Goal: Task Accomplishment & Management: Manage account settings

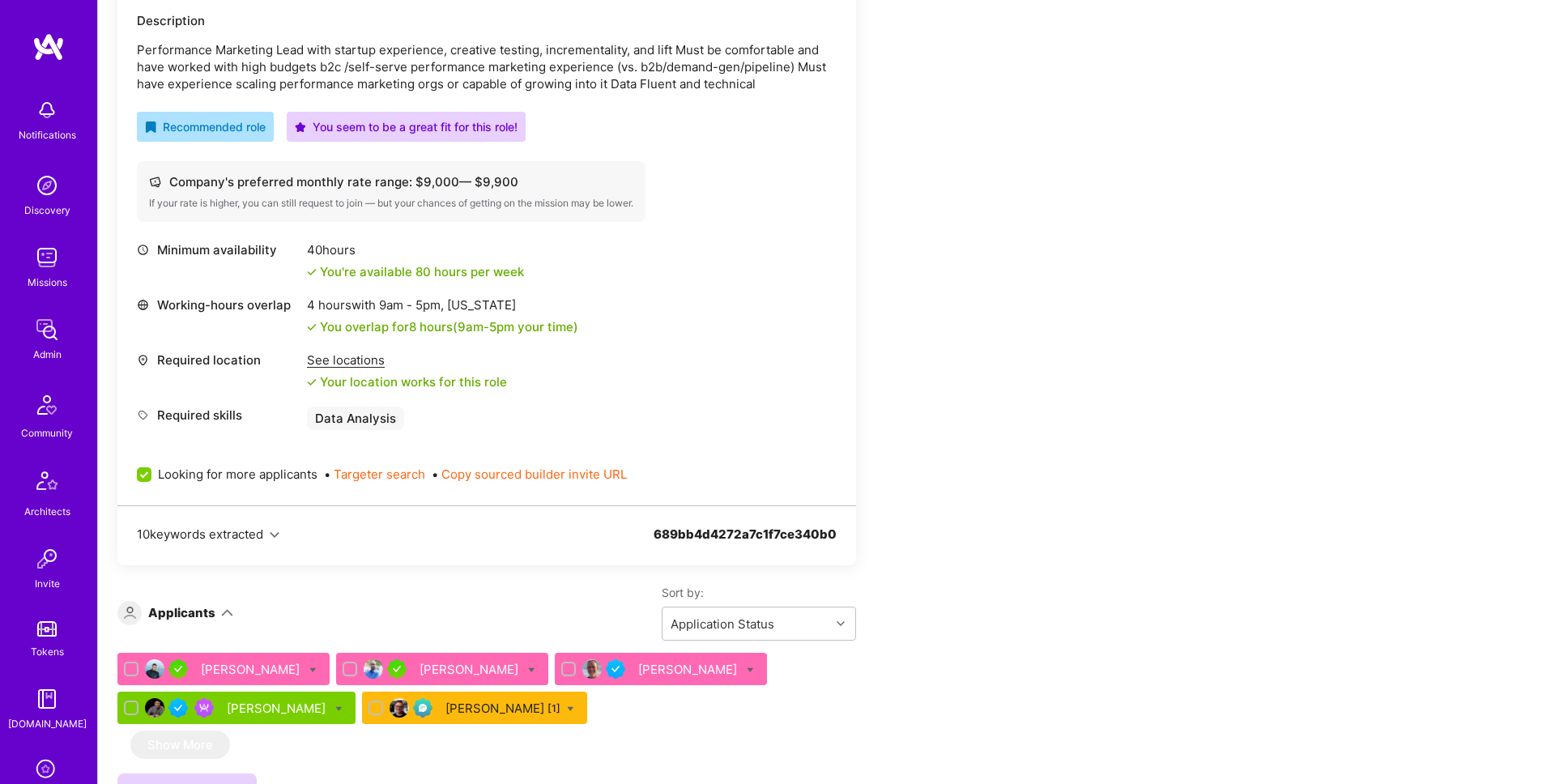
scroll to position [503, 0]
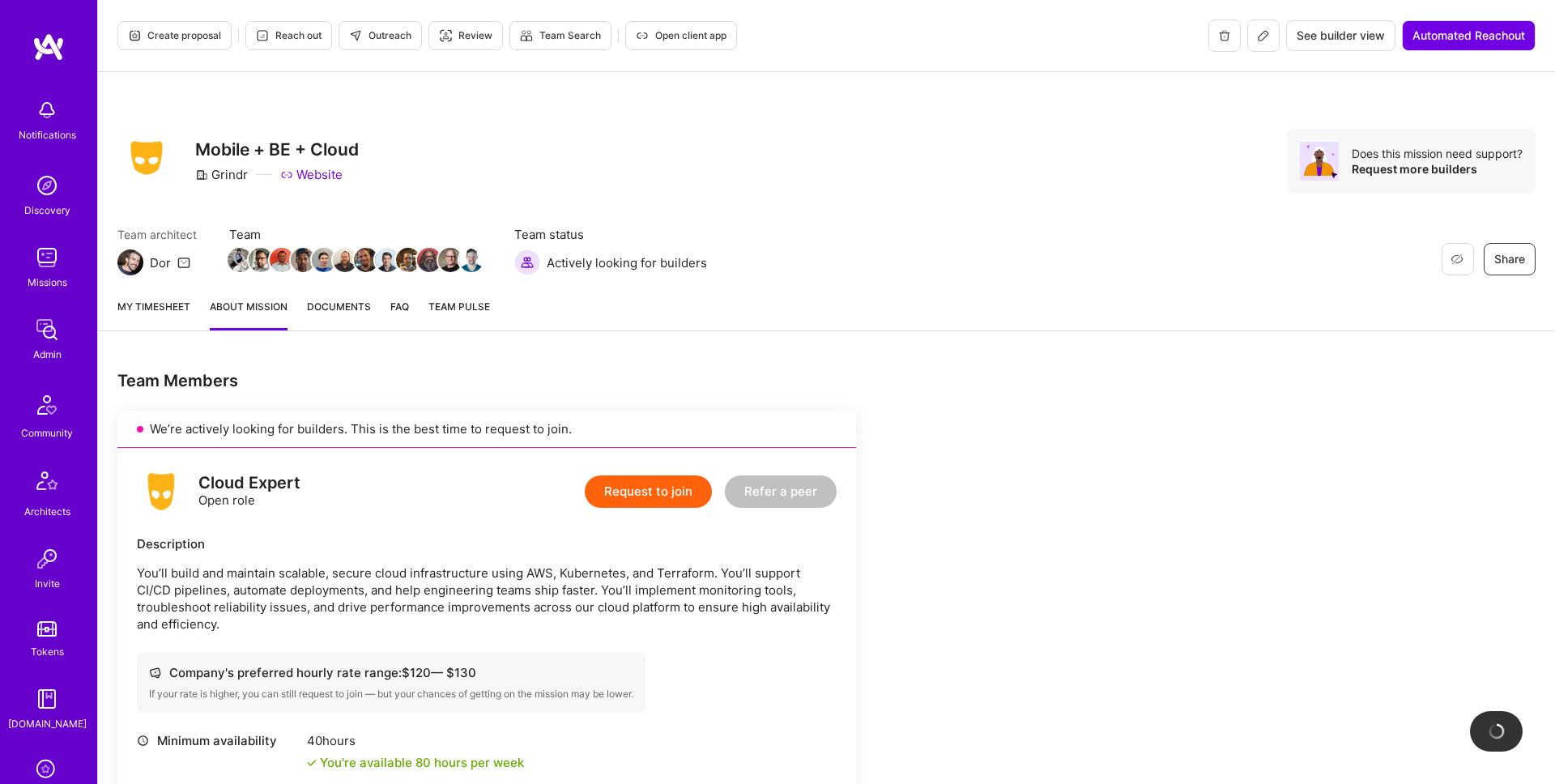
scroll to position [663, 0]
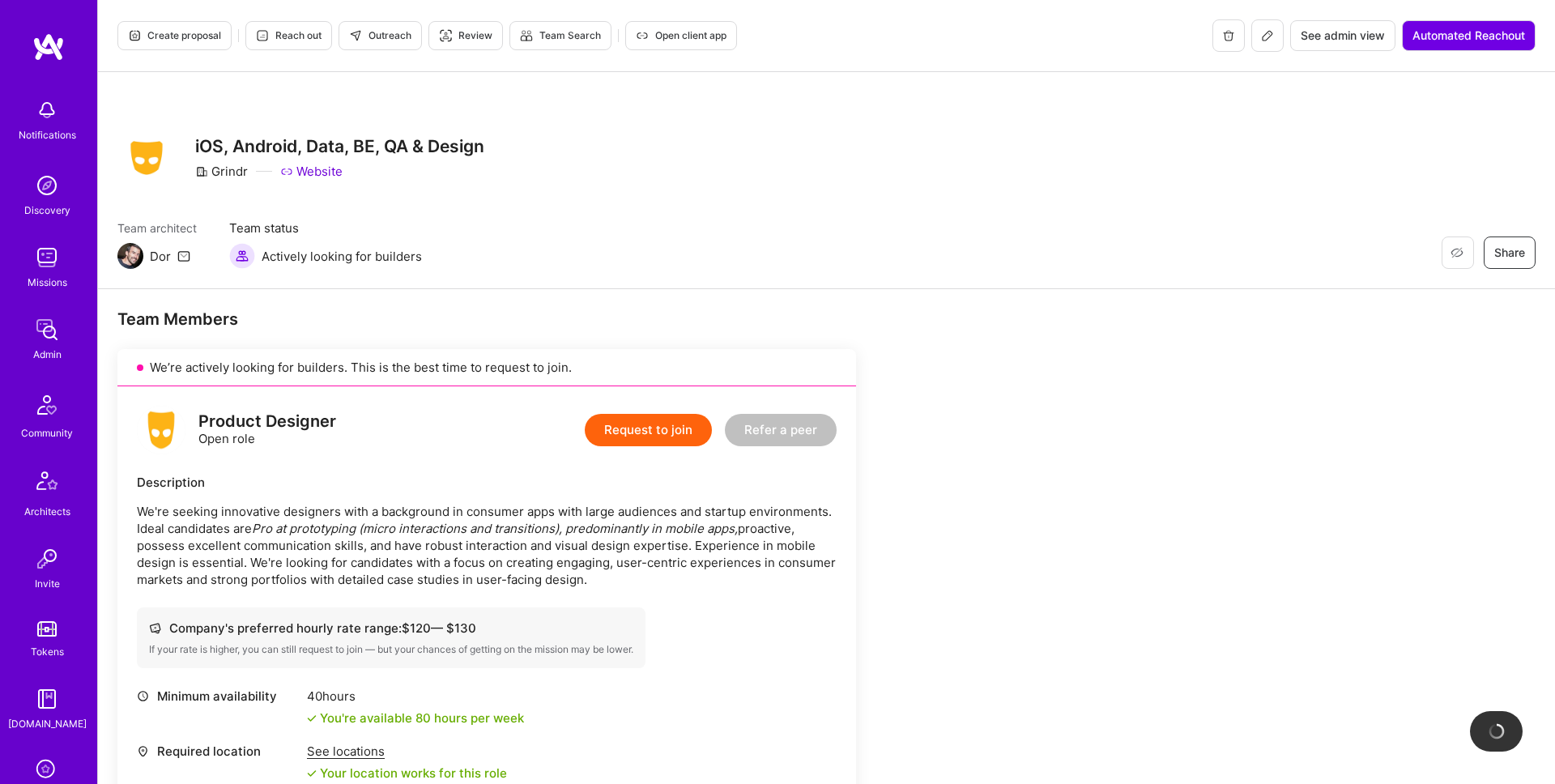
click at [1264, 40] on icon at bounding box center [1267, 35] width 10 height 10
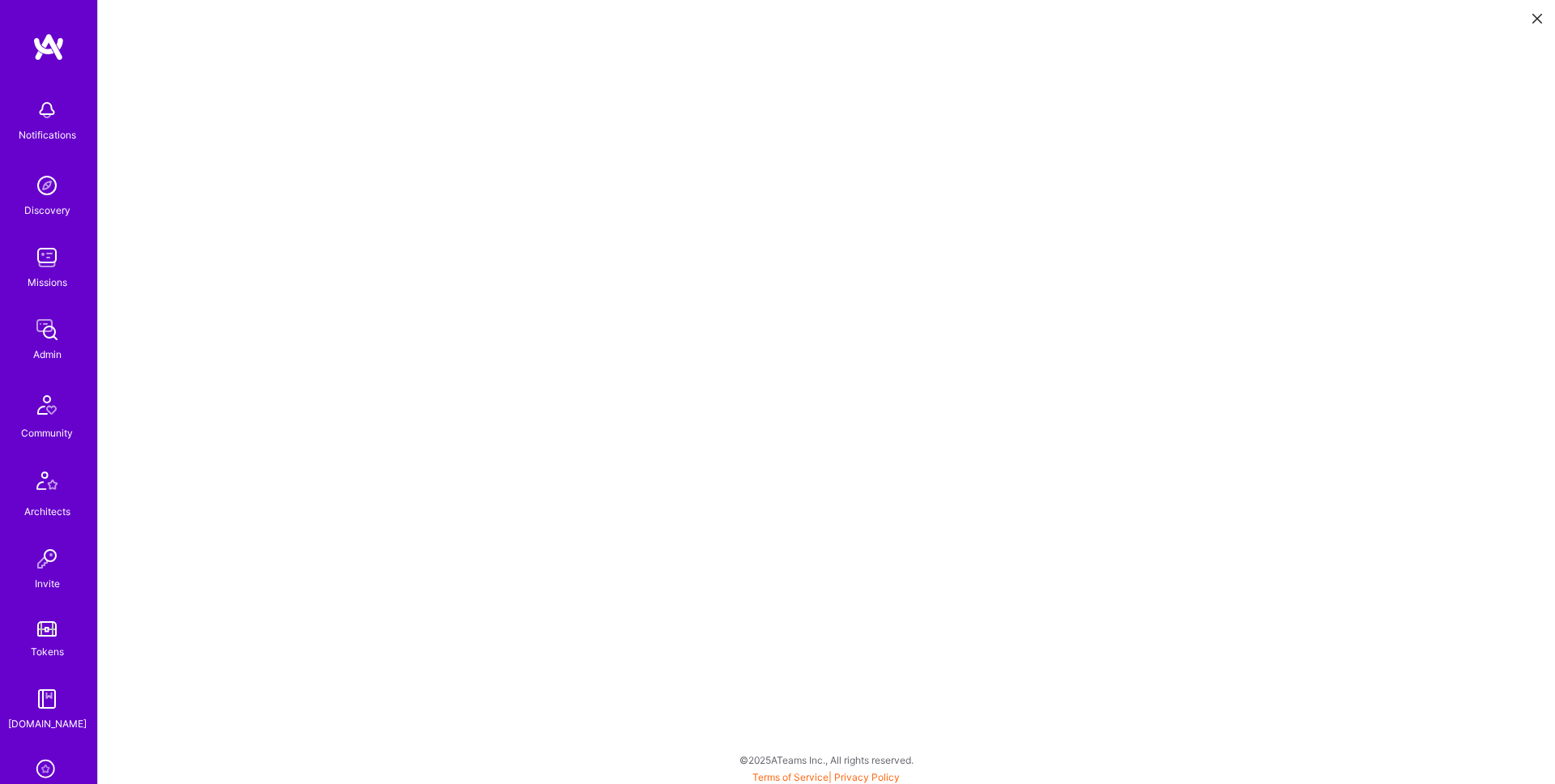
scroll to position [4, 0]
click at [1538, 16] on icon at bounding box center [1537, 18] width 10 height 10
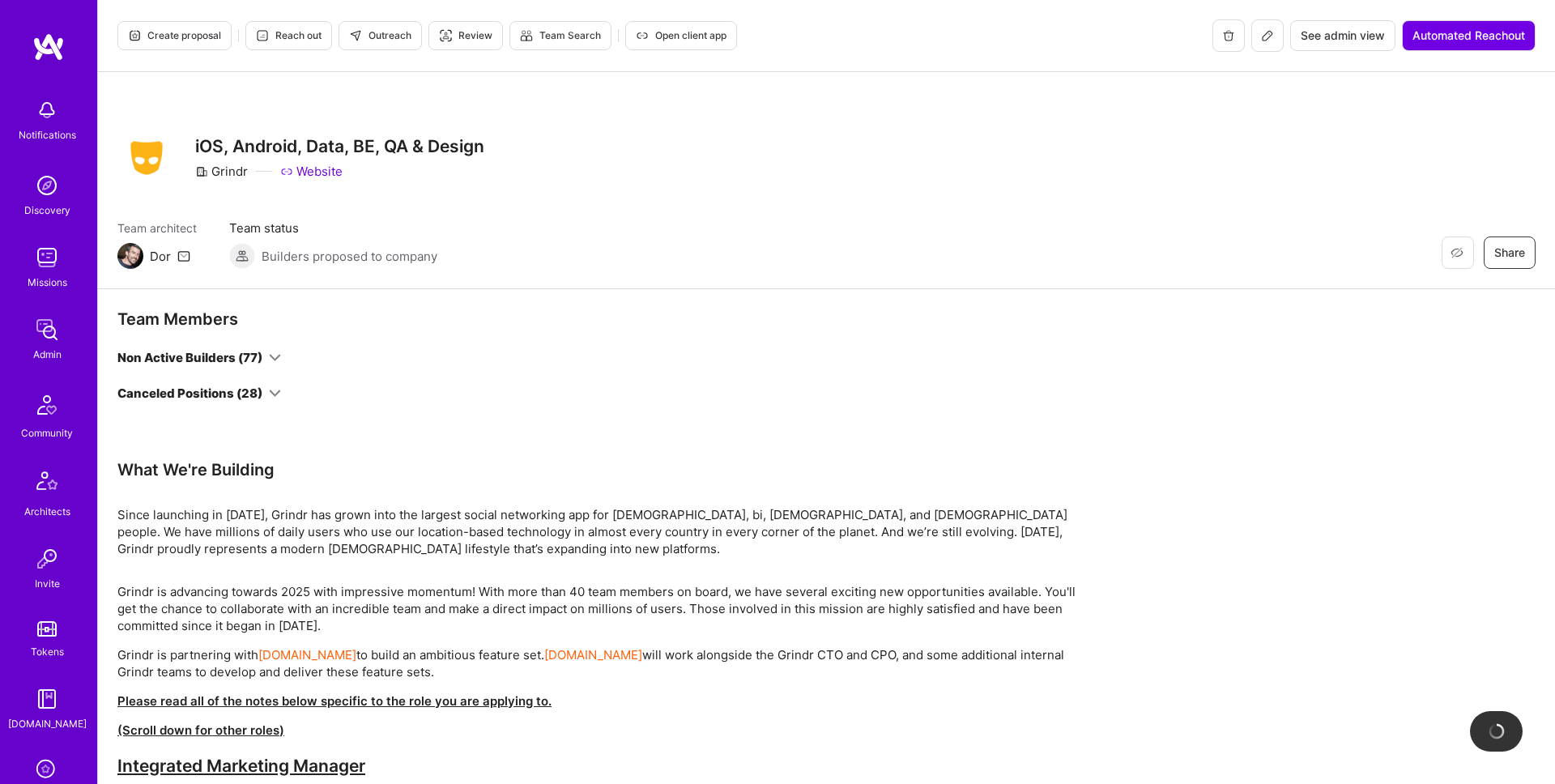
click at [56, 257] on img at bounding box center [46, 257] width 32 height 32
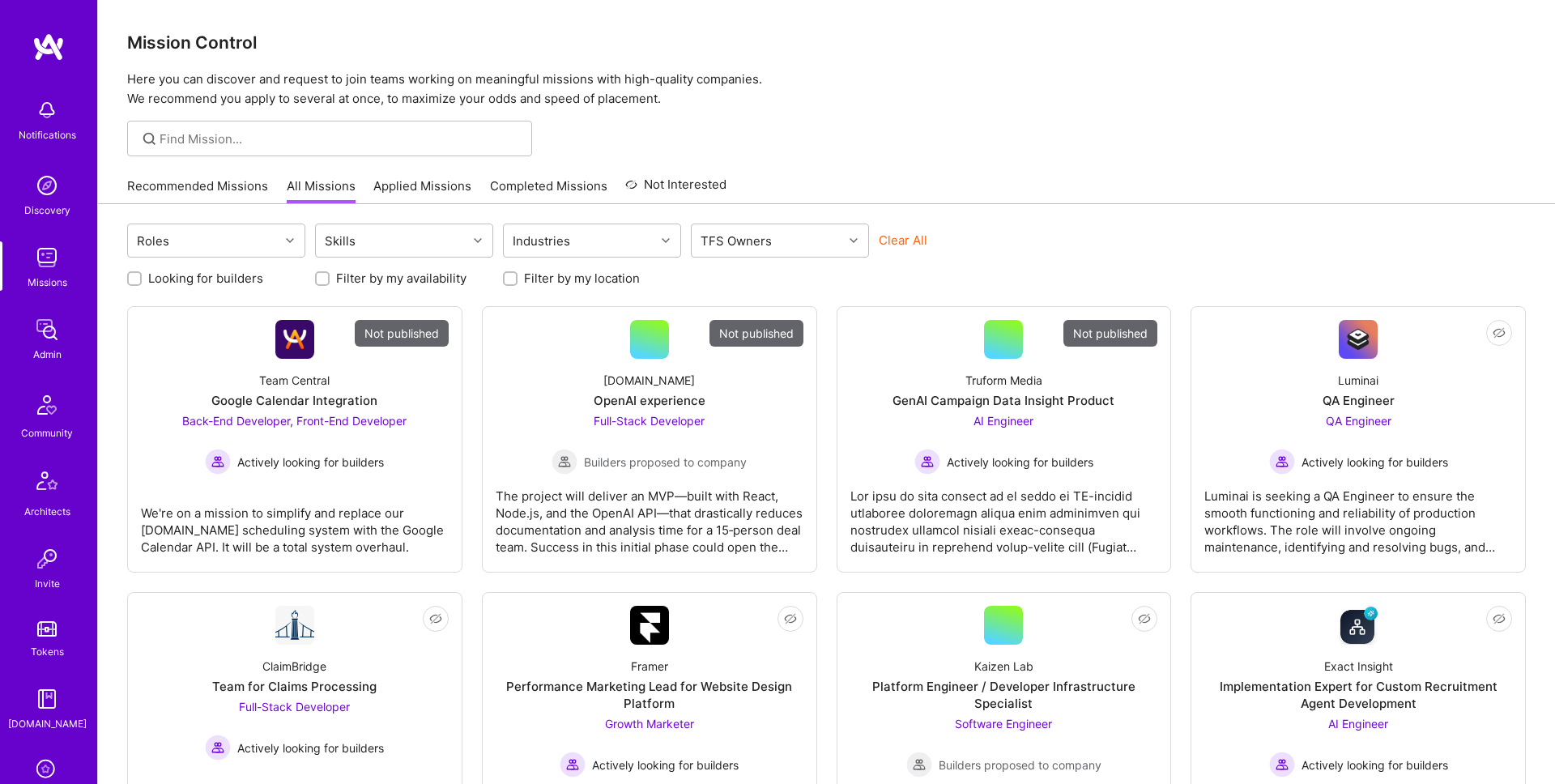
click at [367, 125] on div at bounding box center [329, 138] width 405 height 36
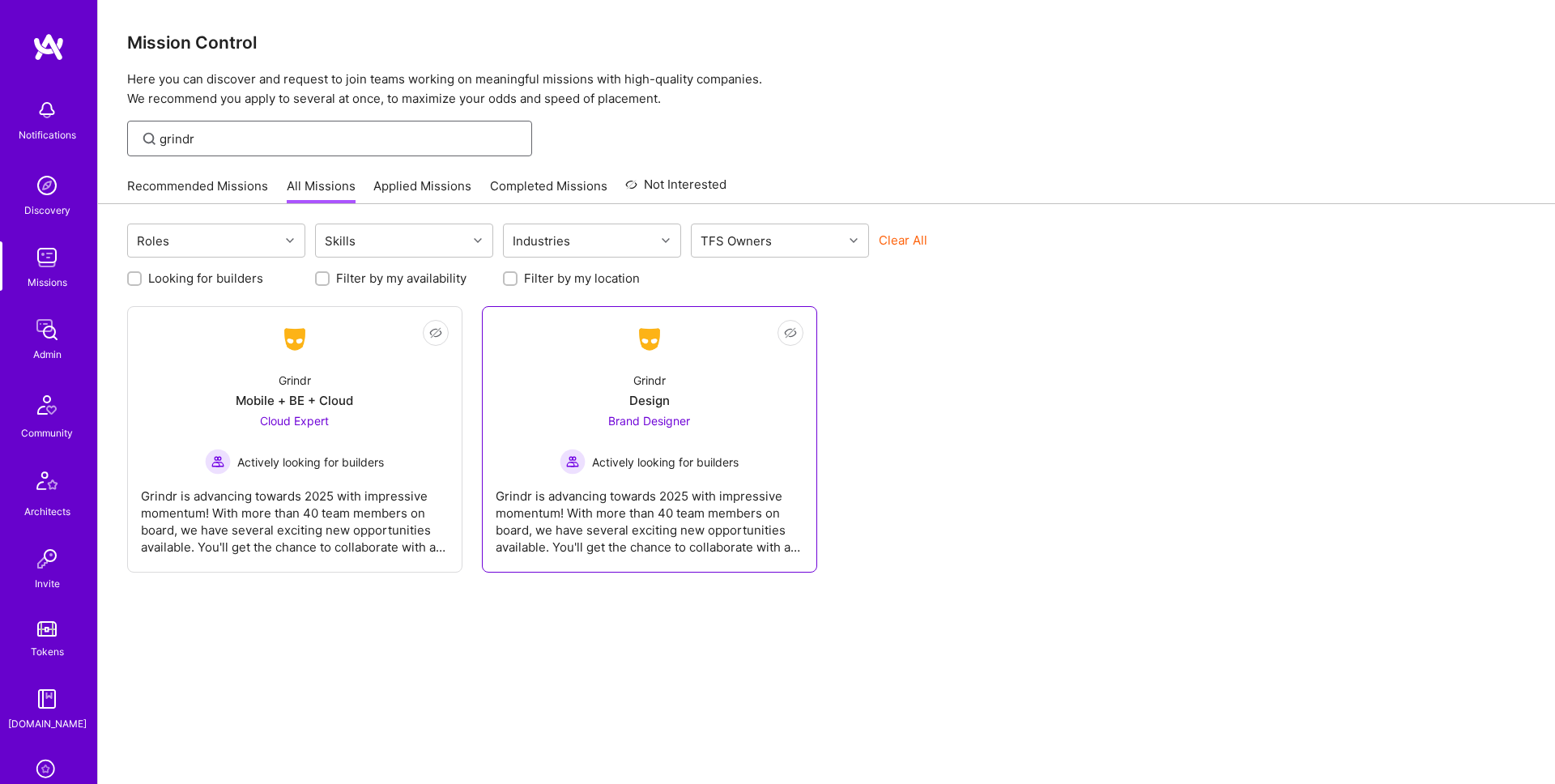
type input "grindr"
click at [540, 375] on div "Grindr Design Brand Designer Actively looking for builders" at bounding box center [649, 416] width 308 height 116
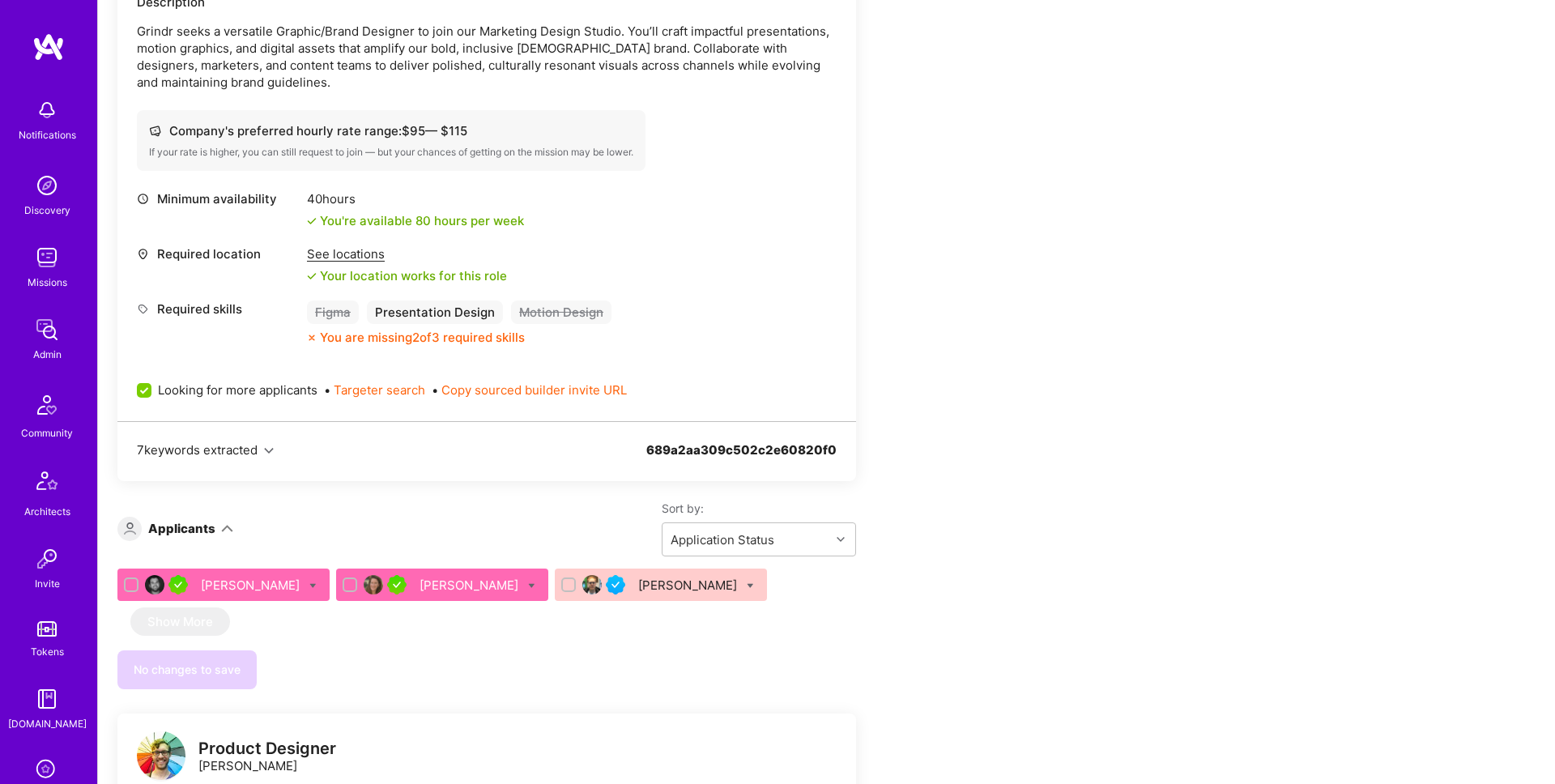
scroll to position [695, 0]
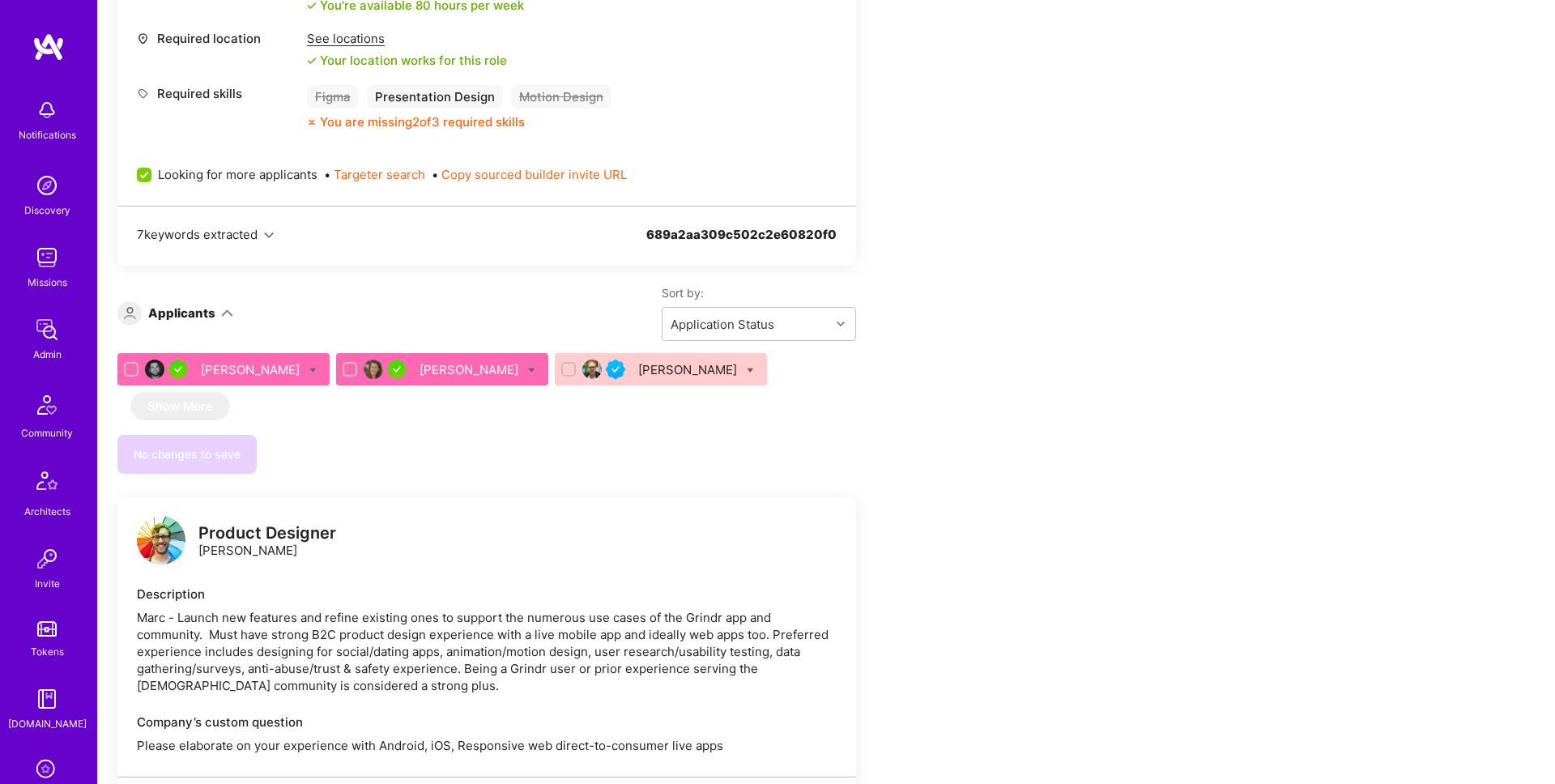
click at [119, 370] on div "Christos Xidias" at bounding box center [223, 368] width 212 height 32
click at [132, 369] on input "checkbox" at bounding box center [132, 369] width 11 height 11
checkbox input "true"
click at [346, 369] on input "checkbox" at bounding box center [351, 369] width 11 height 11
checkbox input "true"
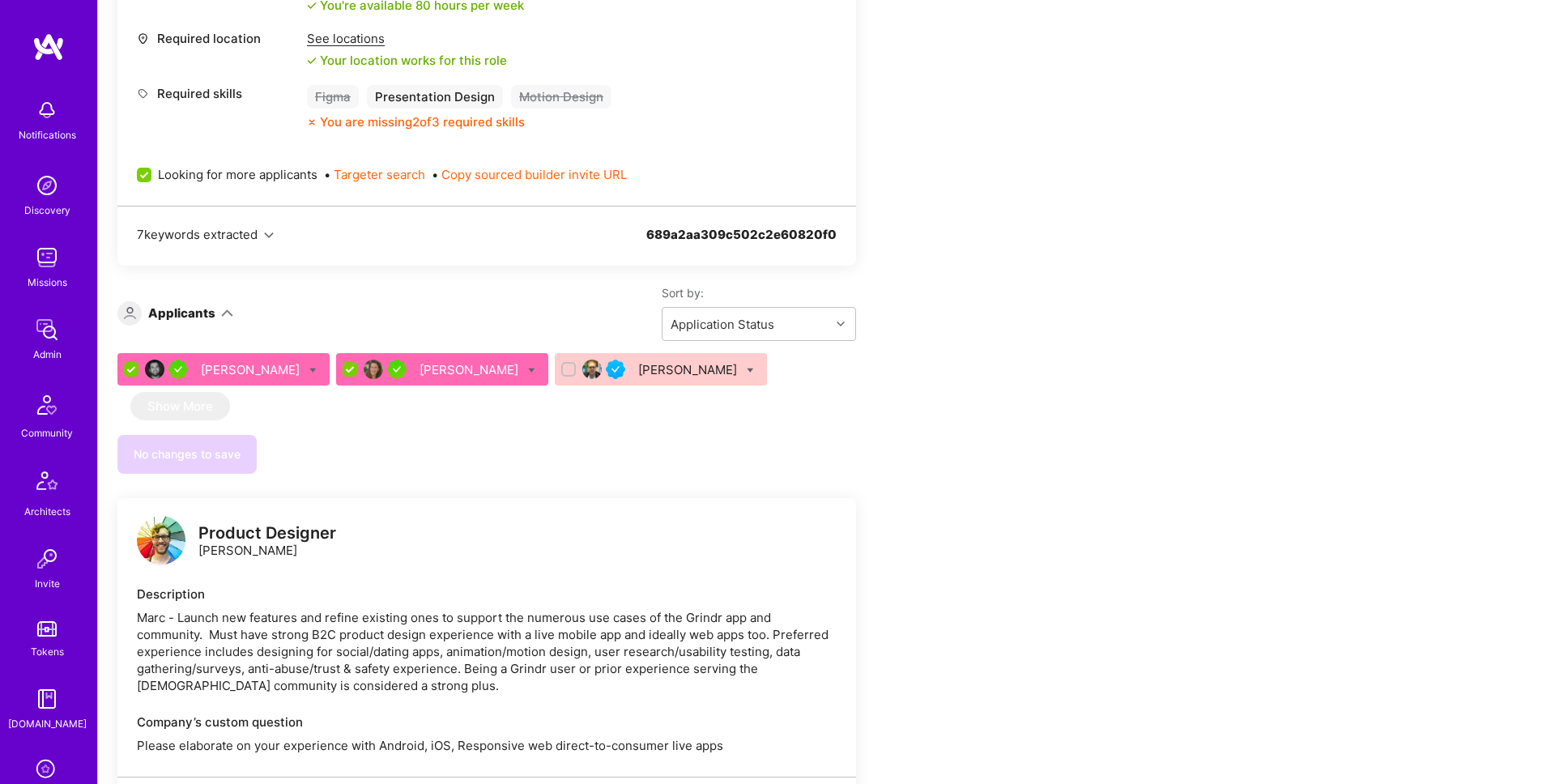
click at [309, 369] on icon at bounding box center [313, 370] width 7 height 7
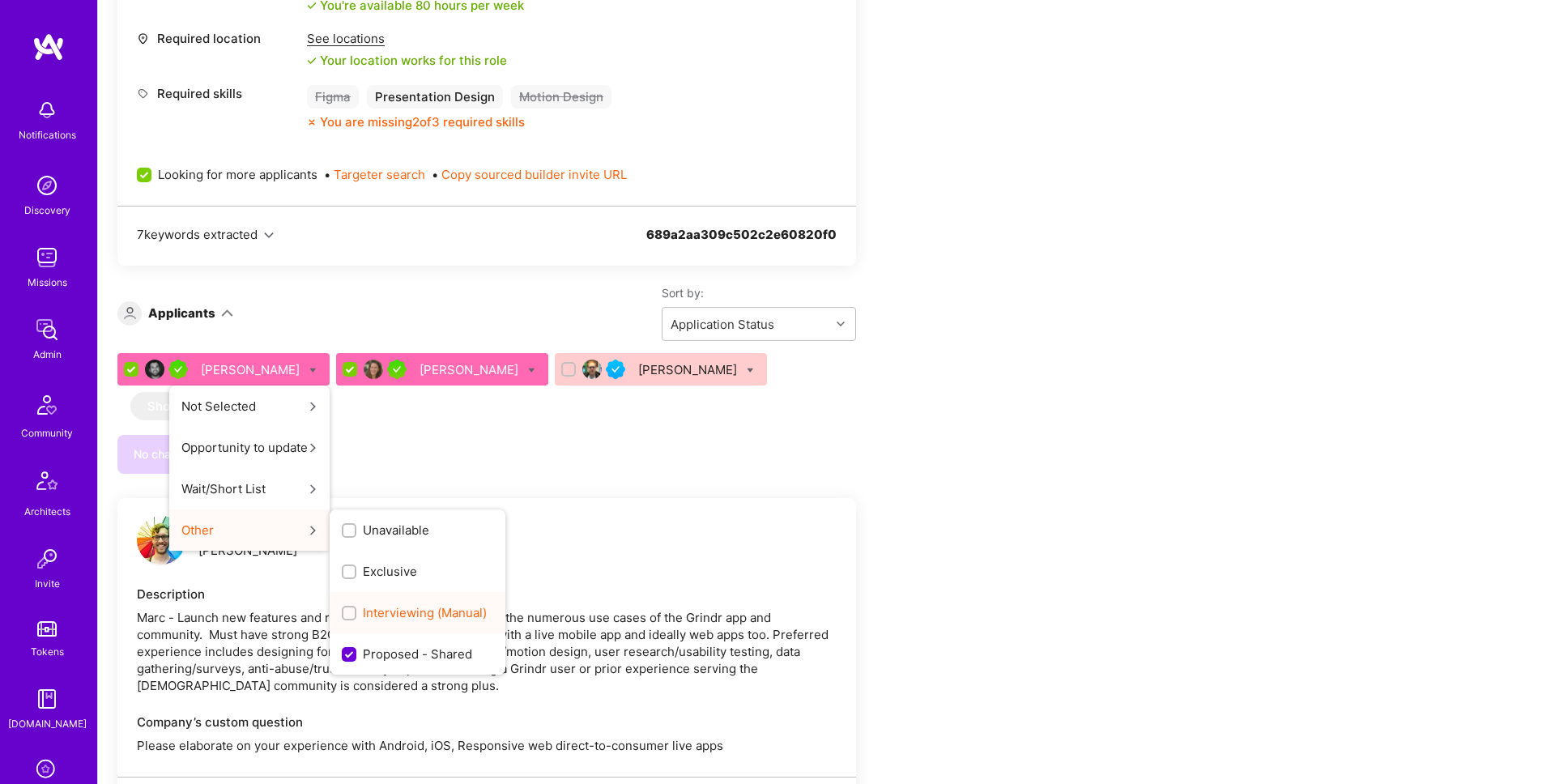
click at [396, 607] on span "Interviewing (Manual)" at bounding box center [424, 612] width 124 height 17
click at [356, 608] on input "Interviewing (Manual)" at bounding box center [350, 613] width 11 height 11
checkbox input "true"
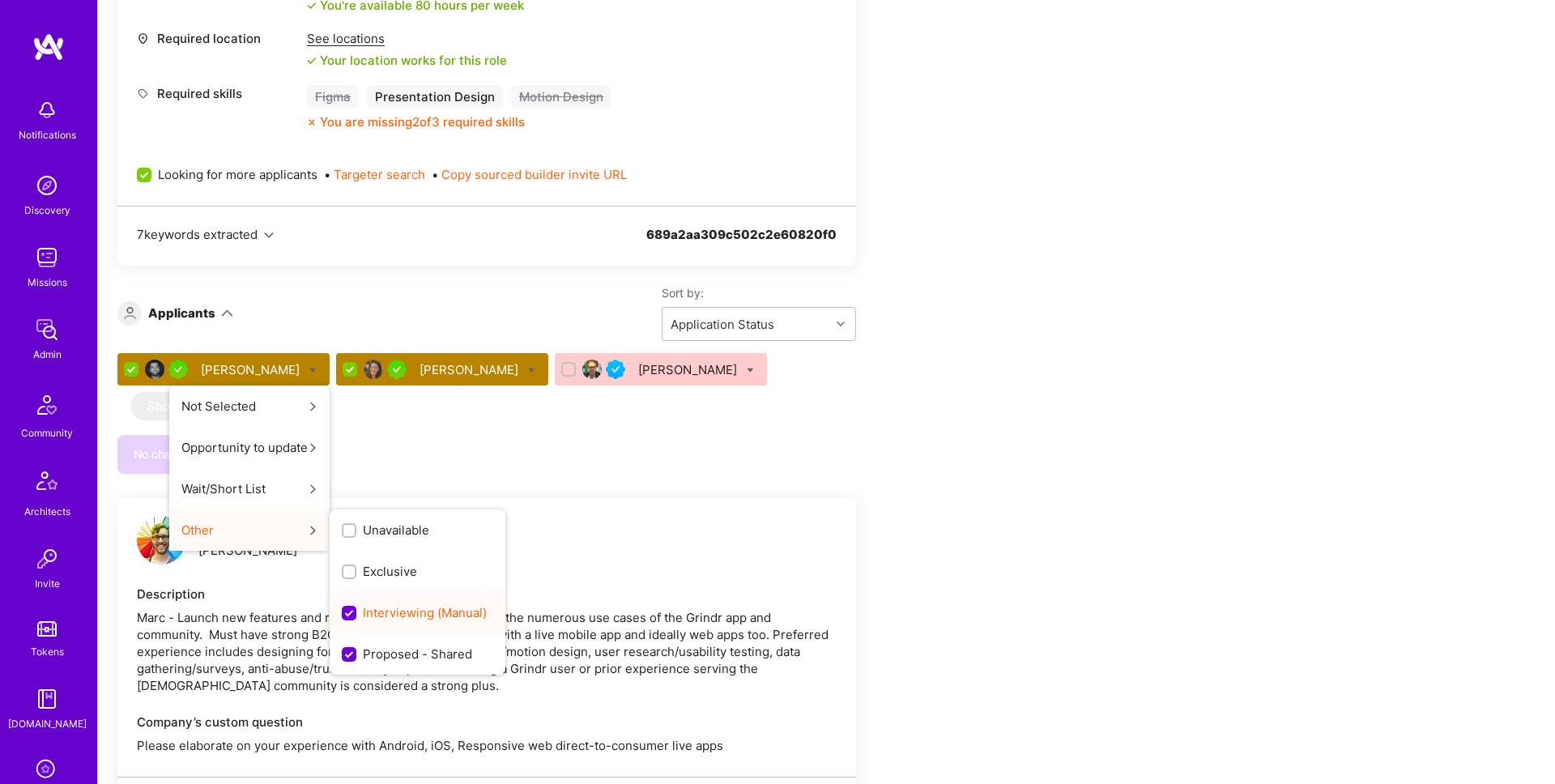
scroll to position [0, 0]
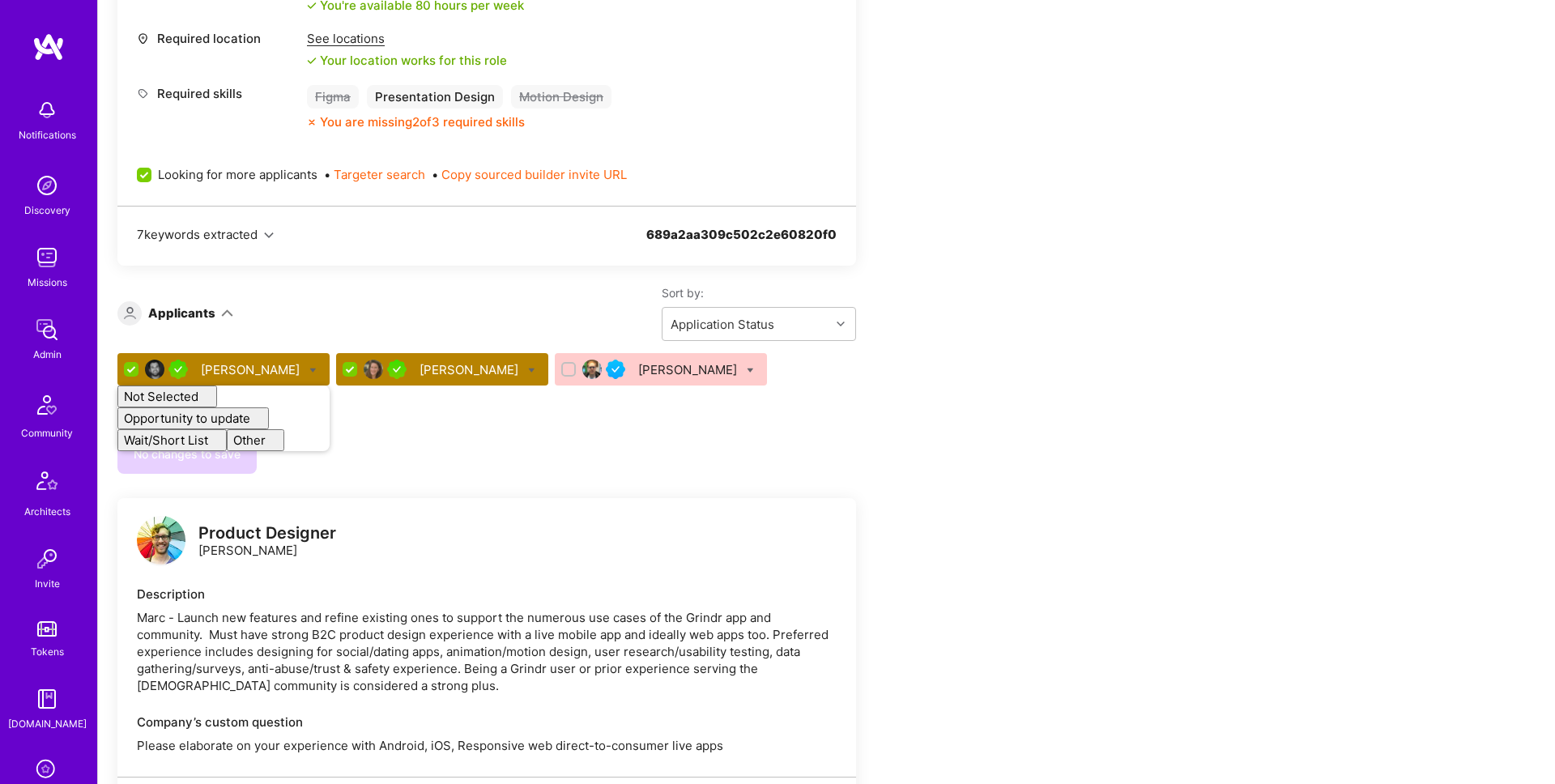
checkbox input "false"
click at [655, 436] on div "No changes to save" at bounding box center [486, 454] width 738 height 39
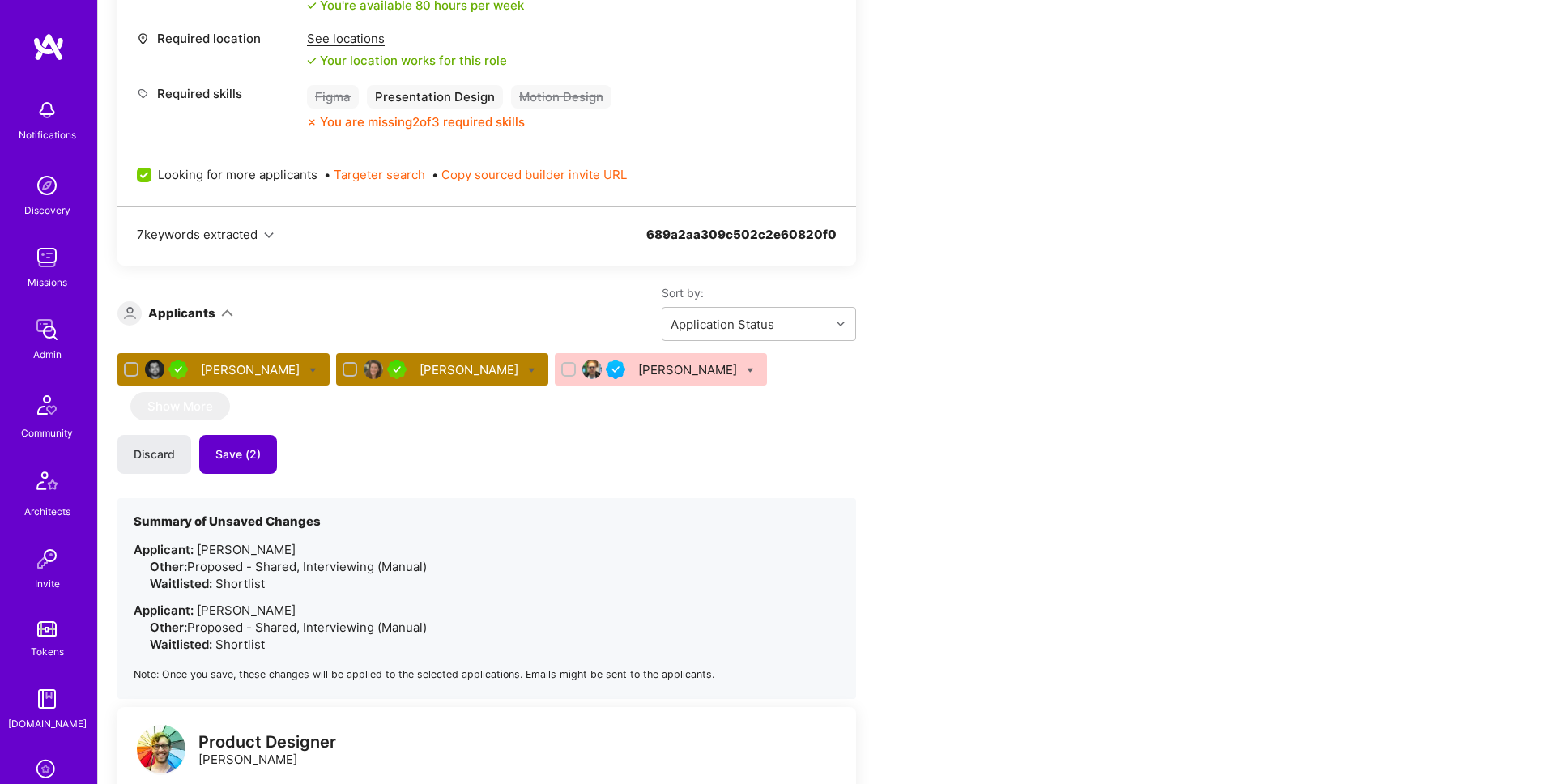
click at [246, 457] on span "Save (2)" at bounding box center [238, 454] width 45 height 17
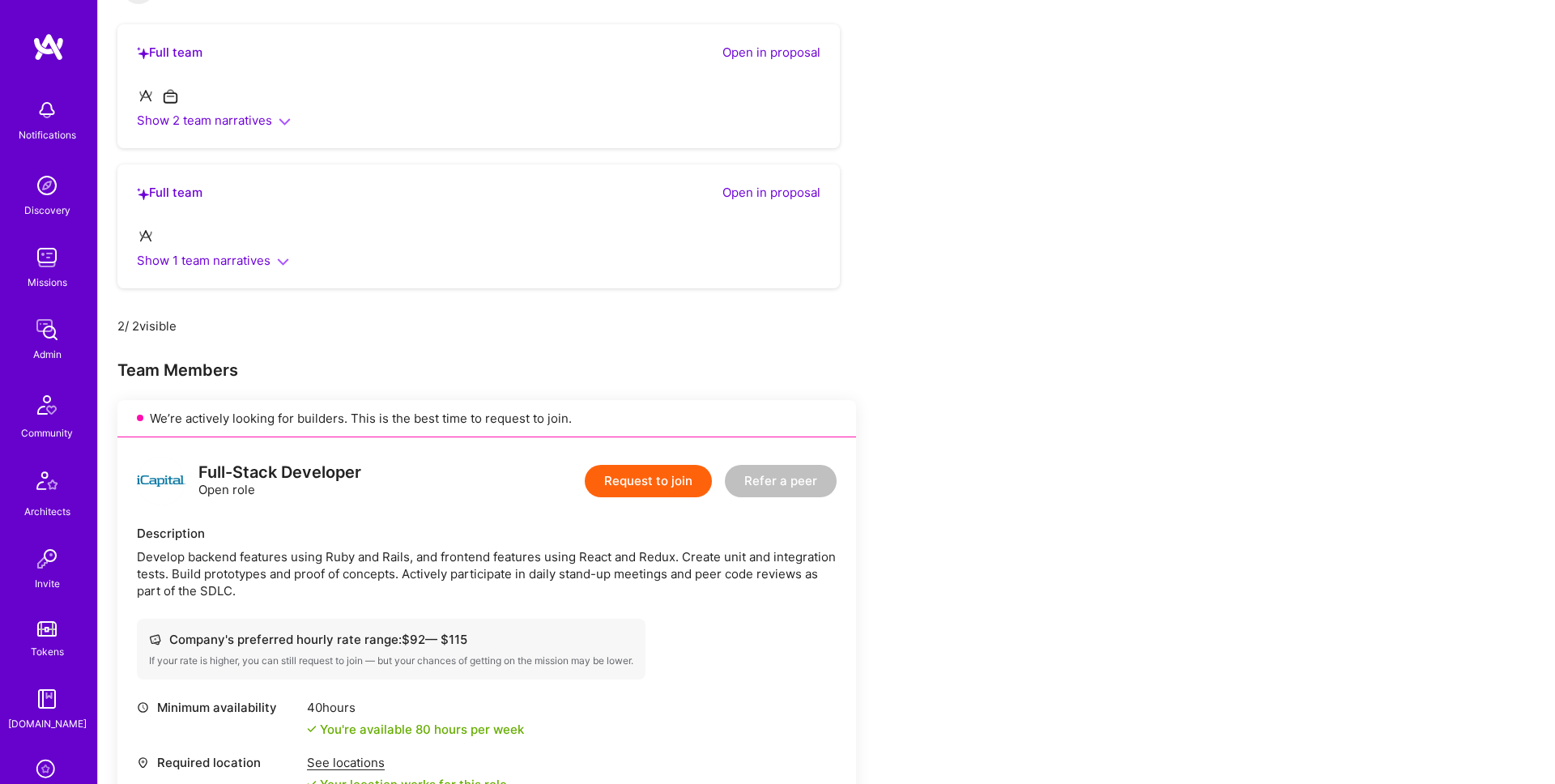
scroll to position [210, 0]
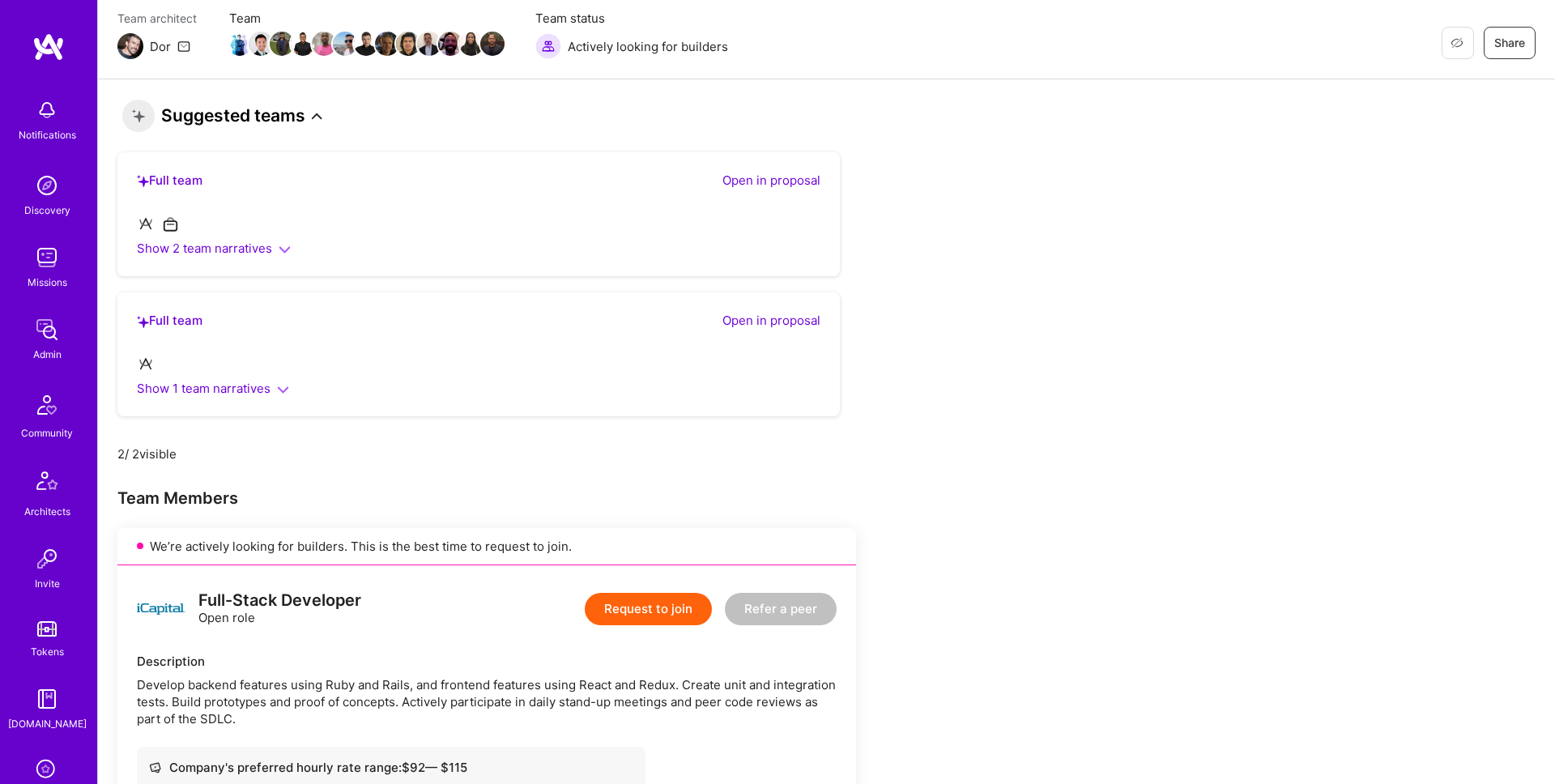
click at [314, 112] on icon at bounding box center [317, 116] width 10 height 10
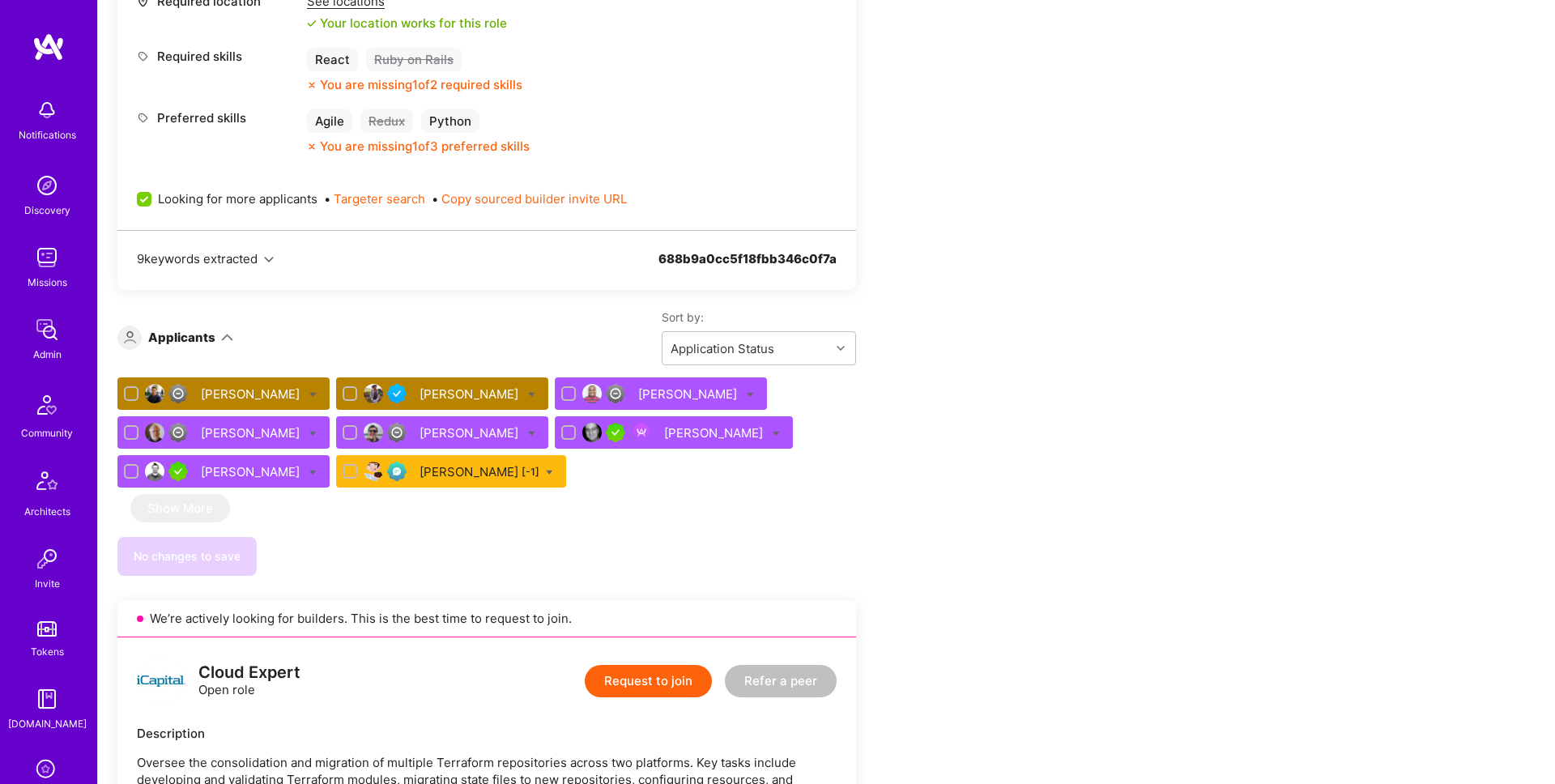
scroll to position [869, 0]
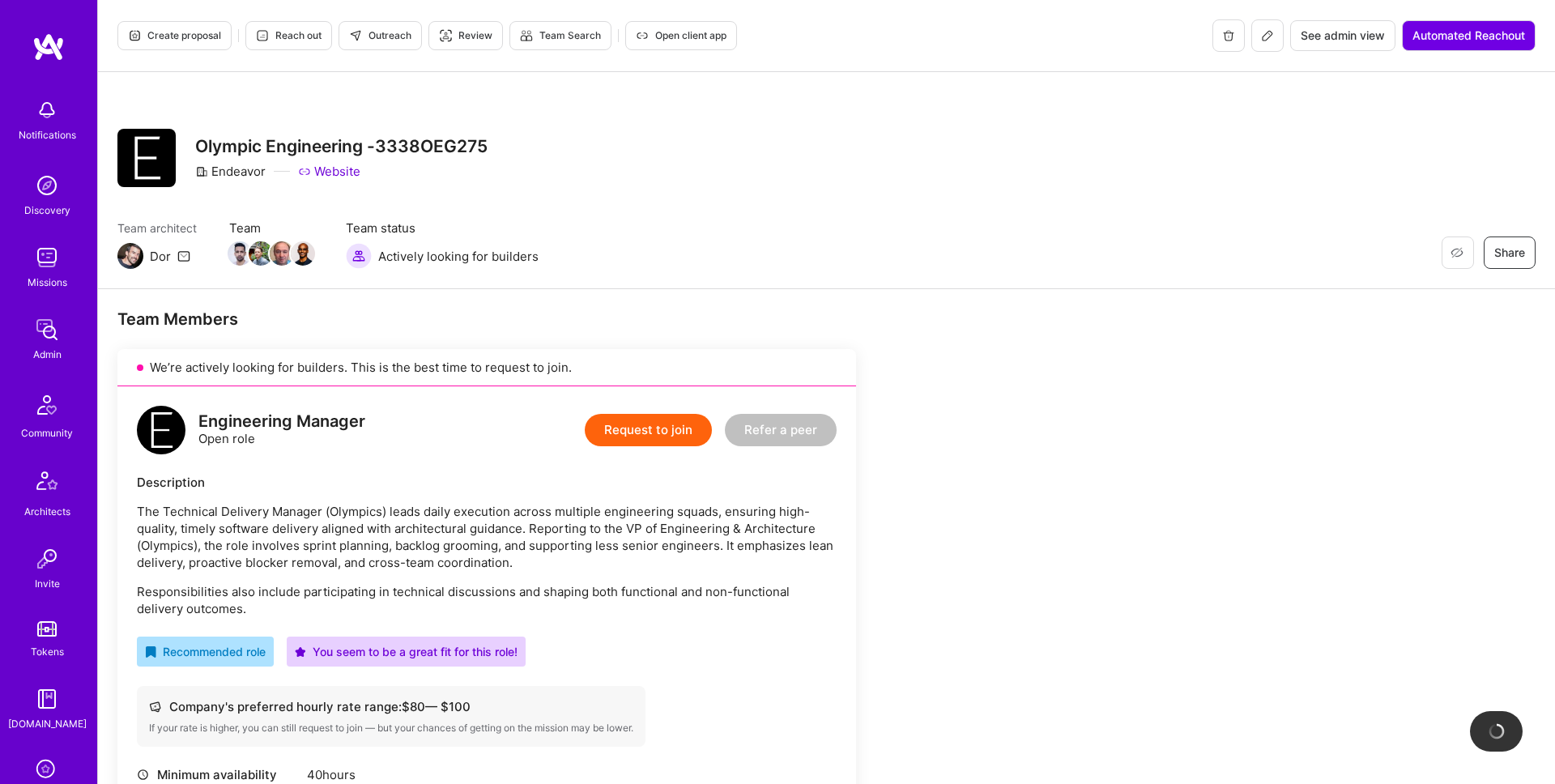
scroll to position [696, 0]
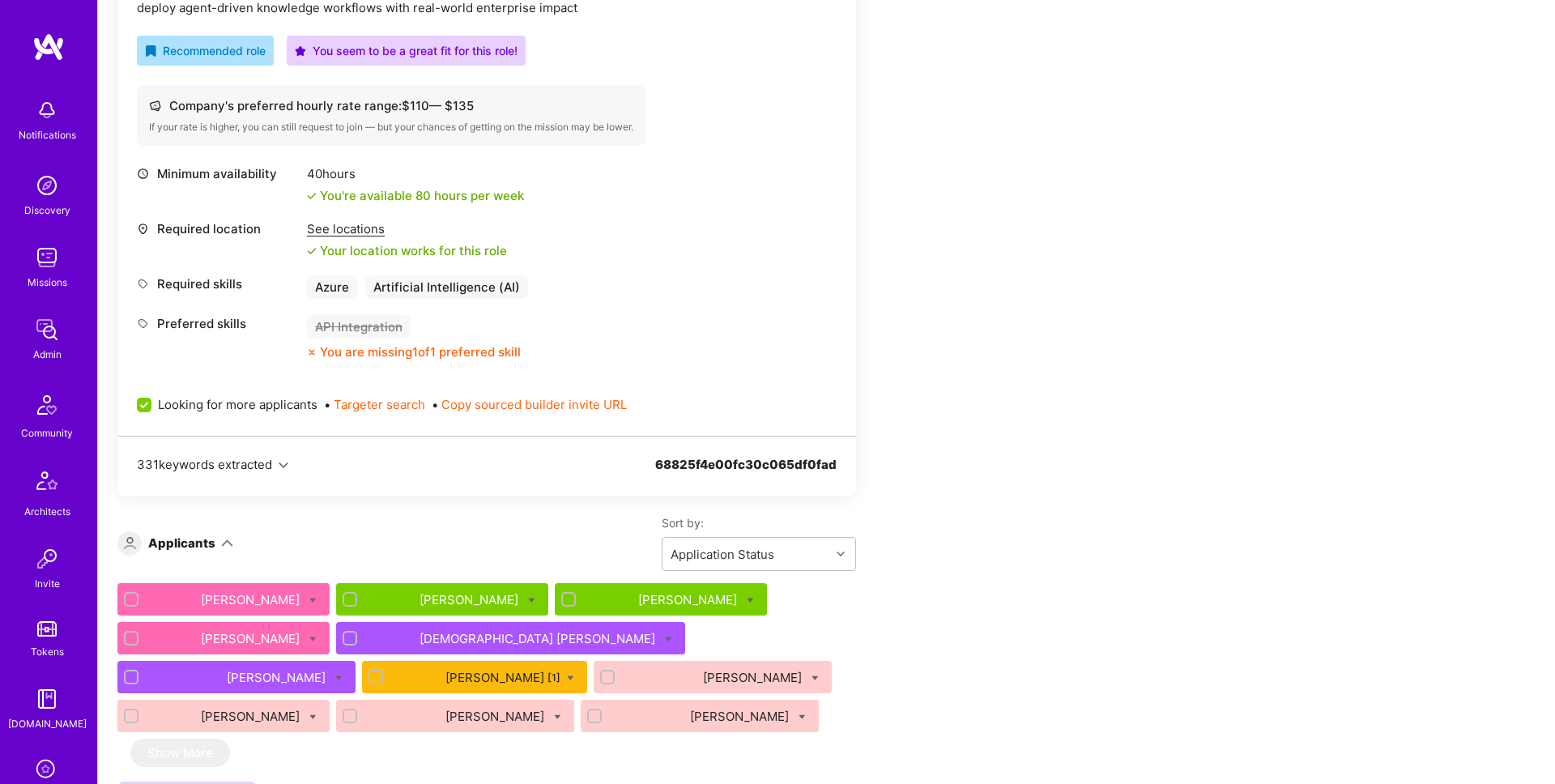
scroll to position [1700, 0]
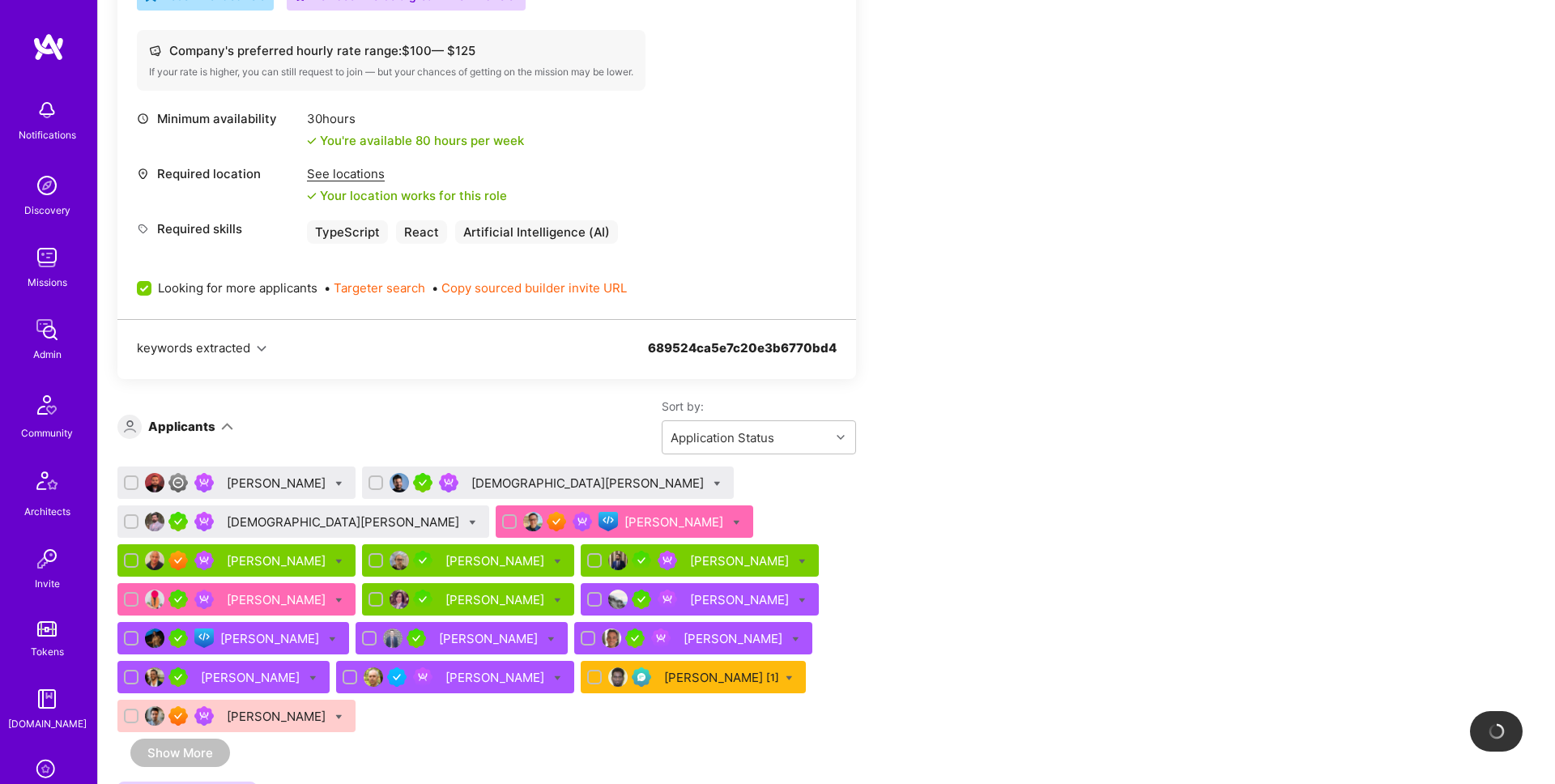
scroll to position [664, 0]
click at [502, 521] on div at bounding box center [509, 521] width 15 height 15
click at [506, 521] on input "checkbox" at bounding box center [511, 522] width 11 height 11
checkbox input "true"
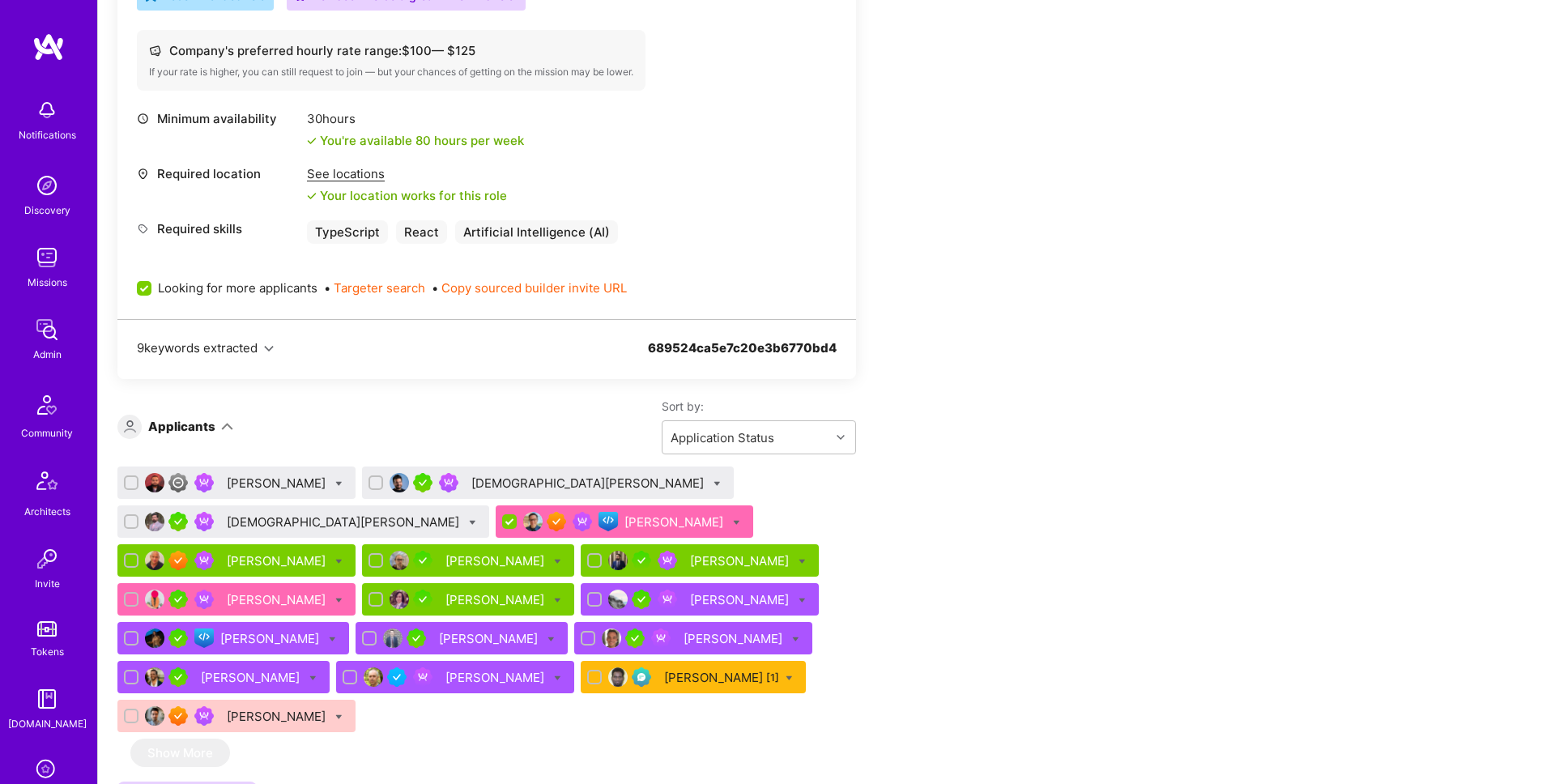
click at [139, 594] on input "checkbox" at bounding box center [132, 599] width 11 height 11
checkbox input "true"
click at [733, 519] on icon at bounding box center [737, 523] width 7 height 7
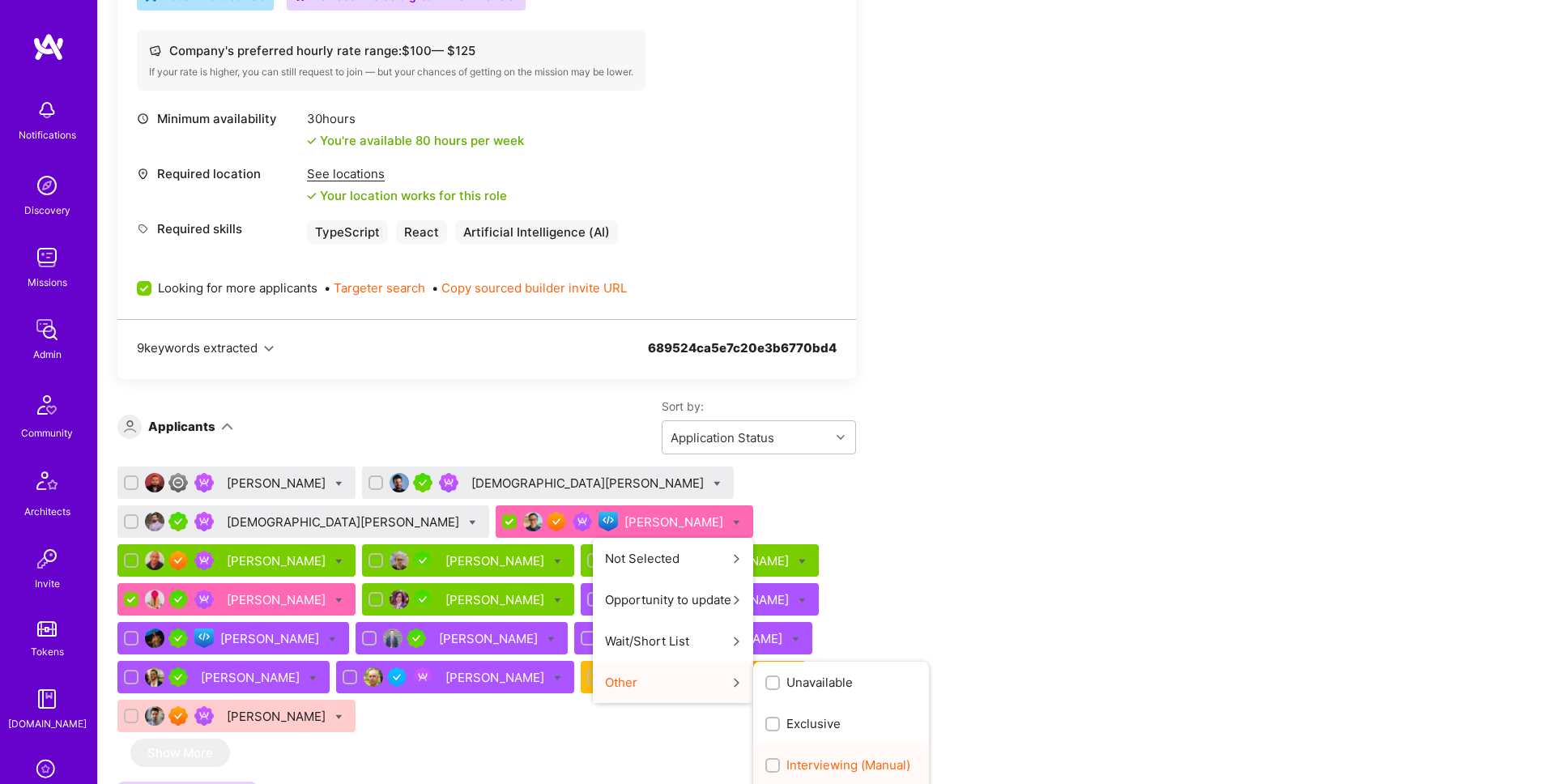
click at [786, 767] on span "Interviewing (Manual)" at bounding box center [848, 765] width 124 height 17
click at [769, 767] on input "Interviewing (Manual)" at bounding box center [774, 766] width 11 height 11
checkbox input "true"
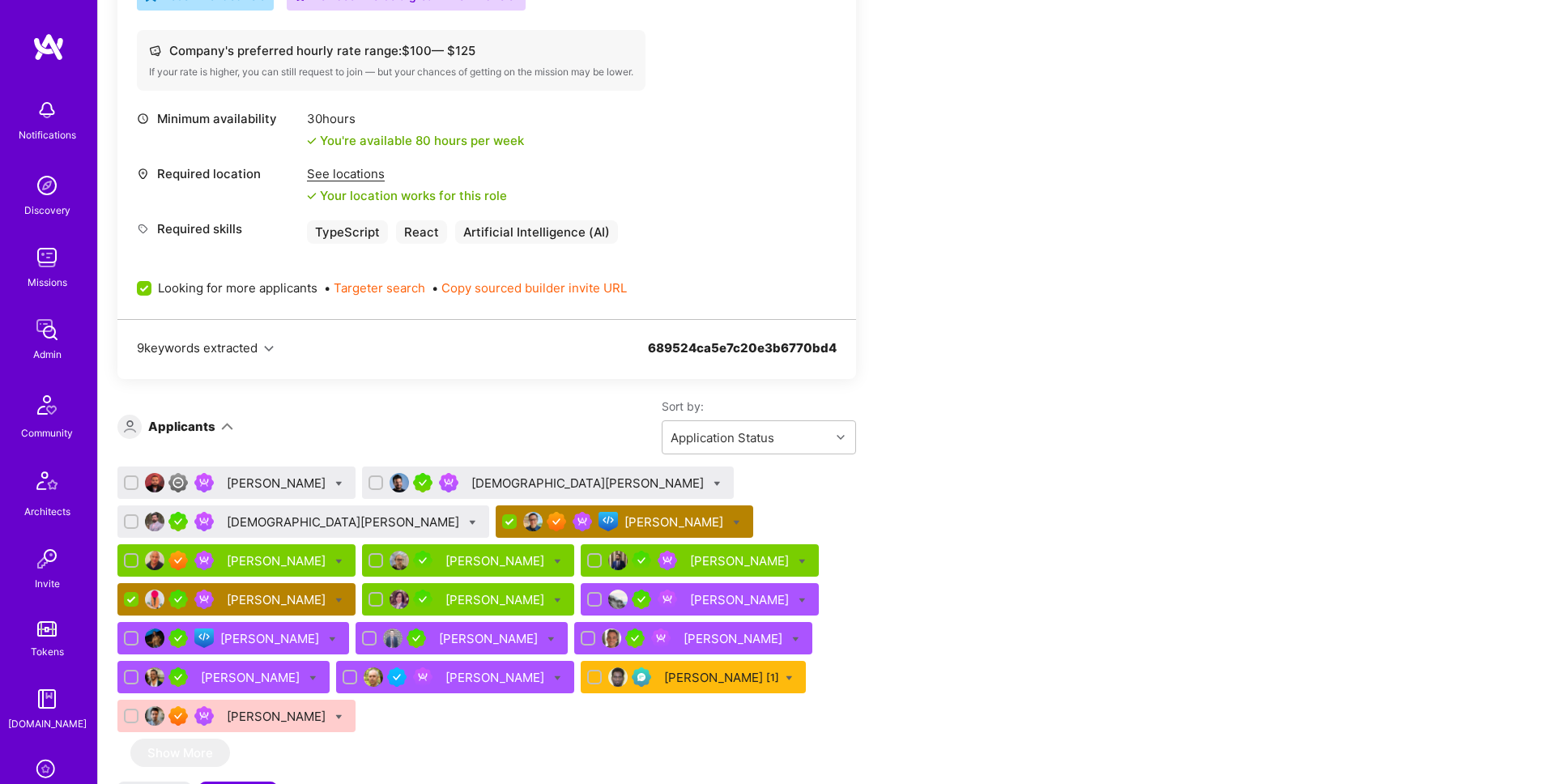
checkbox input "false"
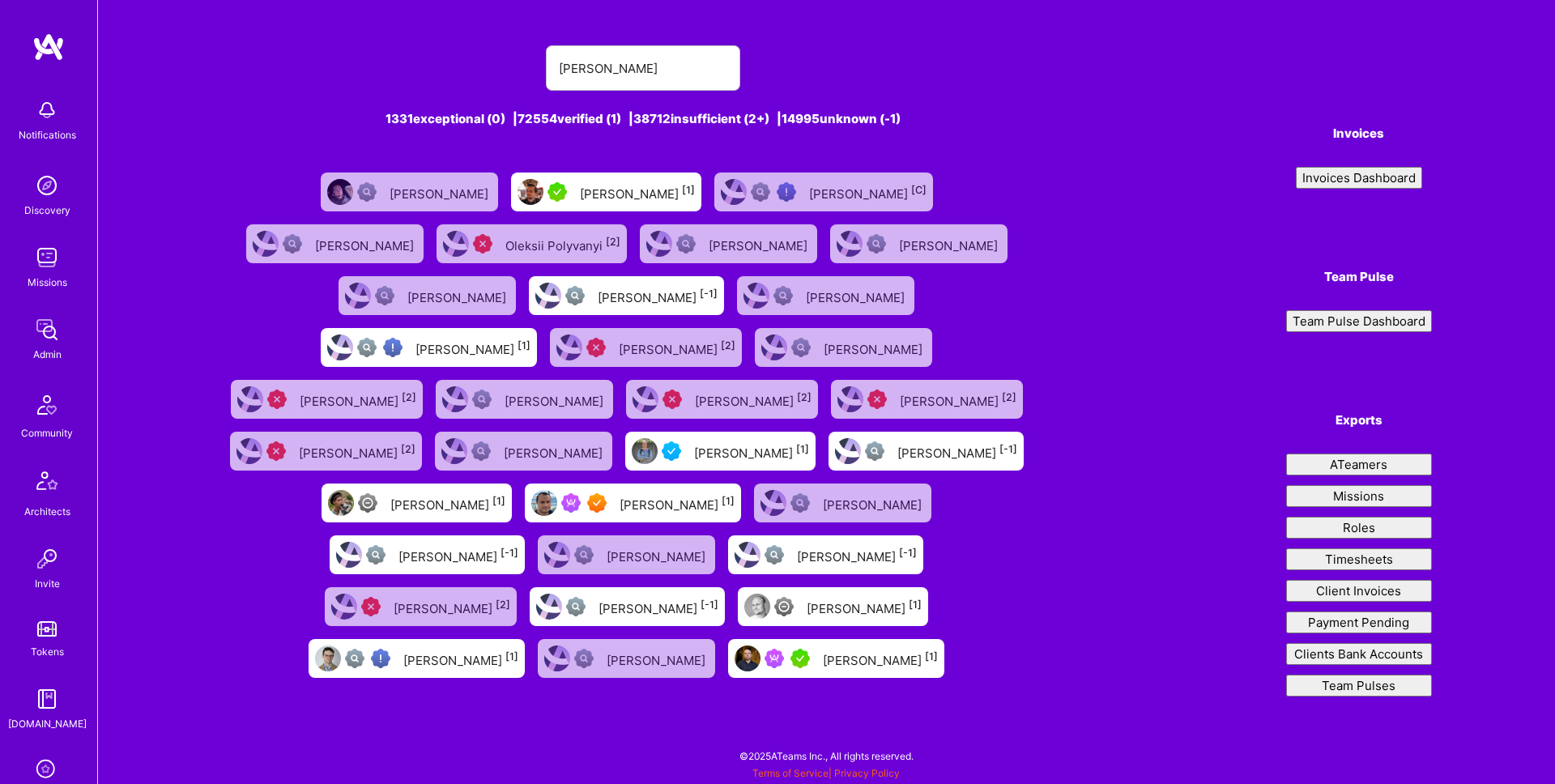
type input "[PERSON_NAME]"
click at [580, 192] on div "[PERSON_NAME] [1]" at bounding box center [637, 192] width 115 height 21
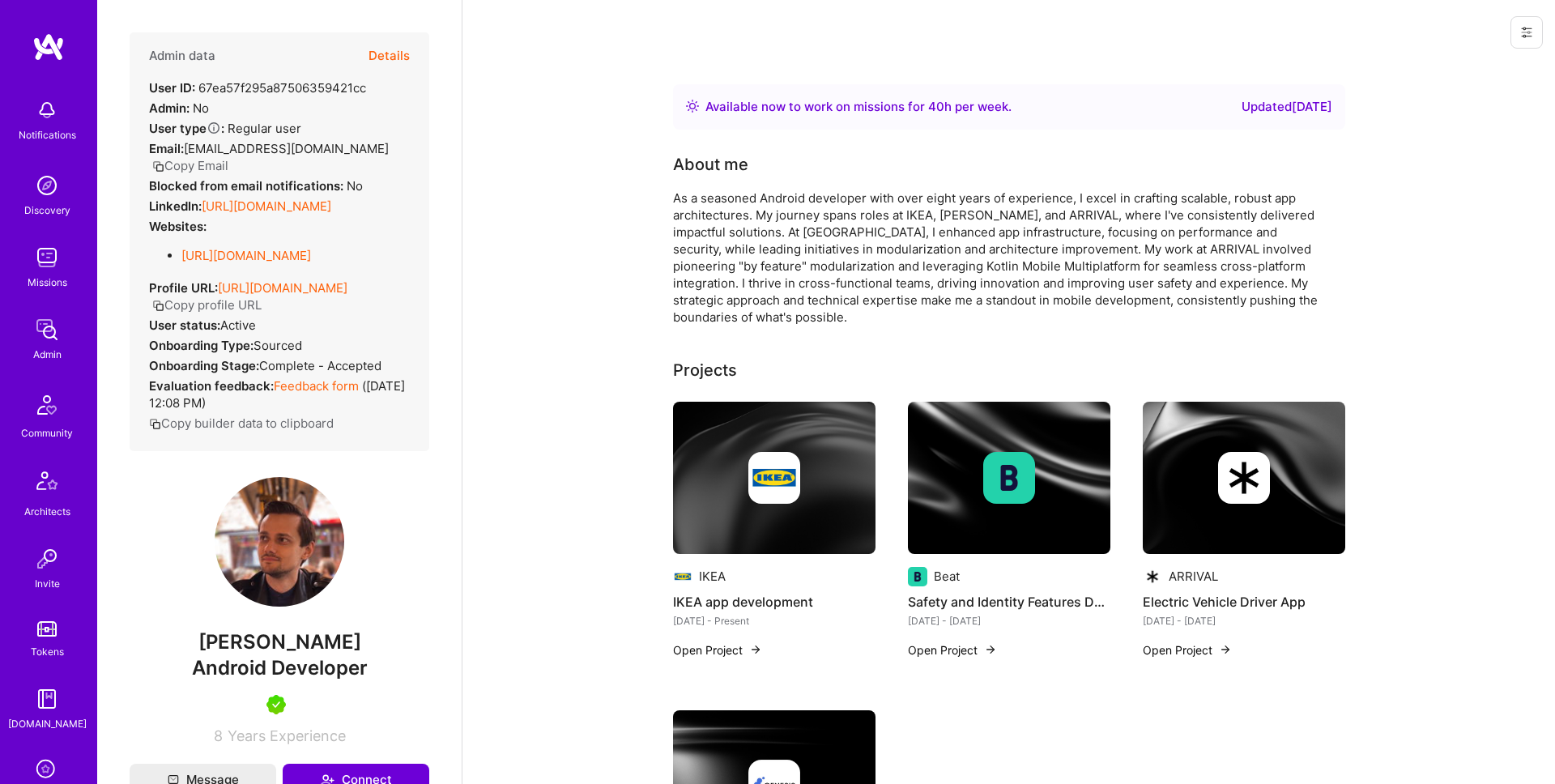
click at [41, 335] on img at bounding box center [46, 329] width 32 height 32
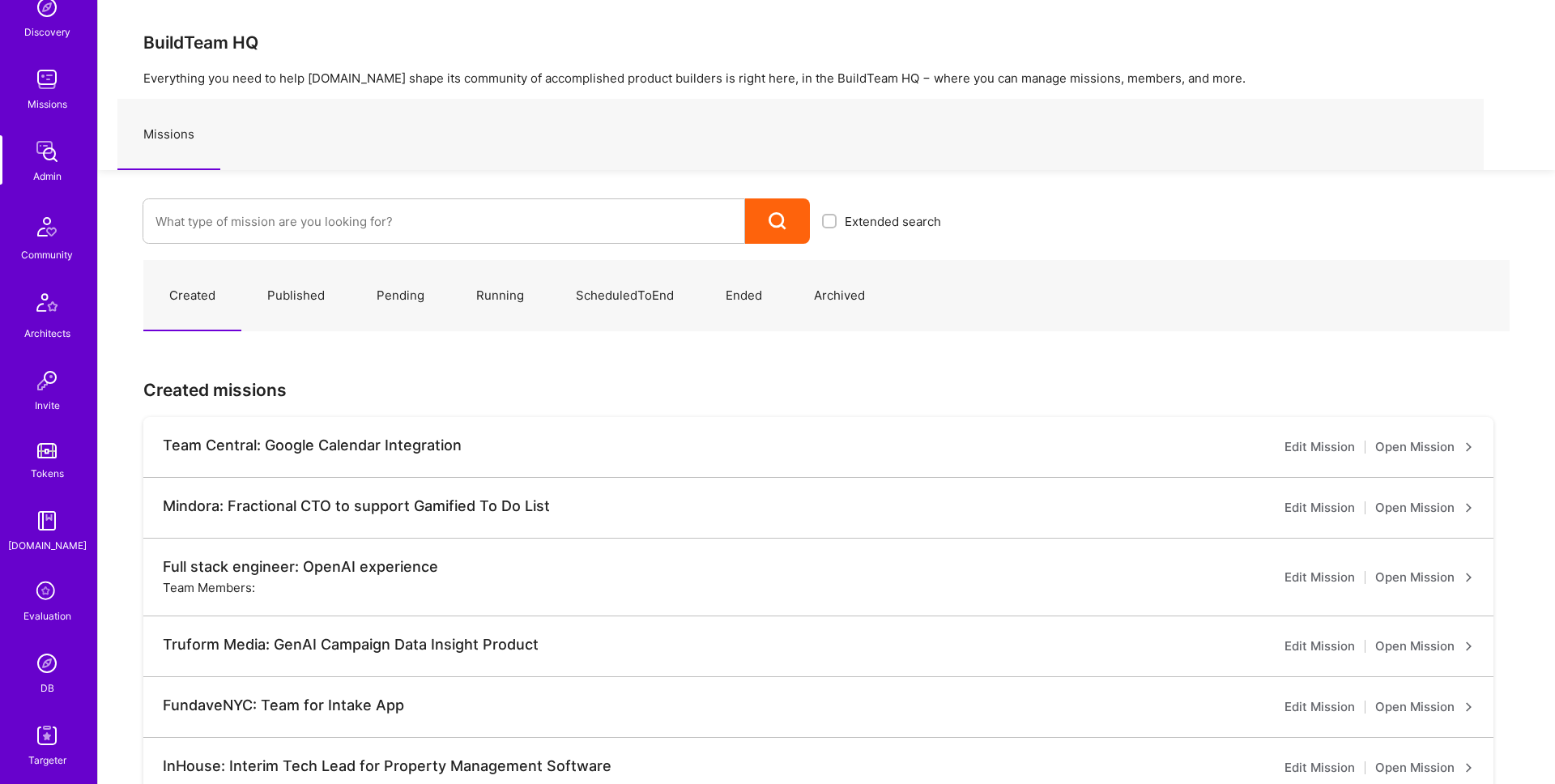
scroll to position [193, 0]
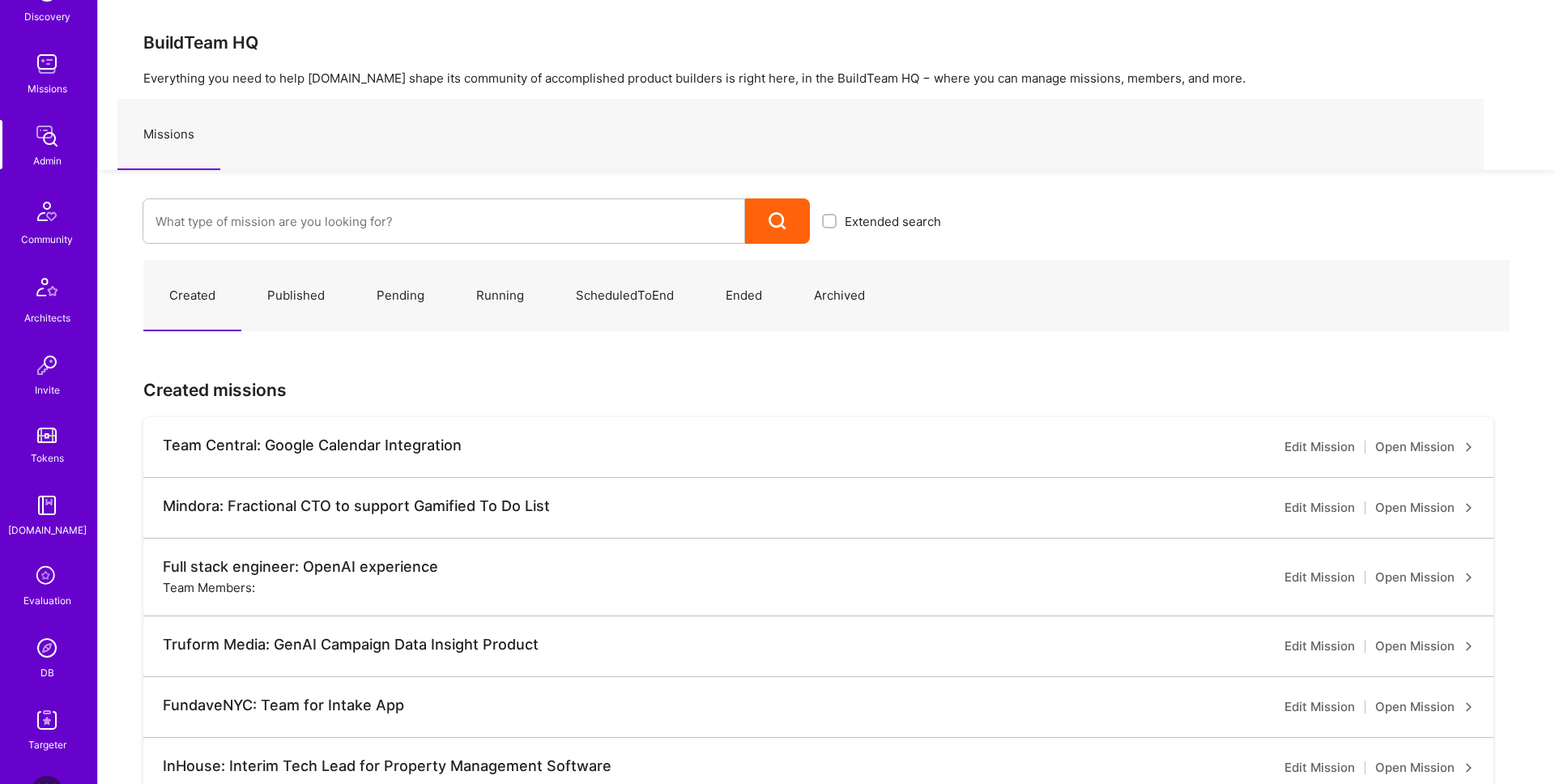
click at [51, 667] on div "DB" at bounding box center [47, 672] width 14 height 17
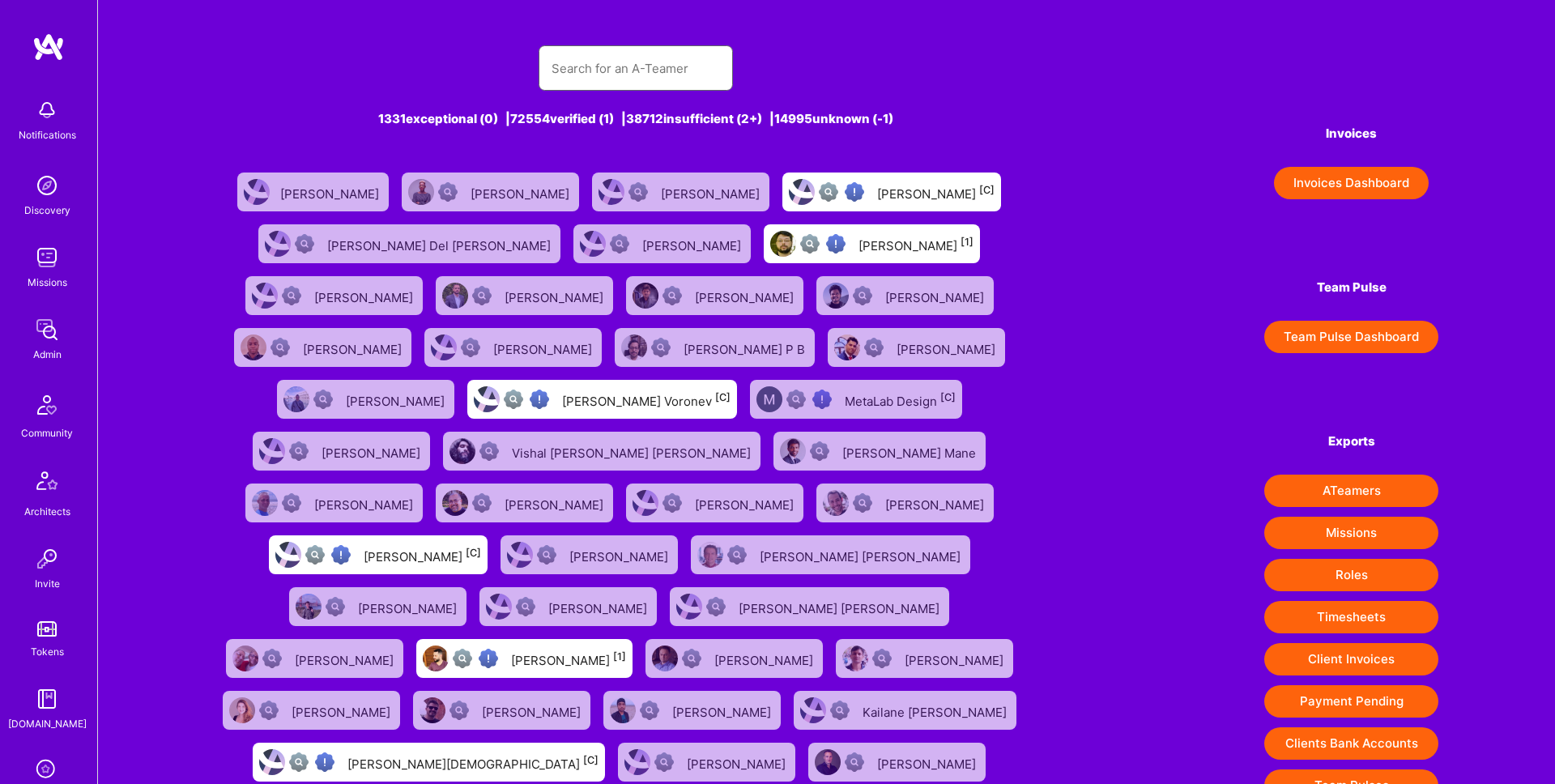
click at [651, 81] on input "text" at bounding box center [635, 68] width 168 height 41
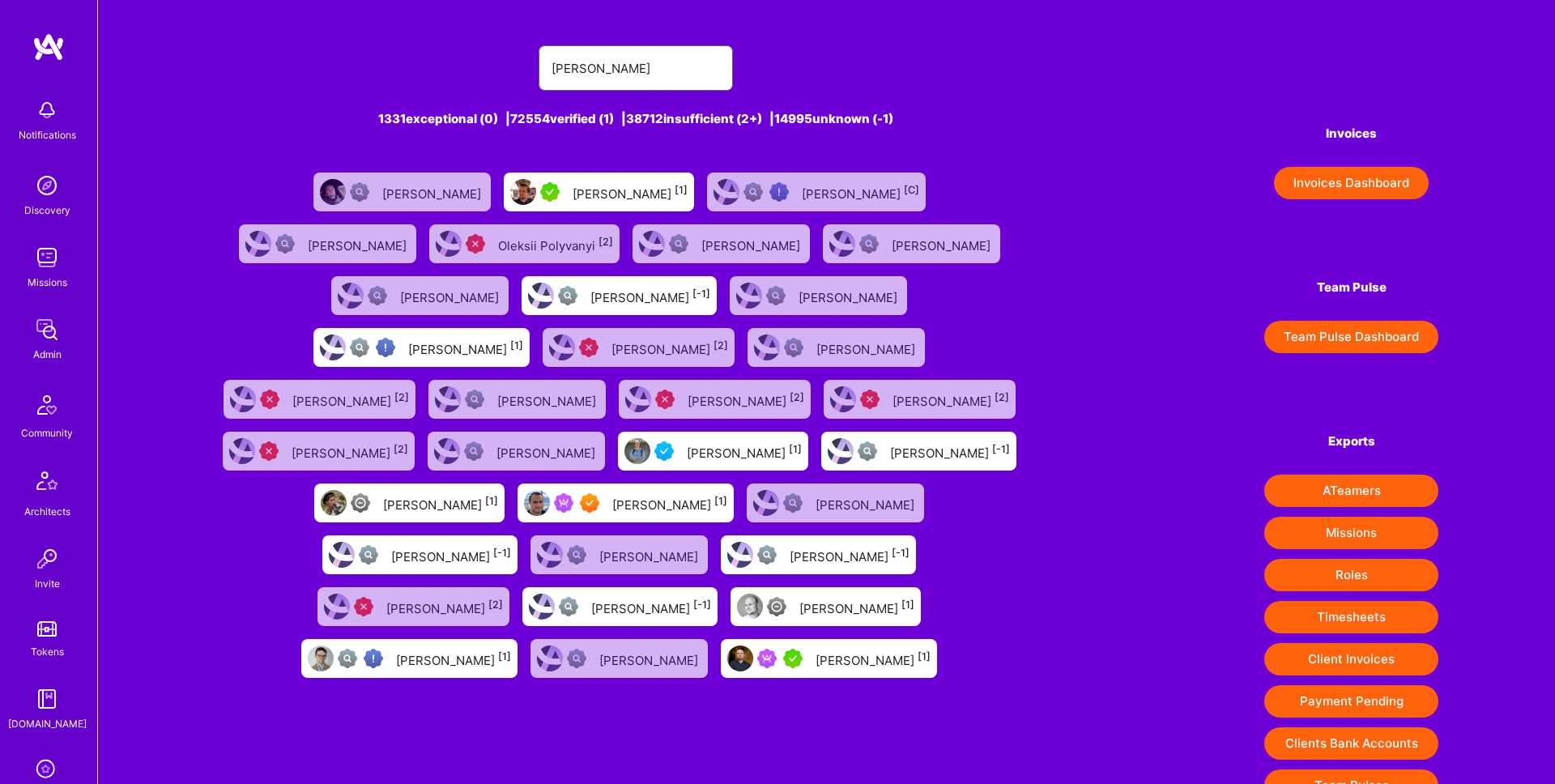
type input "oleksi"
click at [816, 647] on div "Oleksii Rytov [1]" at bounding box center [873, 658] width 115 height 21
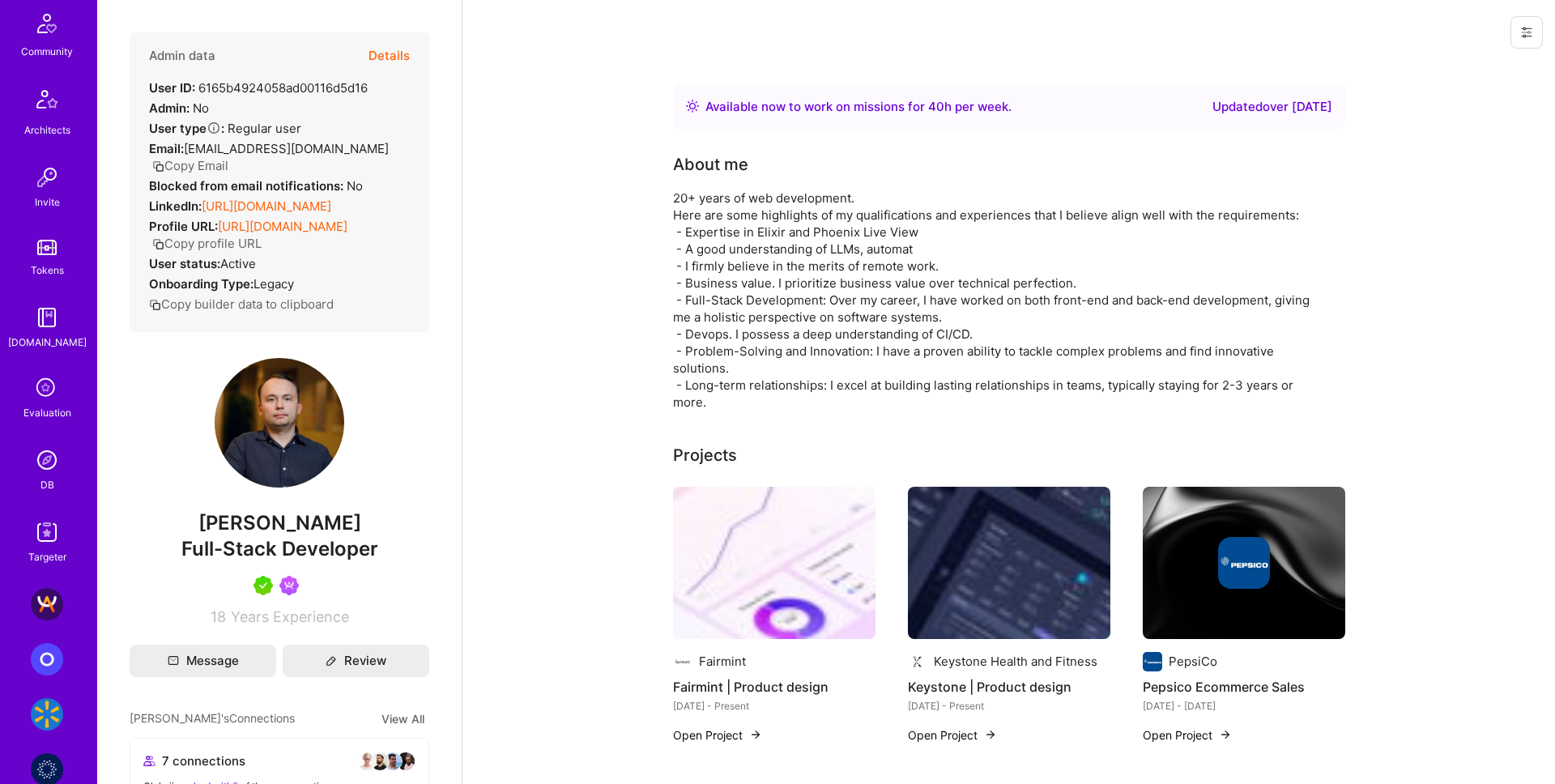
scroll to position [470, 0]
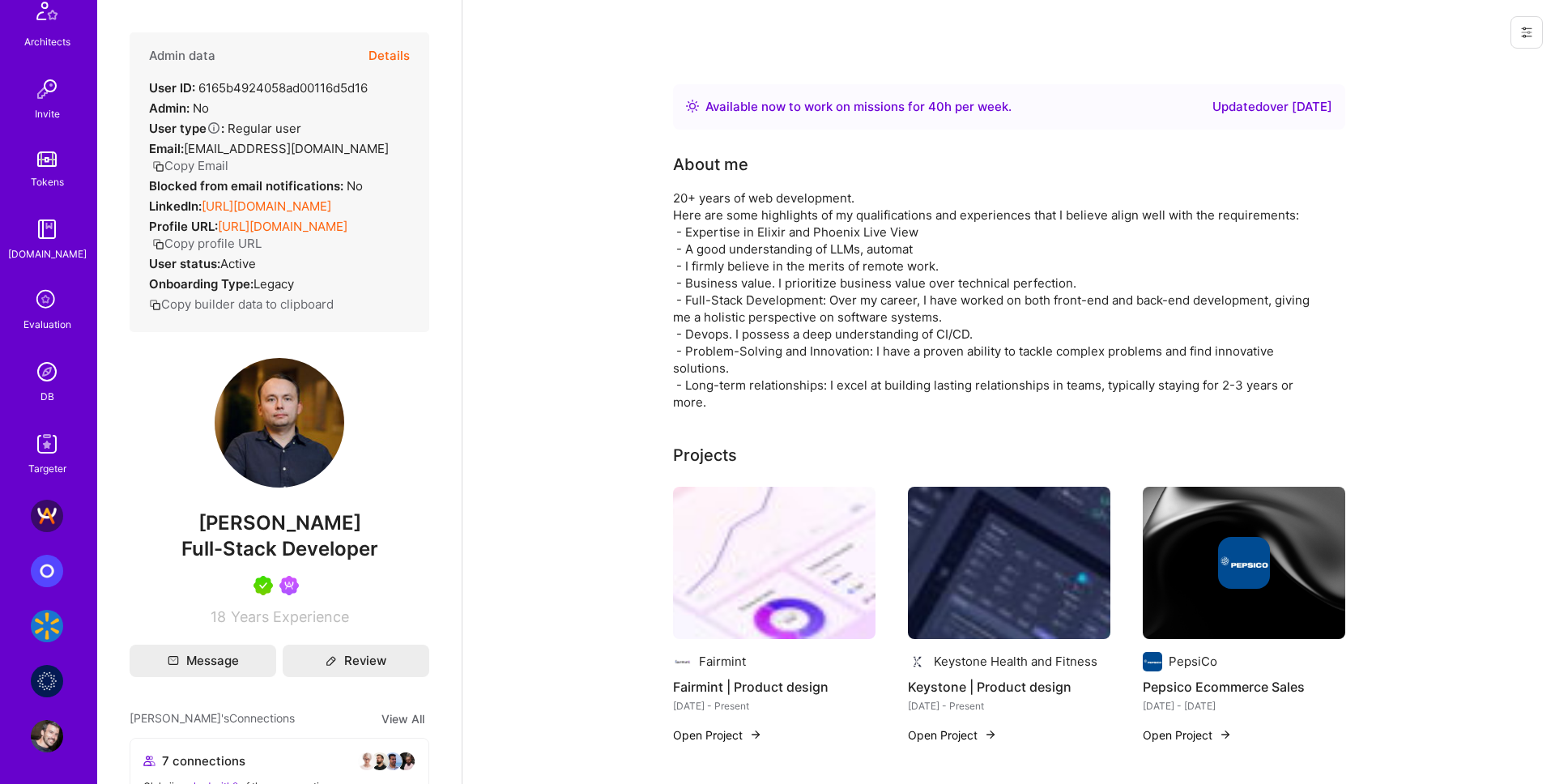
click at [44, 375] on img at bounding box center [46, 371] width 32 height 32
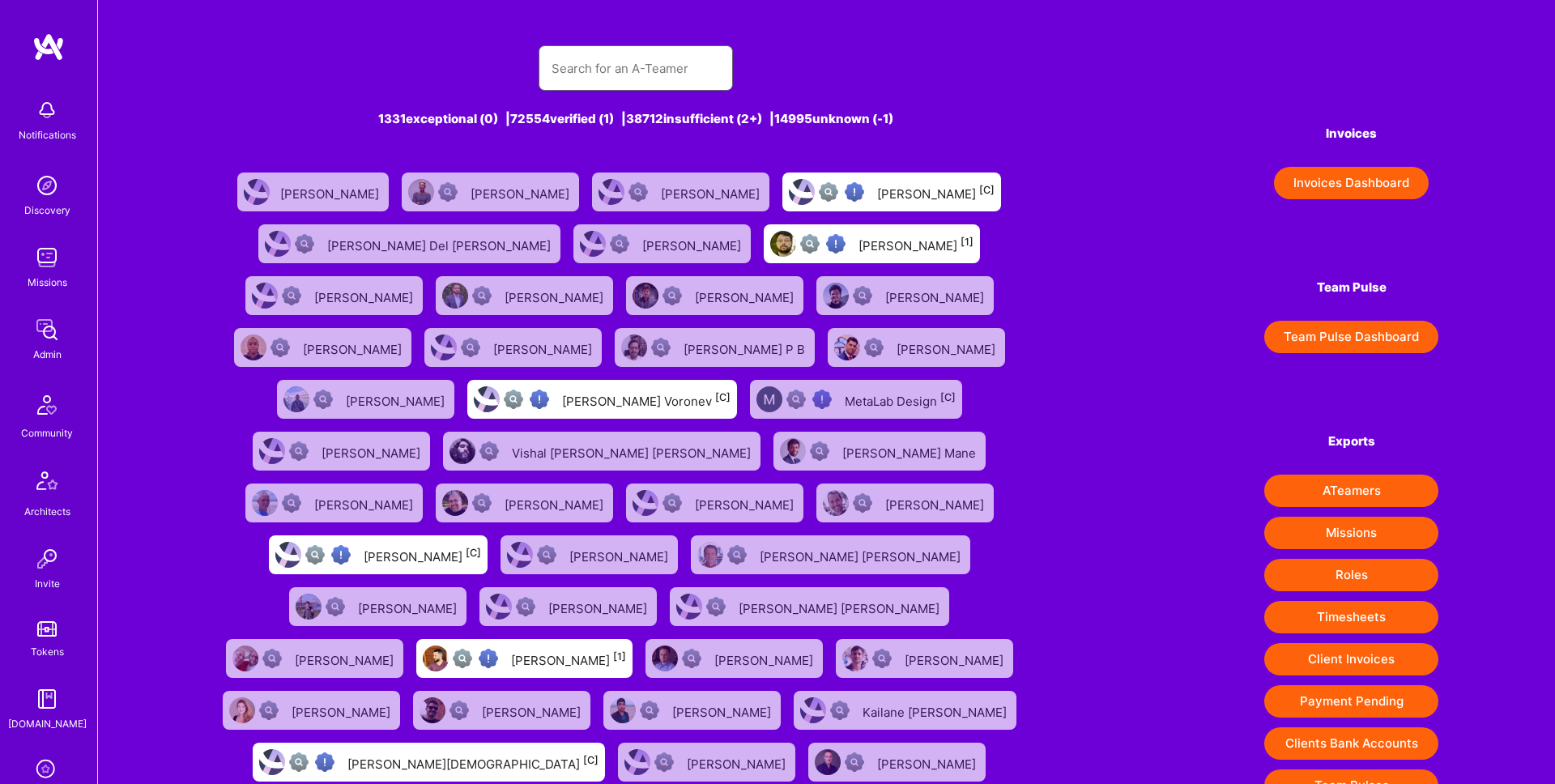
click at [666, 68] on input "text" at bounding box center [635, 68] width 168 height 41
paste input "Aleksey Odintsov"
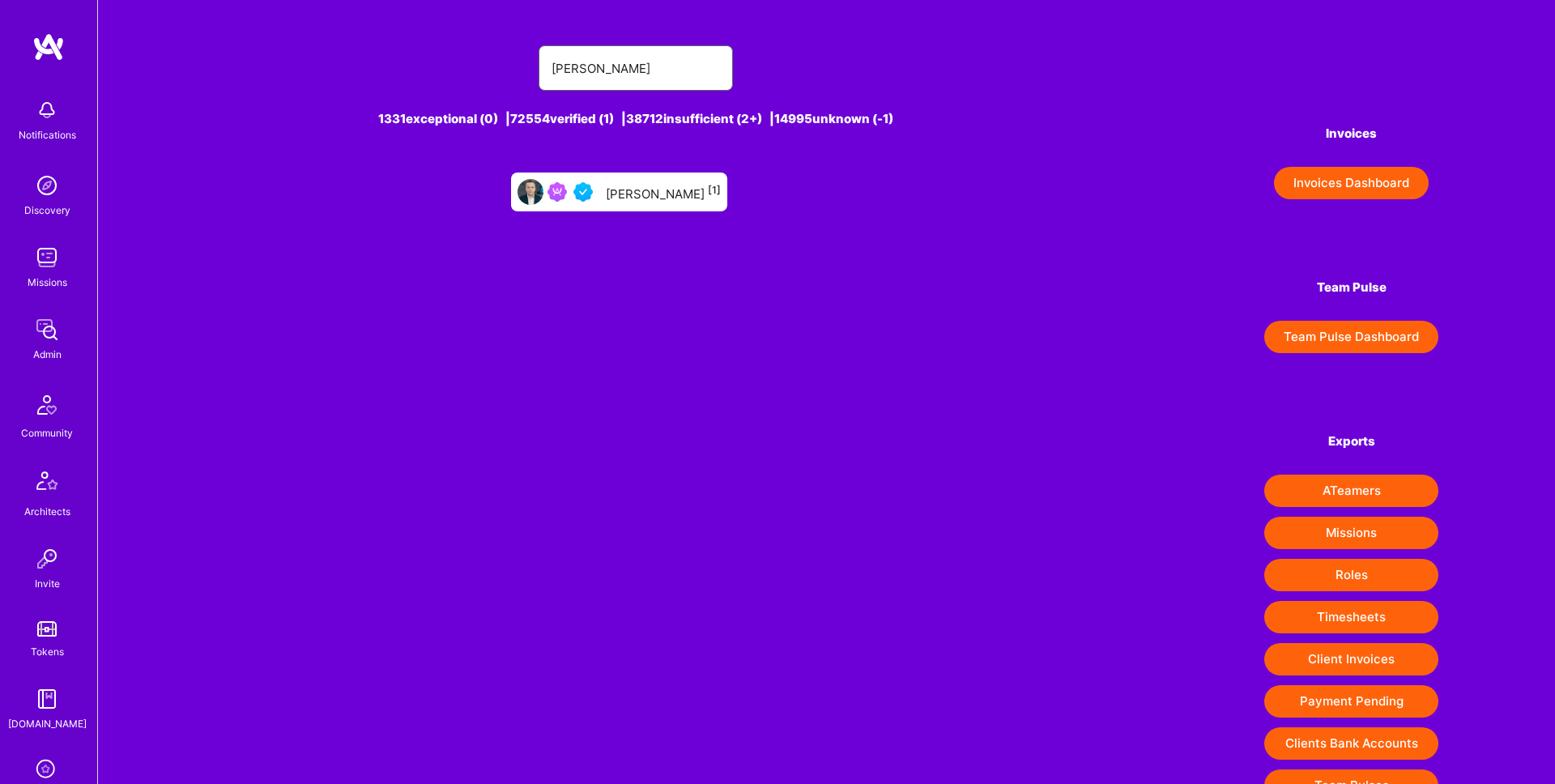
type input "Aleksey Odintsov"
click at [654, 189] on div "Aleksey Odintsov [1]" at bounding box center [663, 192] width 115 height 21
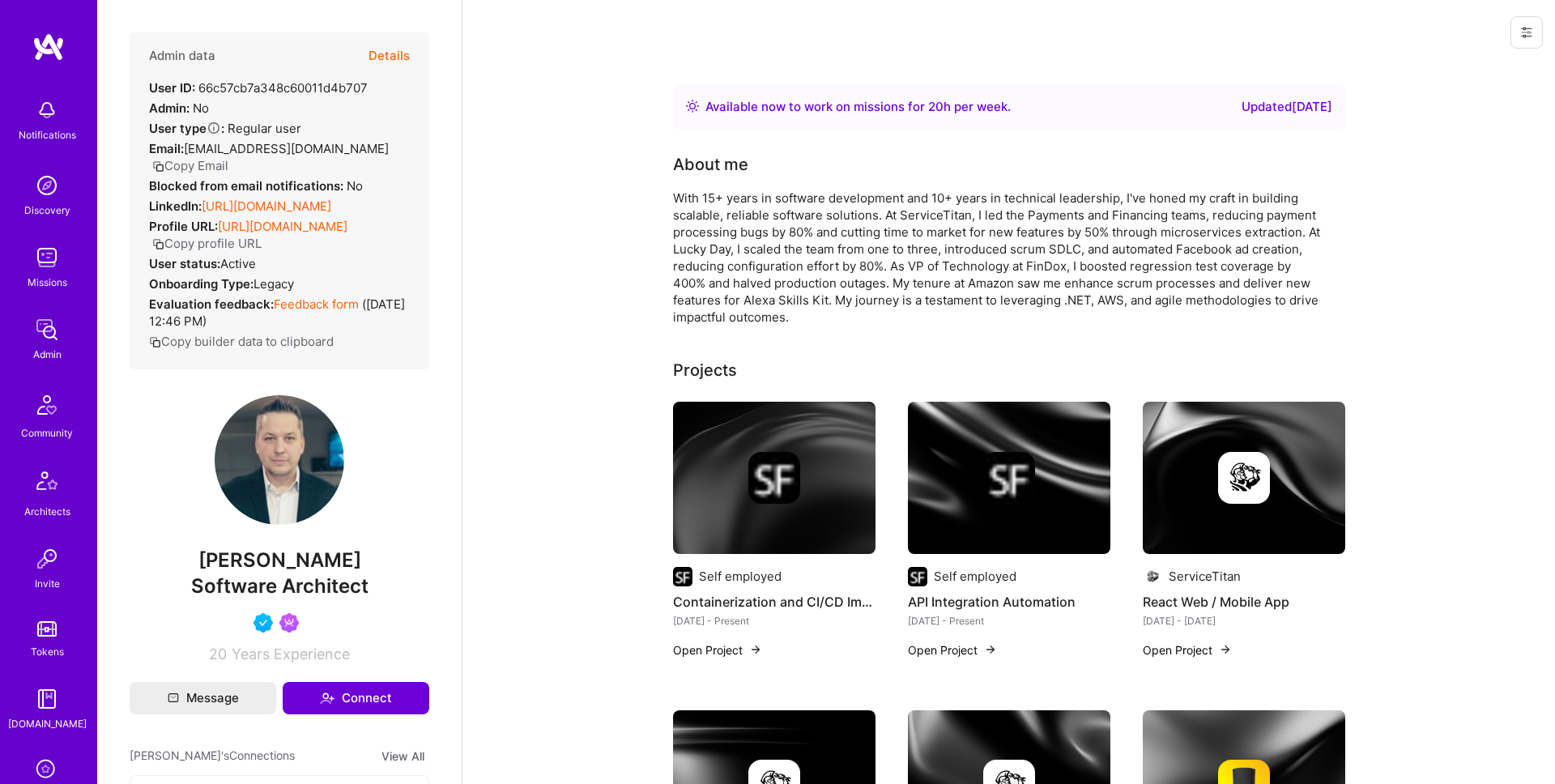
click at [399, 56] on button "Details" at bounding box center [389, 56] width 41 height 47
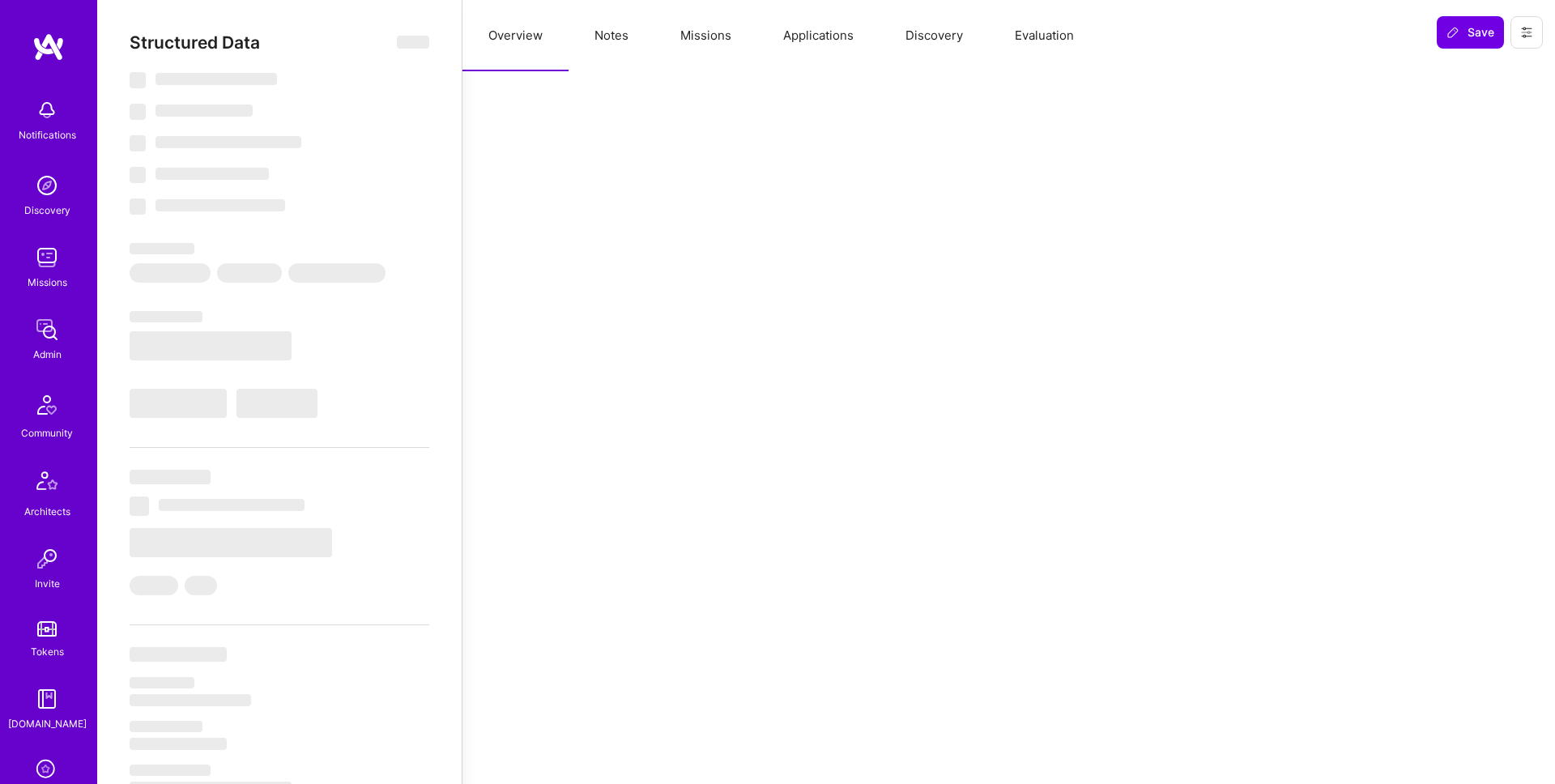
click at [719, 51] on button "Missions" at bounding box center [706, 36] width 103 height 71
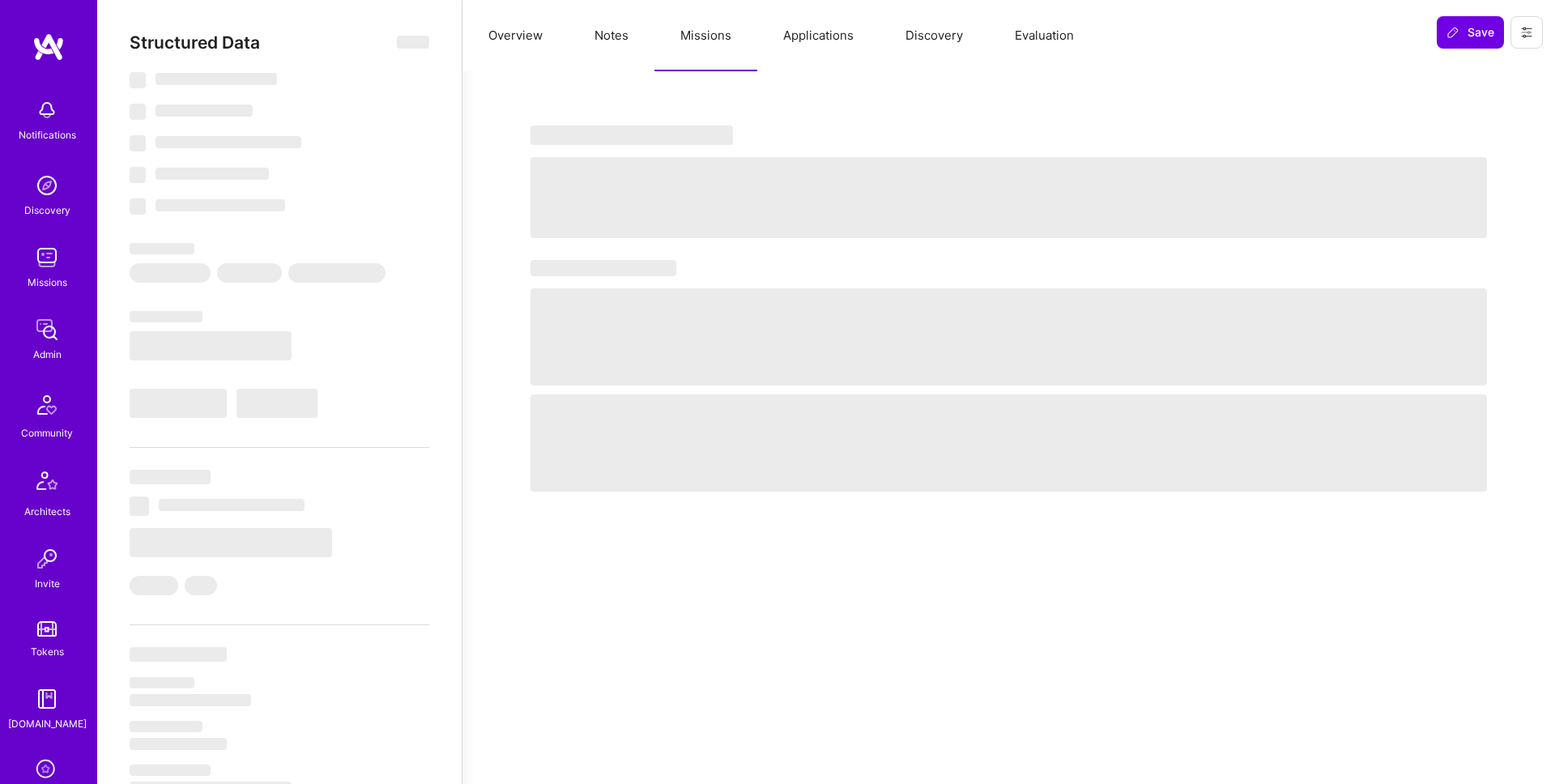
select select "Right Now"
select select "5"
select select "4"
select select "6"
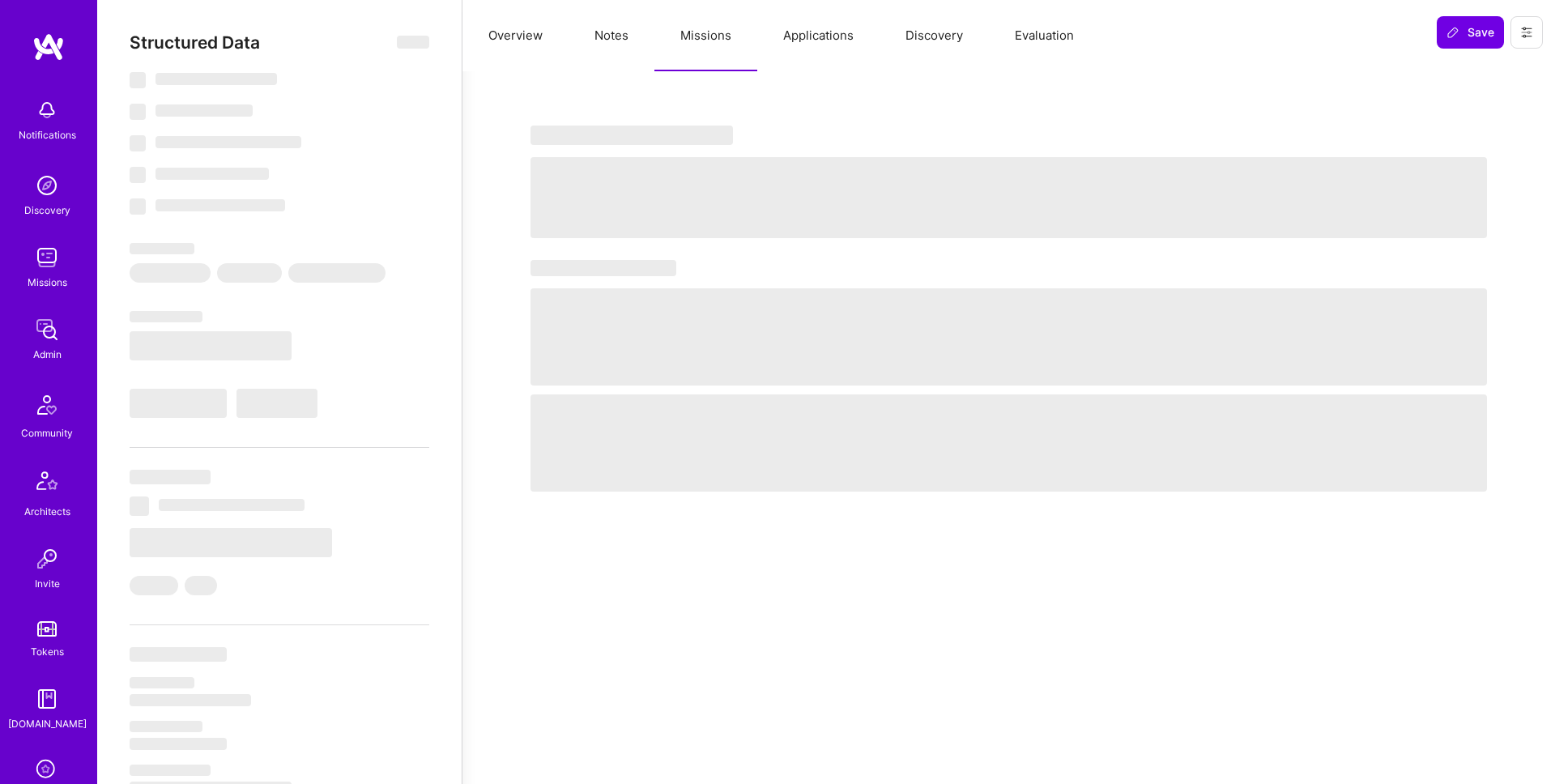
select select "US"
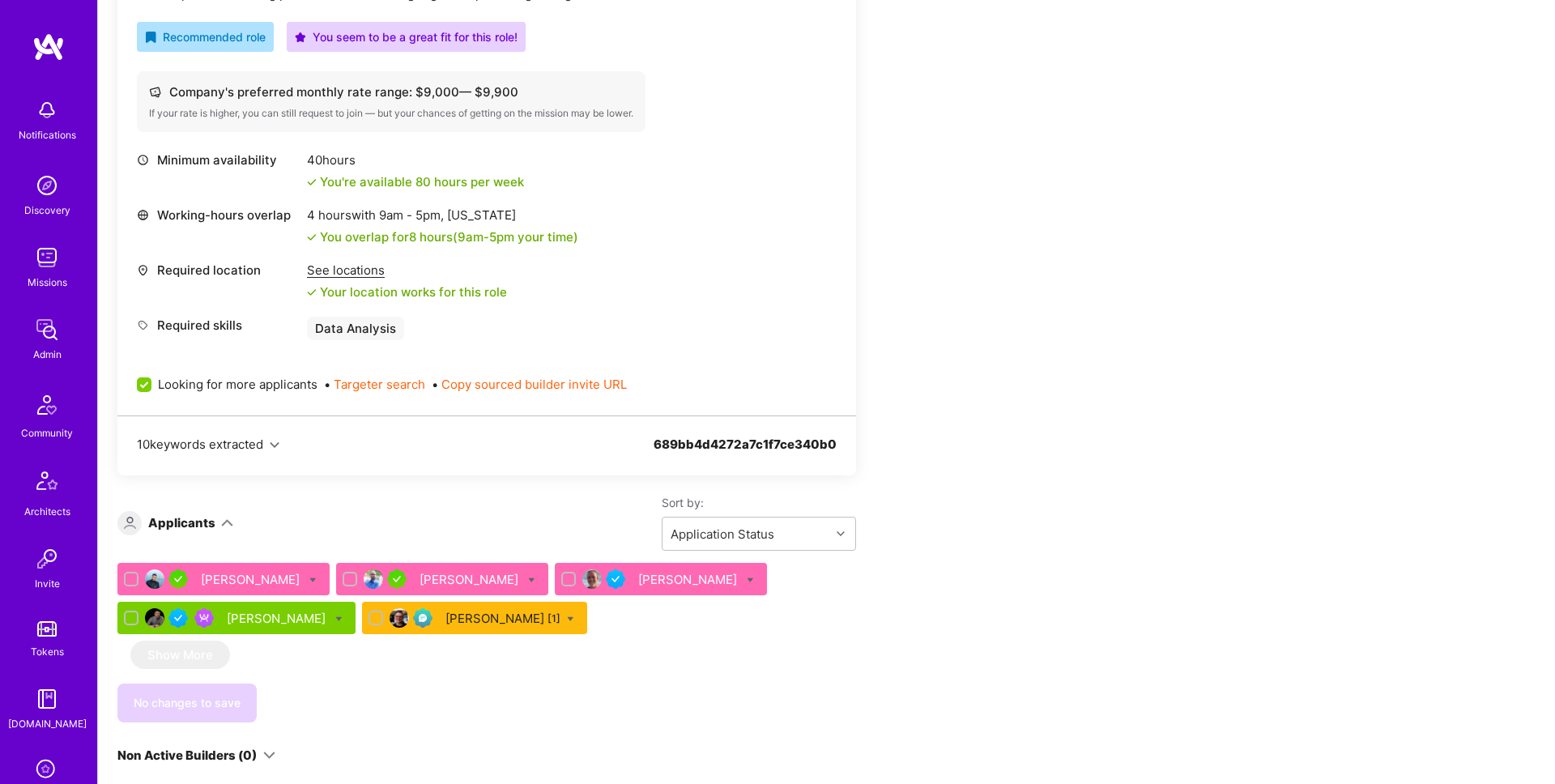
scroll to position [569, 0]
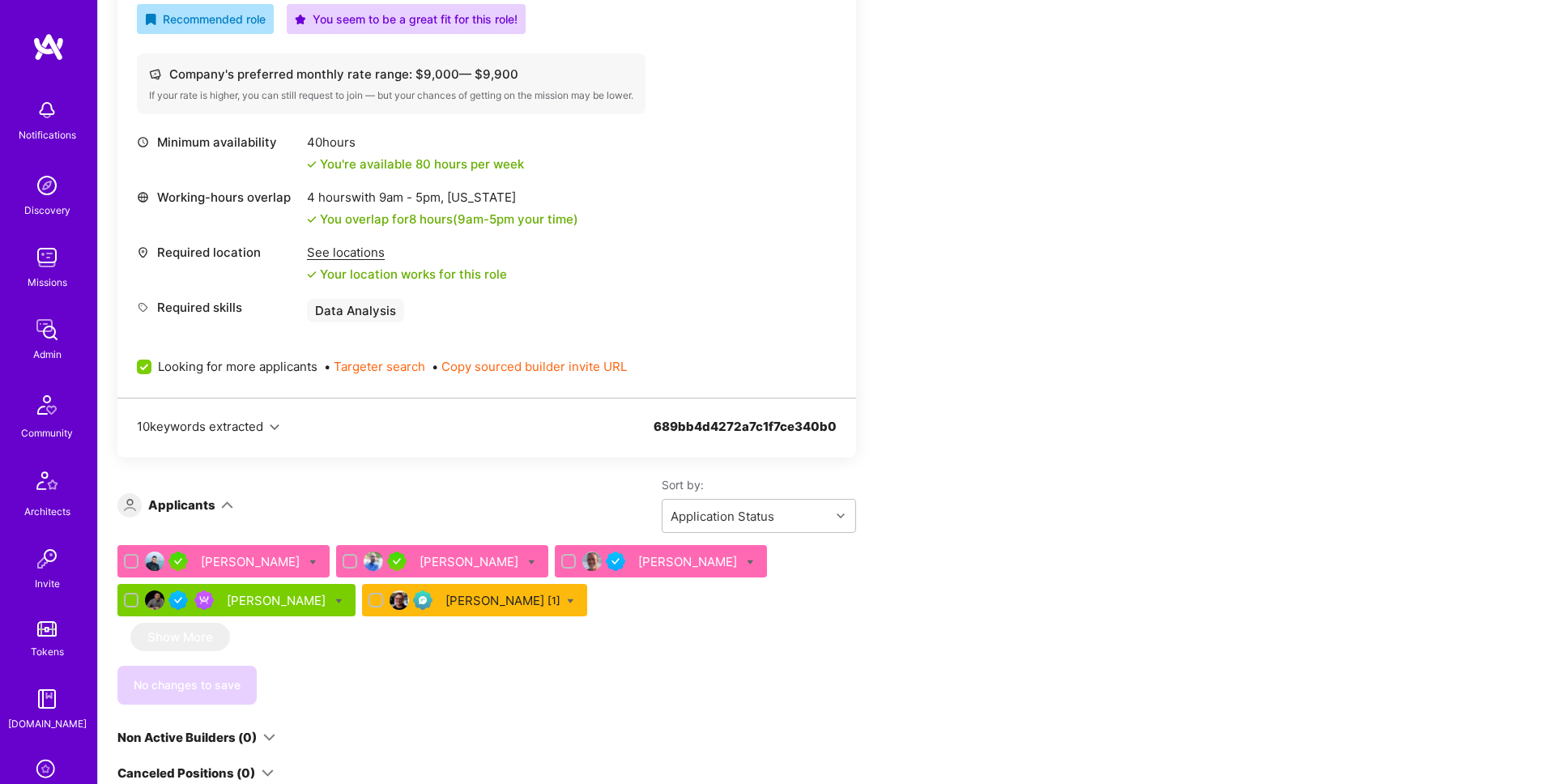
click at [1015, 327] on div "Apply for a Mission Role We’re actively looking for builders. This is the best …" at bounding box center [603, 462] width 972 height 1444
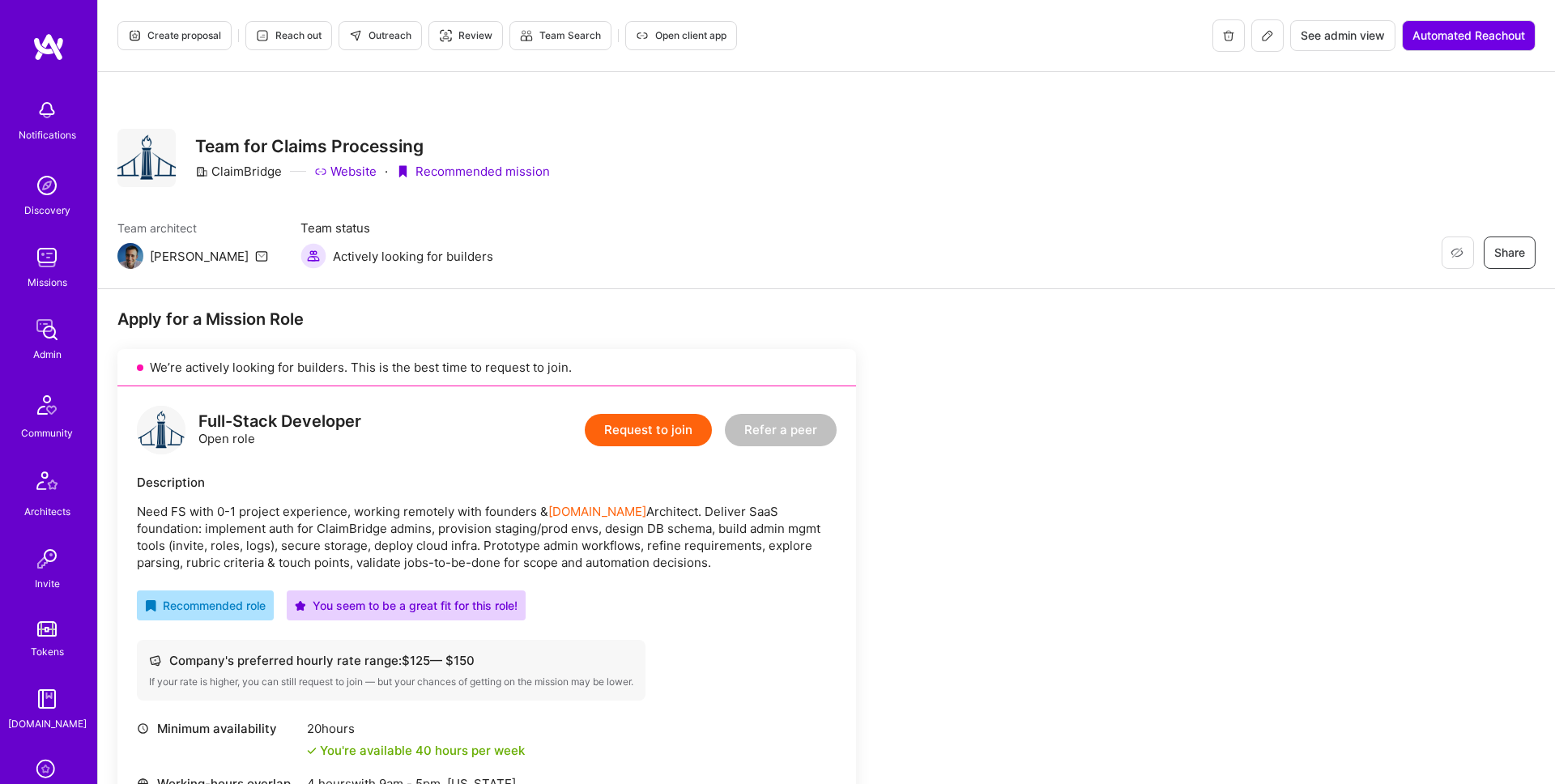
scroll to position [977, 0]
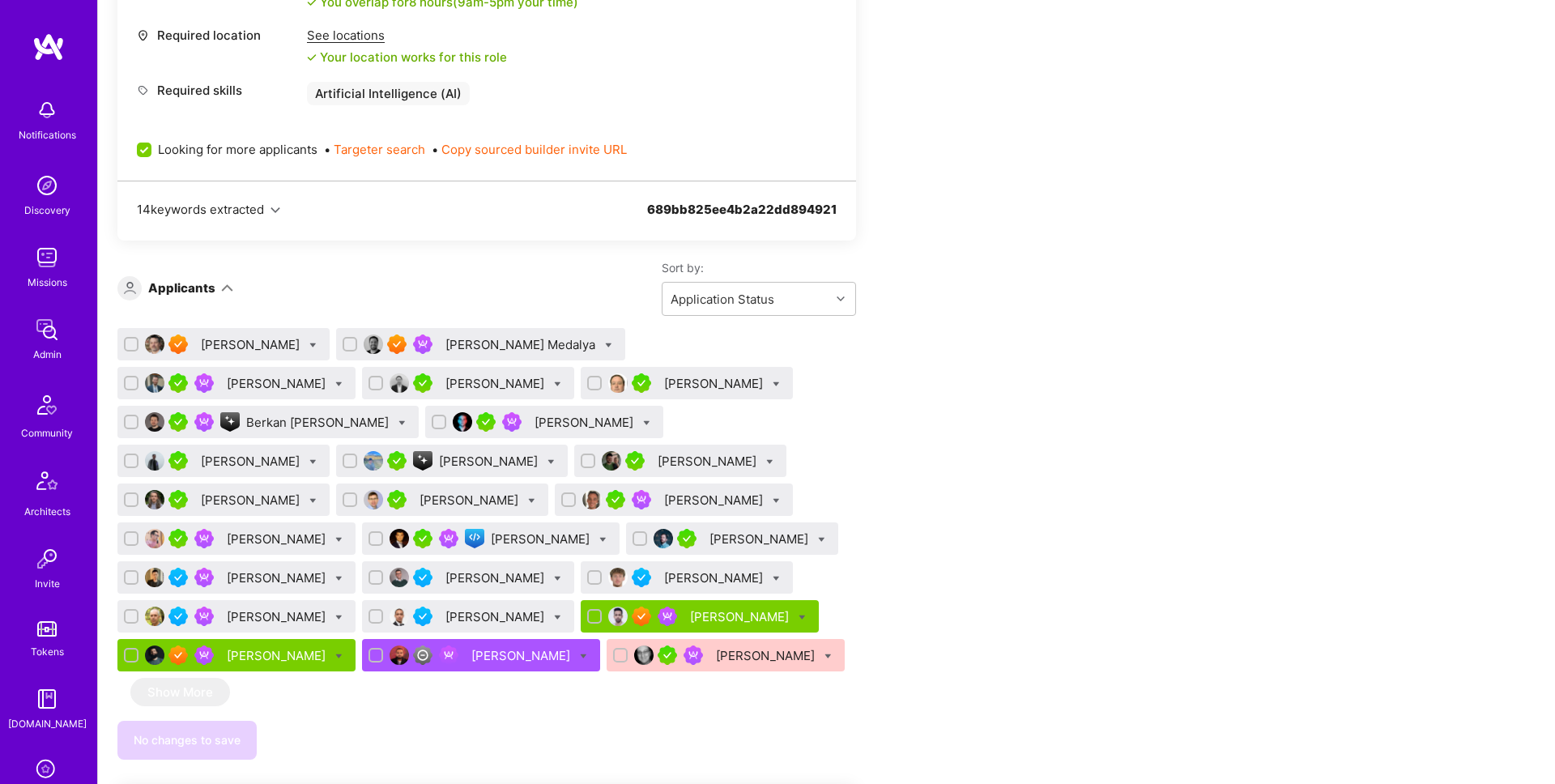
scroll to position [855, 0]
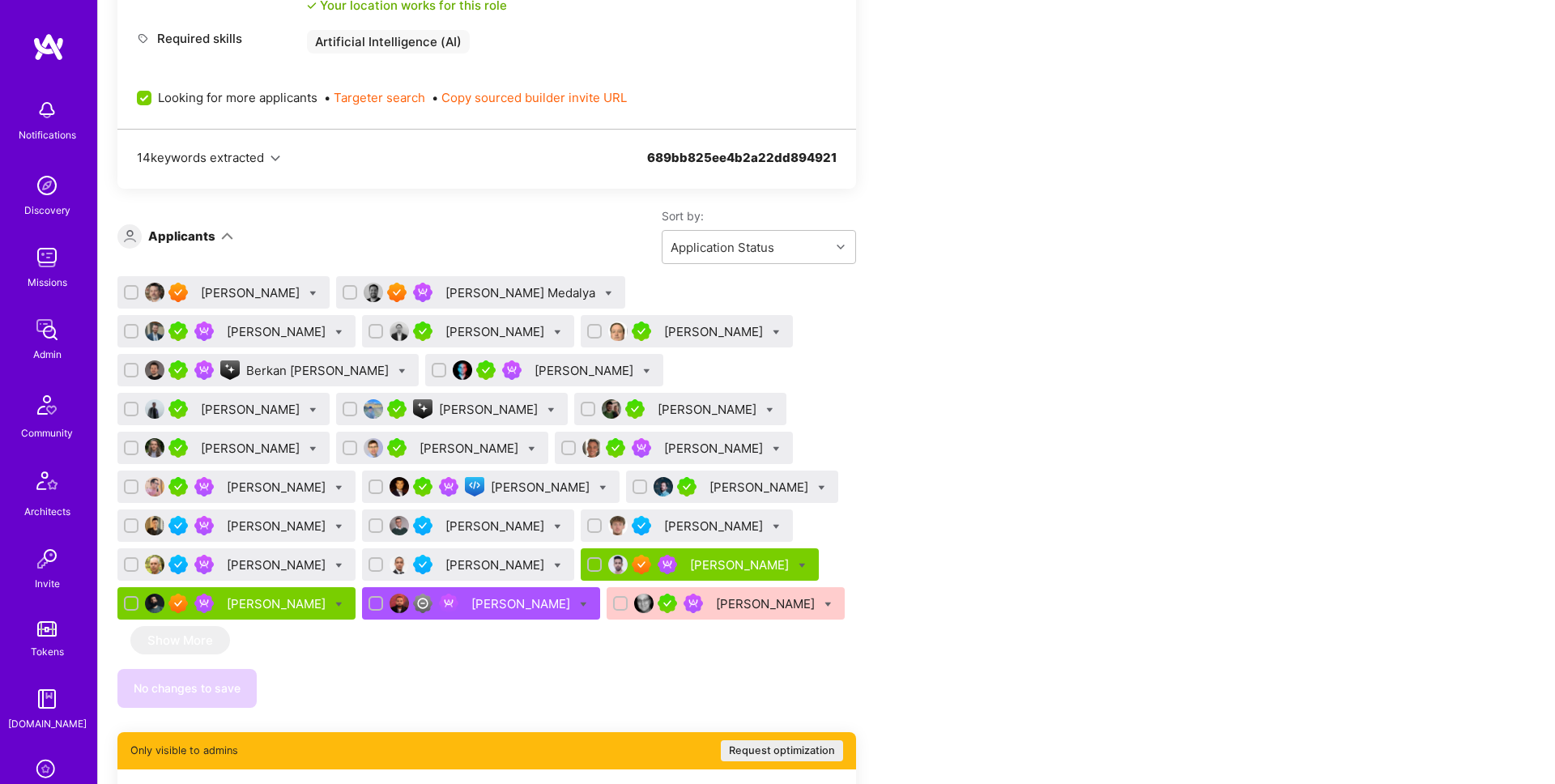
click at [605, 292] on icon at bounding box center [608, 294] width 7 height 7
checkbox input "true"
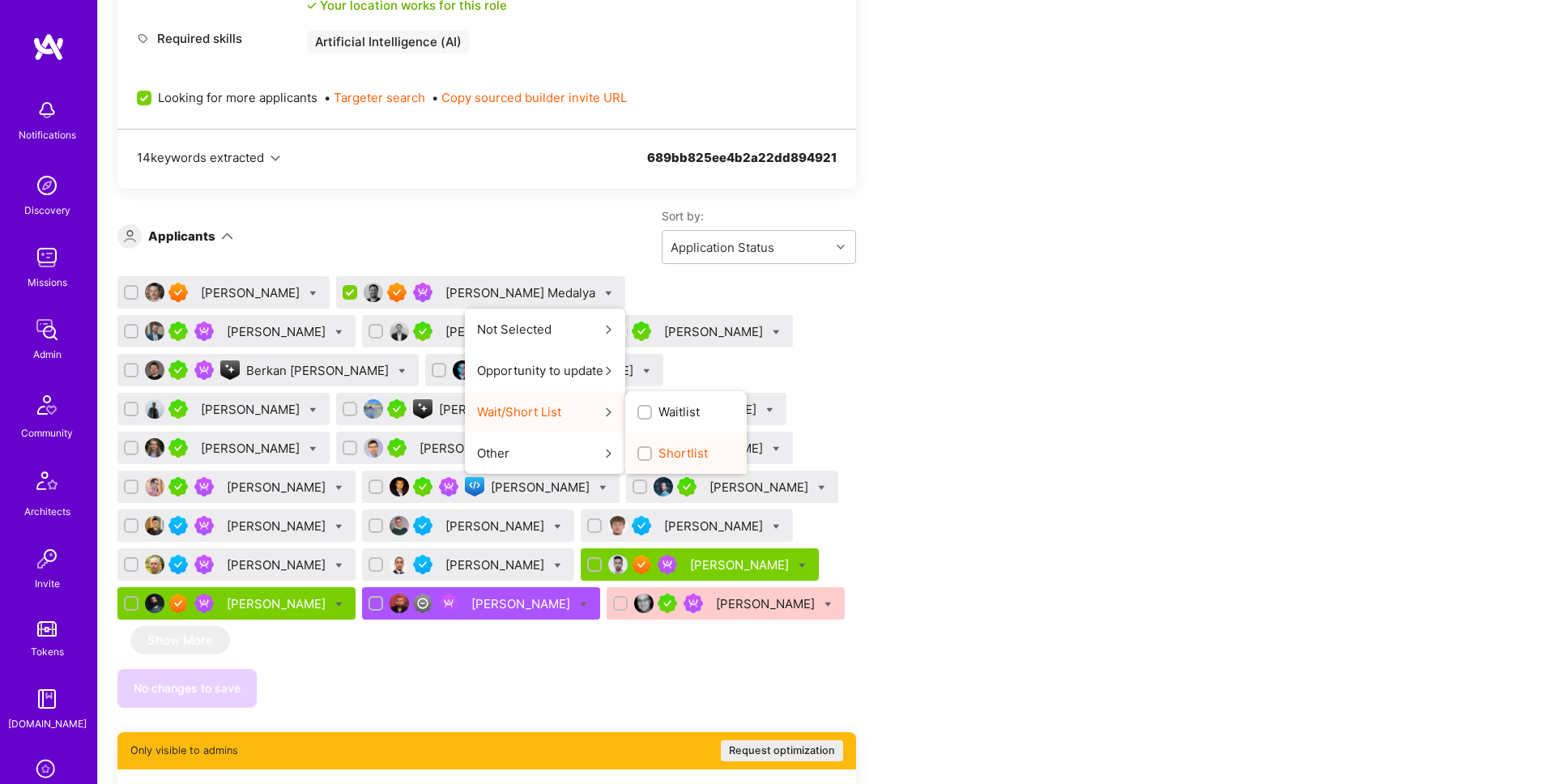
click at [658, 449] on span "Shortlist" at bounding box center [682, 453] width 50 height 17
click at [641, 449] on input "Shortlist" at bounding box center [646, 454] width 11 height 11
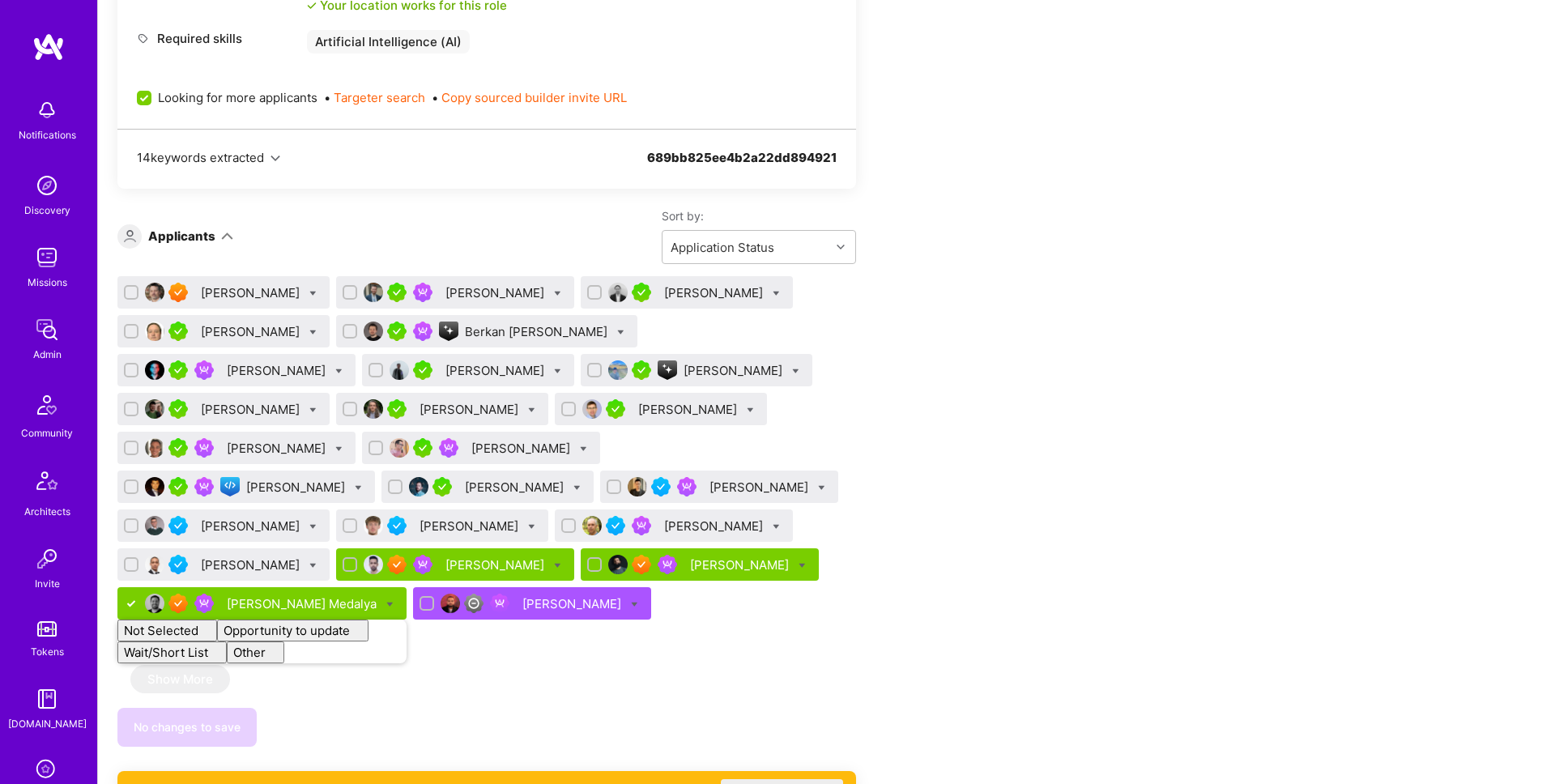
checkbox input "false"
click at [1212, 325] on div "Apply for a Mission Role We’re actively looking for builders. This is the best …" at bounding box center [826, 620] width 1457 height 2373
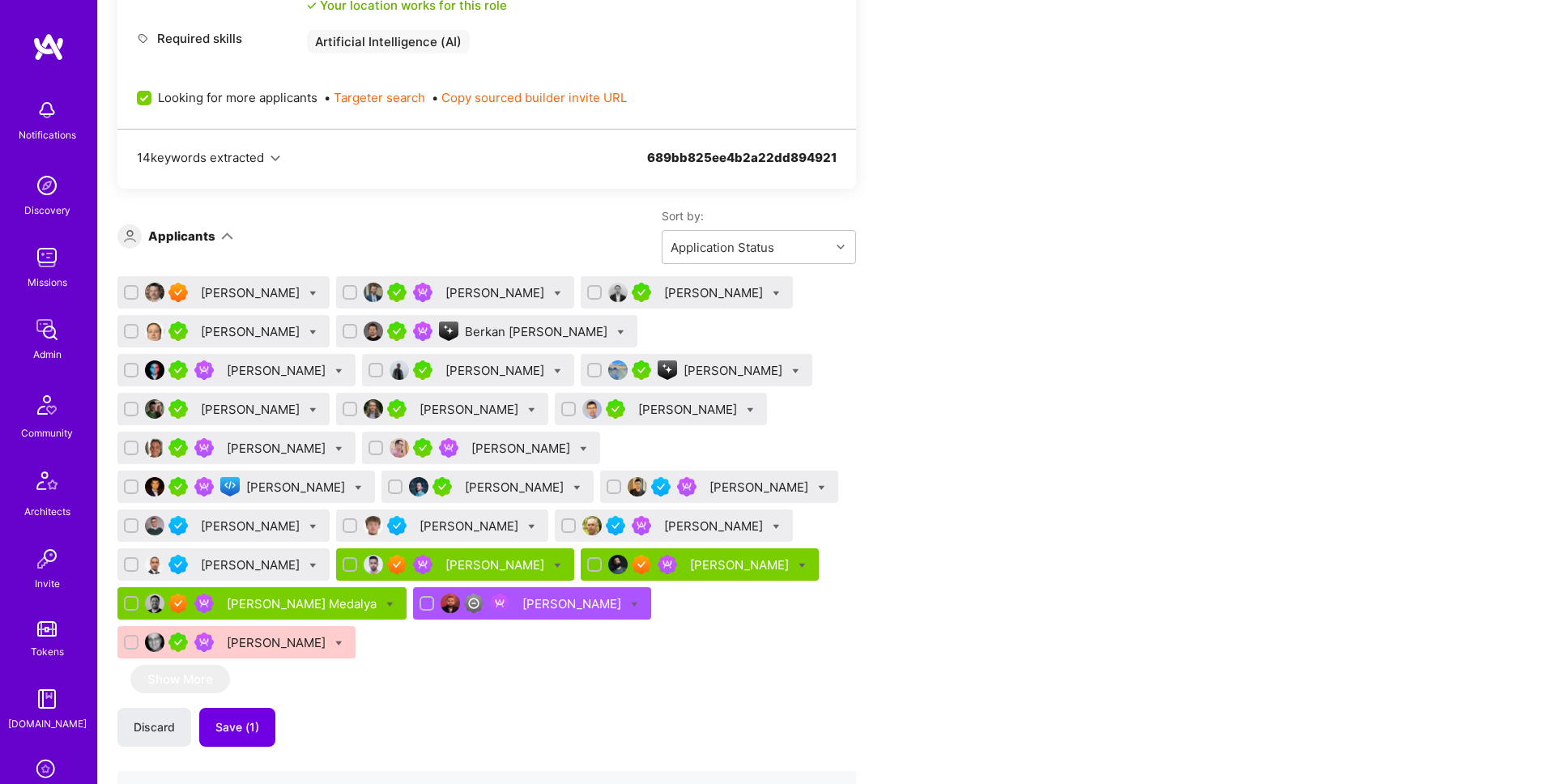
click at [792, 369] on icon at bounding box center [796, 371] width 7 height 7
checkbox input "true"
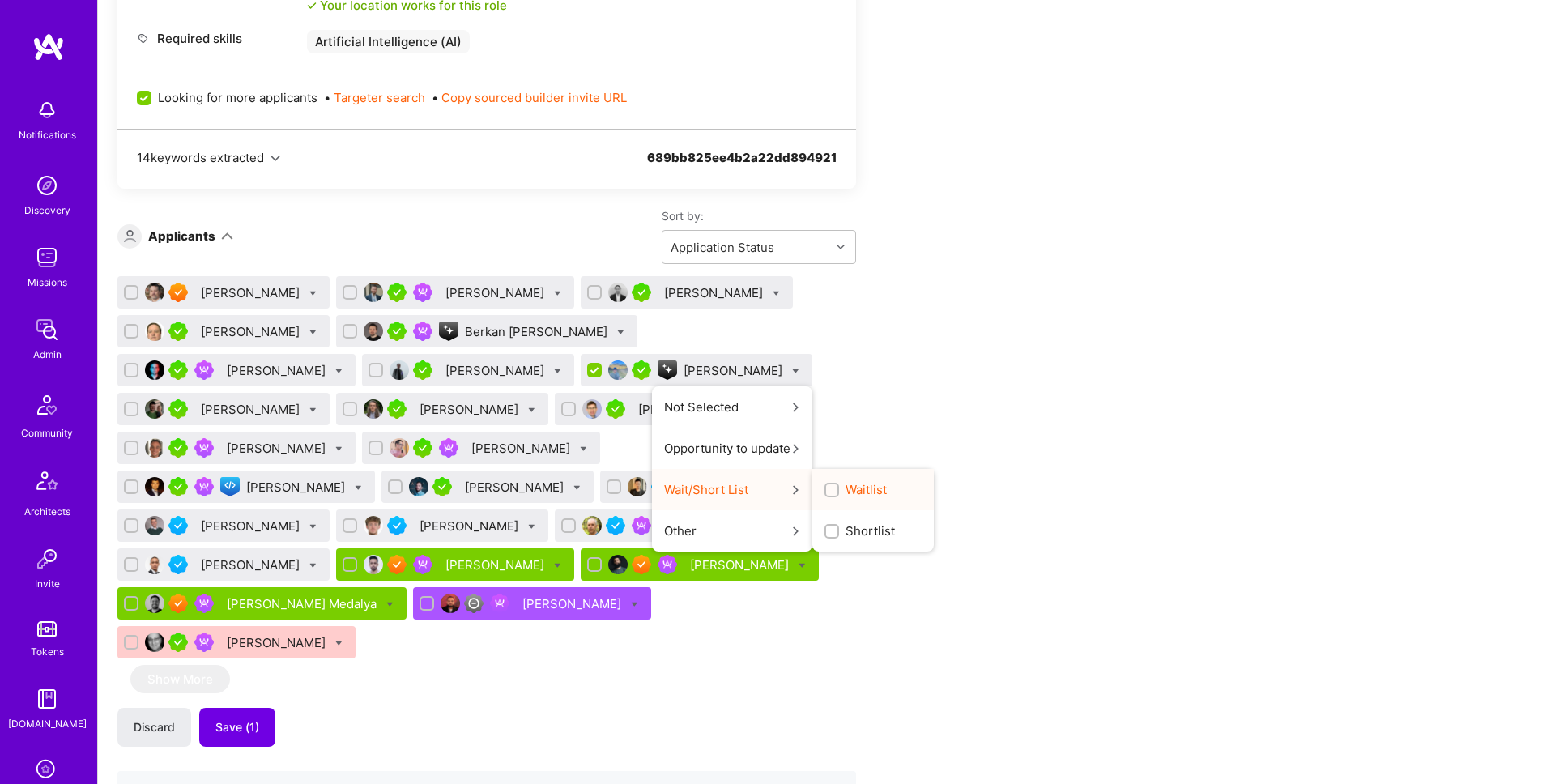
click at [845, 481] on span "Waitlist" at bounding box center [866, 490] width 41 height 17
click at [828, 485] on input "Waitlist" at bounding box center [833, 490] width 11 height 11
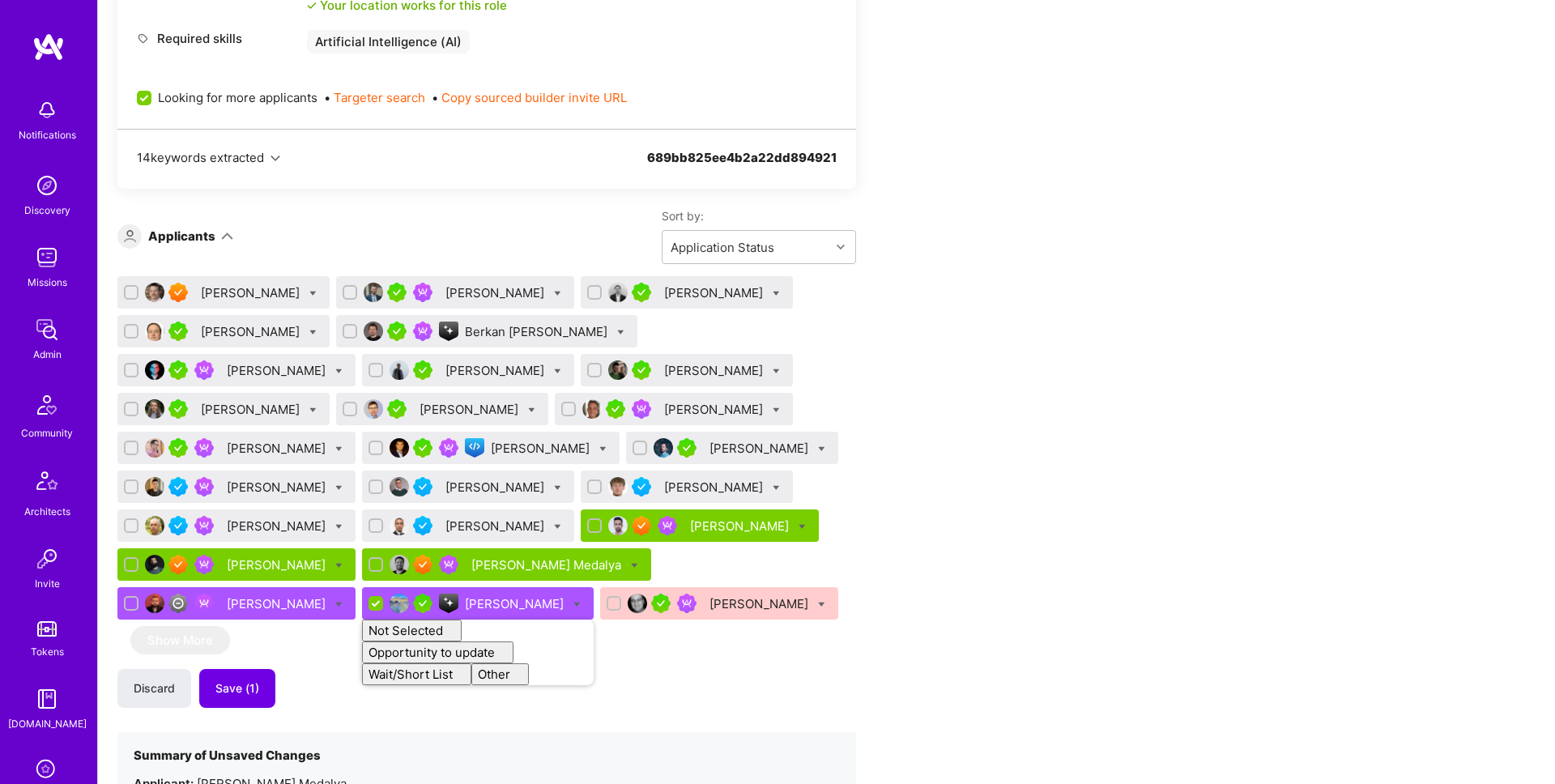
checkbox input "false"
drag, startPoint x: 1029, startPoint y: 429, endPoint x: 615, endPoint y: 412, distance: 414.3
click at [1024, 428] on div "Apply for a Mission Role We’re actively looking for builders. This is the best …" at bounding box center [603, 672] width 972 height 2438
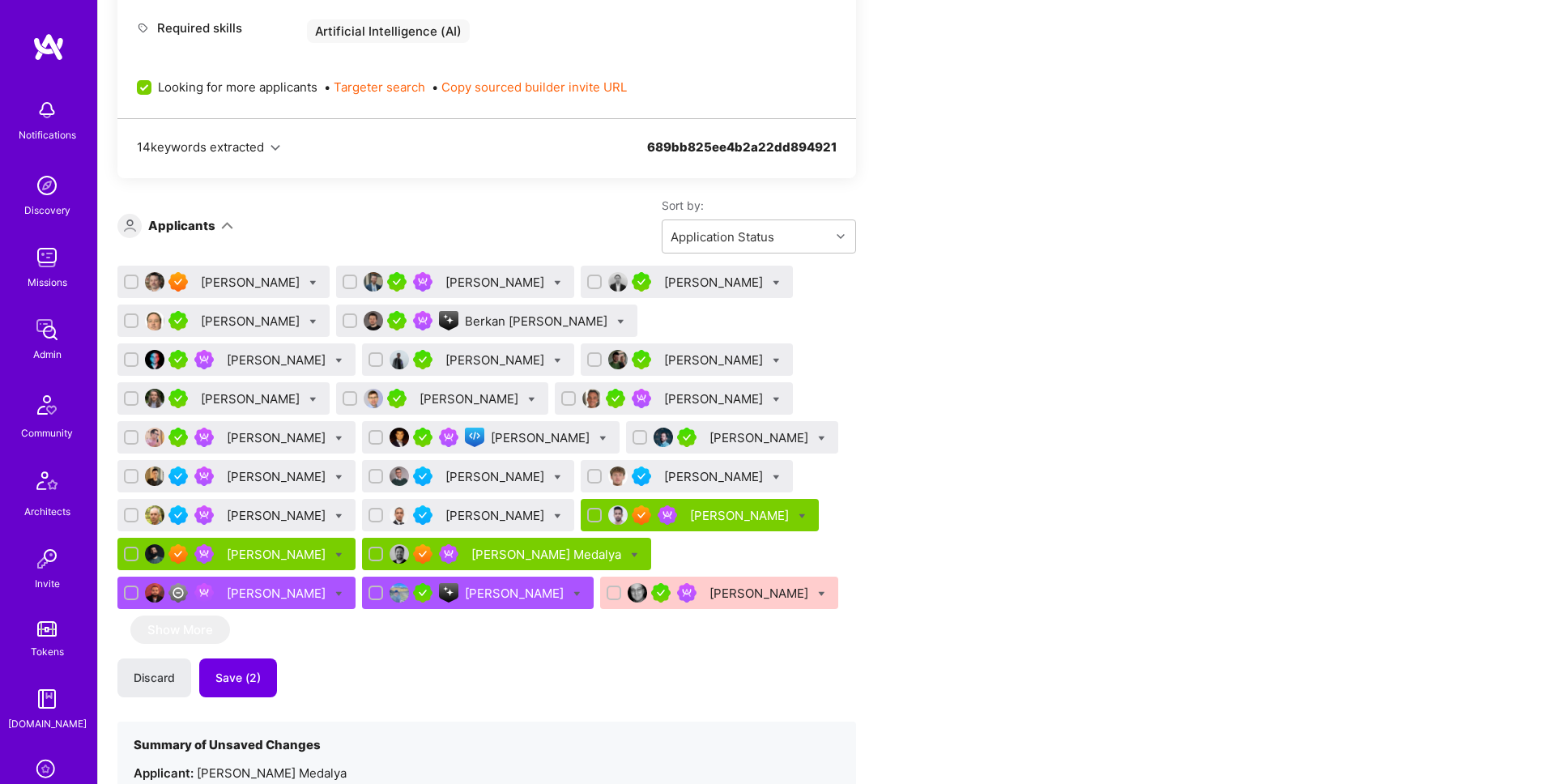
scroll to position [867, 0]
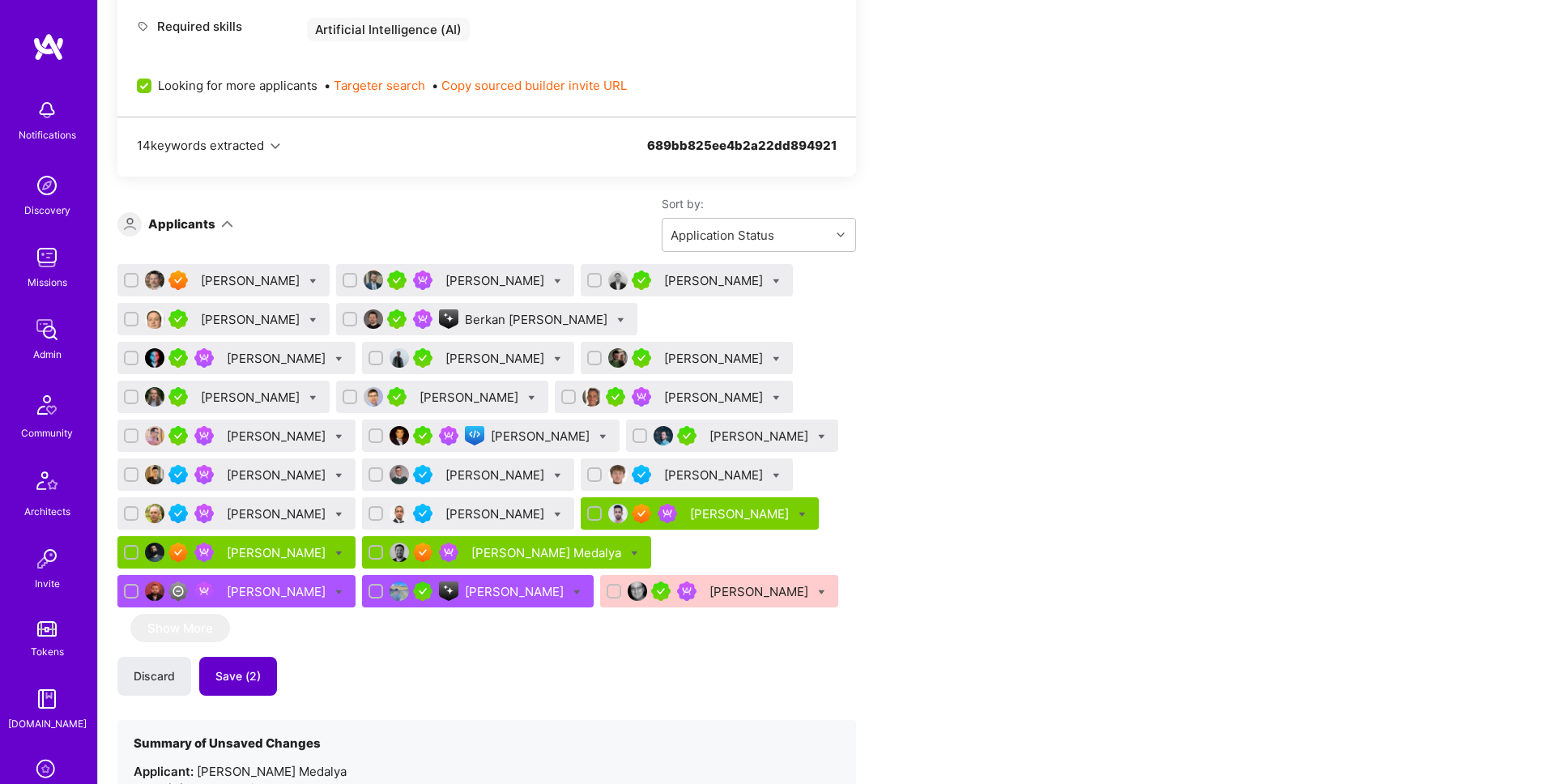
click at [259, 676] on span "Save (2)" at bounding box center [238, 676] width 45 height 17
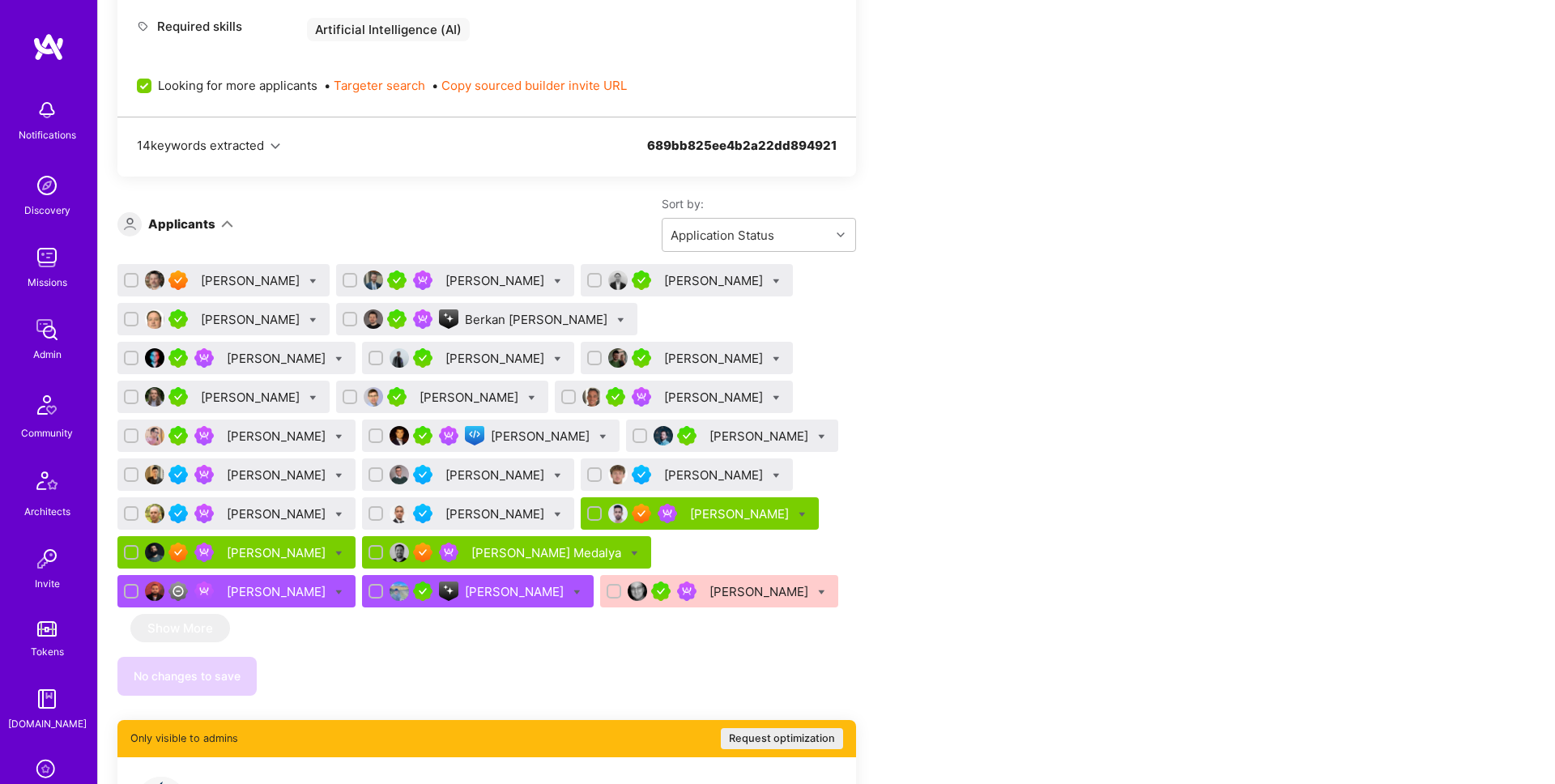
click at [237, 279] on div "Bron Davies" at bounding box center [251, 280] width 102 height 17
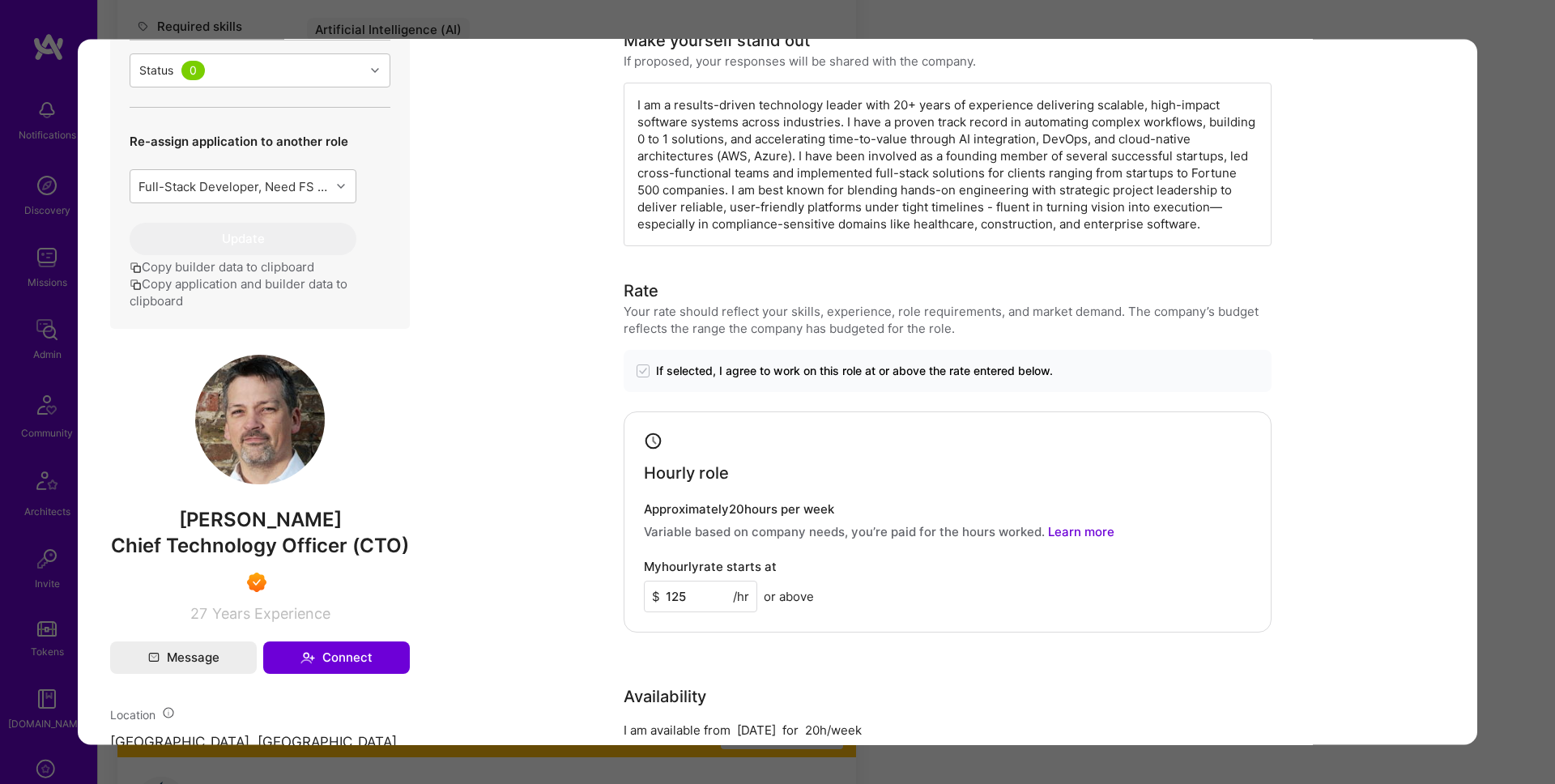
scroll to position [555, 0]
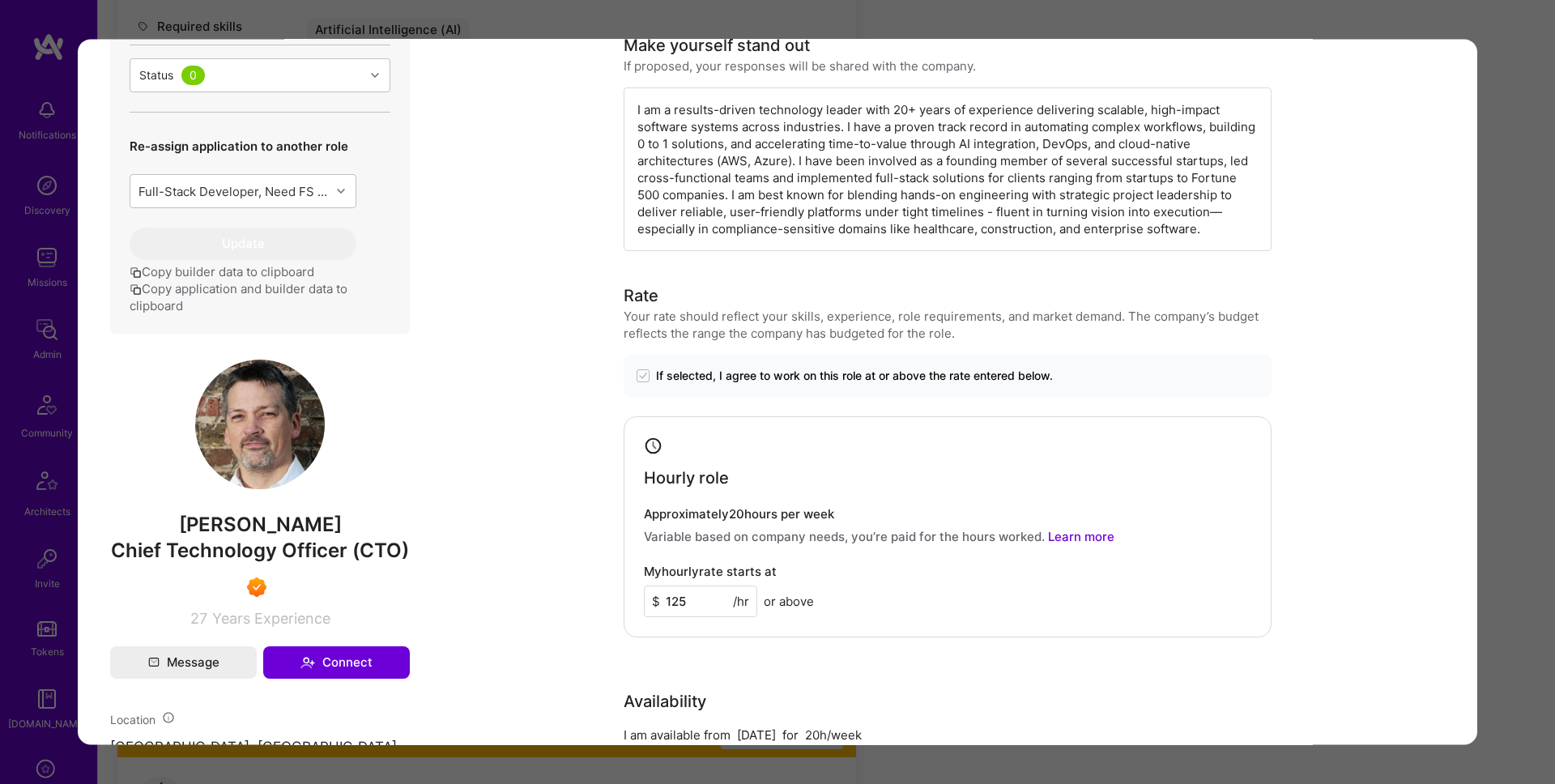
drag, startPoint x: 1524, startPoint y: 179, endPoint x: 1199, endPoint y: 179, distance: 325.0
click at [1524, 179] on div "Application 1 of 25 Evaluation scores Expertise level Superstar Interpersonal s…" at bounding box center [778, 392] width 1555 height 784
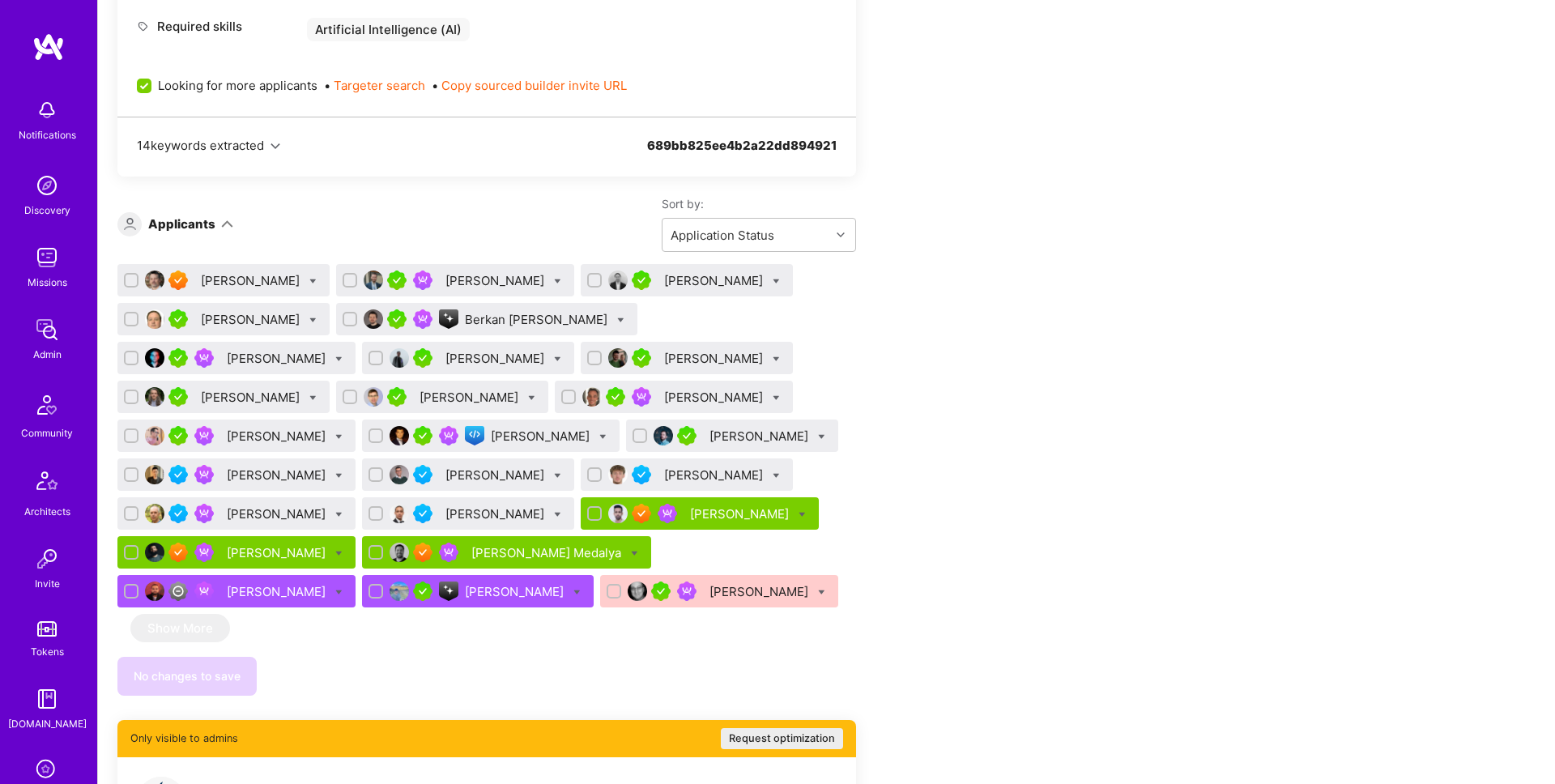
click at [309, 279] on icon at bounding box center [313, 281] width 7 height 7
checkbox input "true"
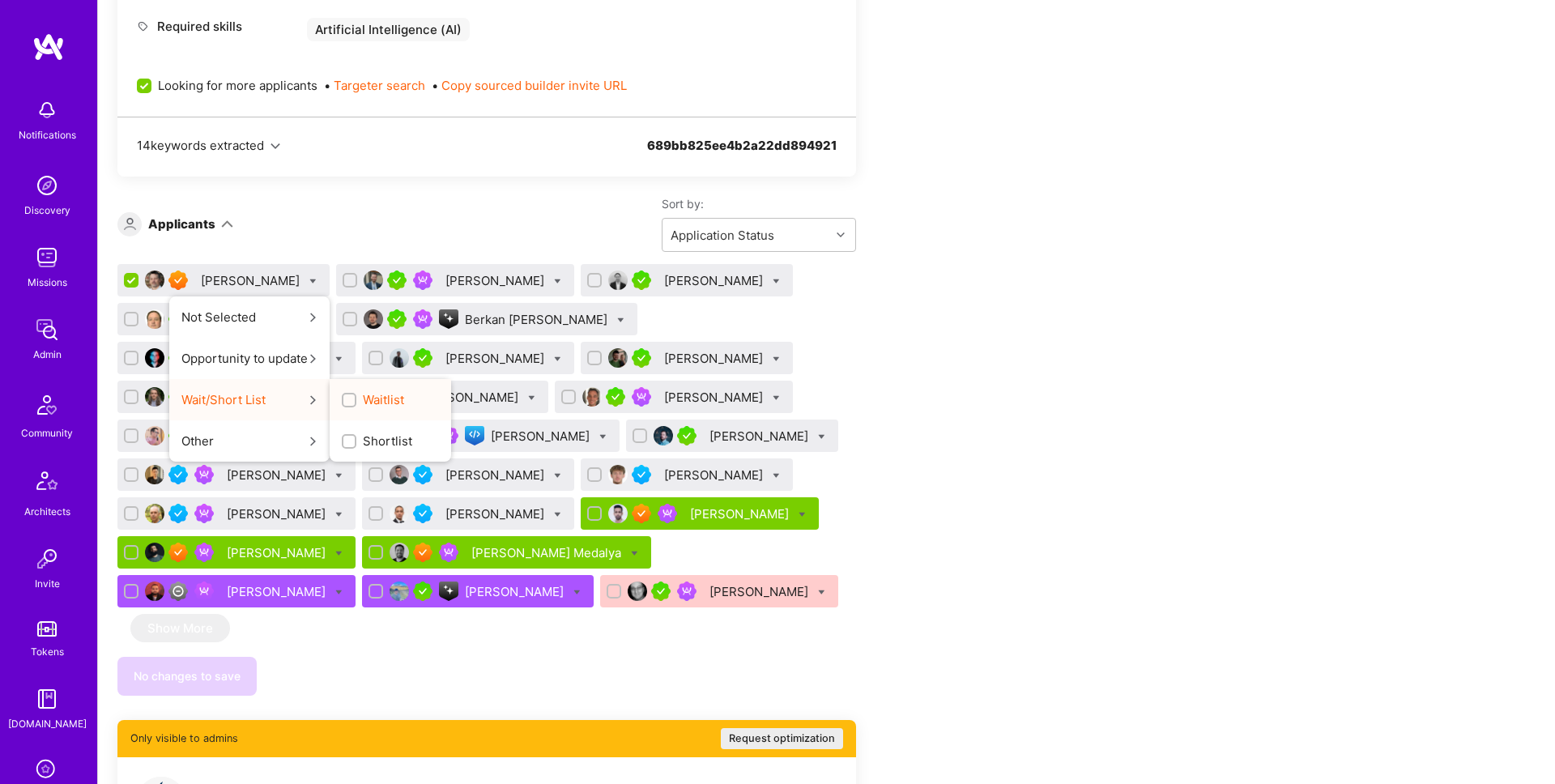
click at [345, 395] on input "Waitlist" at bounding box center [350, 400] width 11 height 11
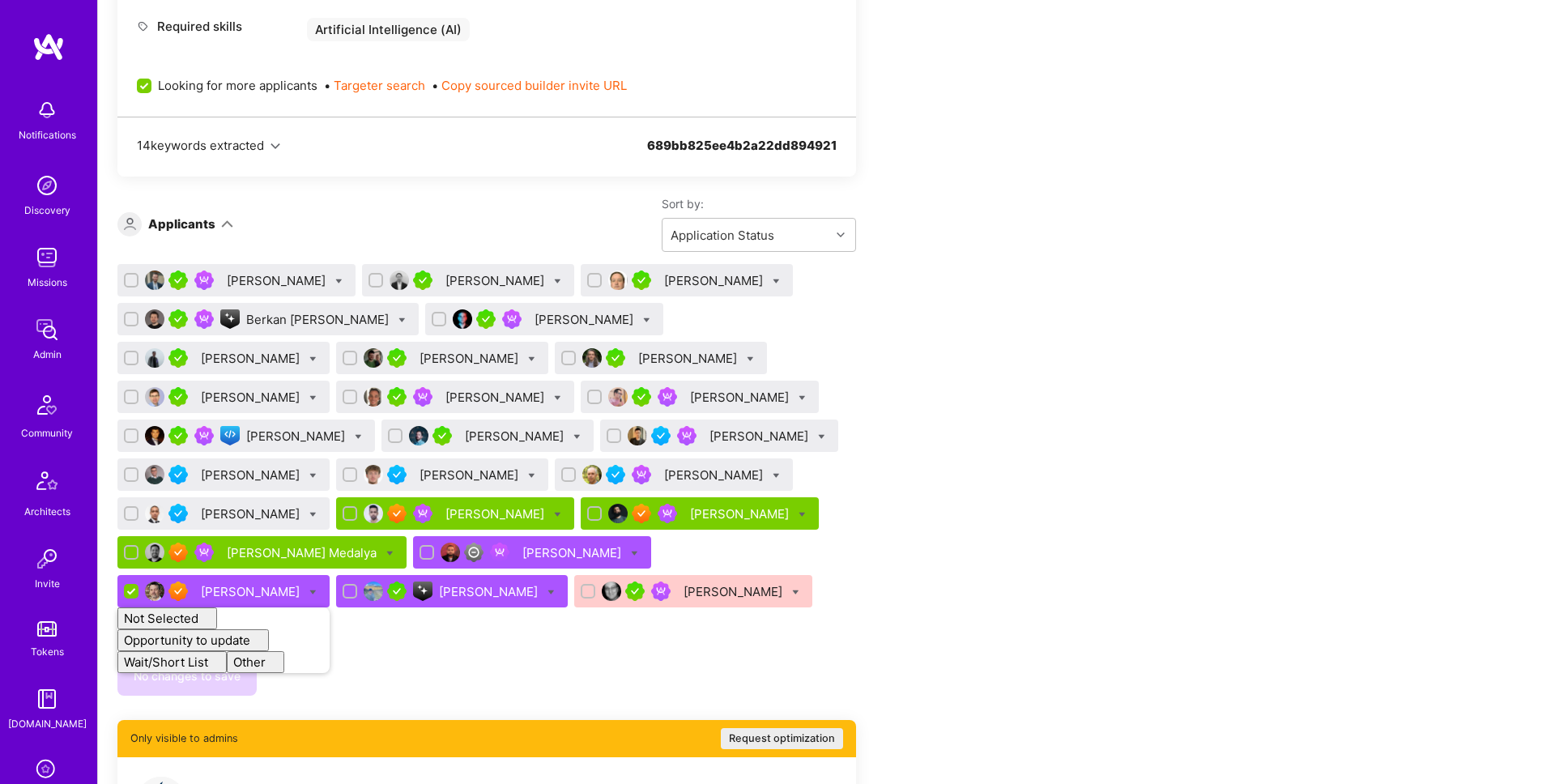
checkbox input "false"
drag, startPoint x: 1095, startPoint y: 324, endPoint x: 873, endPoint y: 372, distance: 227.1
click at [1092, 324] on div "Apply for a Mission Role We’re actively looking for builders. This is the best …" at bounding box center [826, 589] width 1457 height 2334
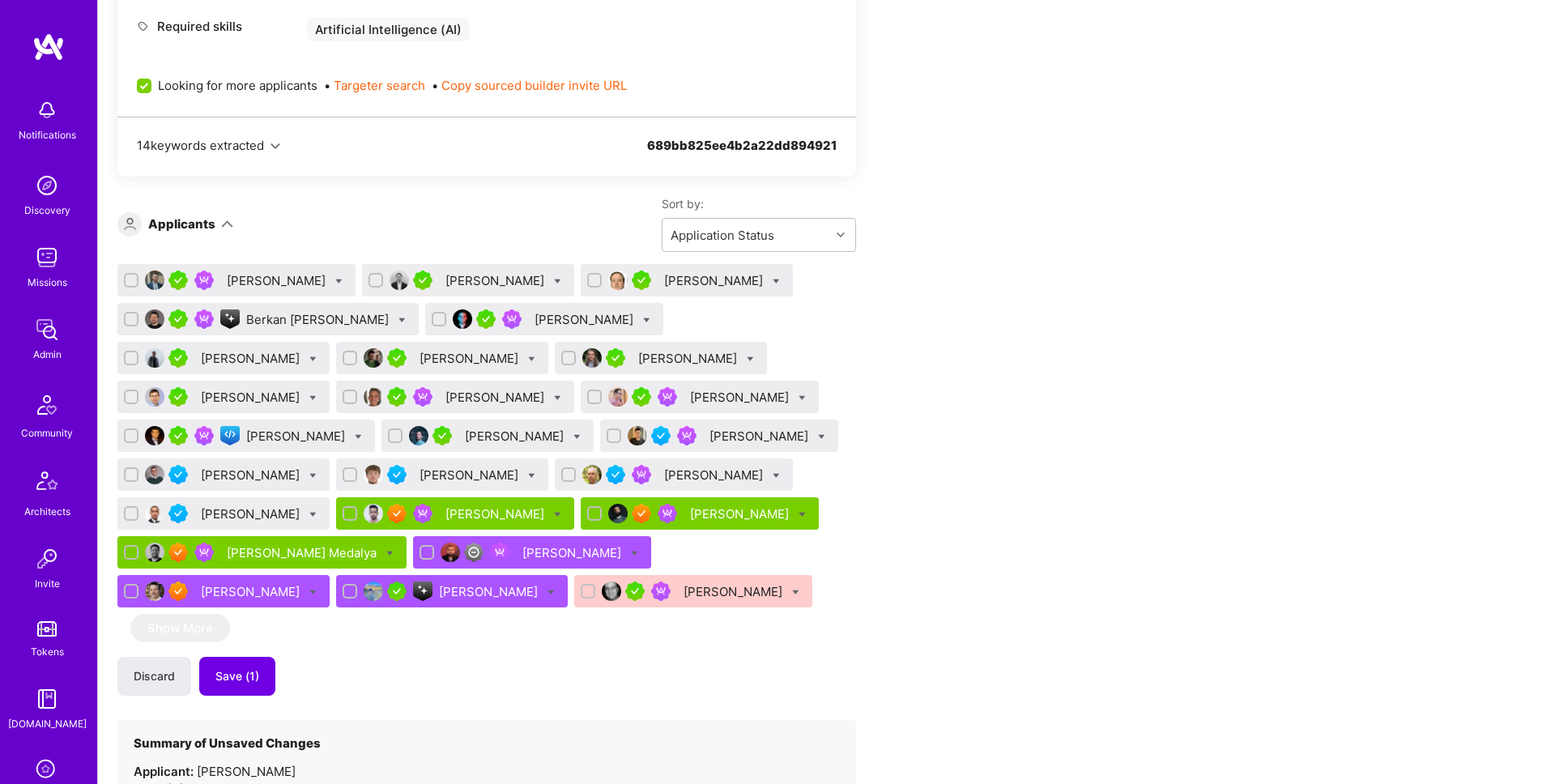
drag, startPoint x: 233, startPoint y: 683, endPoint x: 539, endPoint y: 594, distance: 318.7
click at [234, 683] on span "Save (1)" at bounding box center [237, 676] width 44 height 17
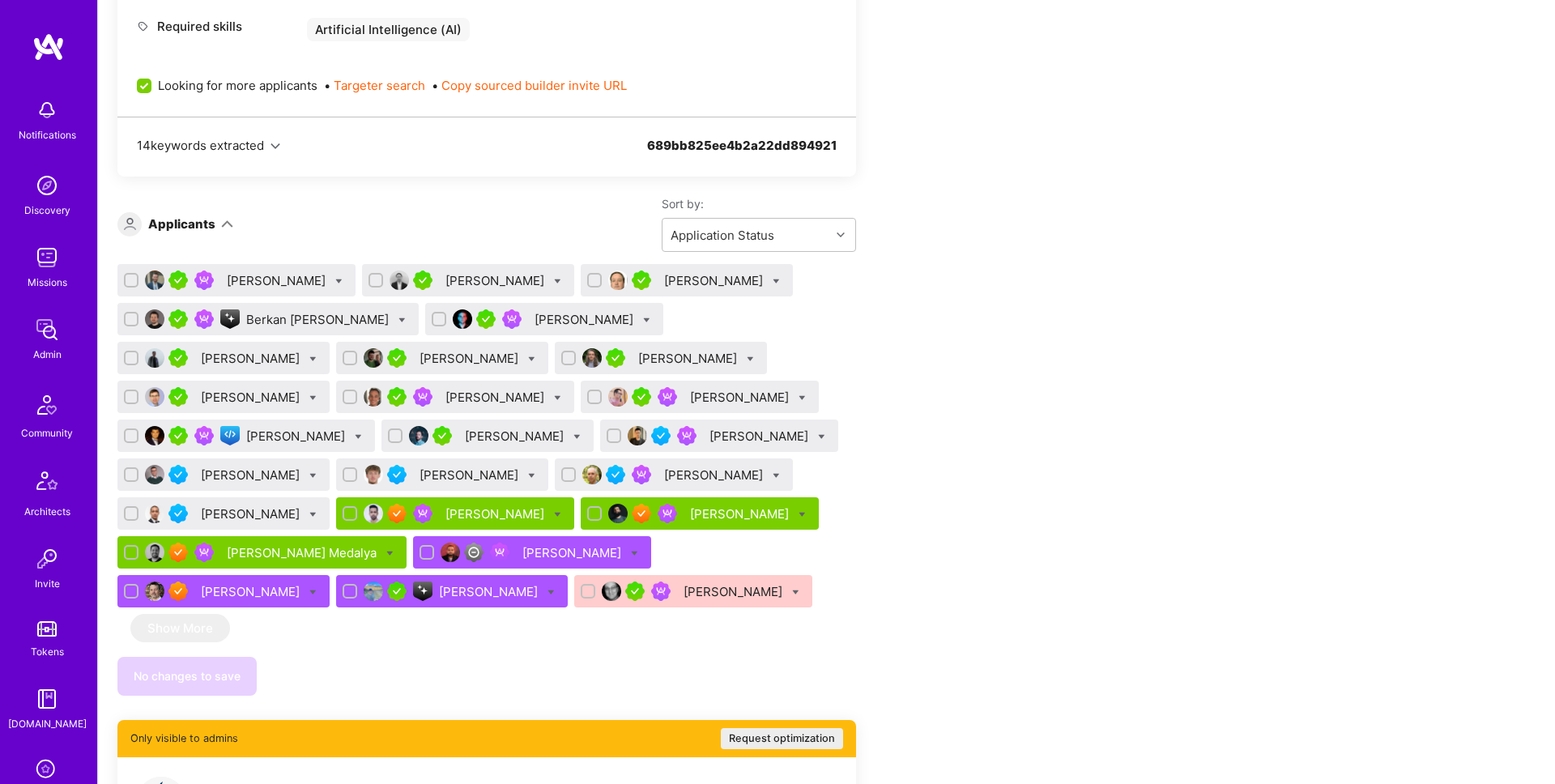
click at [380, 544] on div "Tom Medalya" at bounding box center [303, 552] width 153 height 17
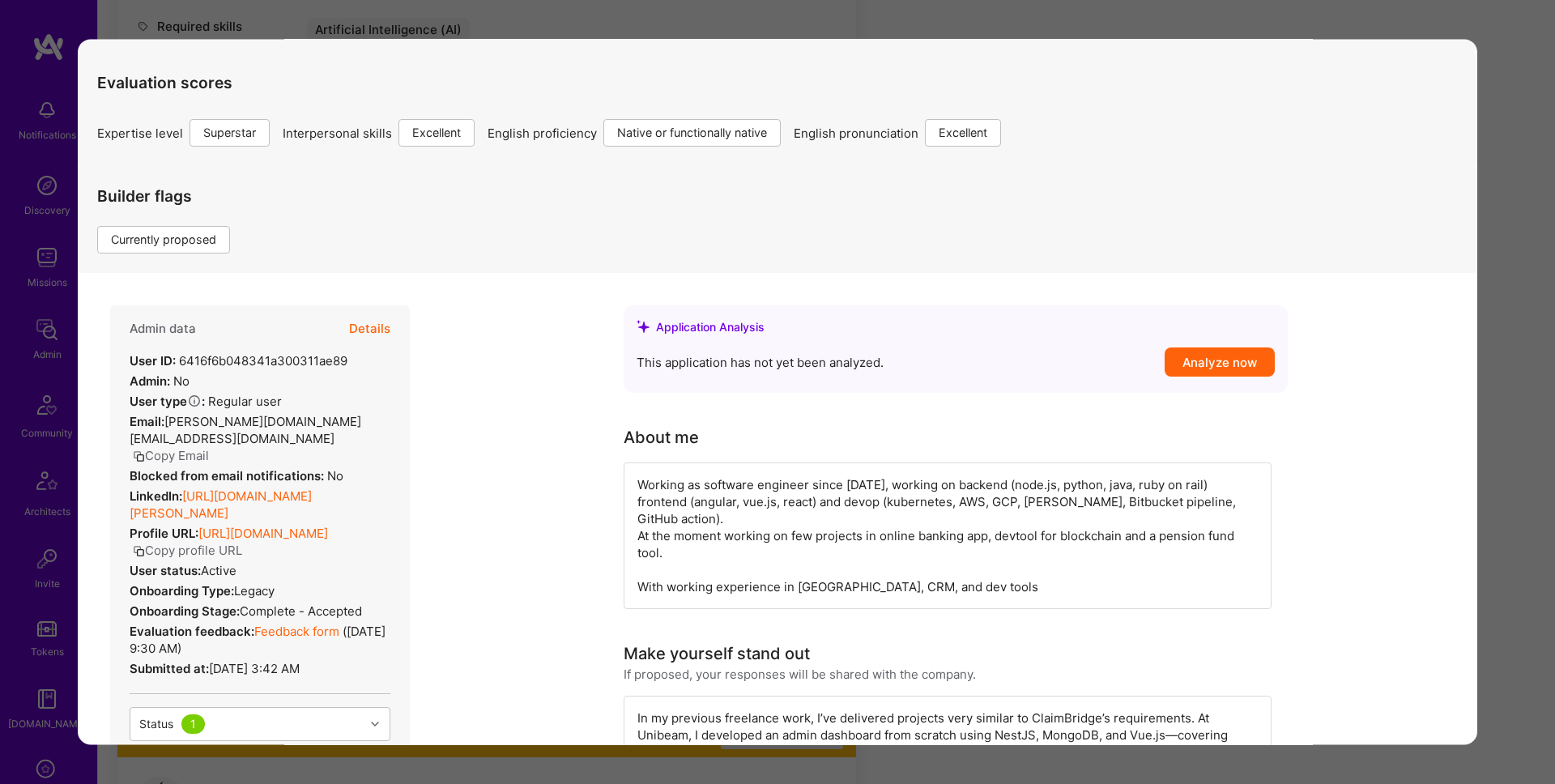
scroll to position [90, 0]
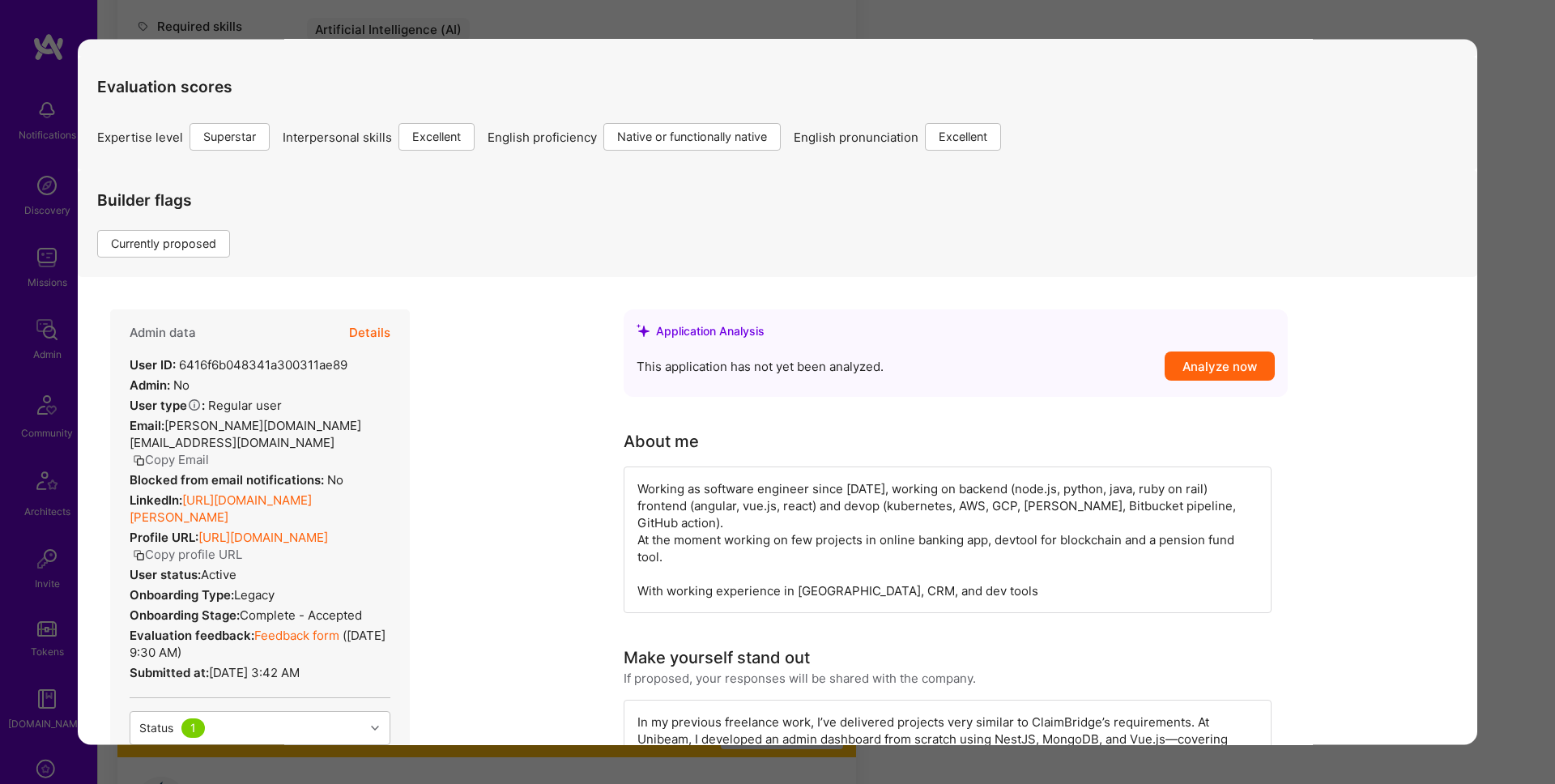
click at [722, 35] on div "Application 21 of 25 Builder Missing Requirements Required Location See locatio…" at bounding box center [778, 392] width 1555 height 784
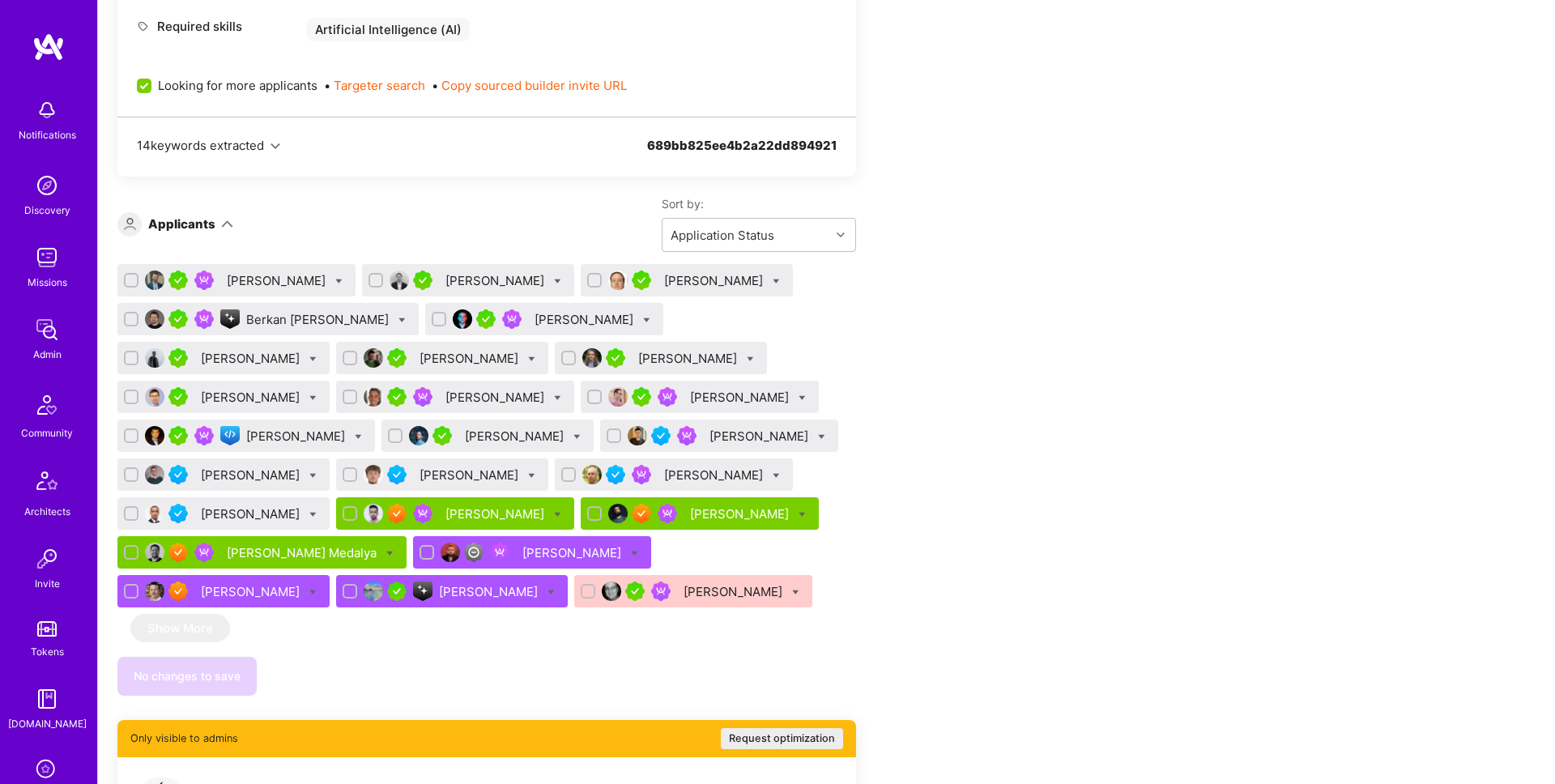
click at [316, 472] on icon at bounding box center [313, 476] width 7 height 7
checkbox input "true"
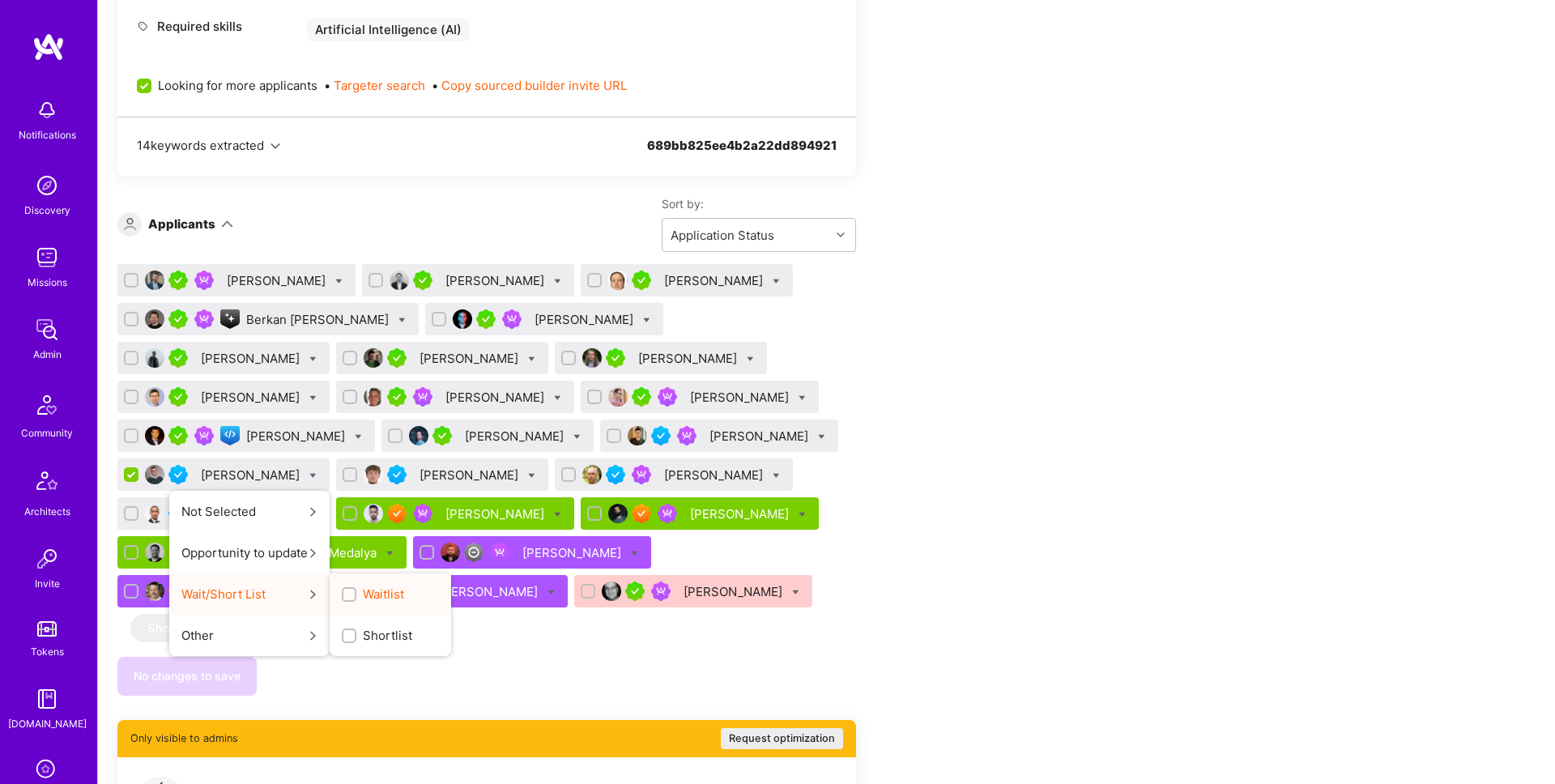
click at [356, 589] on input "Waitlist" at bounding box center [350, 594] width 11 height 11
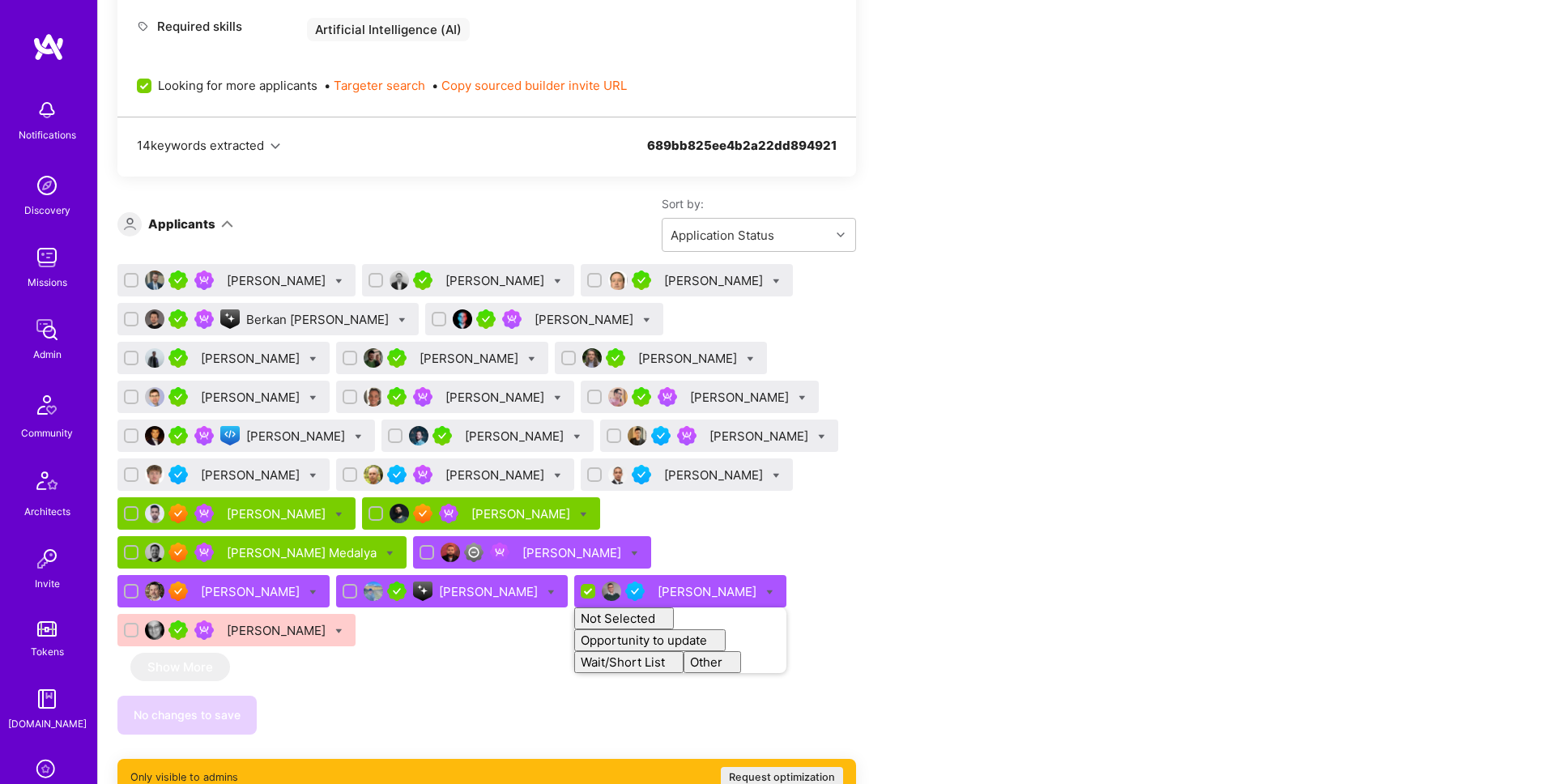
click at [1002, 493] on div "Apply for a Mission Role We’re actively looking for builders. This is the best …" at bounding box center [603, 592] width 972 height 2302
checkbox input "false"
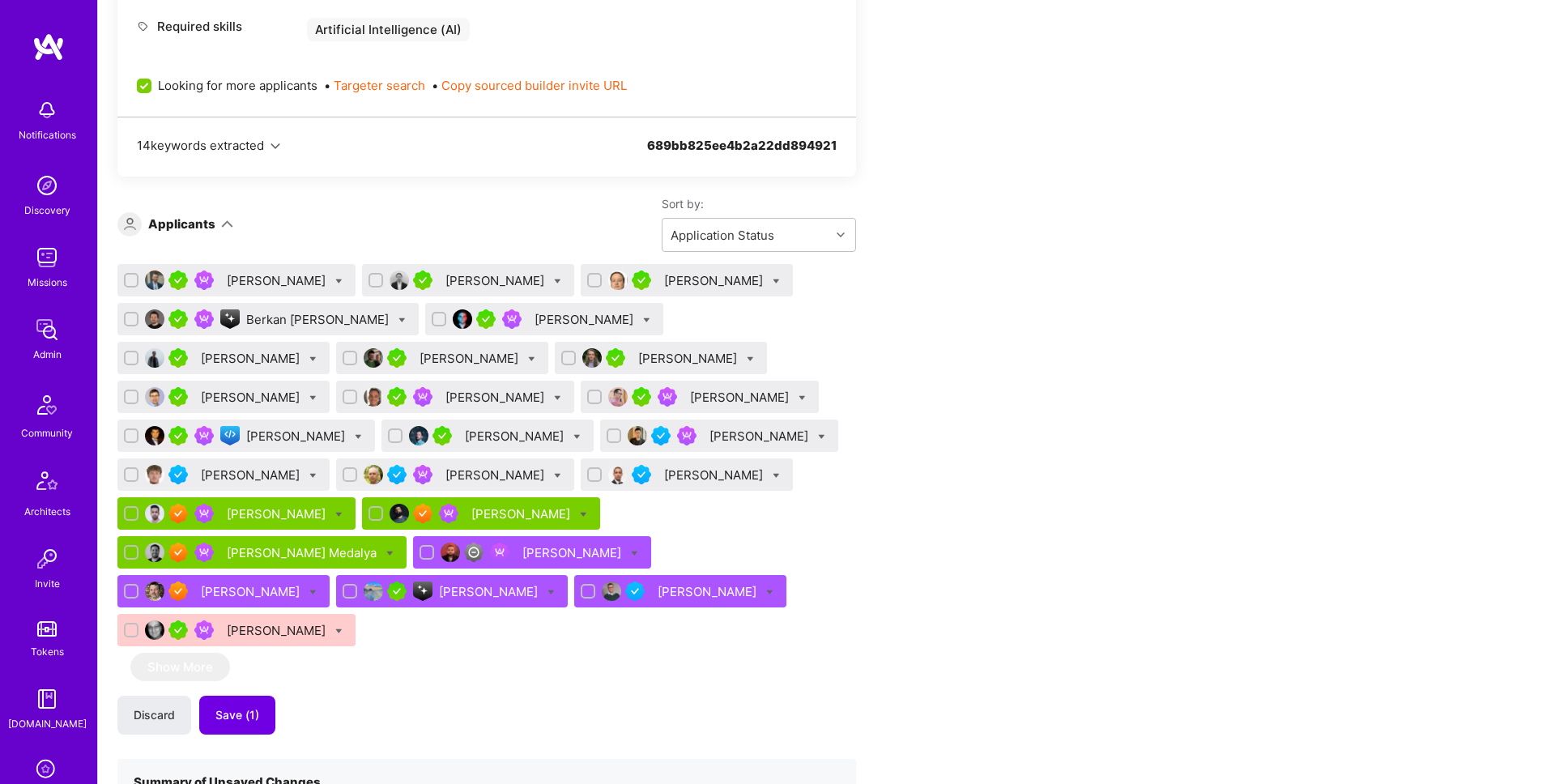
click at [554, 476] on icon at bounding box center [558, 476] width 7 height 7
checkbox input "true"
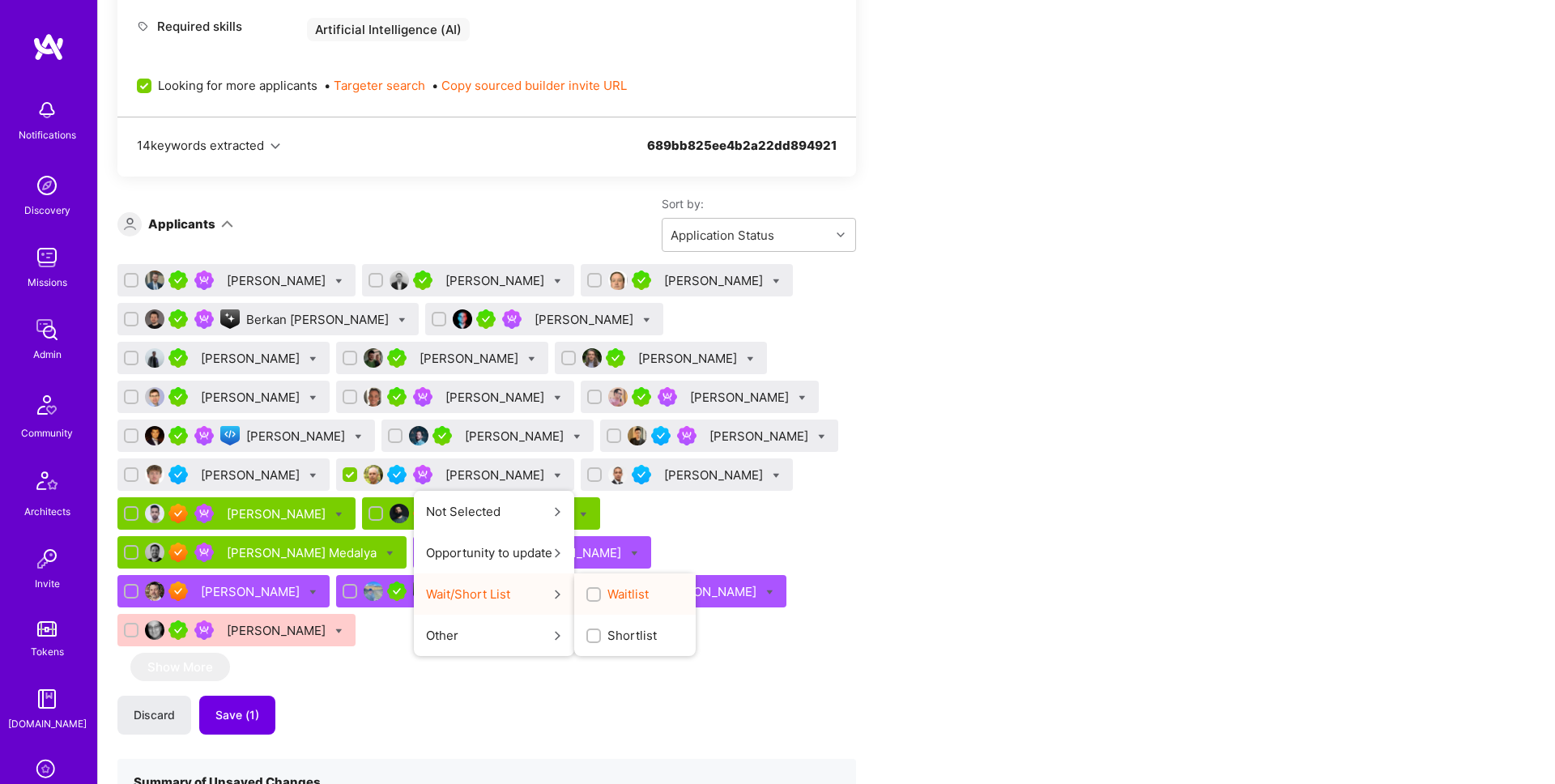
click at [574, 585] on div "Waitlist" at bounding box center [635, 593] width 121 height 41
click at [608, 589] on span "Waitlist" at bounding box center [628, 594] width 41 height 17
click at [589, 589] on input "Waitlist" at bounding box center [594, 594] width 11 height 11
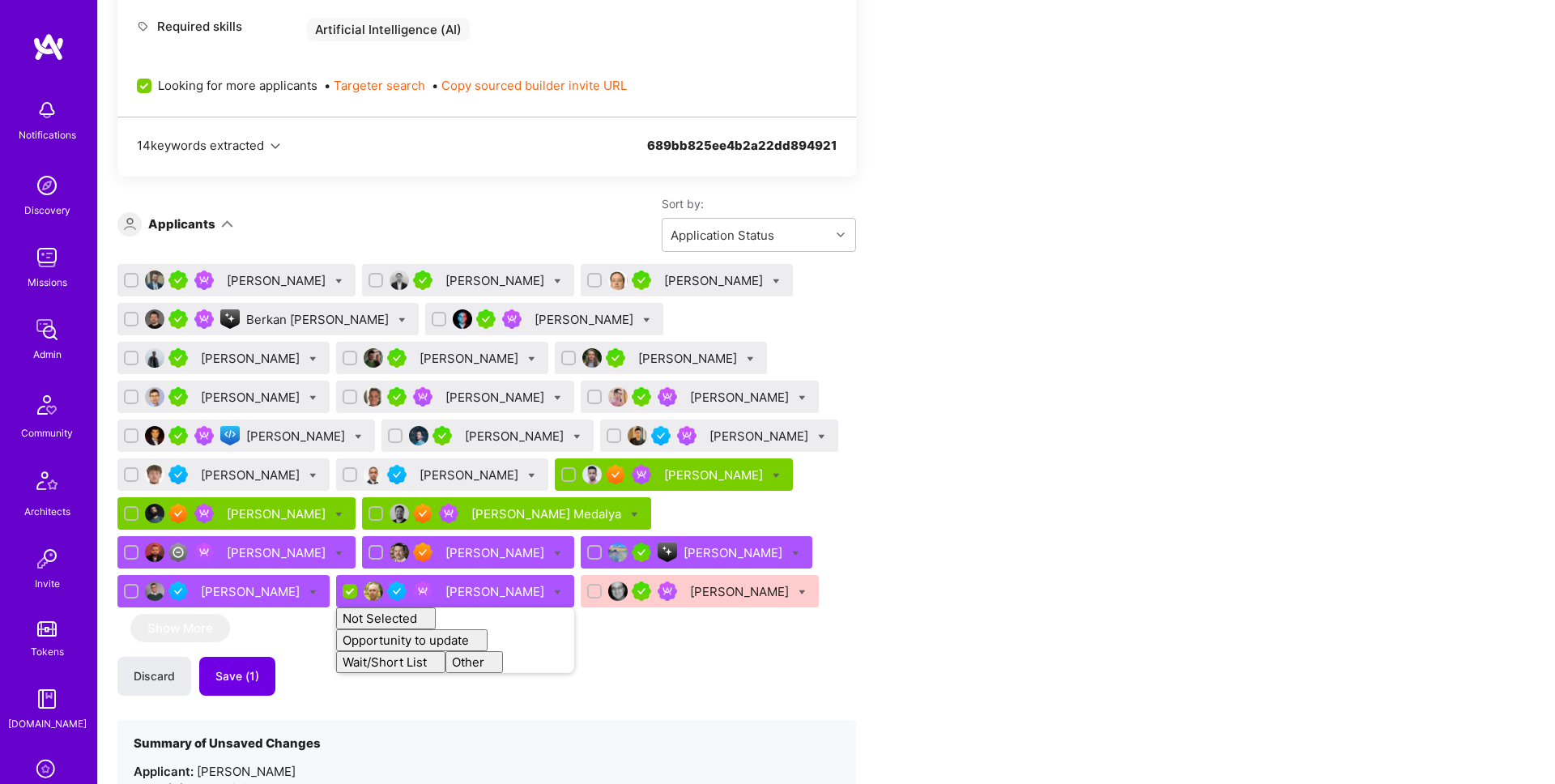
checkbox input "false"
click at [1045, 415] on div "Apply for a Mission Role We’re actively looking for builders. This is the best …" at bounding box center [603, 660] width 972 height 2438
click at [362, 433] on icon at bounding box center [358, 436] width 7 height 7
checkbox input "true"
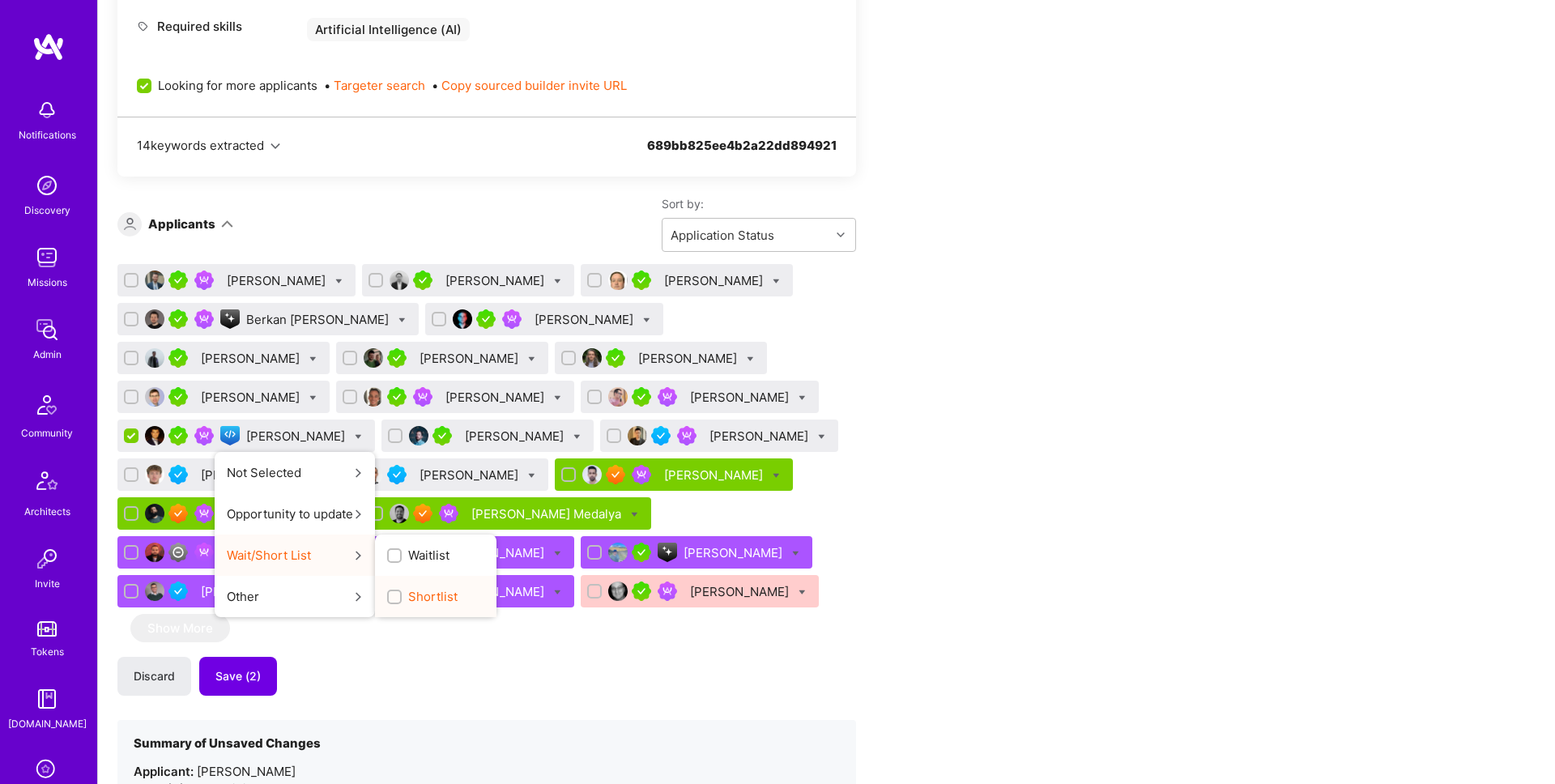
click at [402, 591] on input "Shortlist" at bounding box center [396, 597] width 11 height 11
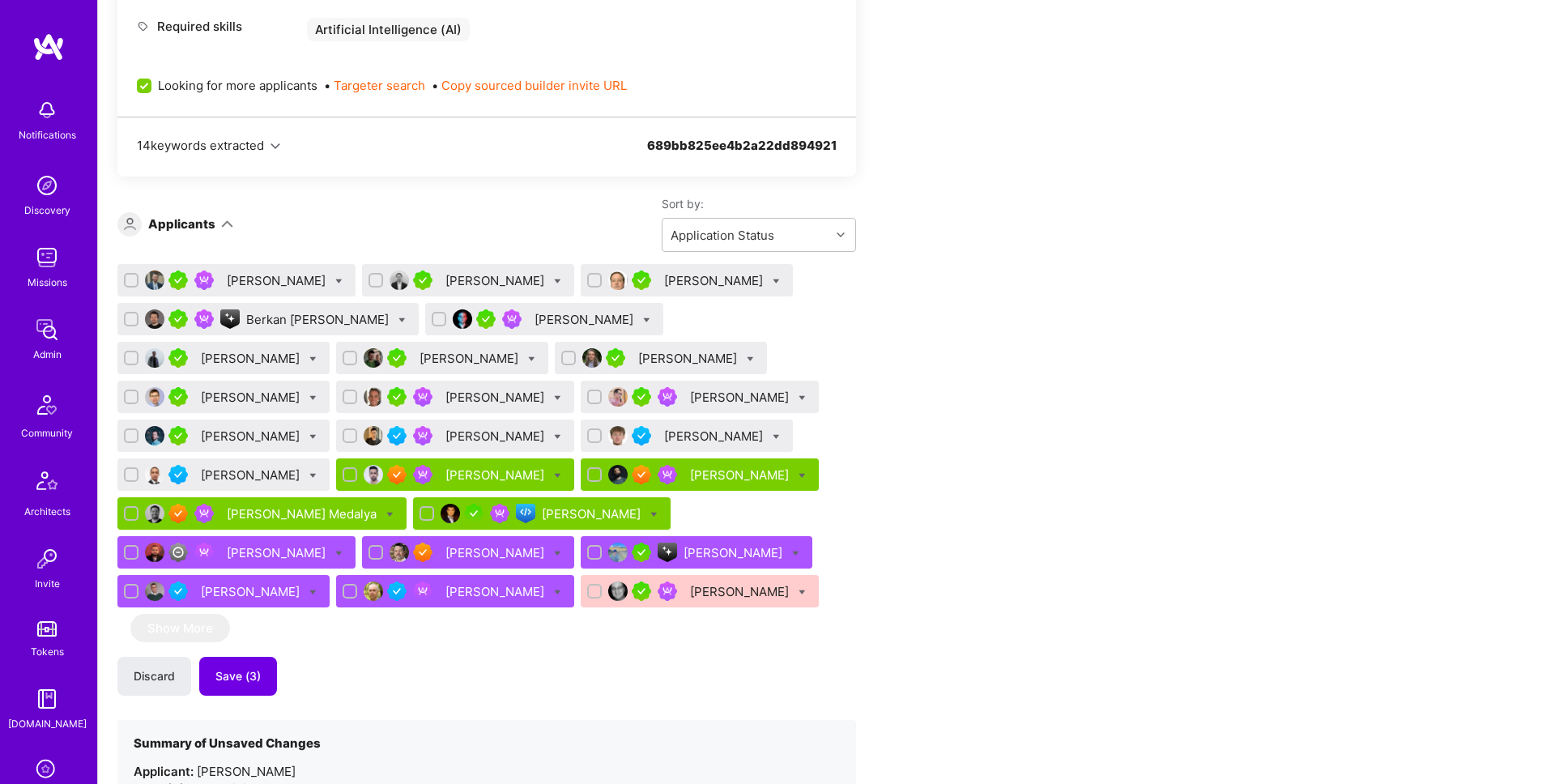
click at [876, 483] on div "Apply for a Mission Role We’re actively looking for builders. This is the best …" at bounding box center [603, 682] width 972 height 2482
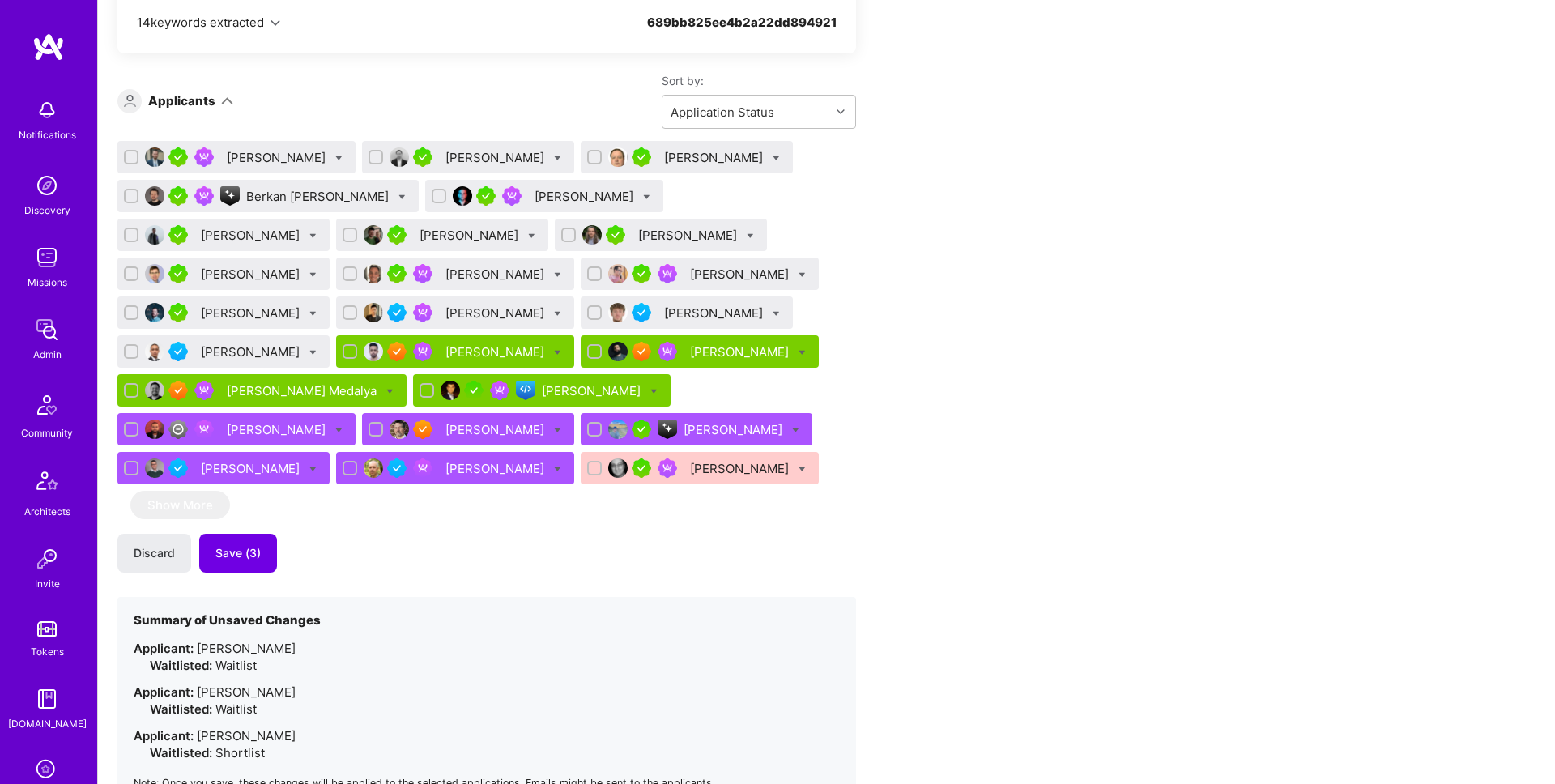
scroll to position [1044, 0]
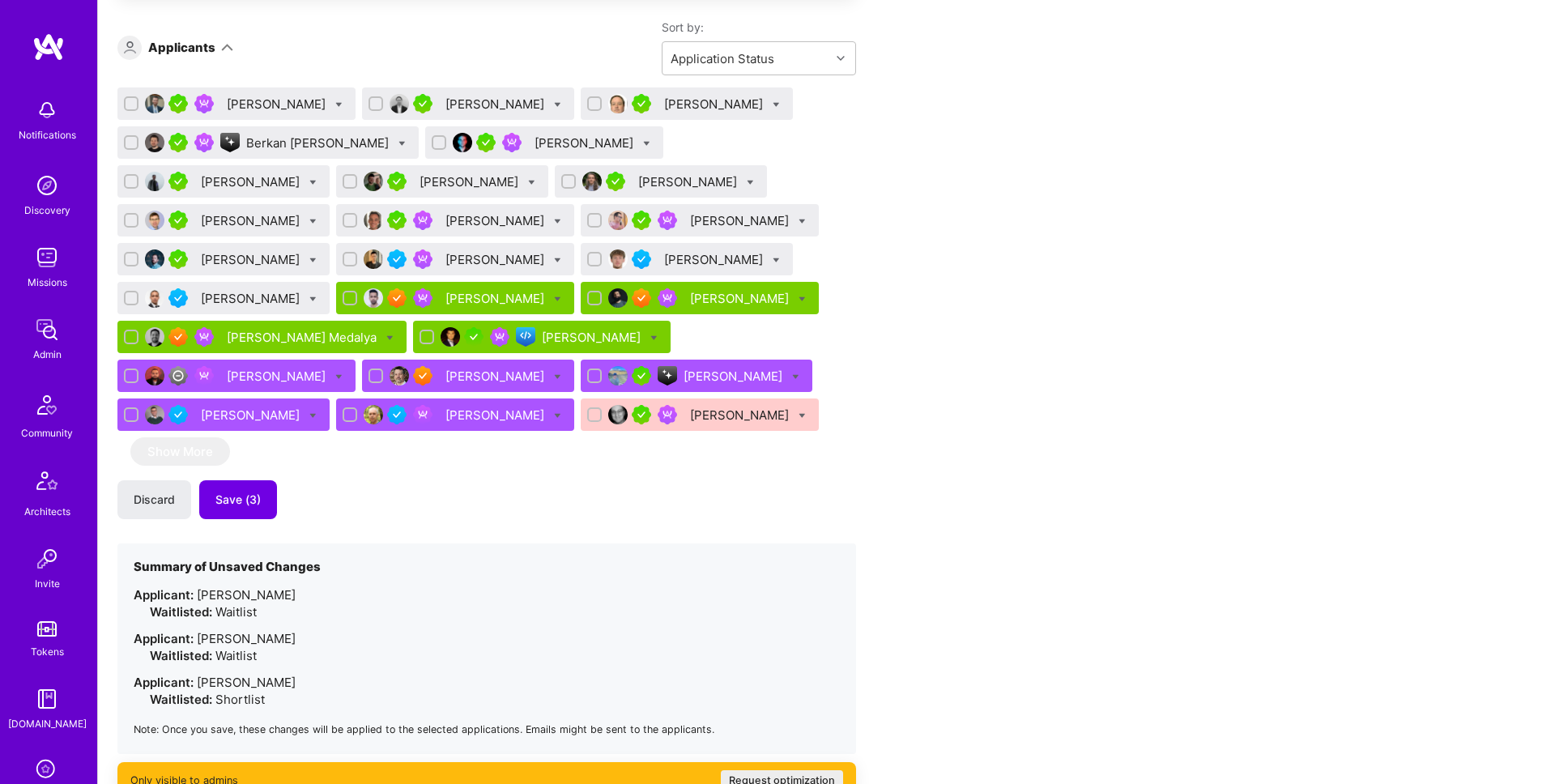
click at [650, 335] on icon at bounding box center [654, 338] width 7 height 7
checkbox input "true"
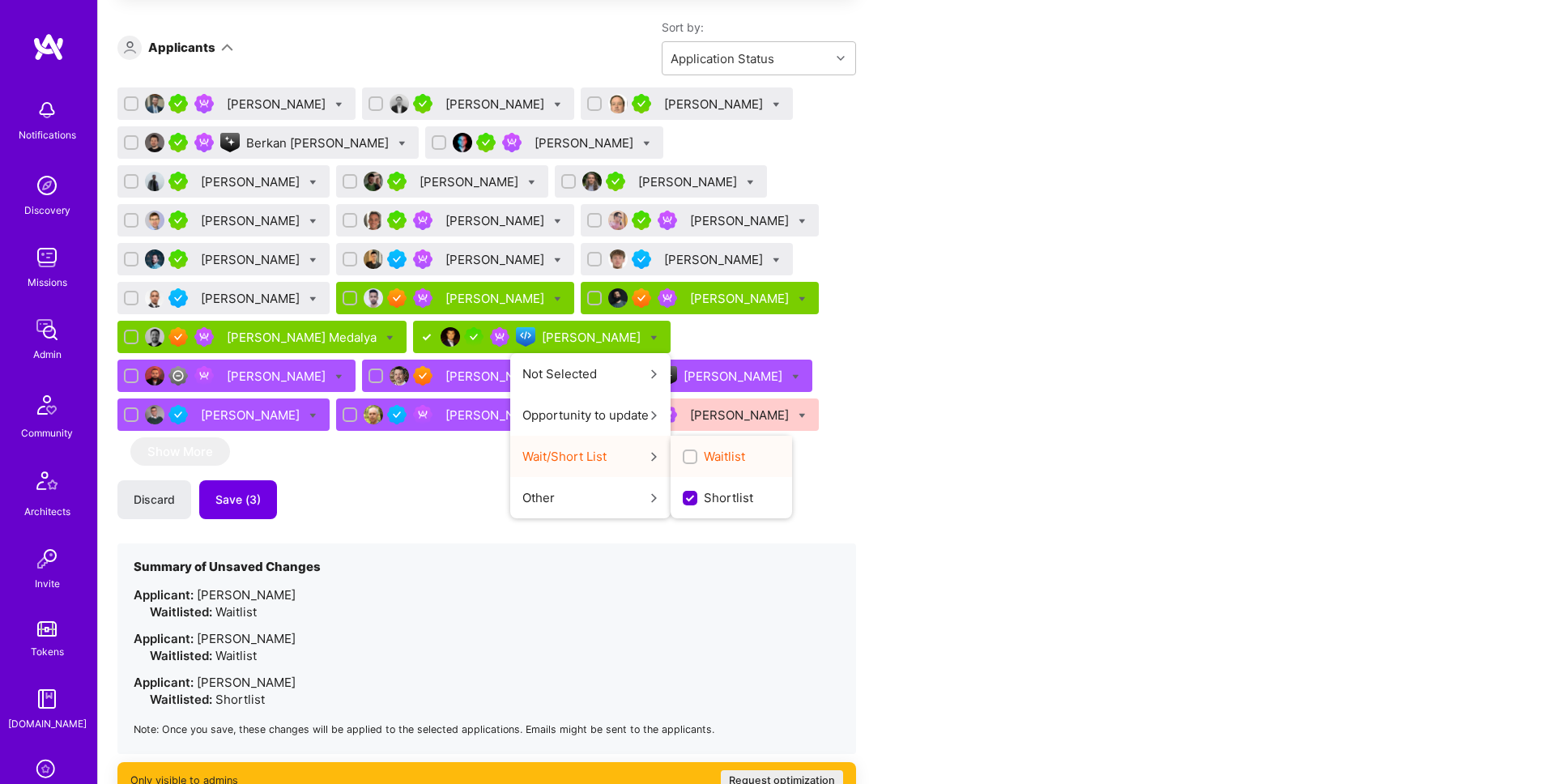
click at [686, 453] on input "Waitlist" at bounding box center [691, 457] width 11 height 11
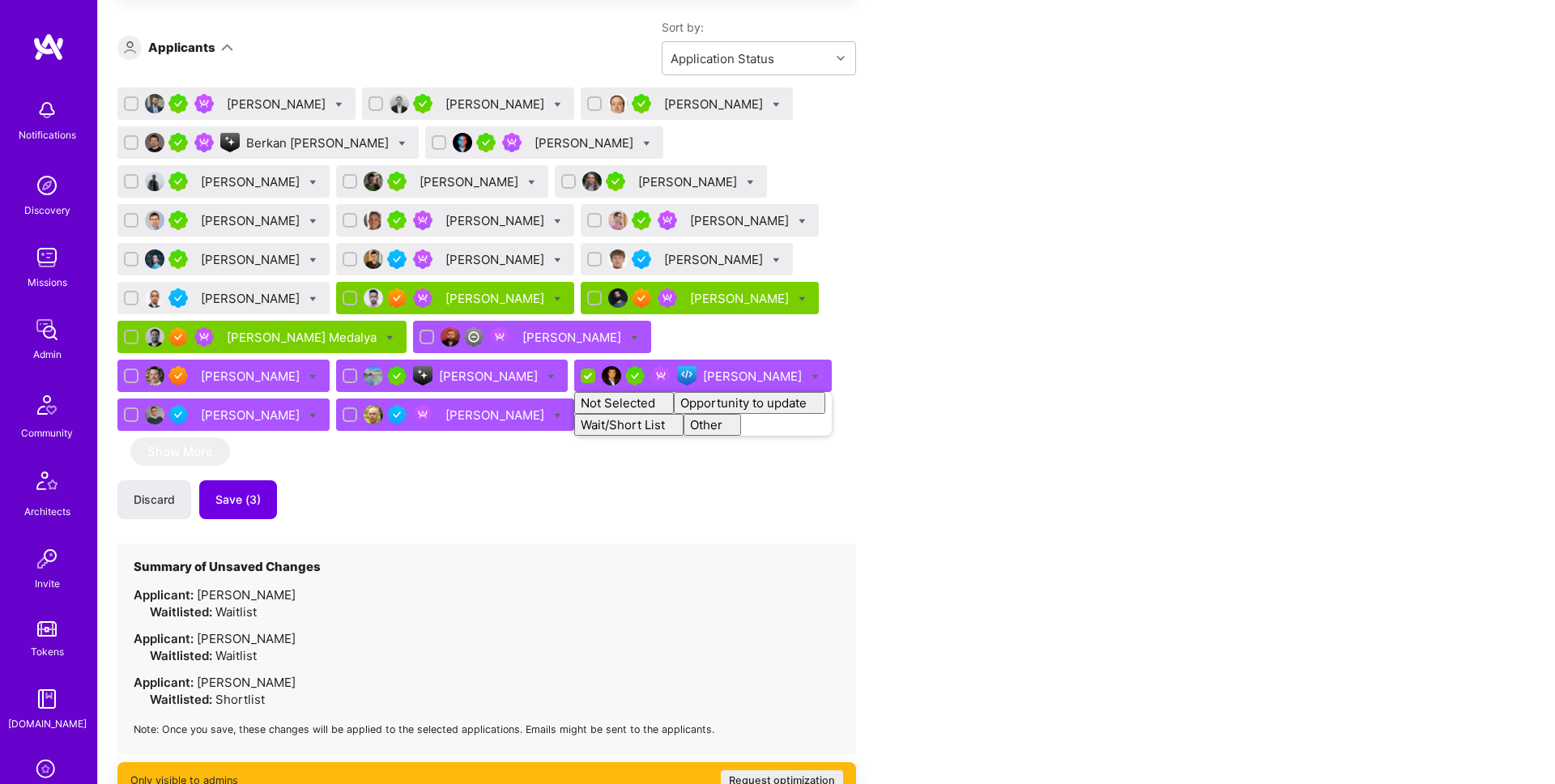
checkbox input "false"
click at [1008, 321] on div "Apply for a Mission Role We’re actively looking for builders. This is the best …" at bounding box center [603, 505] width 972 height 2482
click at [554, 220] on icon at bounding box center [558, 221] width 7 height 7
checkbox input "true"
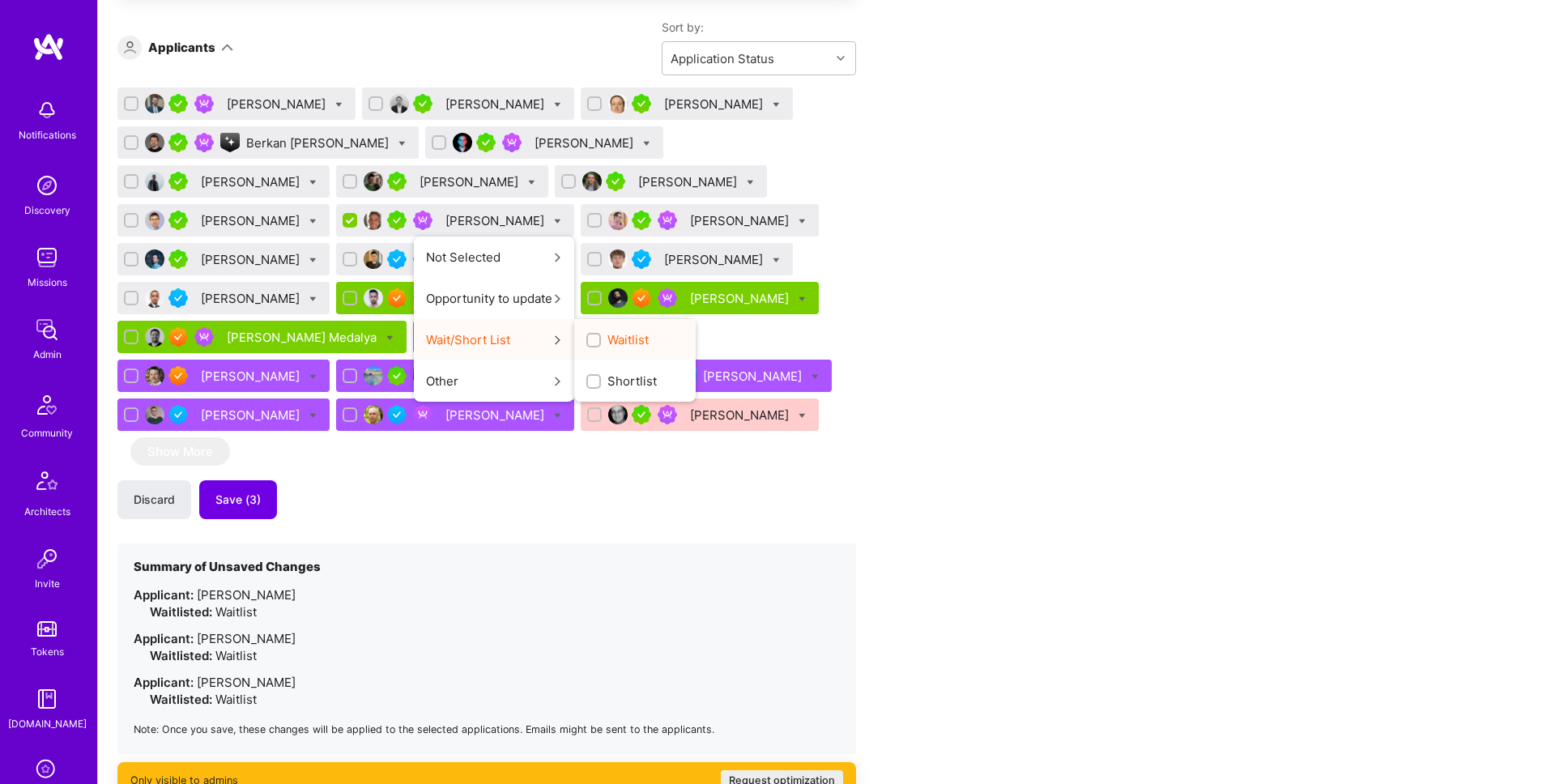
click at [608, 343] on span "Waitlist" at bounding box center [628, 340] width 41 height 17
click at [589, 343] on input "Waitlist" at bounding box center [594, 341] width 11 height 11
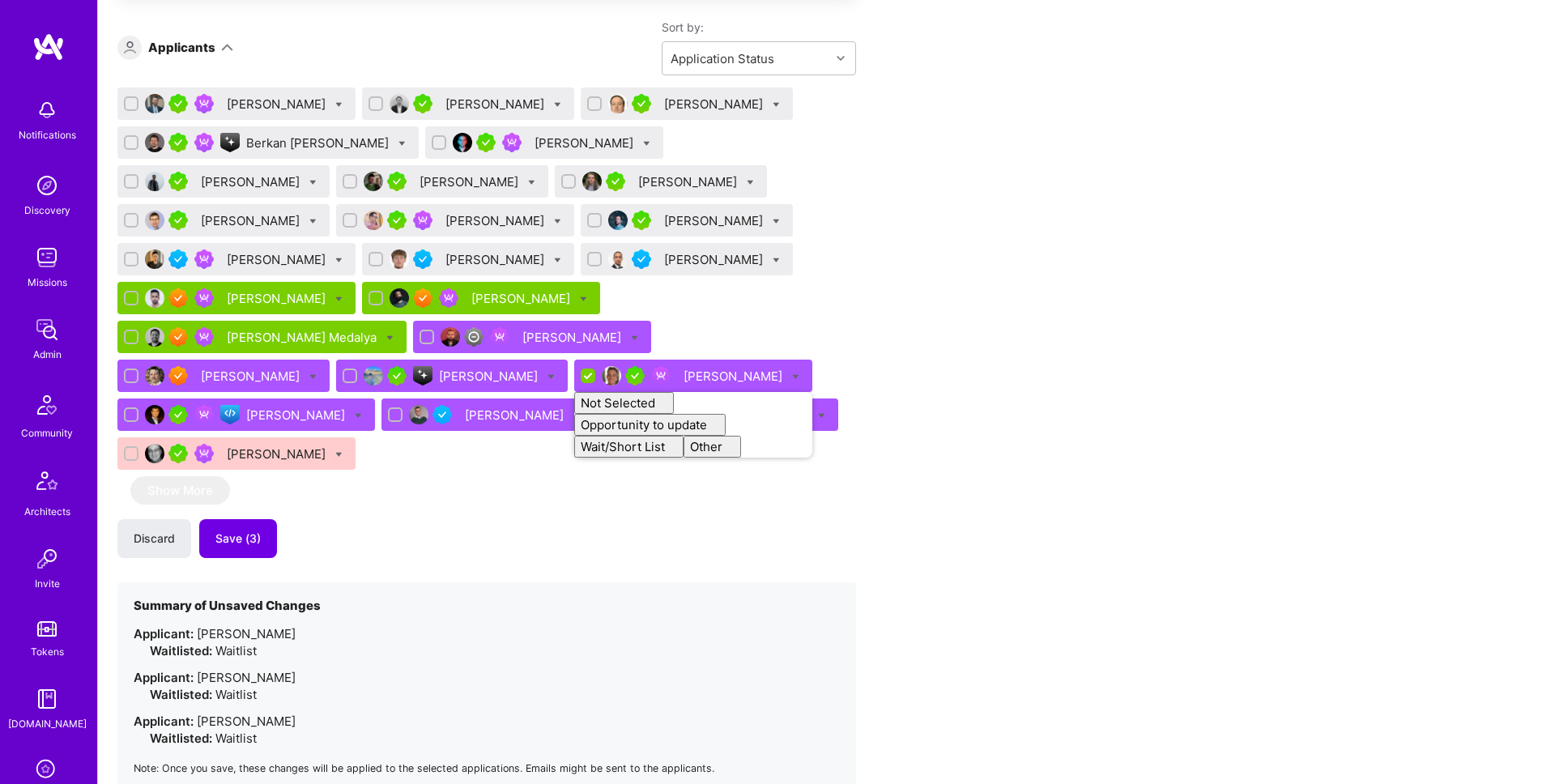
checkbox input "false"
drag, startPoint x: 1099, startPoint y: 297, endPoint x: 984, endPoint y: 293, distance: 115.1
click at [1095, 297] on div "Apply for a Mission Role We’re actively looking for builders. This is the best …" at bounding box center [826, 541] width 1457 height 2592
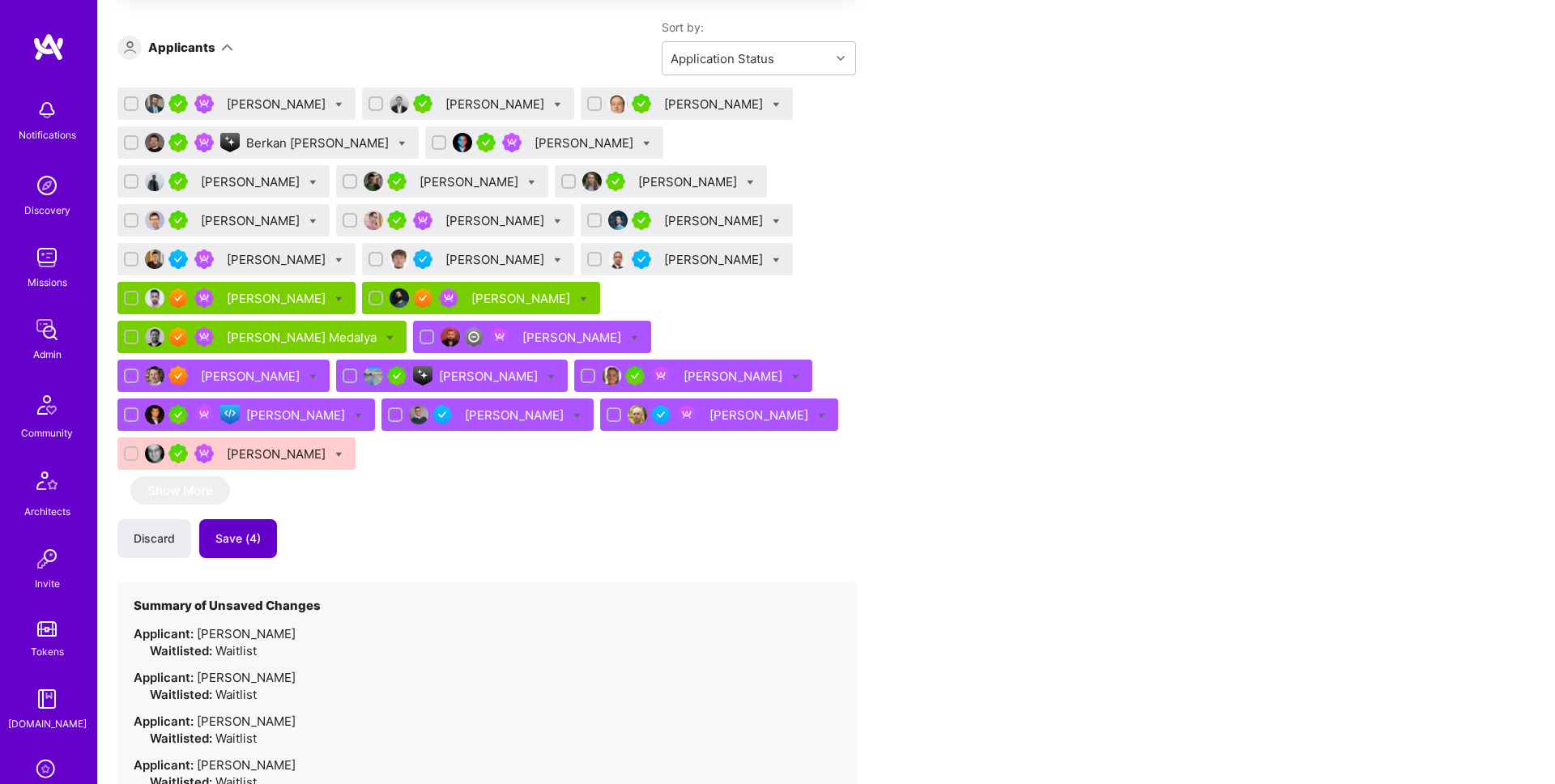
click at [246, 531] on span "Save (4)" at bounding box center [238, 538] width 45 height 17
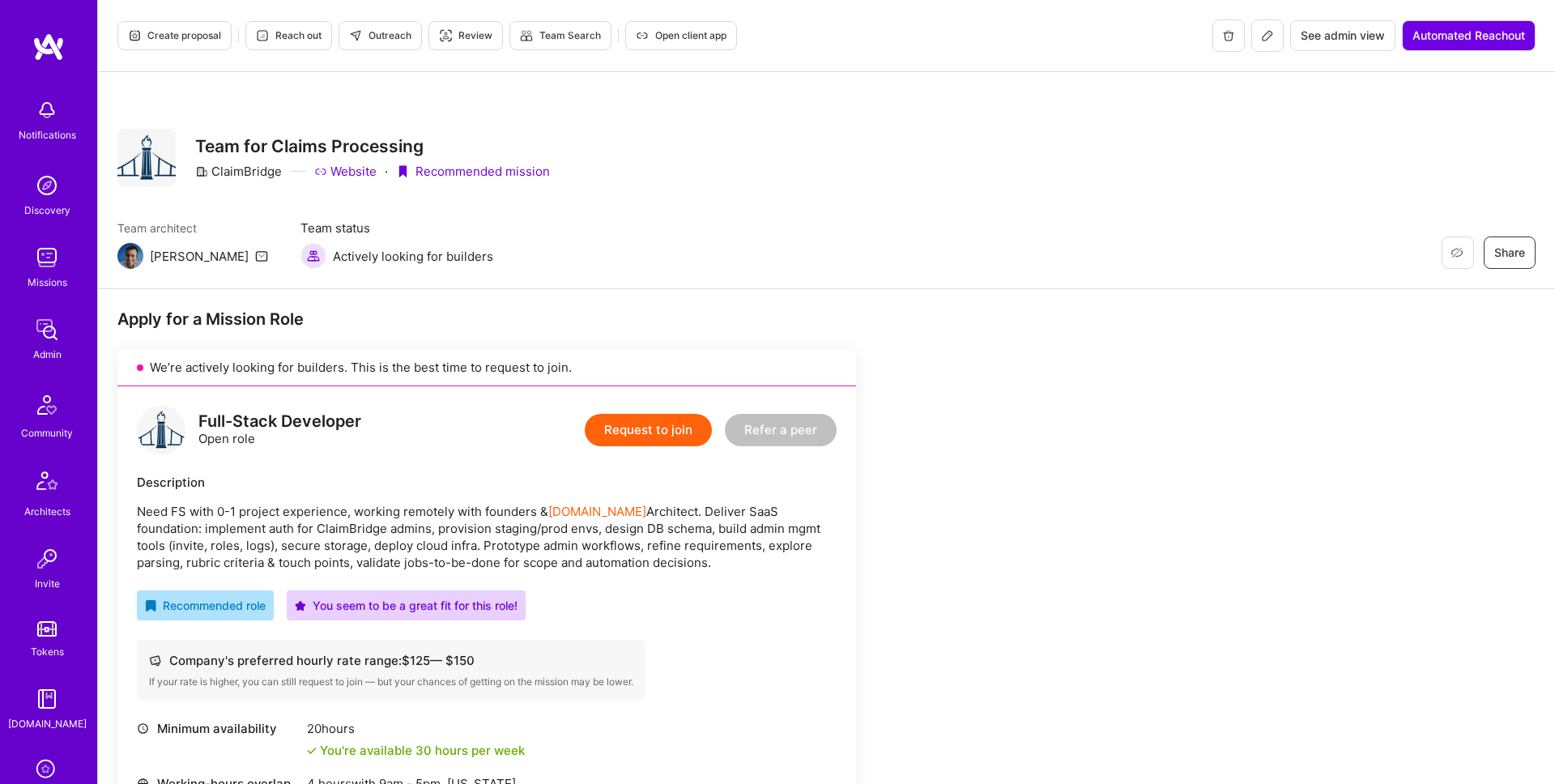
click at [189, 45] on button "Create proposal" at bounding box center [174, 35] width 114 height 29
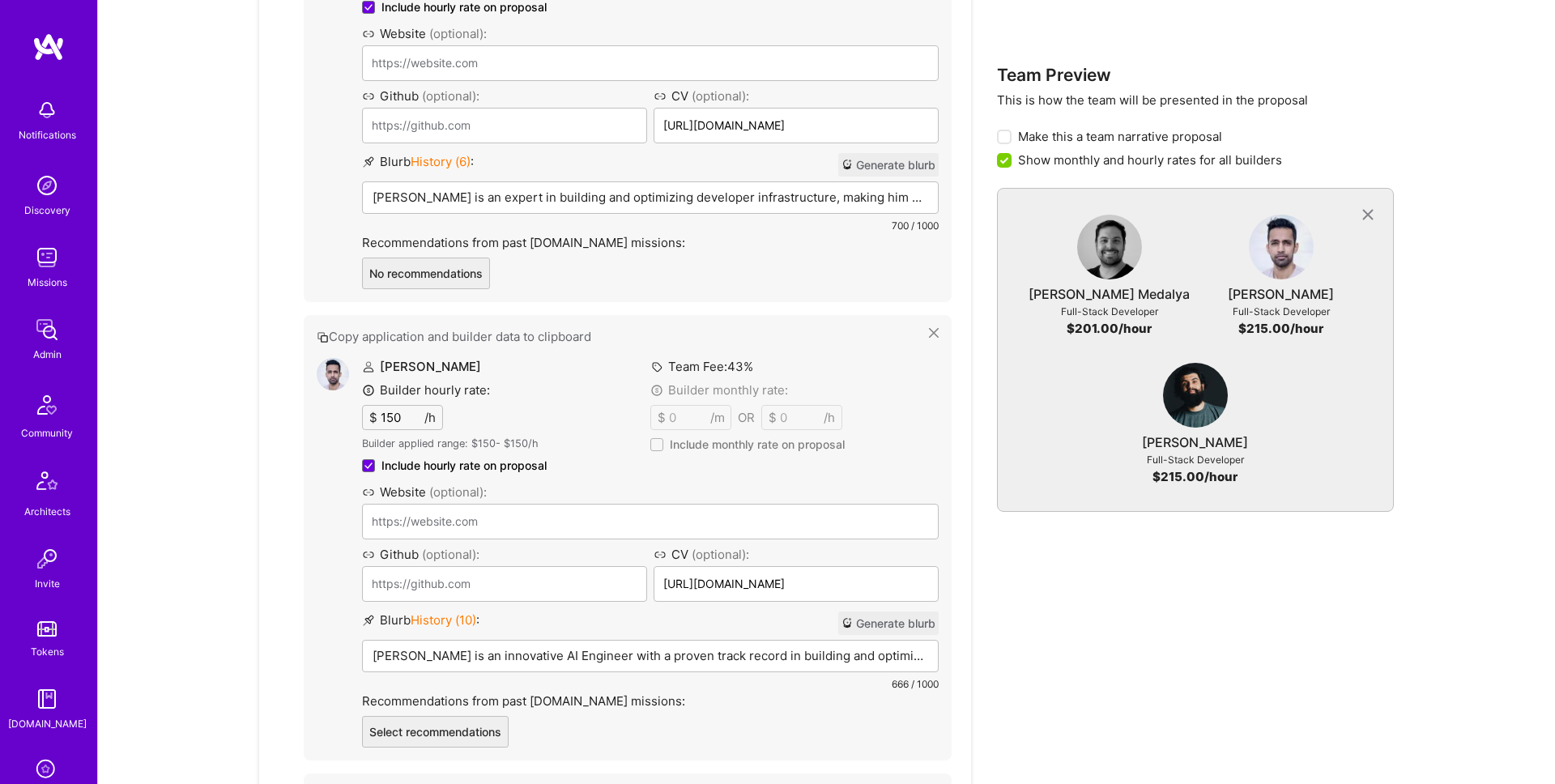
scroll to position [851, 0]
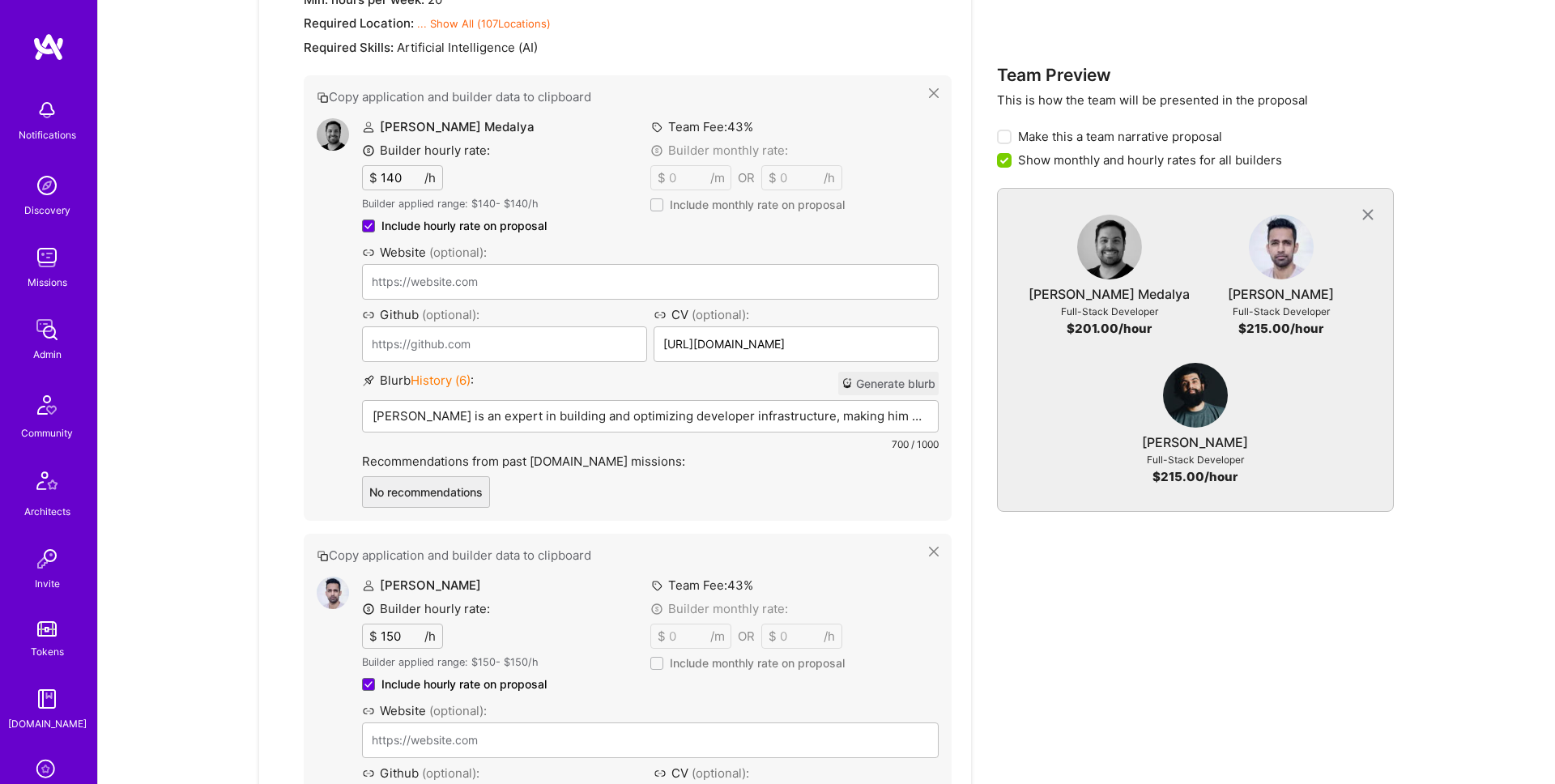
click at [875, 383] on button "Generate blurb" at bounding box center [888, 383] width 100 height 24
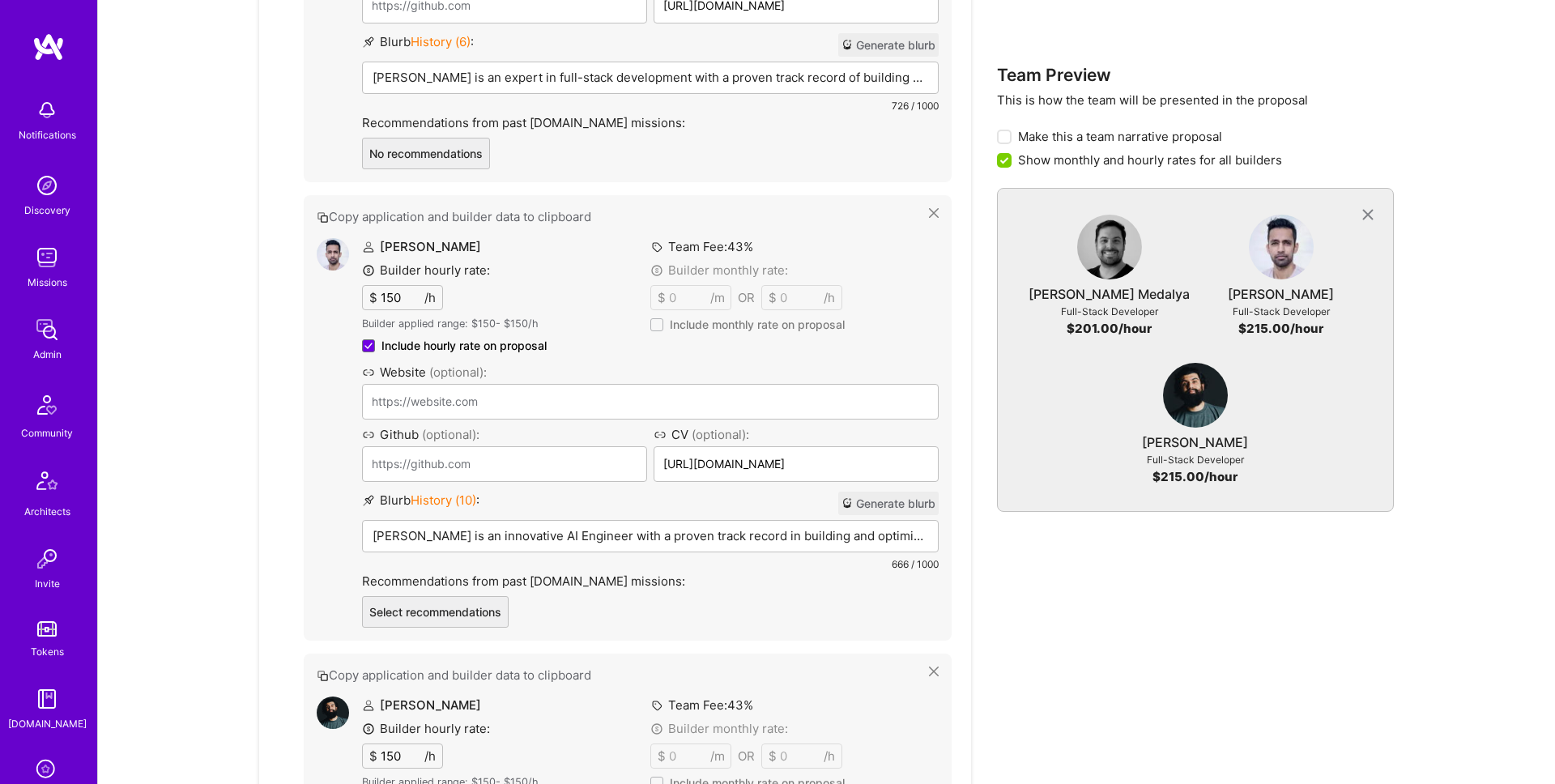
scroll to position [1206, 0]
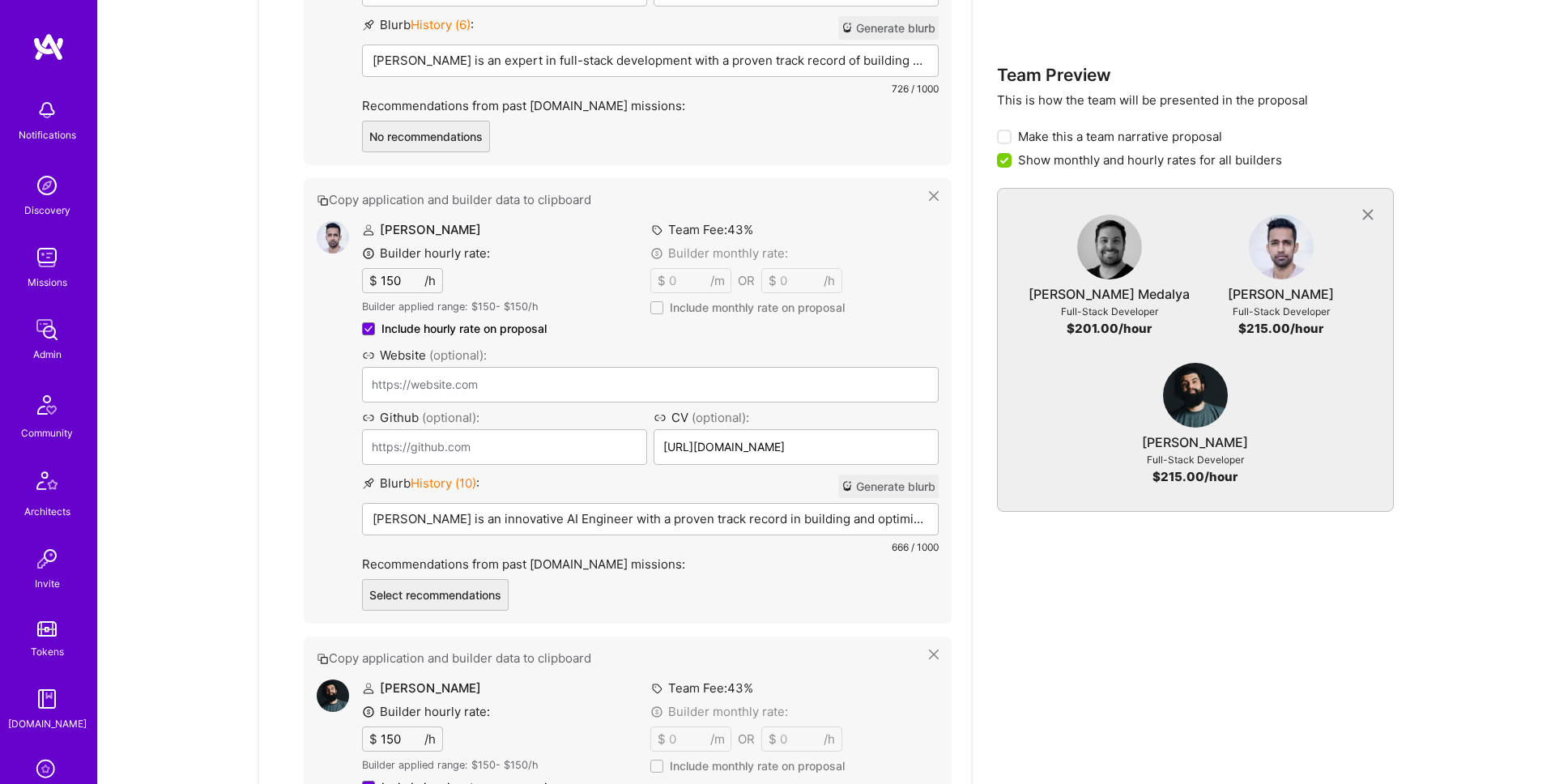
click at [907, 486] on button "Generate blurb" at bounding box center [888, 486] width 100 height 24
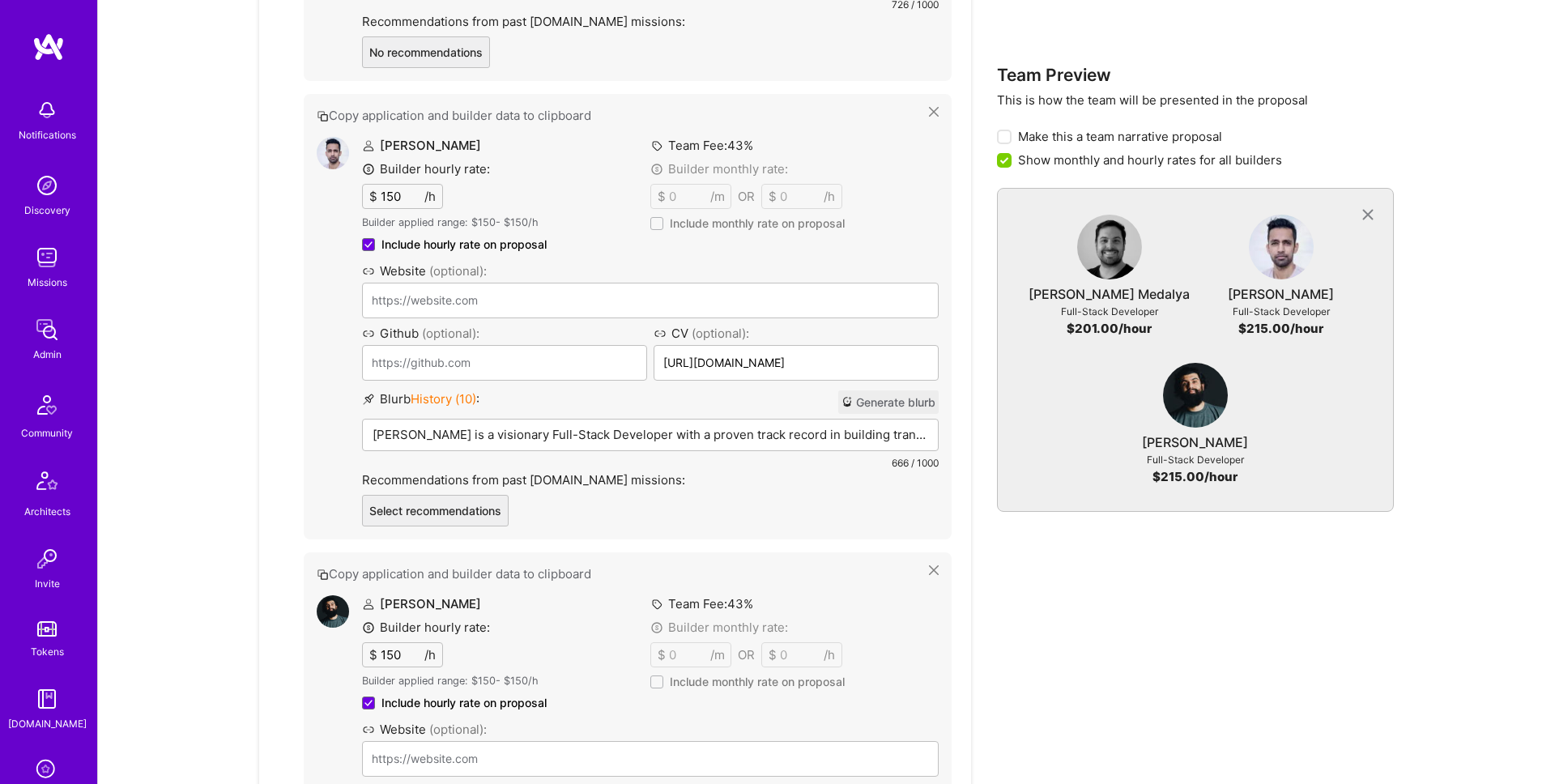
scroll to position [1425, 0]
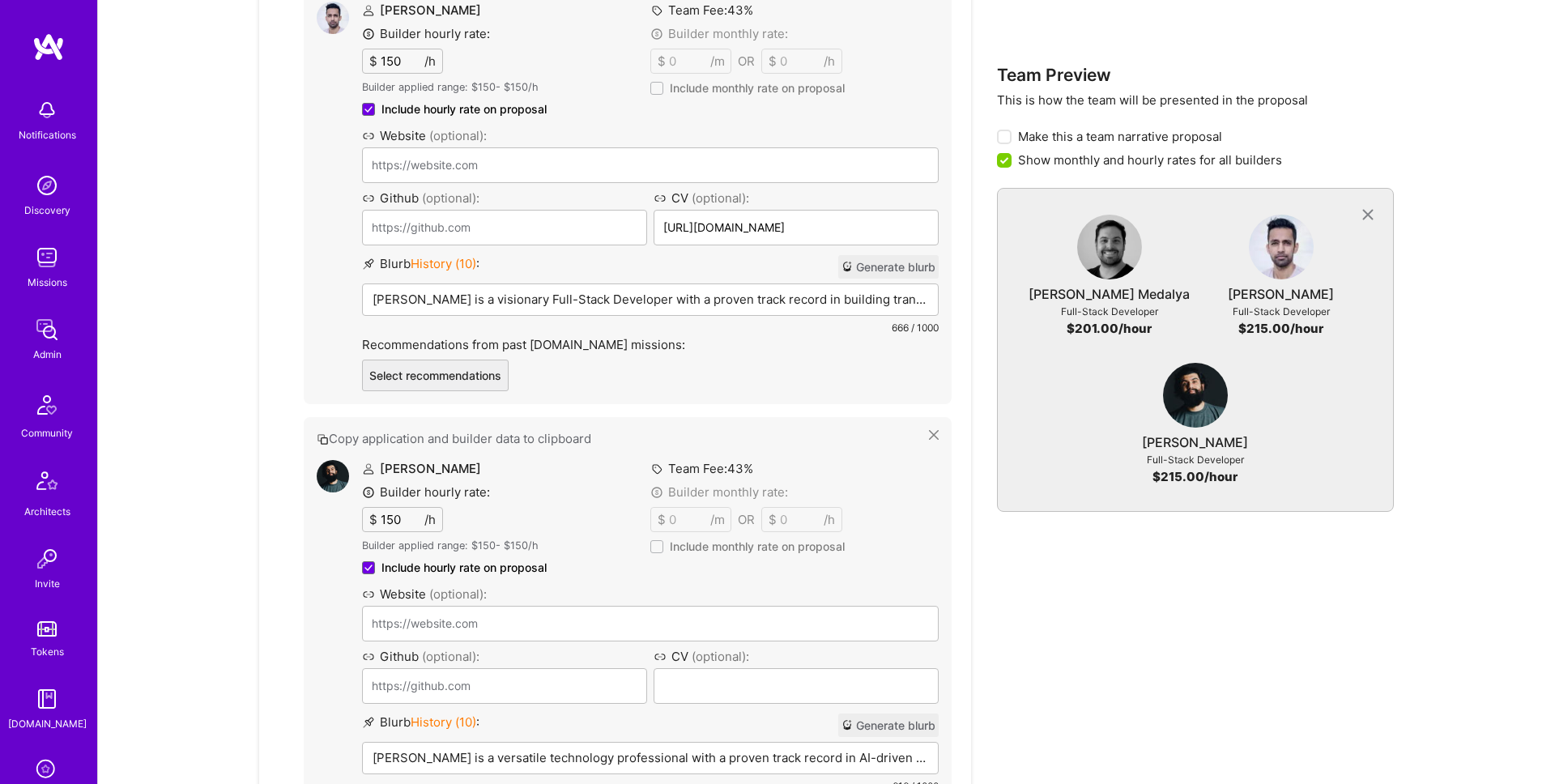
click at [890, 727] on button "Generate blurb" at bounding box center [888, 725] width 100 height 24
click at [981, 710] on div "Team Members Select the proposed members for each open role Full-Stack Develope…" at bounding box center [826, 301] width 1135 height 2357
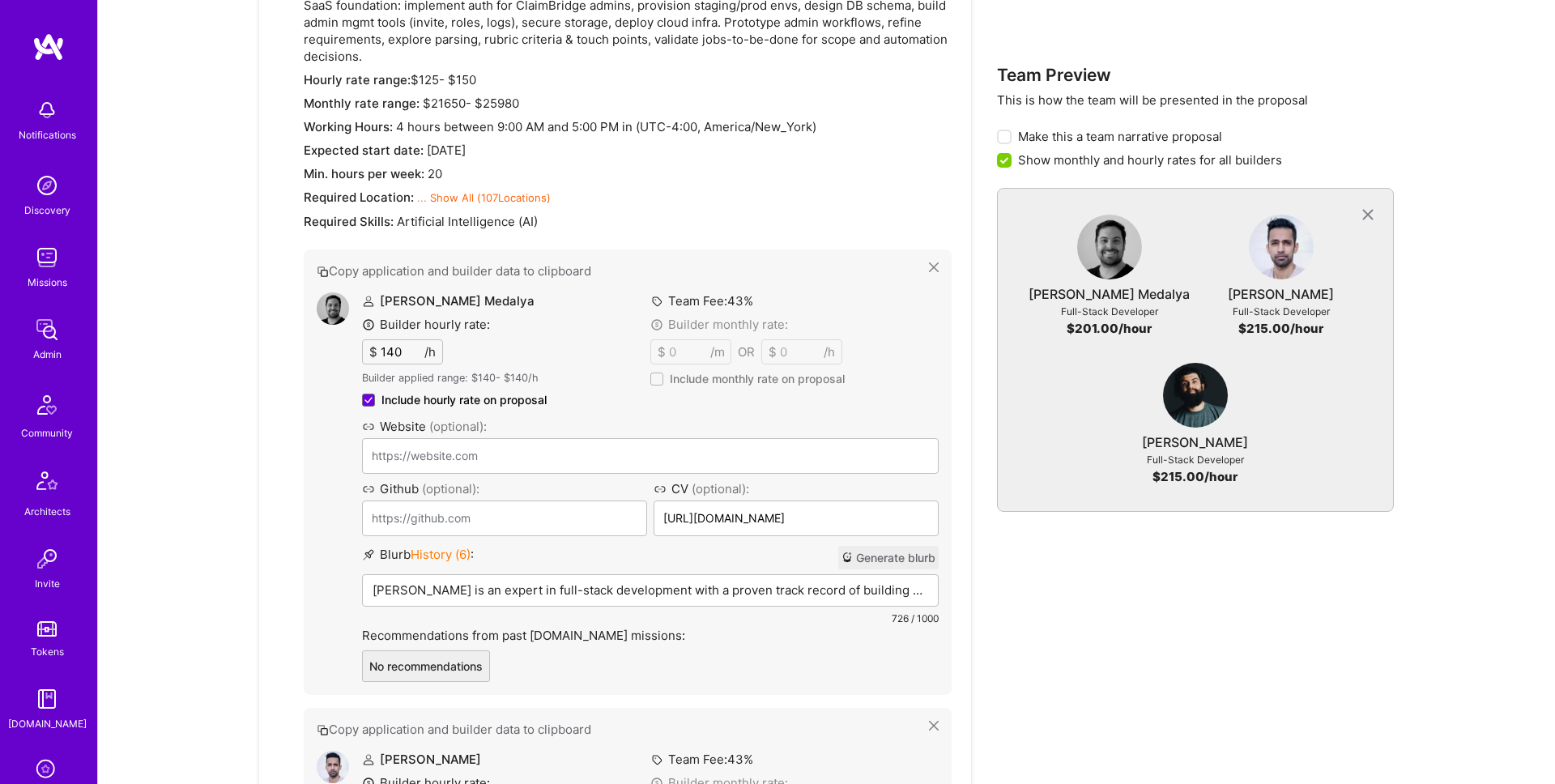
scroll to position [730, 0]
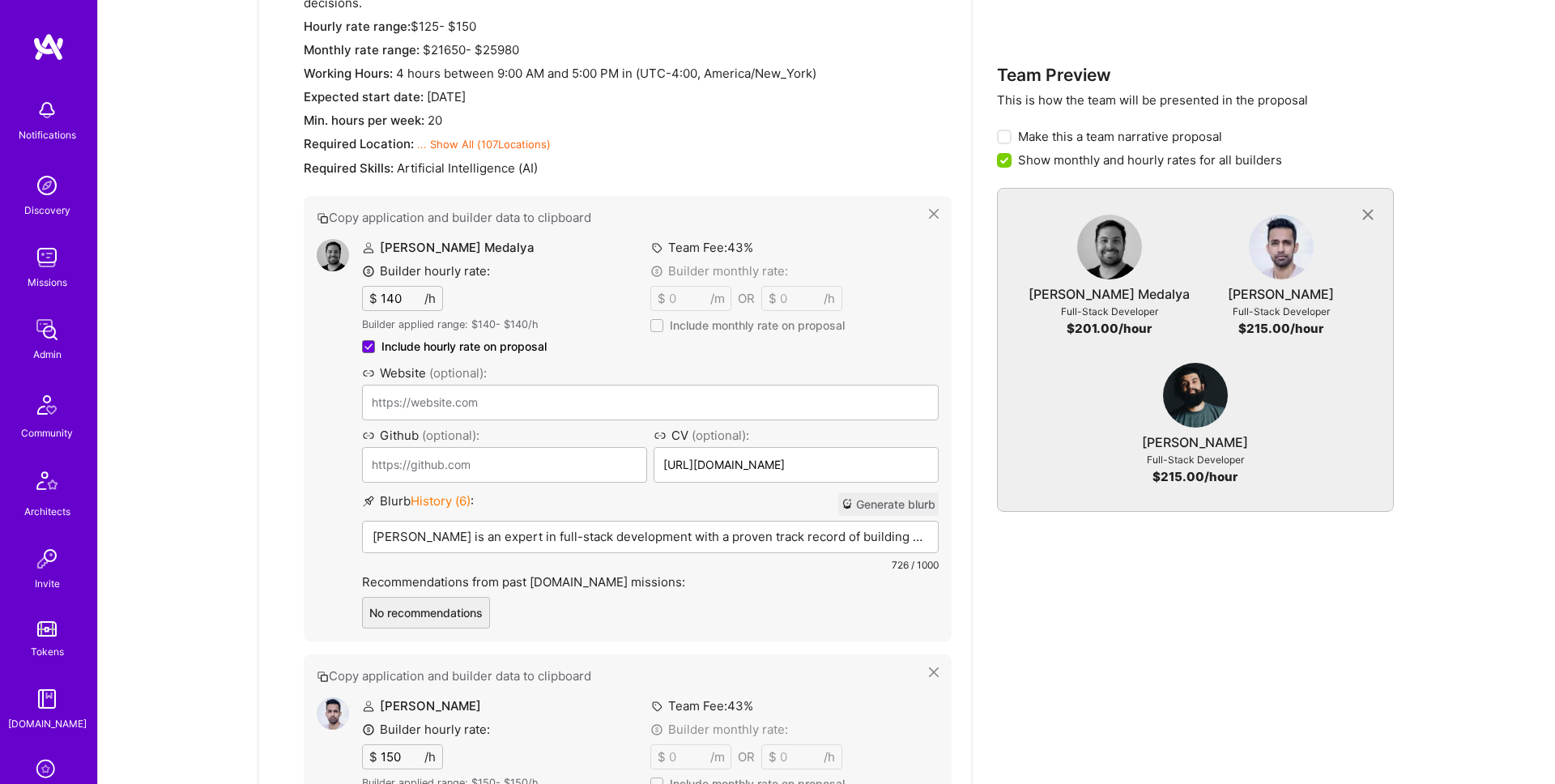
click at [525, 532] on p "Tom is an expert in full-stack development with a proven track record of buildi…" at bounding box center [649, 537] width 555 height 17
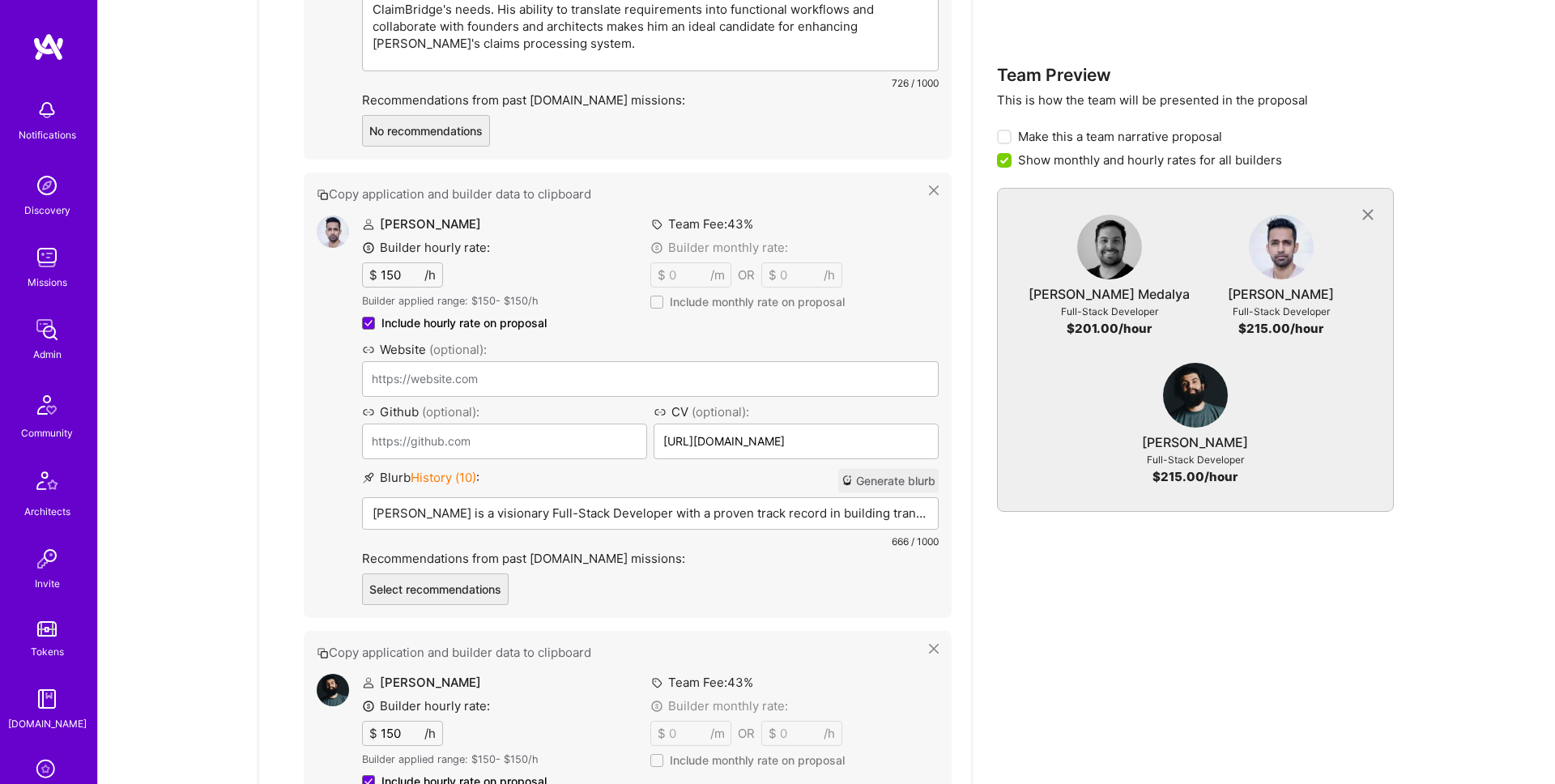
scroll to position [807, 0]
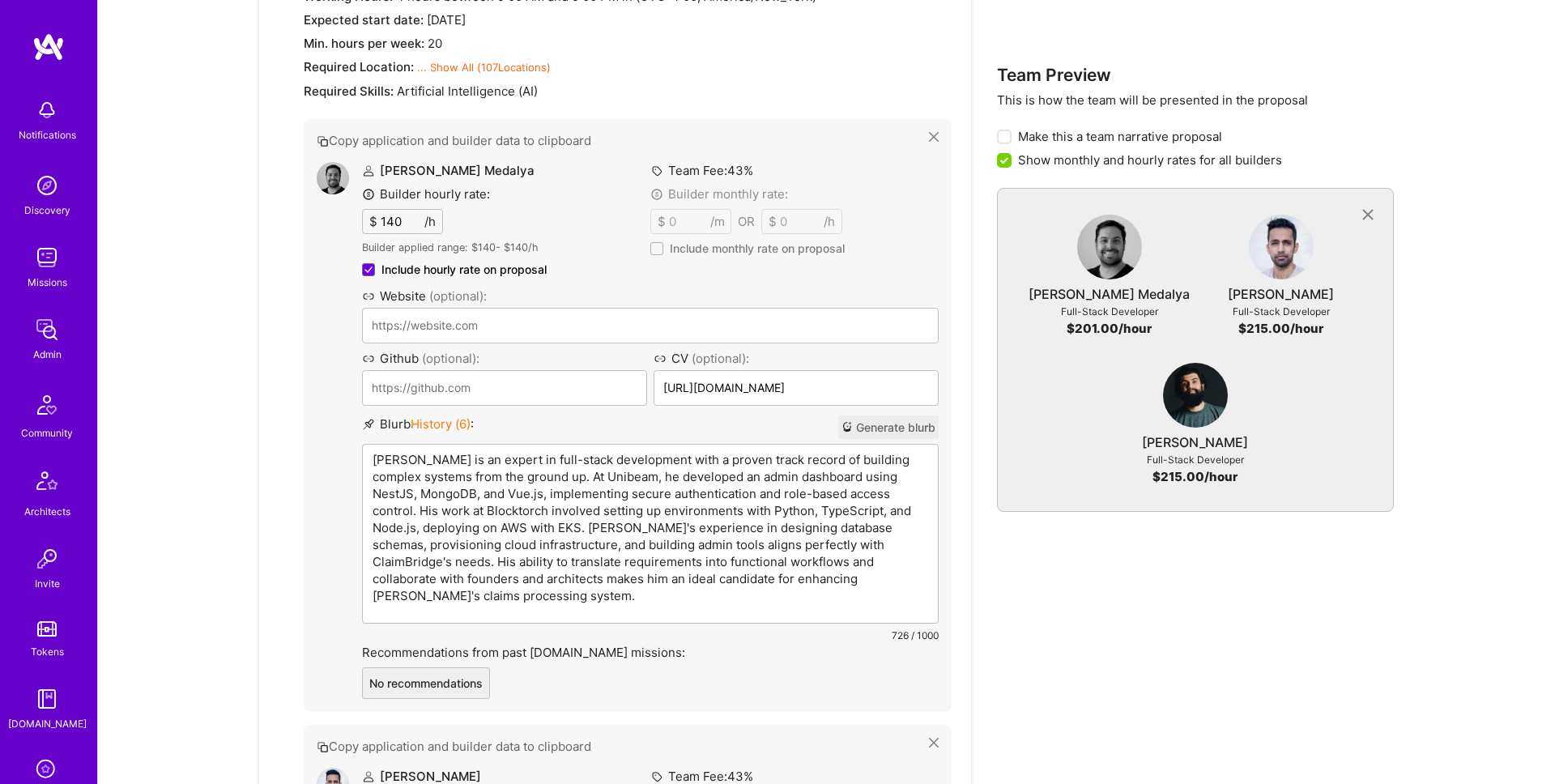
click at [323, 189] on img at bounding box center [332, 178] width 32 height 32
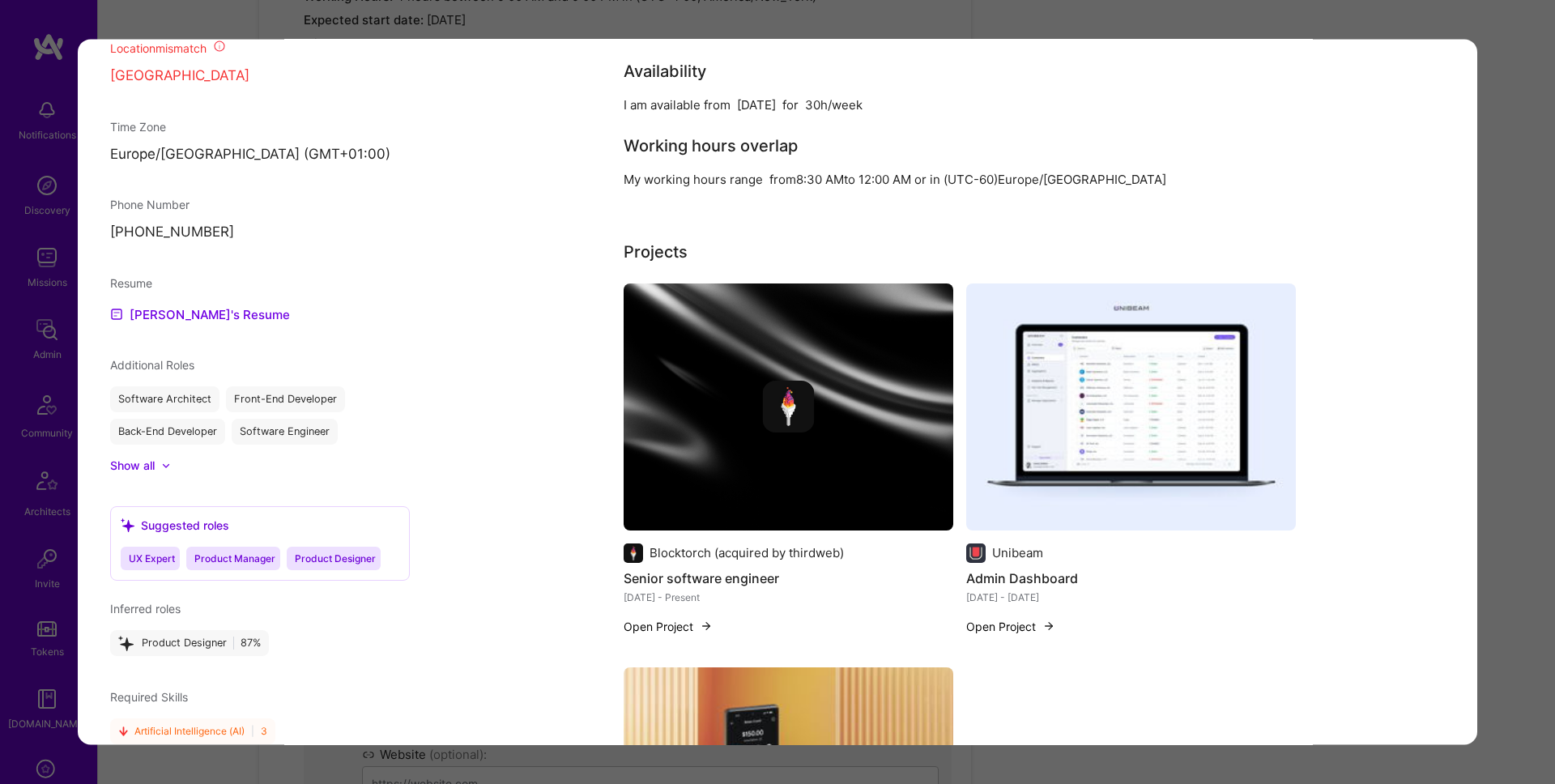
scroll to position [1472, 0]
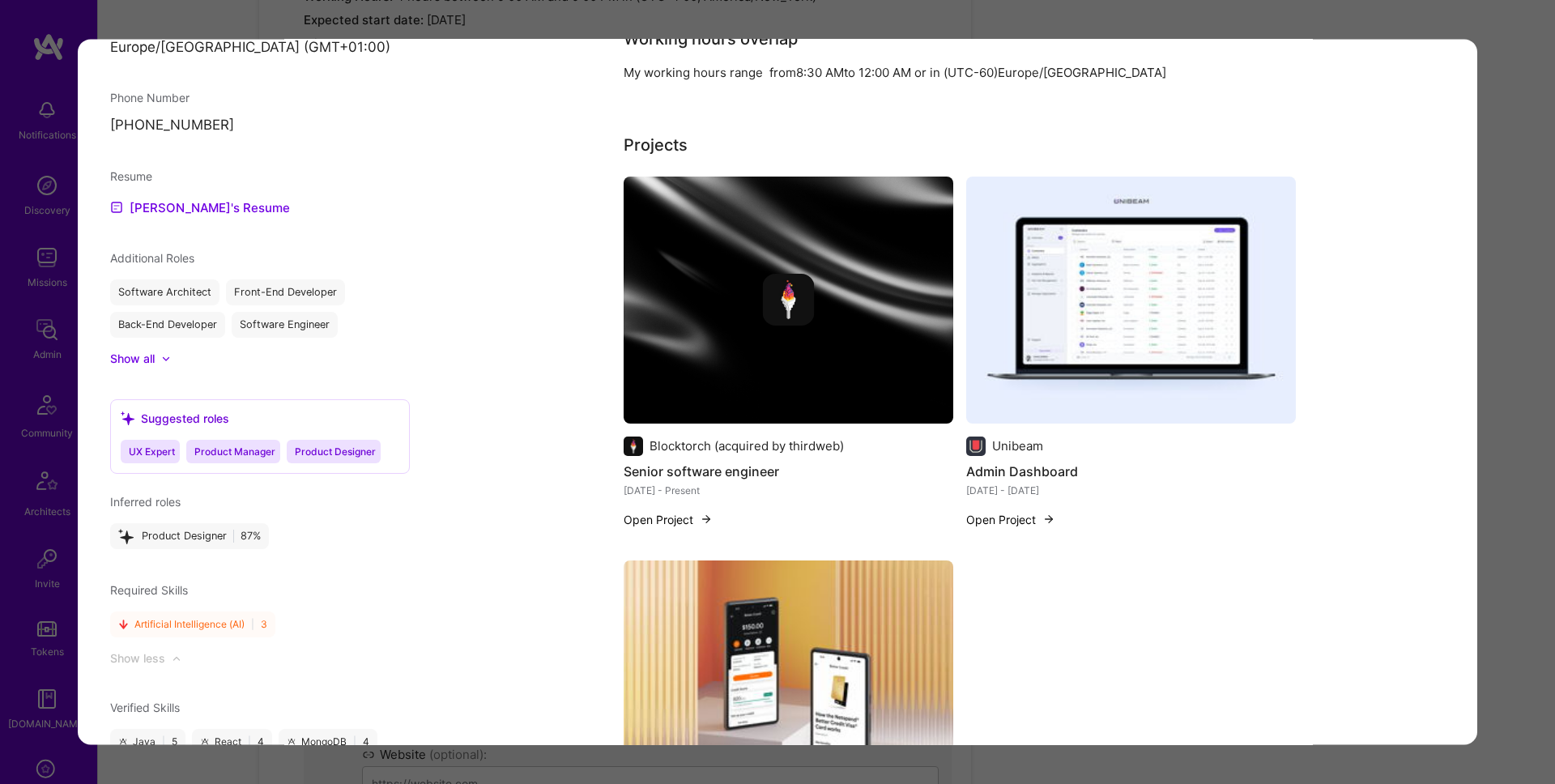
click at [1518, 430] on div "Builder Missing Requirements Required Location See locations Location doesn’t m…" at bounding box center [778, 392] width 1555 height 784
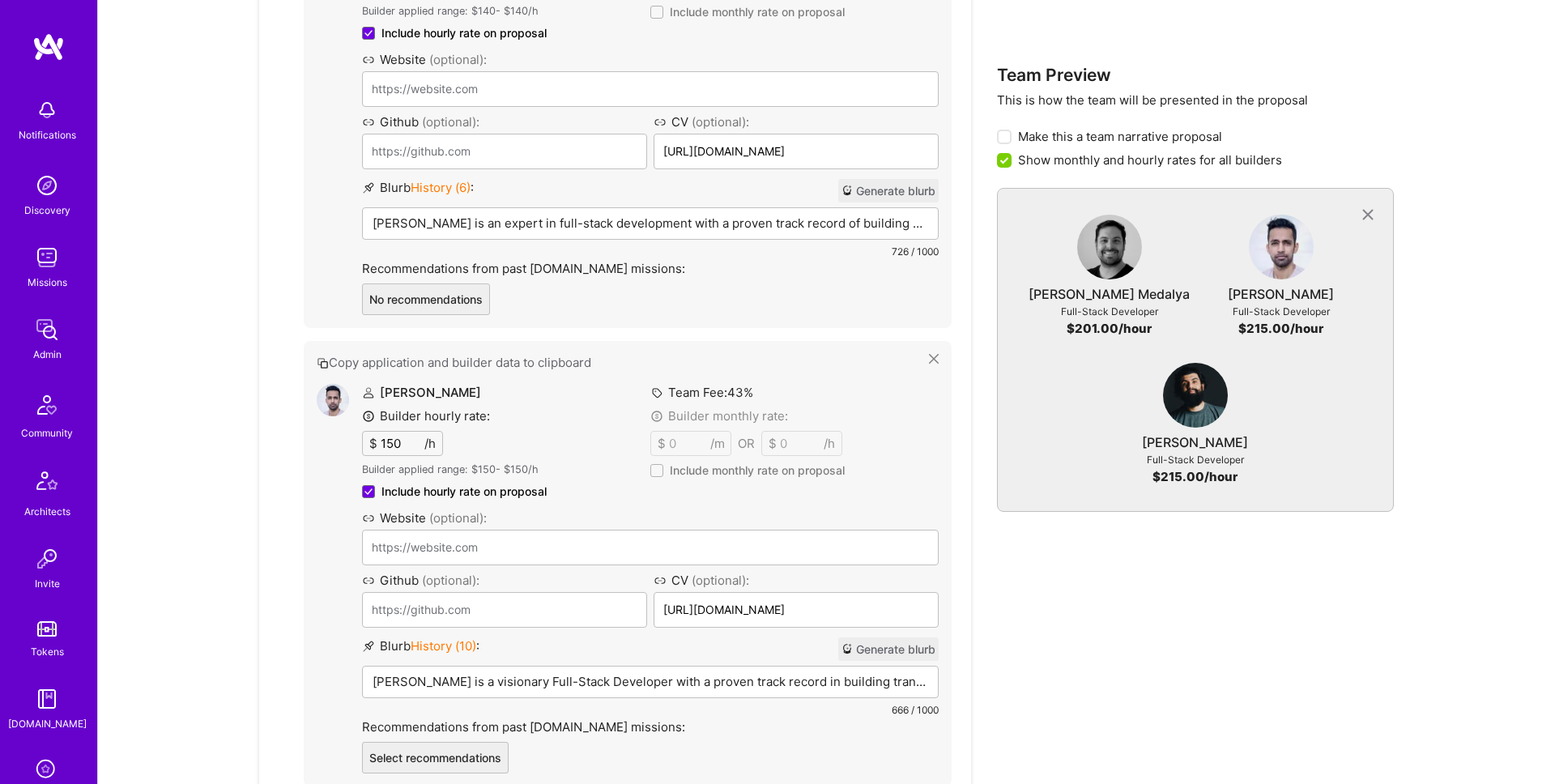
scroll to position [1213, 0]
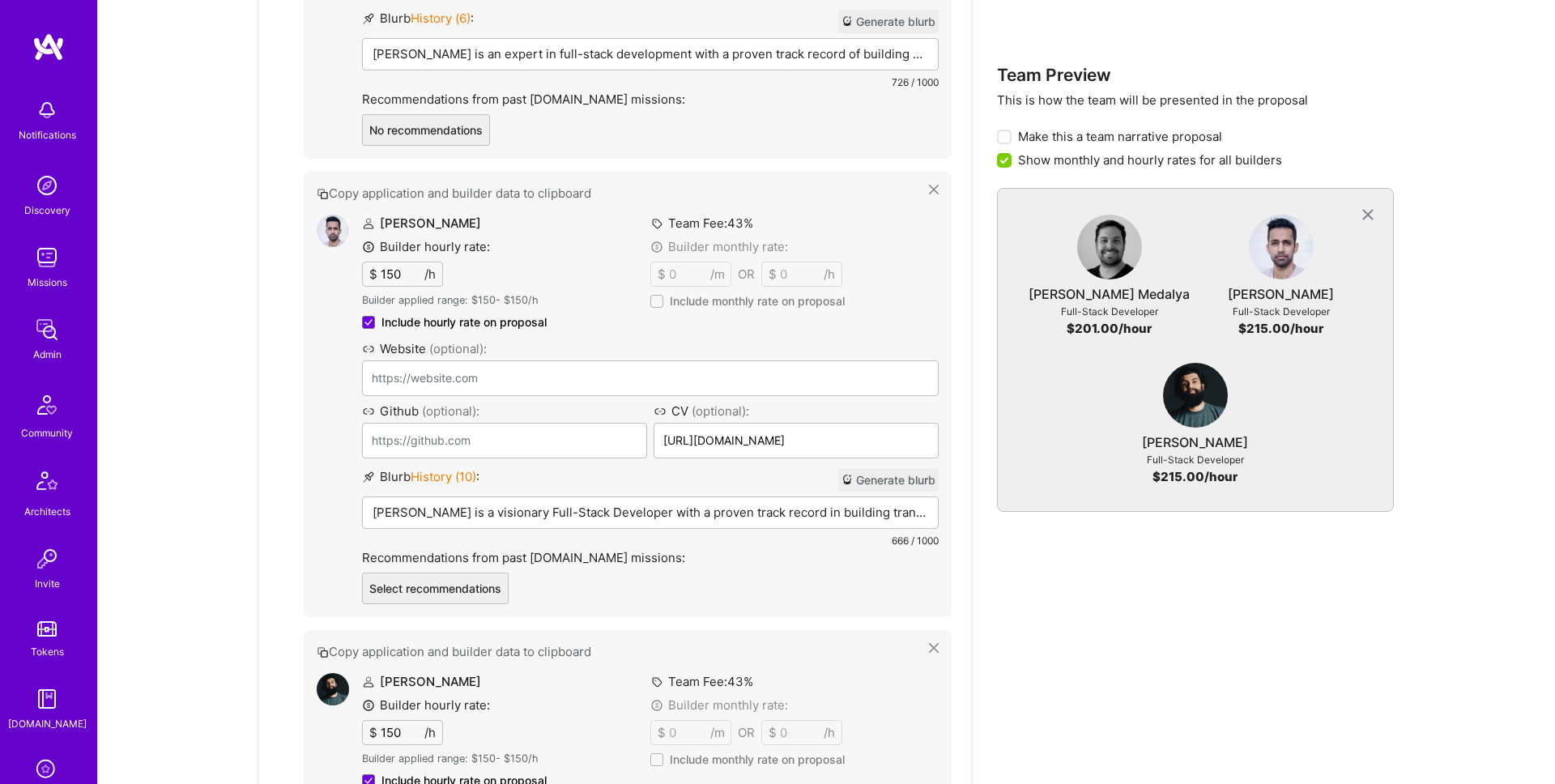
click at [508, 521] on div "Shray Bansal is a visionary Full-Stack Developer with a proven track record in …" at bounding box center [650, 537] width 575 height 81
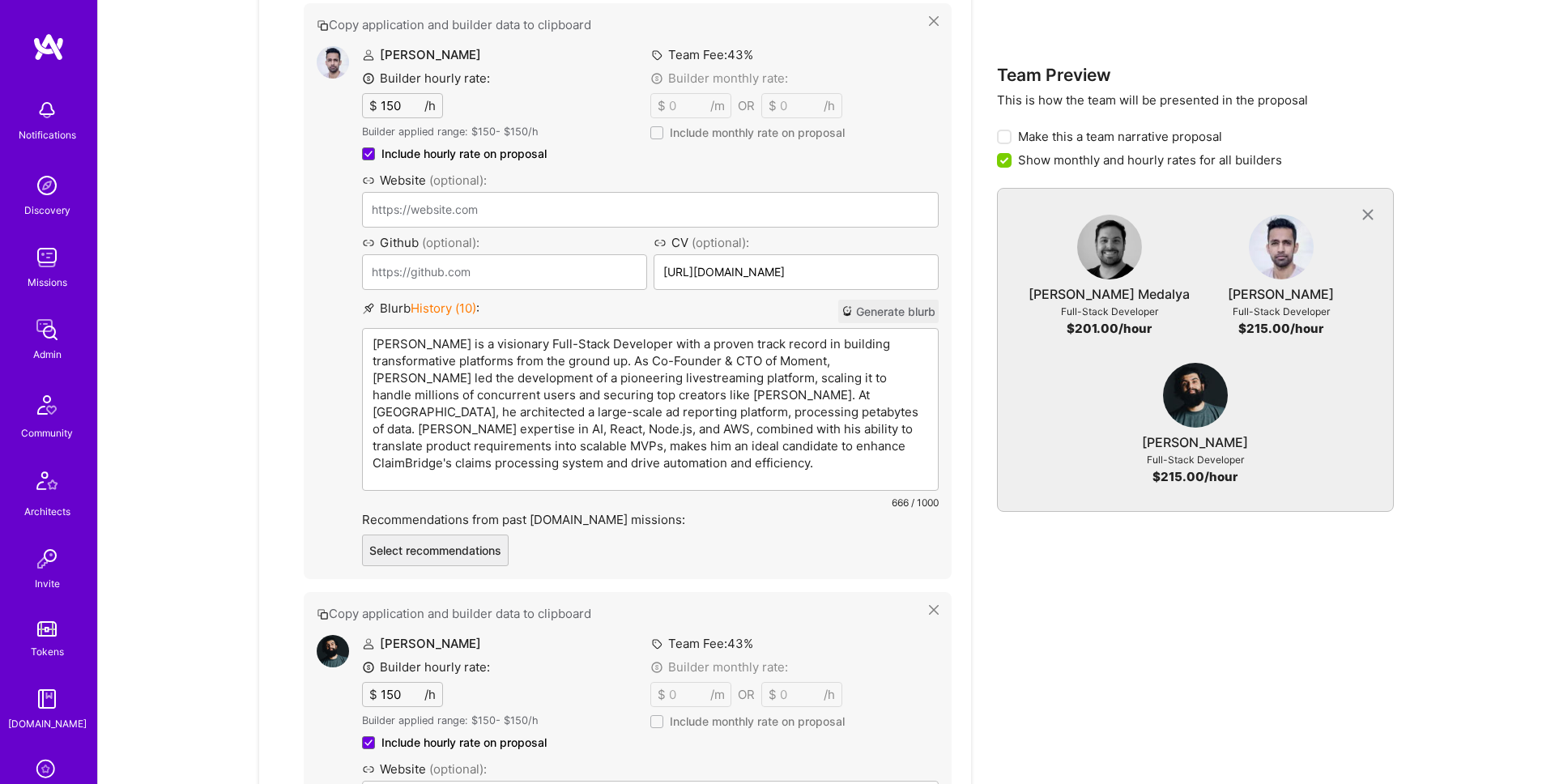
scroll to position [1423, 0]
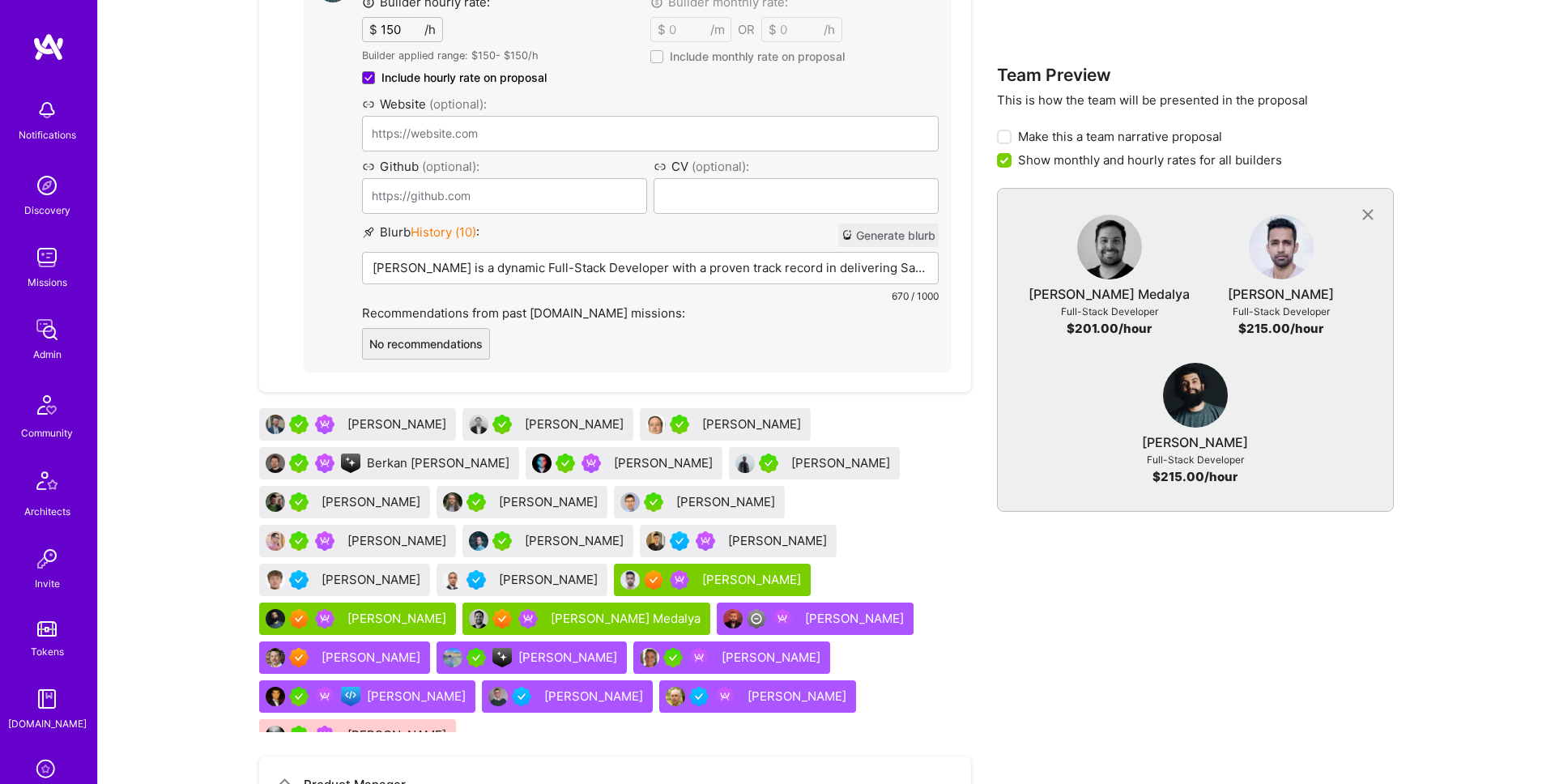
click at [521, 264] on p "Hassan Pasha is a dynamic Full-Stack Developer with a proven track record in de…" at bounding box center [649, 267] width 555 height 17
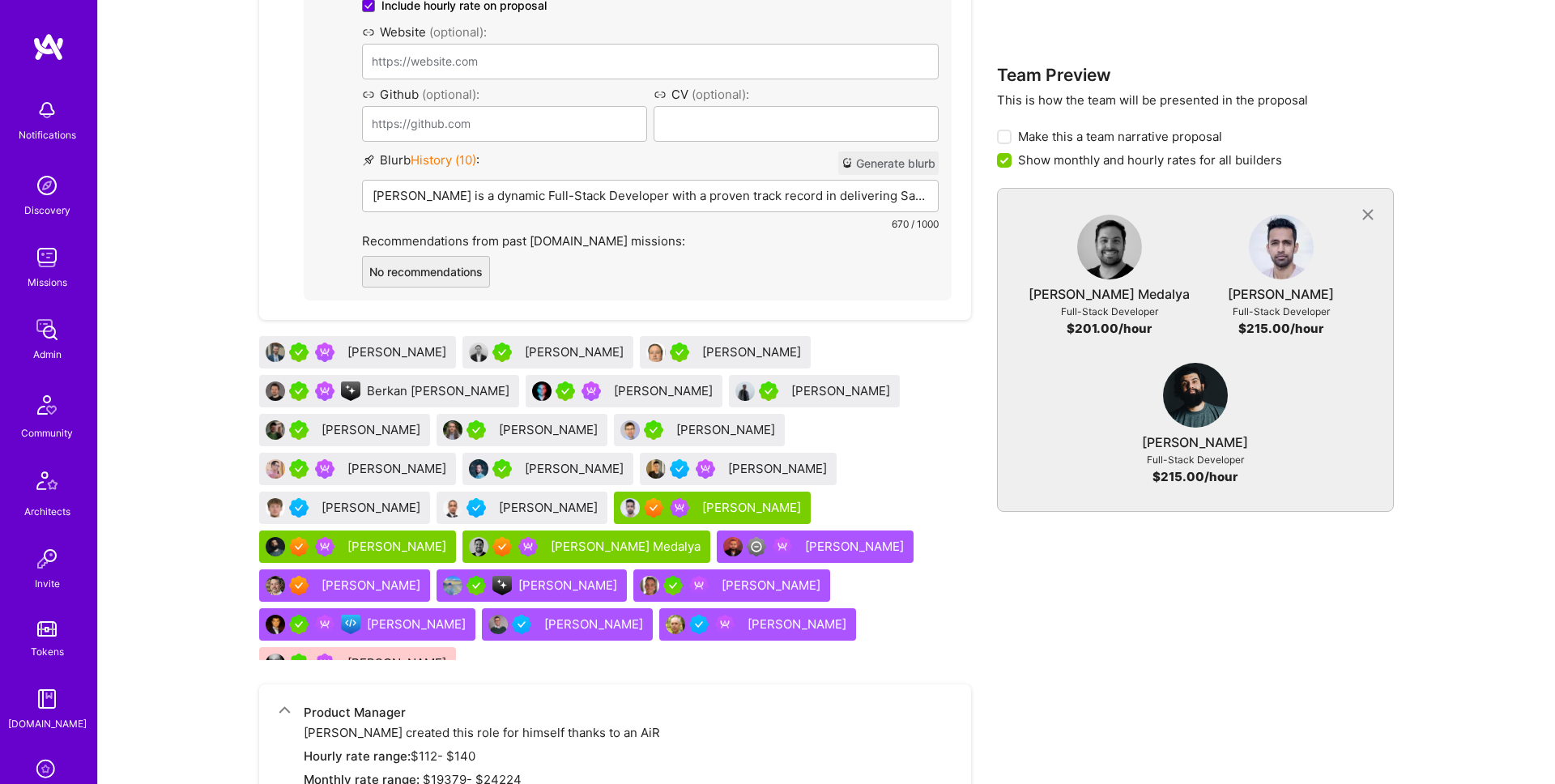
scroll to position [2180, 0]
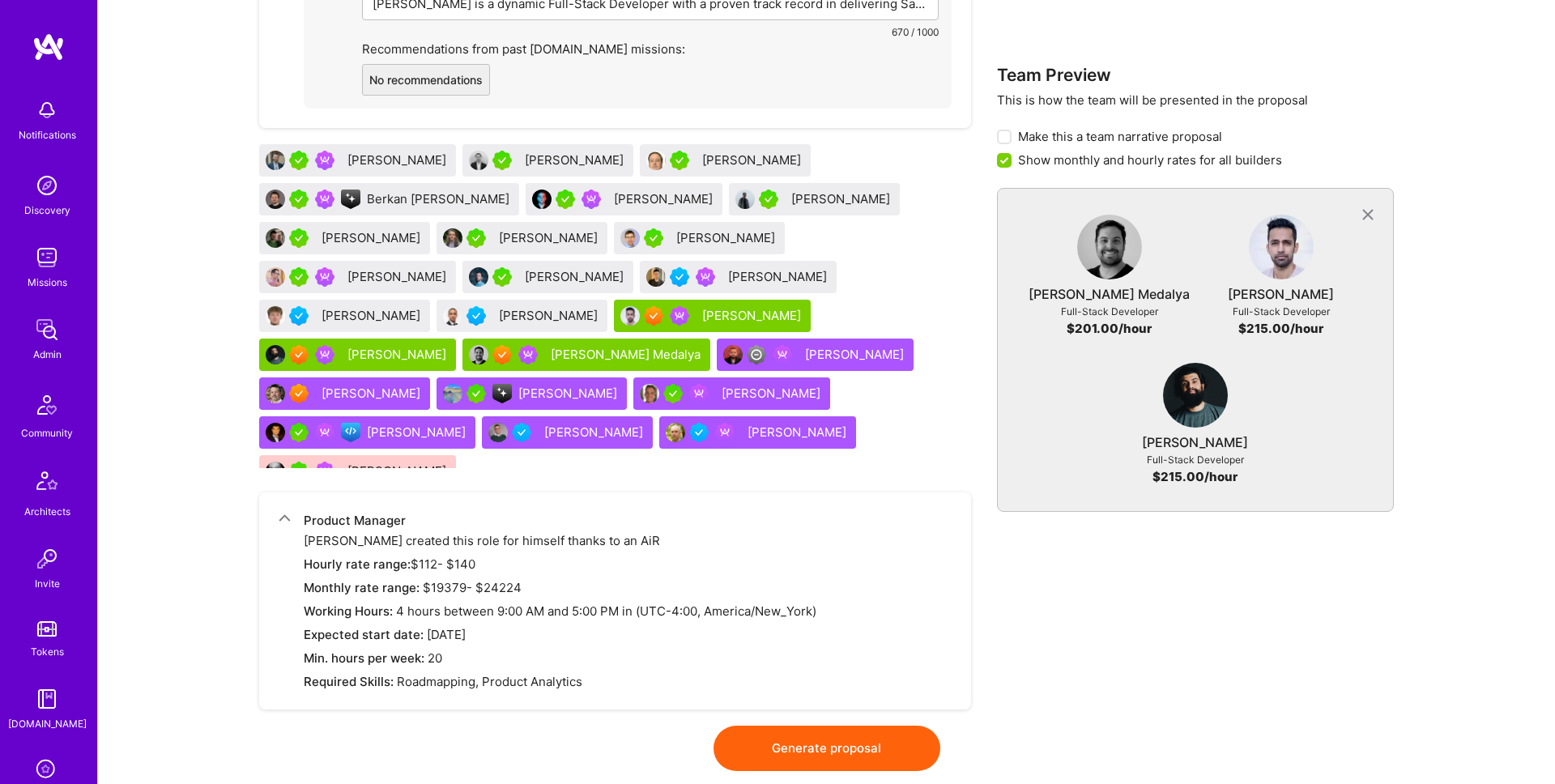
click at [883, 726] on button "Generate proposal" at bounding box center [827, 748] width 227 height 45
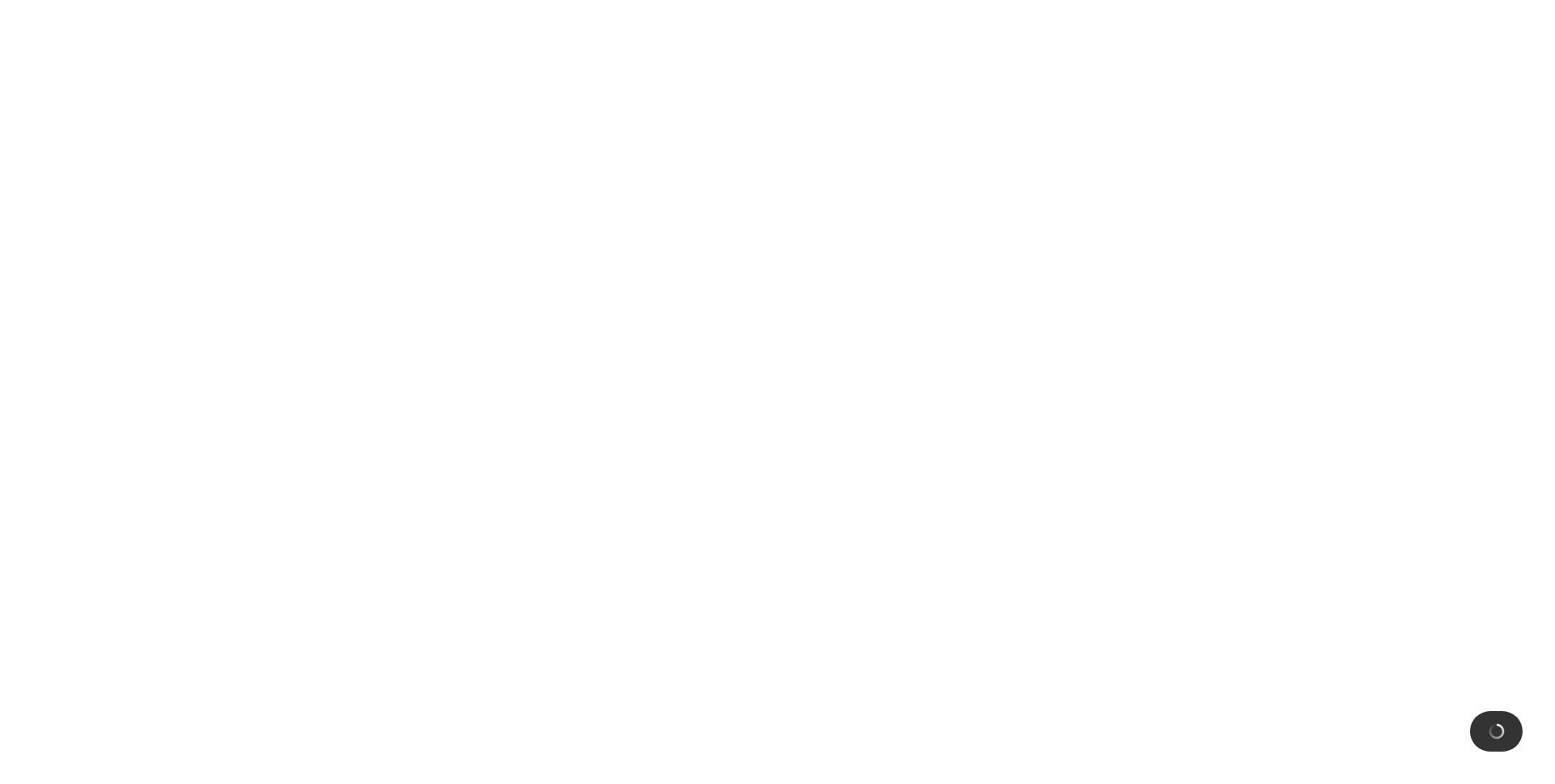
scroll to position [0, 0]
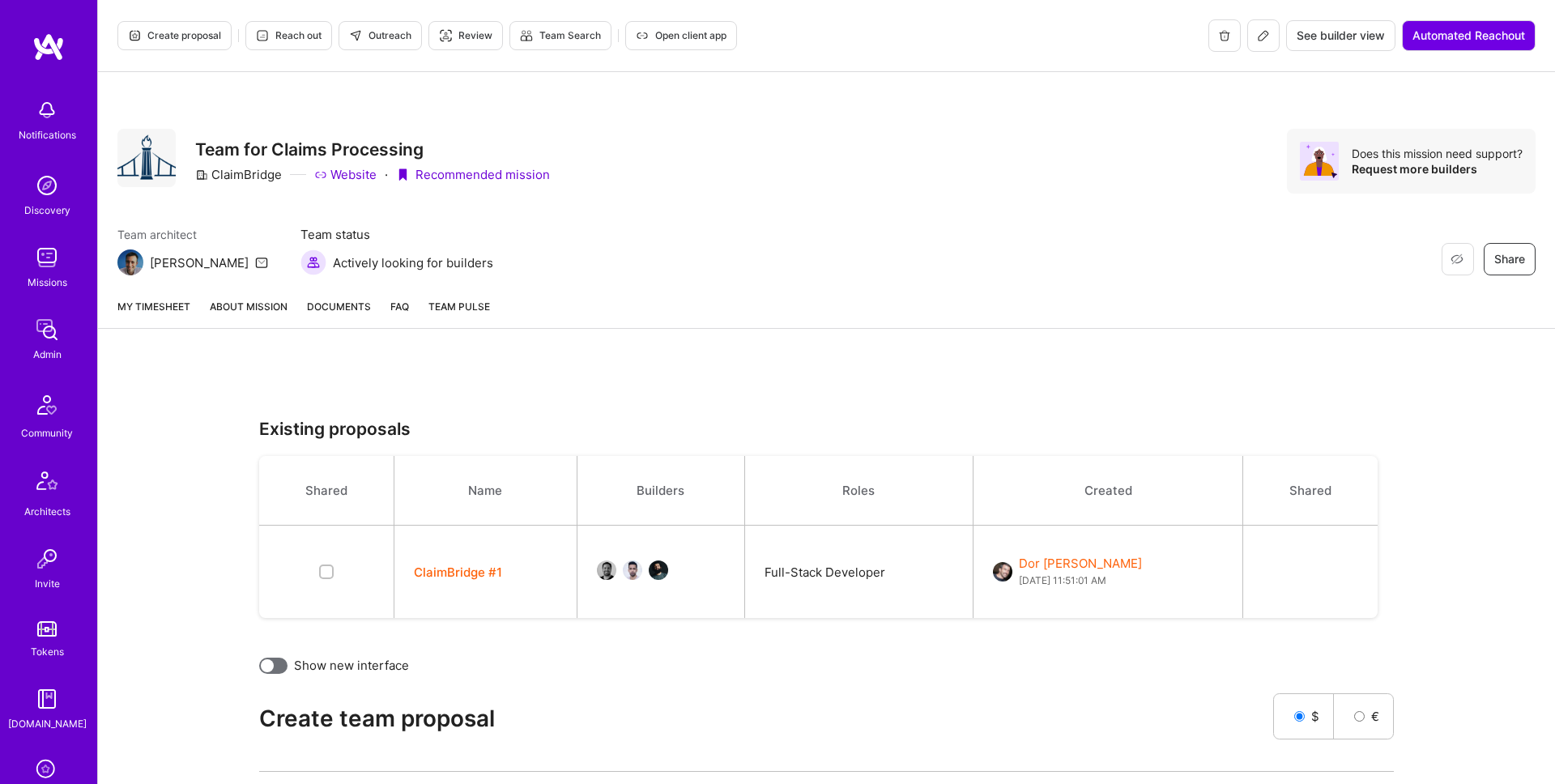
click at [281, 309] on link "About Mission" at bounding box center [248, 313] width 78 height 30
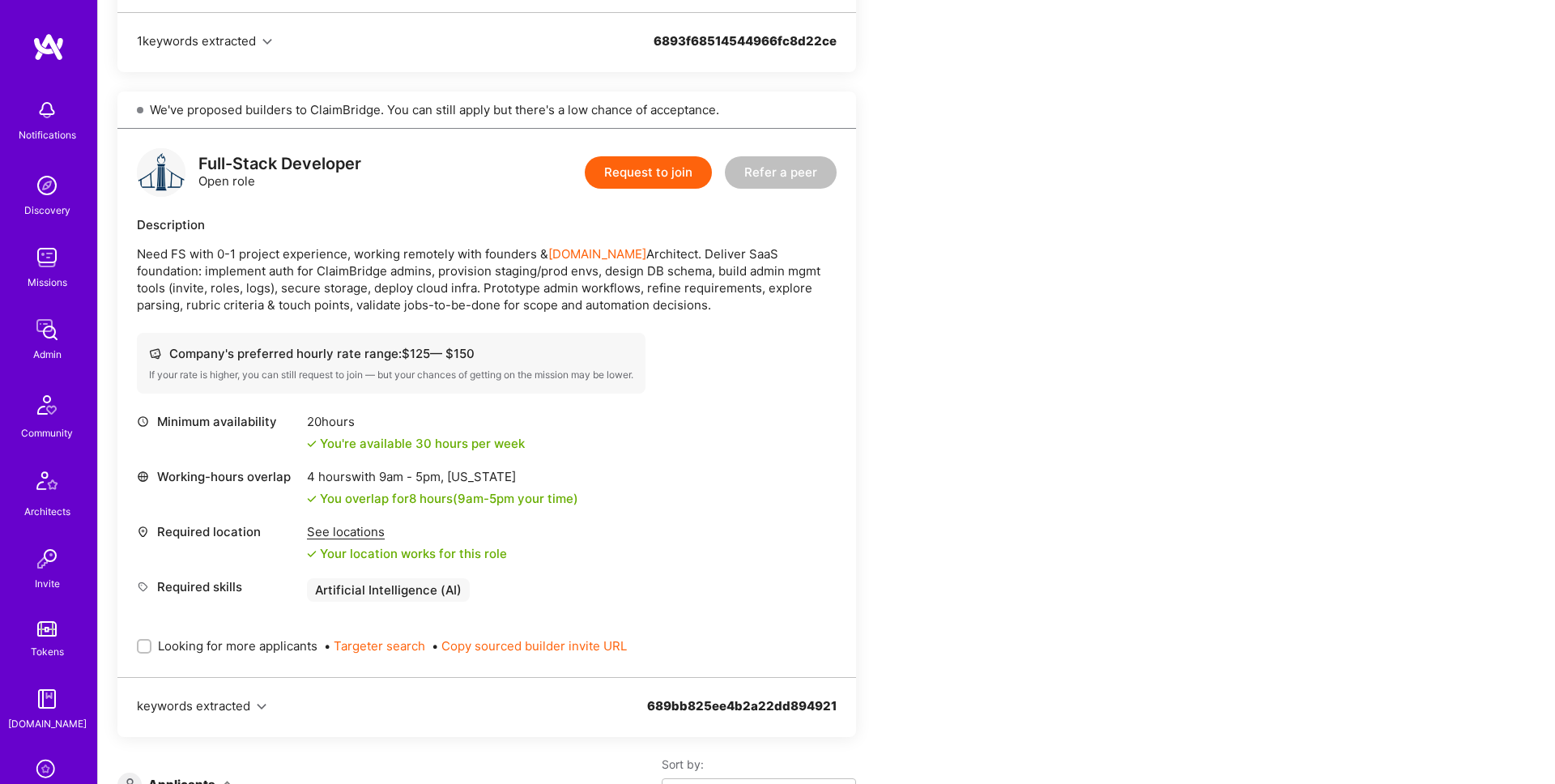
scroll to position [1128, 0]
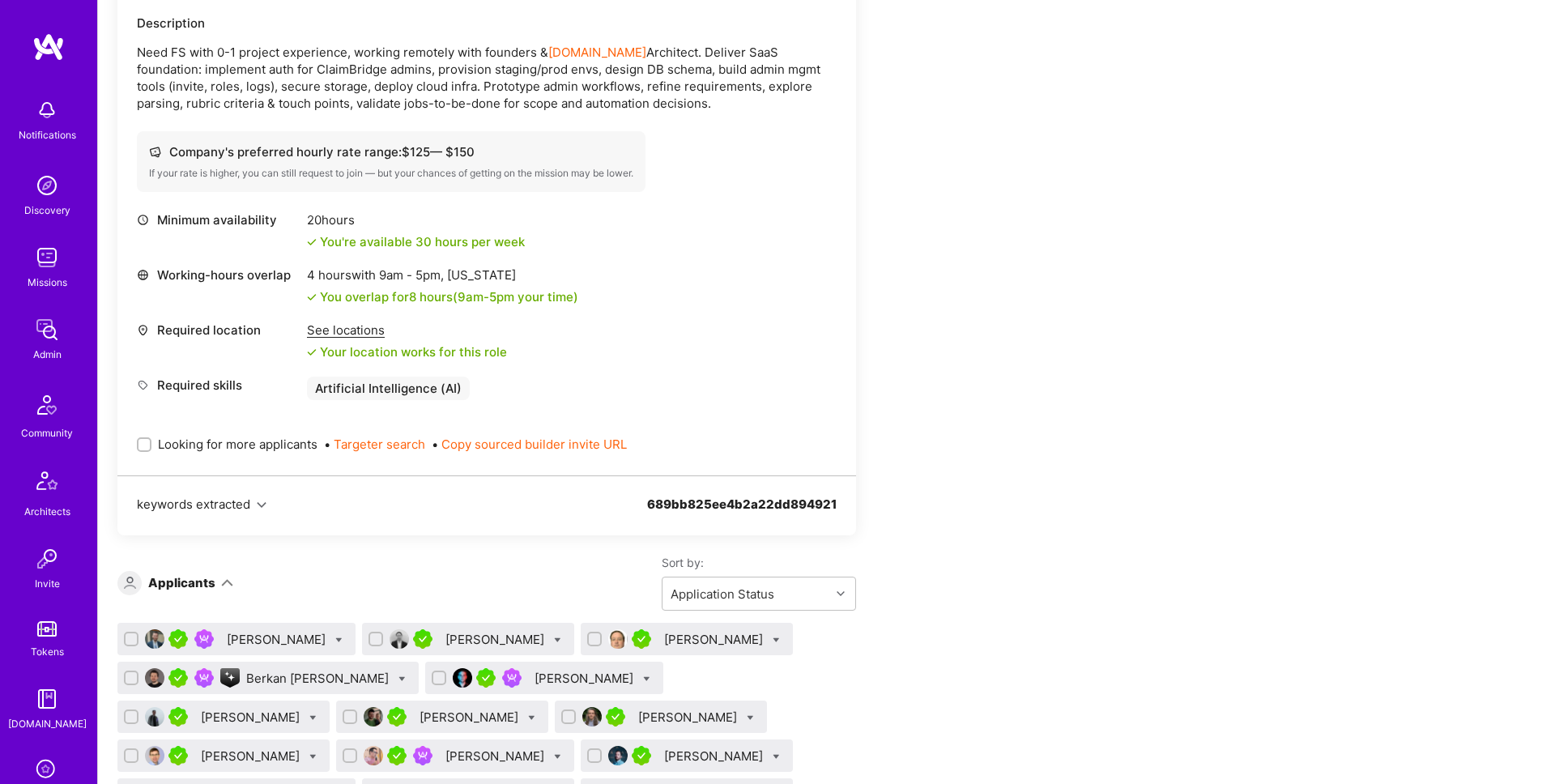
click at [208, 443] on span "Looking for more applicants" at bounding box center [237, 444] width 160 height 17
click at [152, 443] on input "Looking for more applicants" at bounding box center [146, 445] width 11 height 11
checkbox input "true"
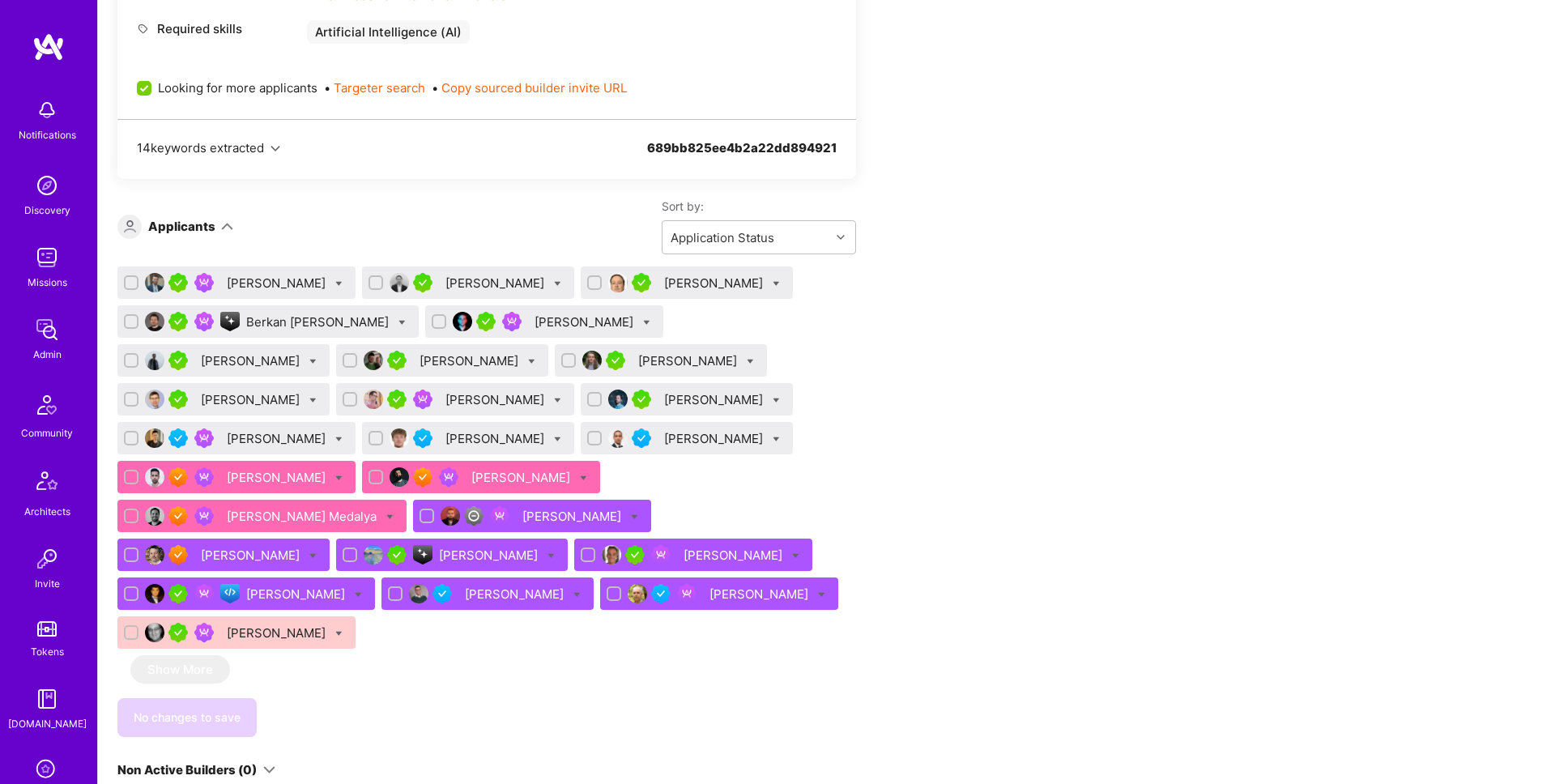
scroll to position [1498, 0]
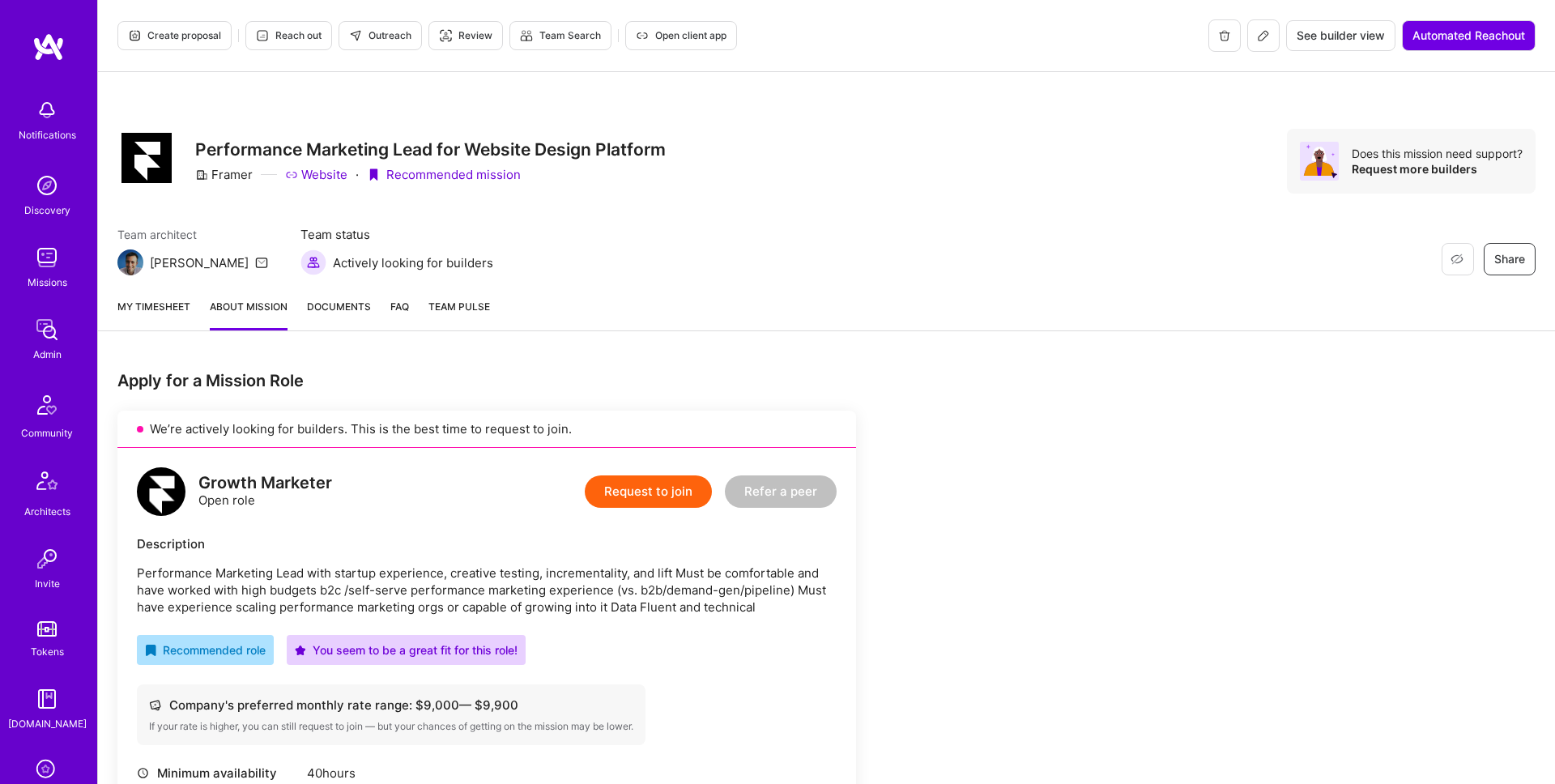
scroll to position [796, 0]
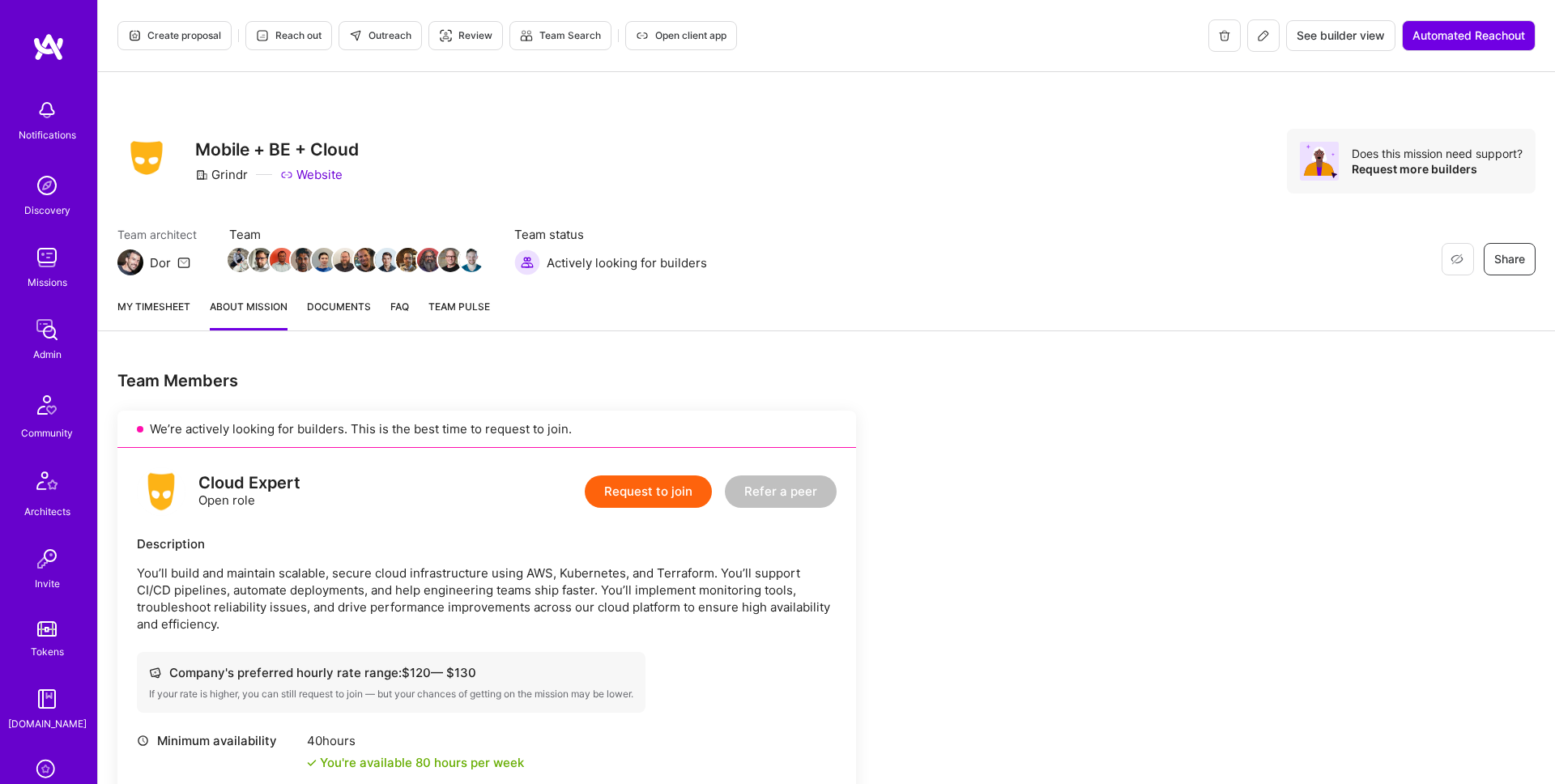
click at [197, 39] on span "Create proposal" at bounding box center [174, 36] width 93 height 15
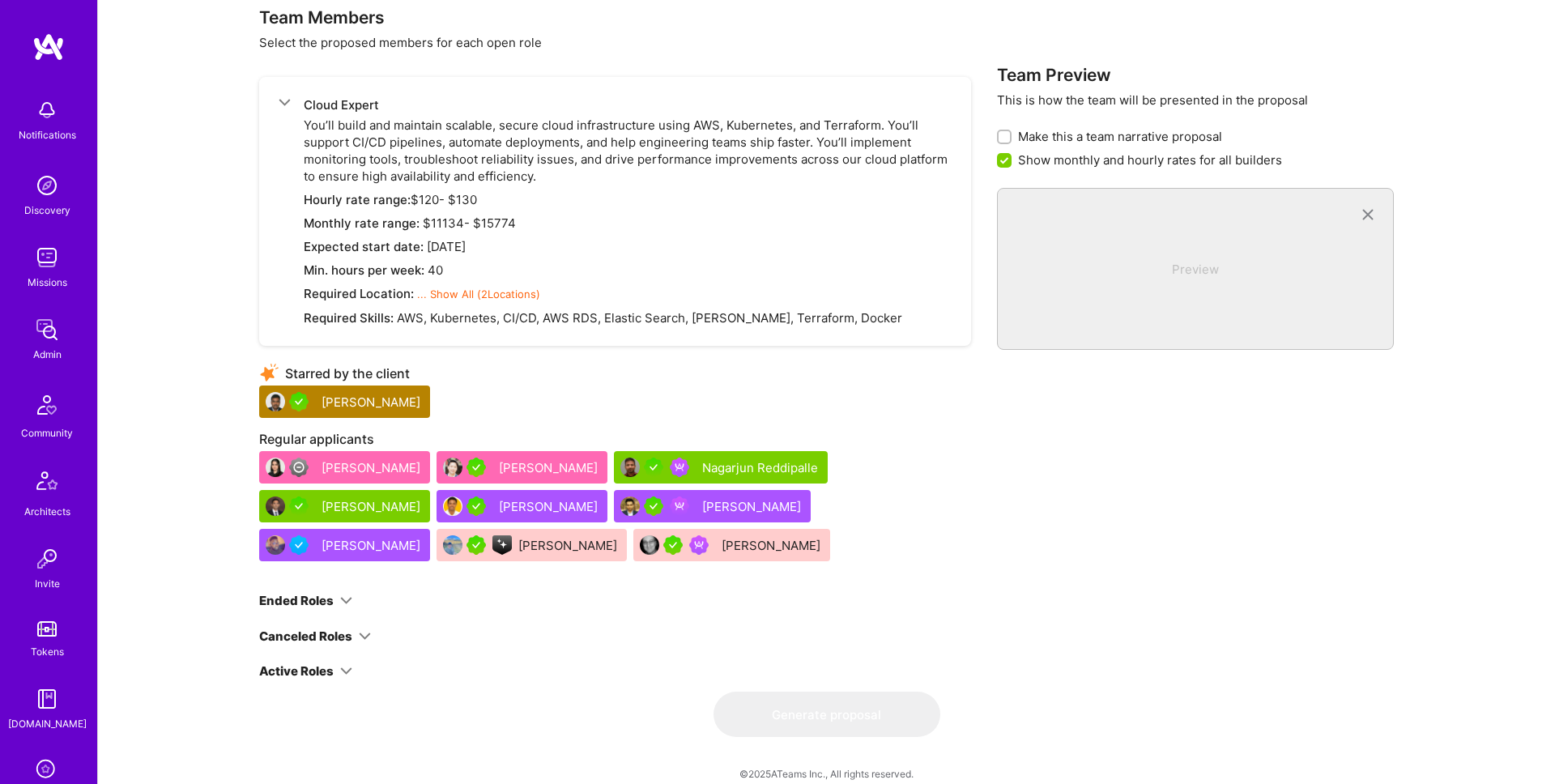
scroll to position [901, 0]
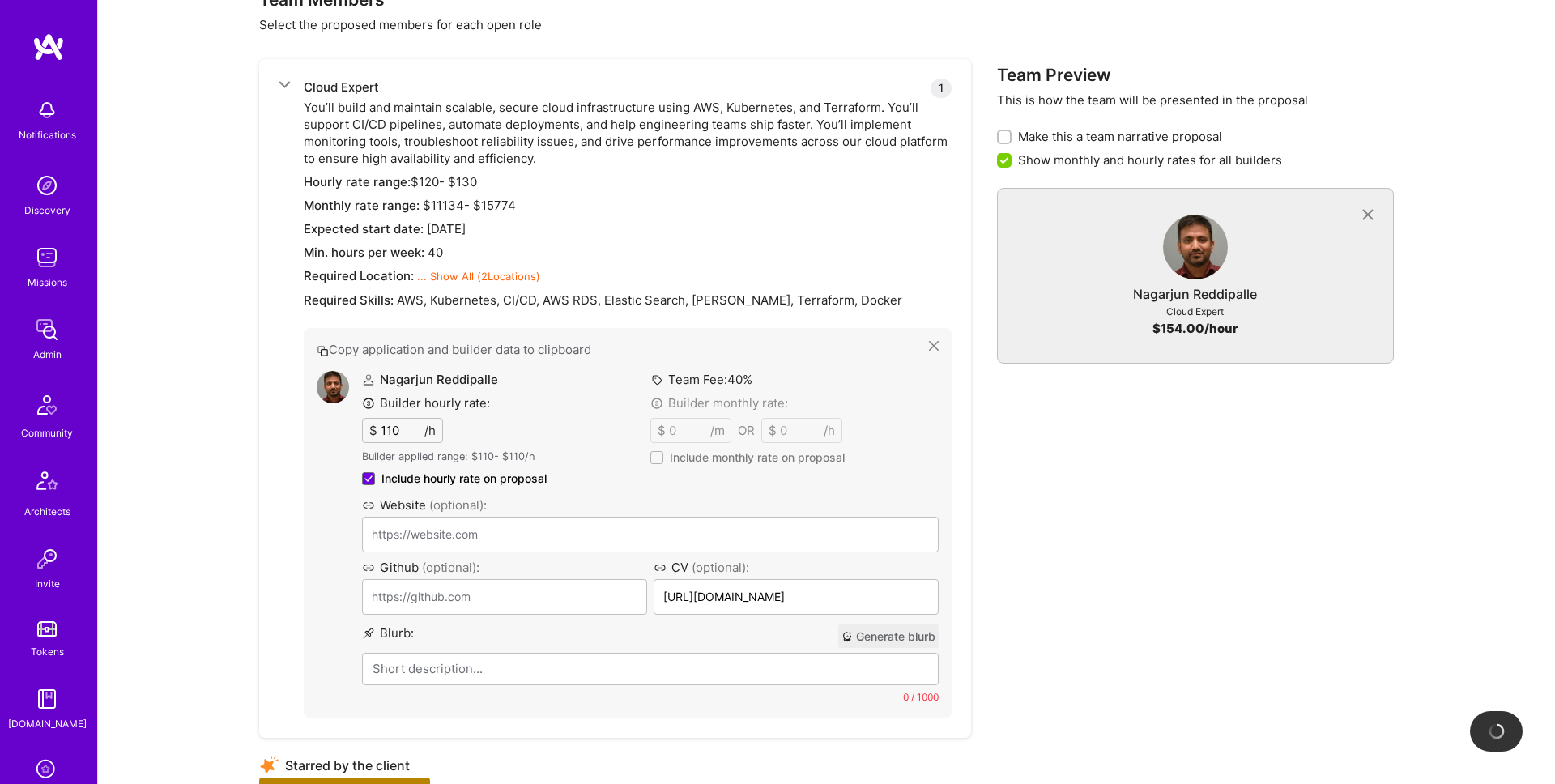
type input "[URL][DOMAIN_NAME]"
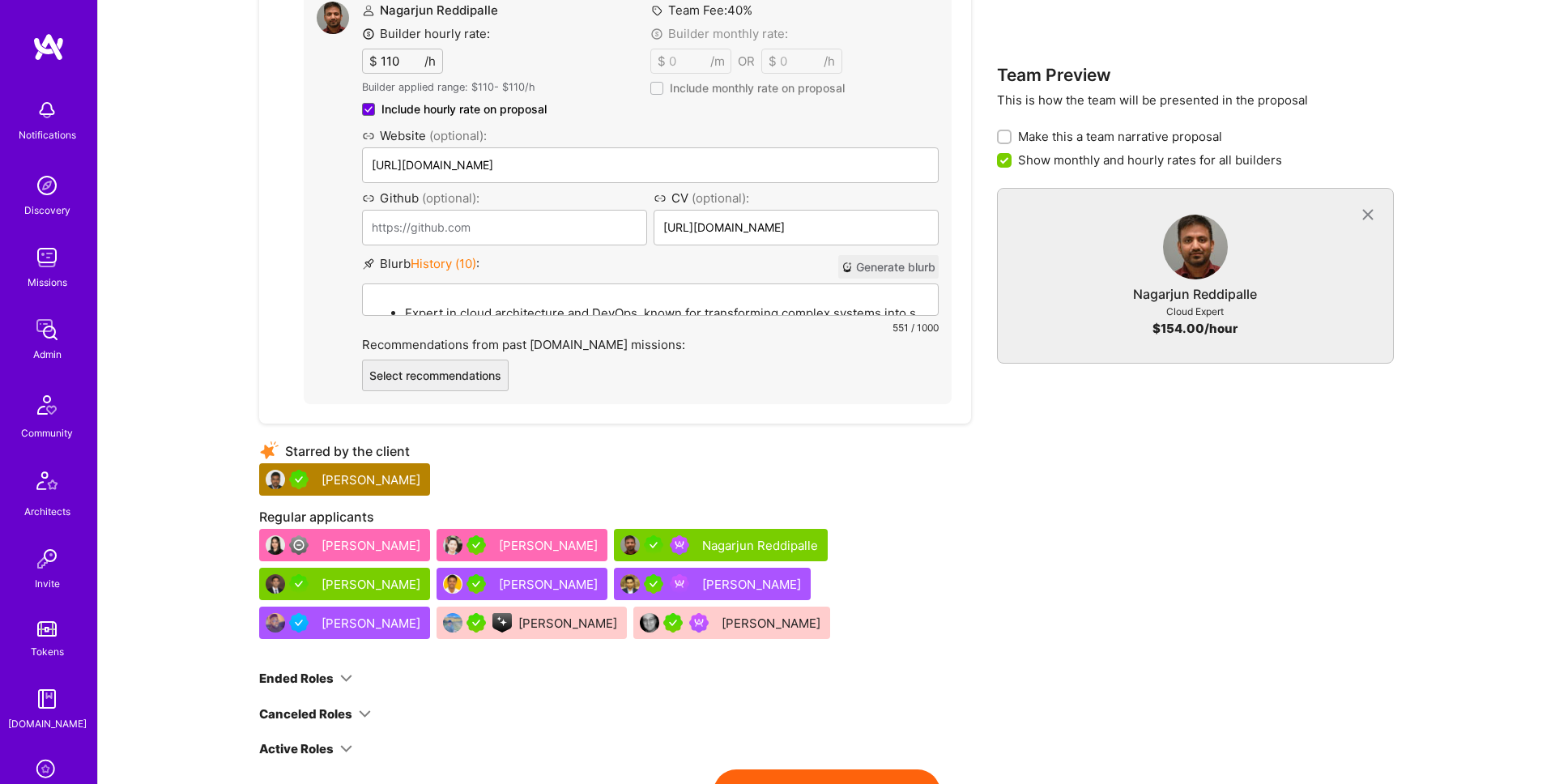
scroll to position [1343, 0]
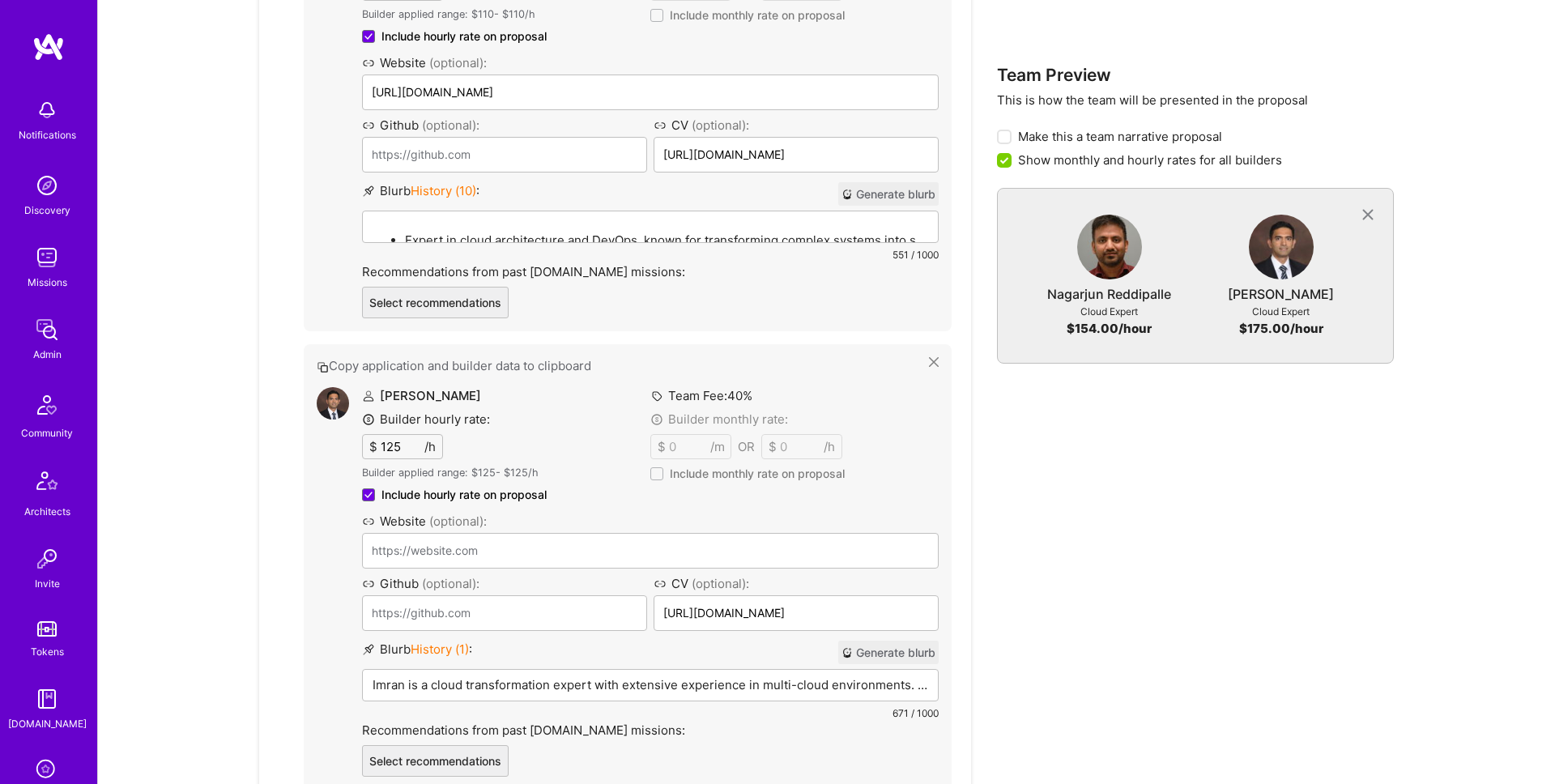
click at [892, 199] on button "Generate blurb" at bounding box center [888, 193] width 100 height 24
click at [911, 645] on button "Generate blurb" at bounding box center [888, 652] width 100 height 24
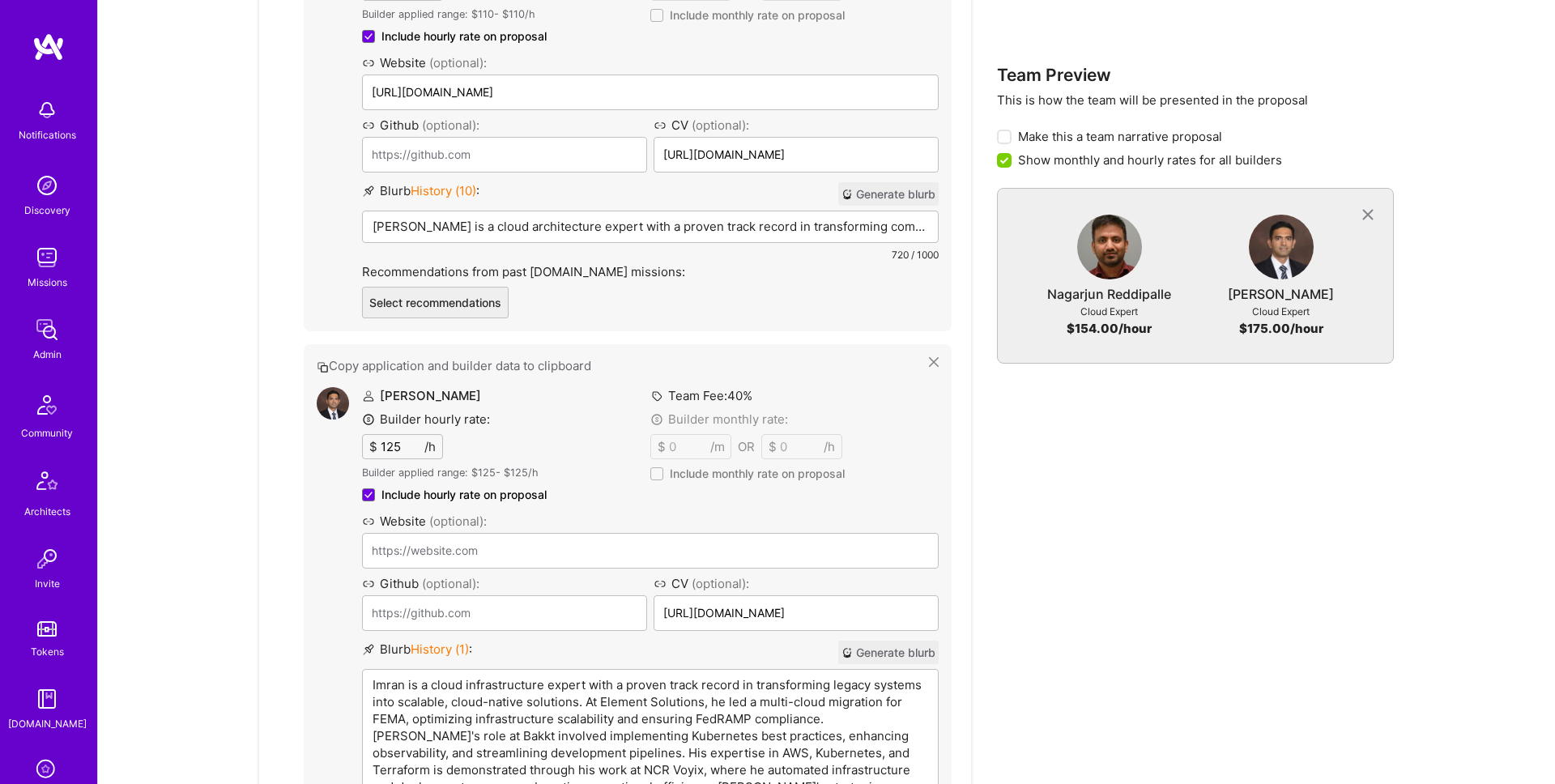
click at [706, 687] on p "Imran is a cloud infrastructure expert with a proven track record in transformi…" at bounding box center [649, 753] width 555 height 153
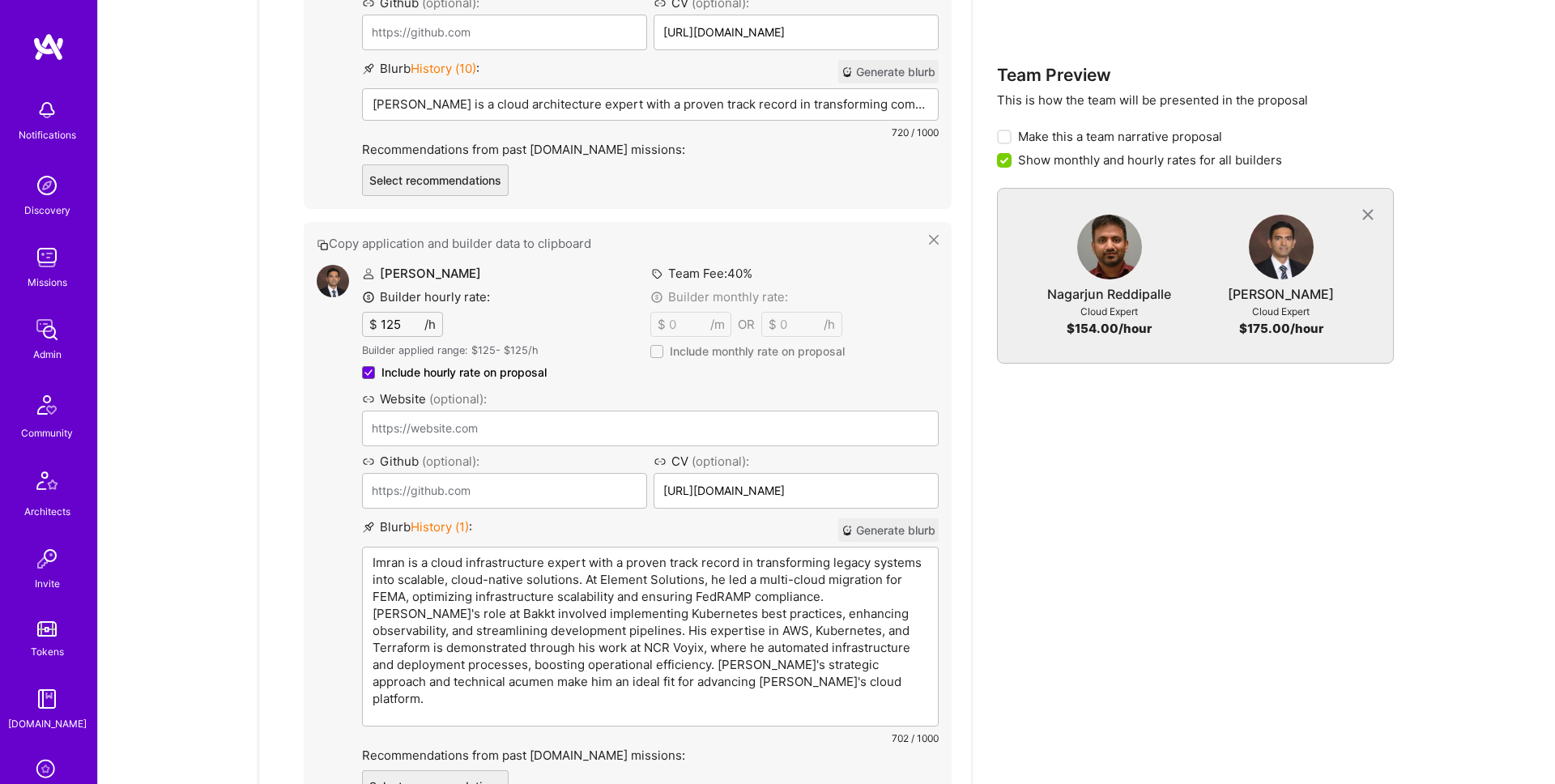
scroll to position [1489, 0]
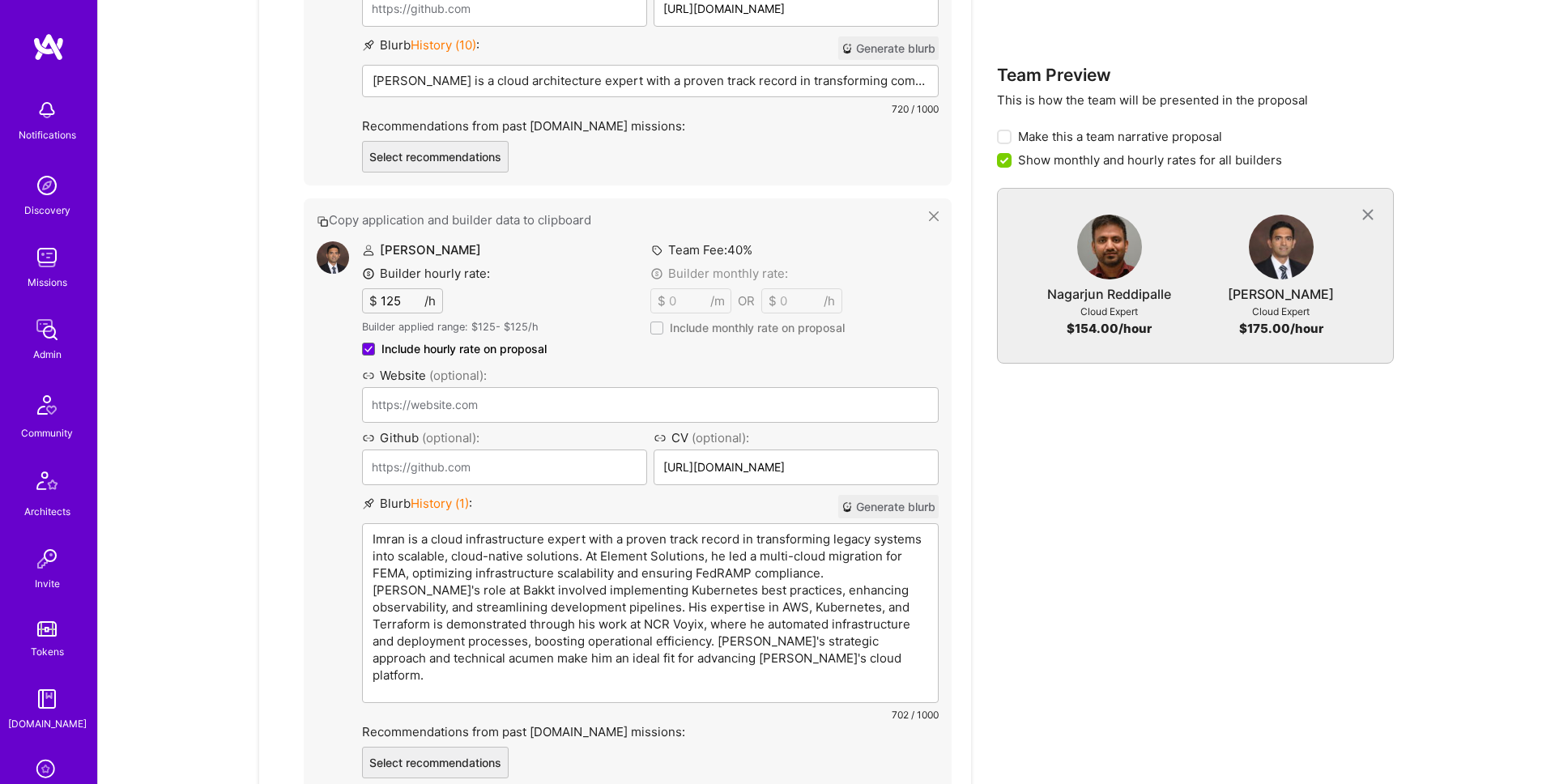
click at [1131, 573] on div "Team Preview This is how the team will be presented in the proposal Make this a…" at bounding box center [1195, 279] width 397 height 1754
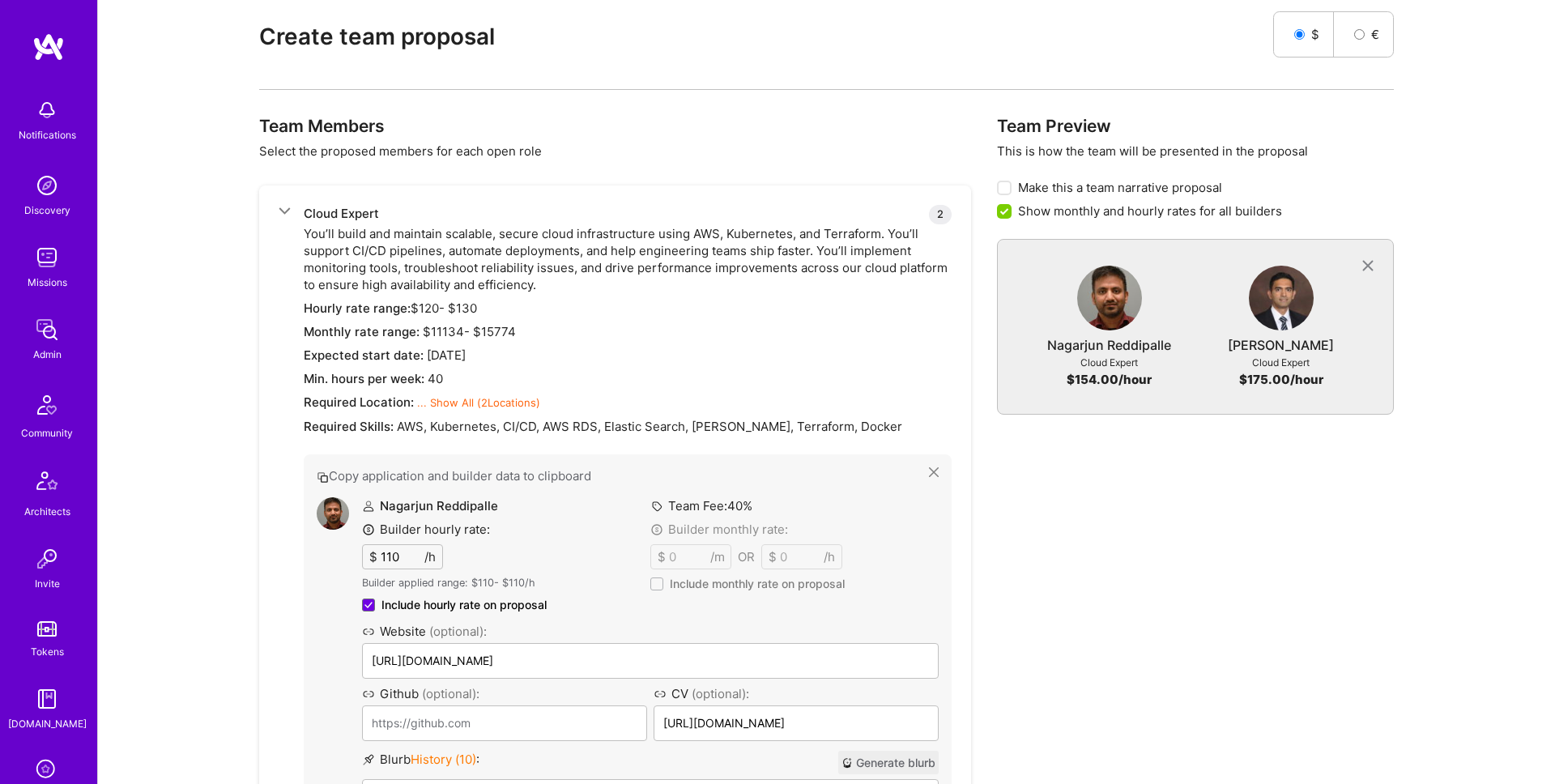
scroll to position [817, 0]
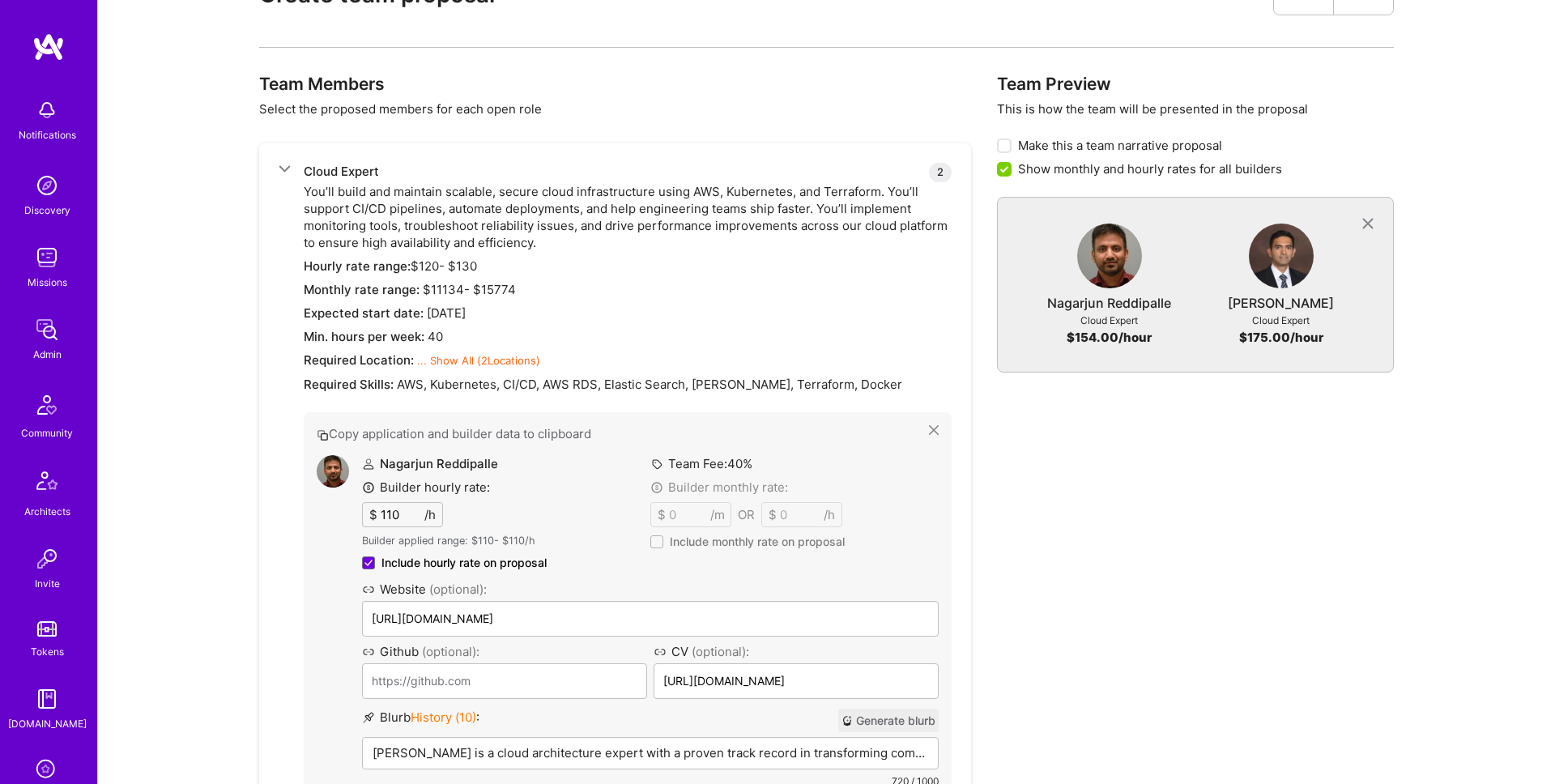
click at [393, 517] on input "110" at bounding box center [401, 514] width 47 height 24
type input "120"
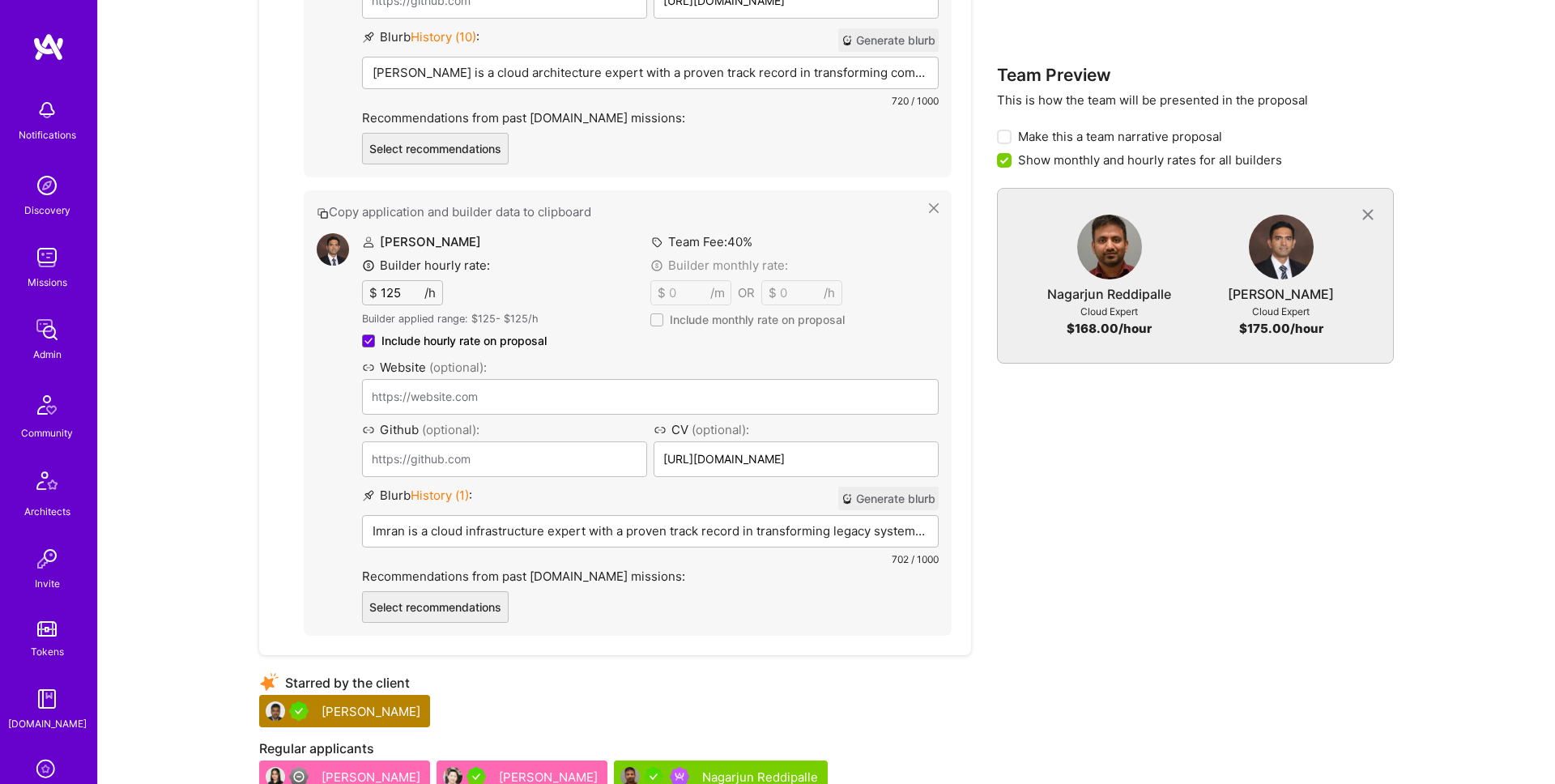
scroll to position [1824, 0]
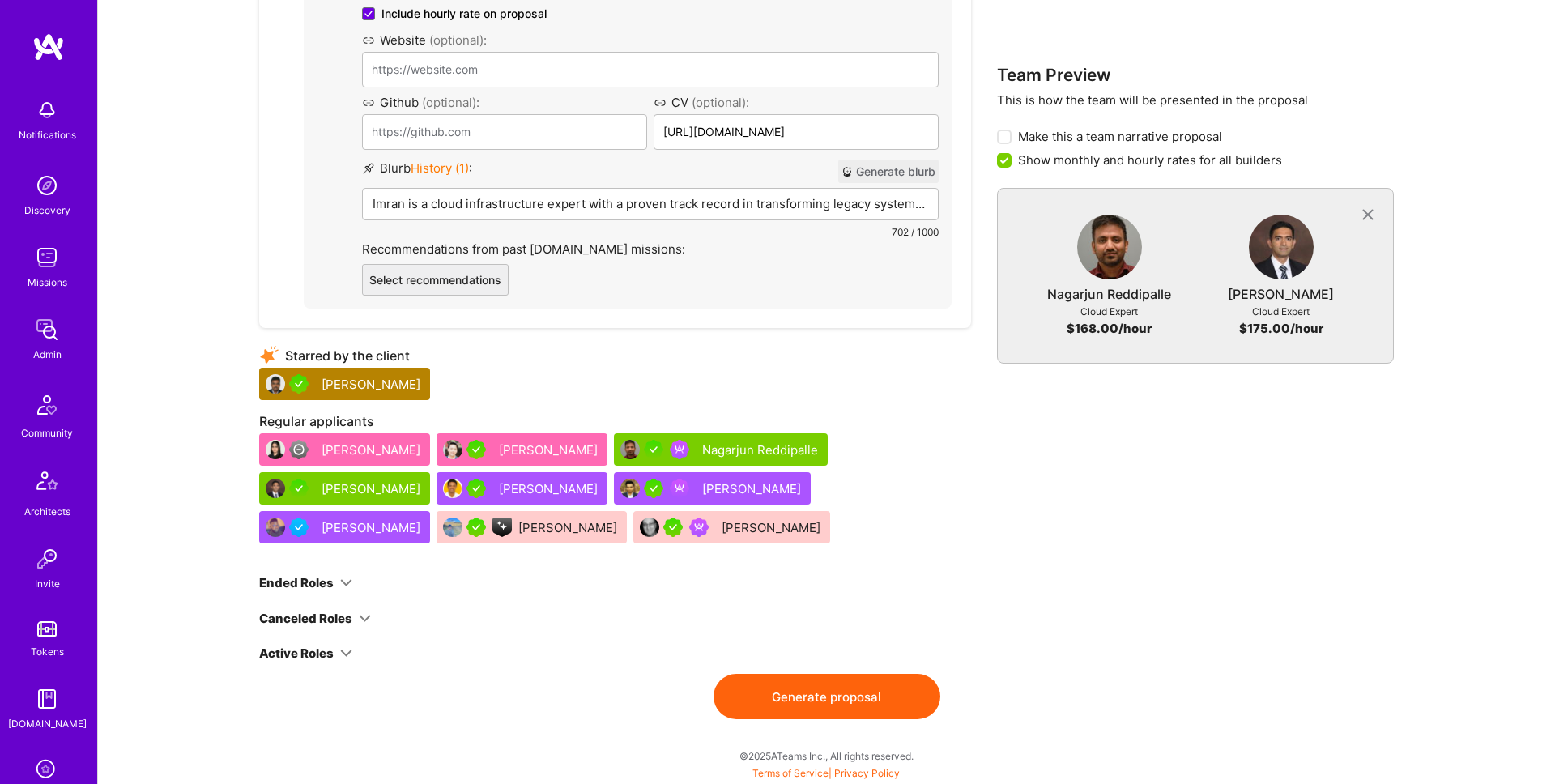
click at [840, 692] on button "Generate proposal" at bounding box center [827, 696] width 227 height 45
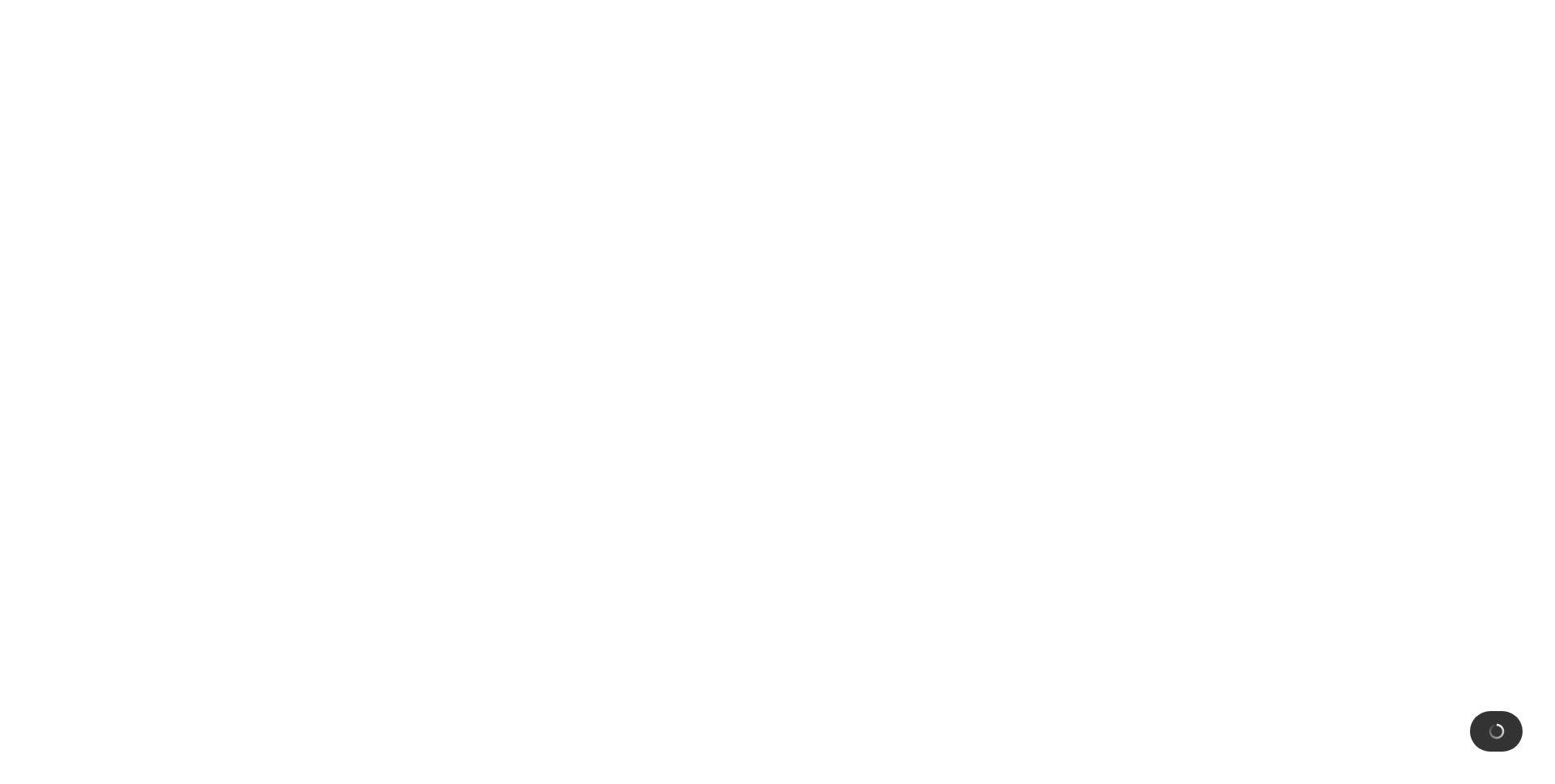
scroll to position [0, 0]
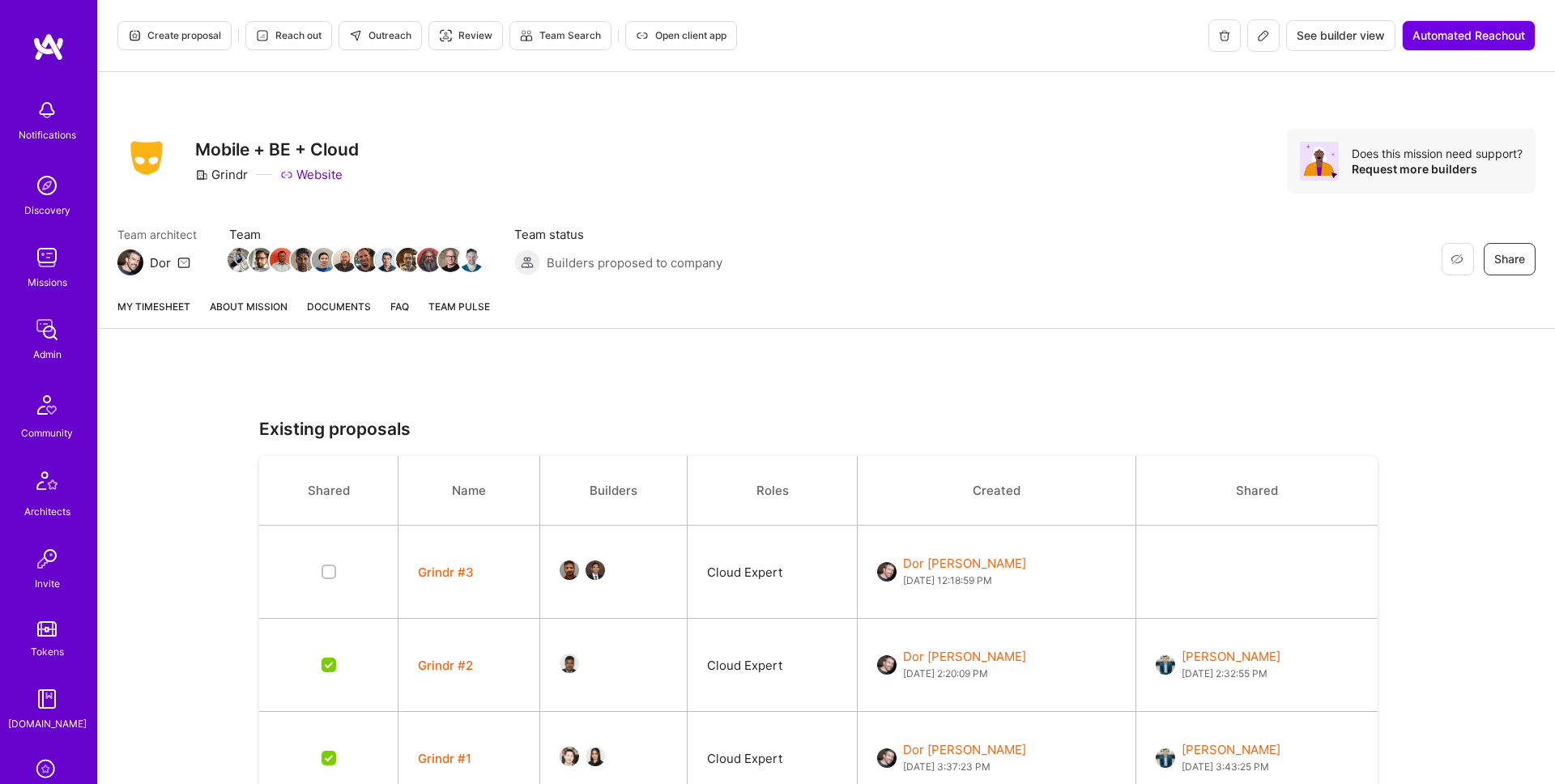
click at [252, 308] on link "About Mission" at bounding box center [248, 313] width 78 height 30
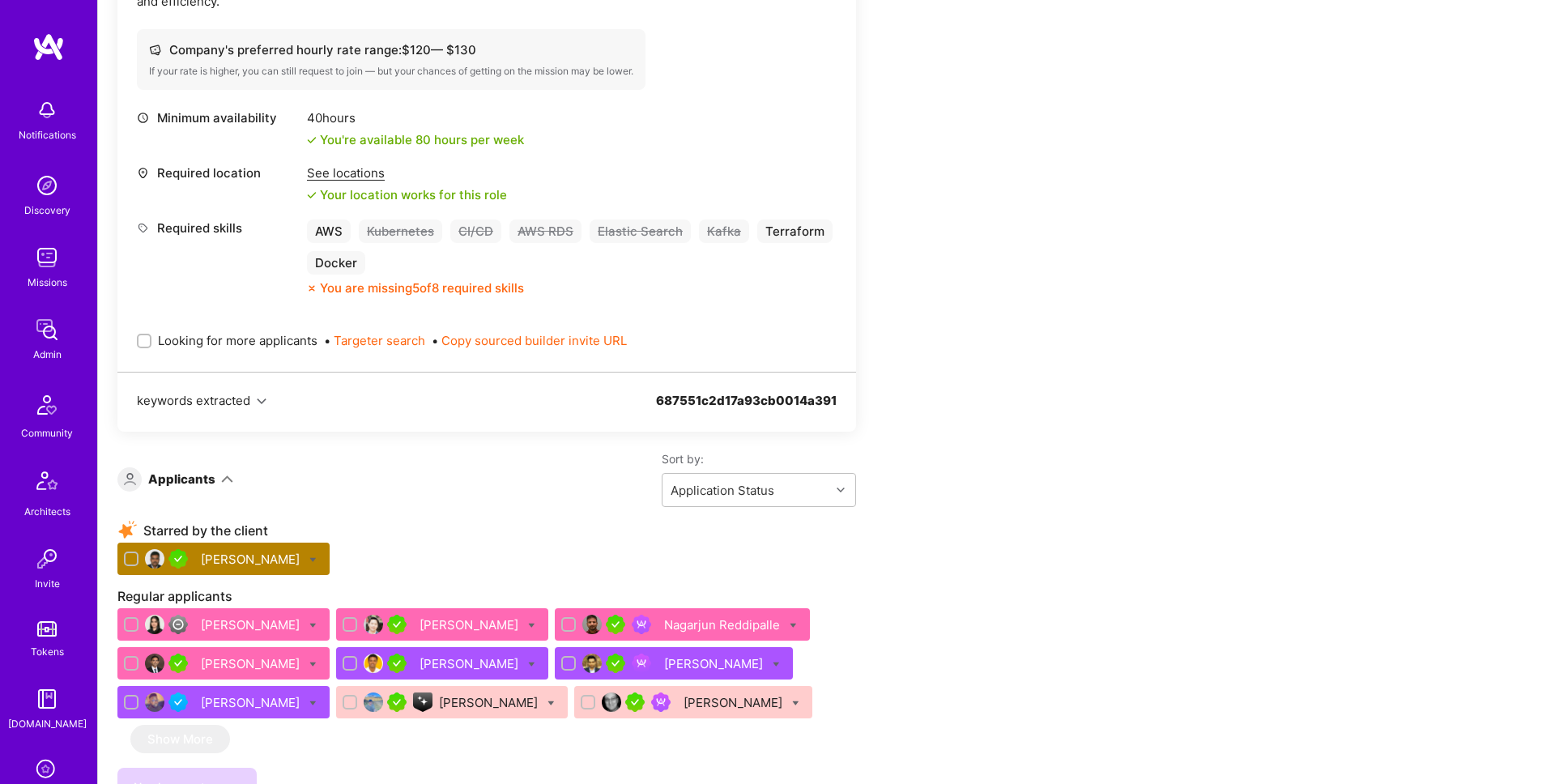
scroll to position [624, 0]
click at [252, 331] on span "Looking for more applicants" at bounding box center [237, 340] width 160 height 17
click at [152, 335] on input "Looking for more applicants" at bounding box center [146, 341] width 11 height 11
checkbox input "true"
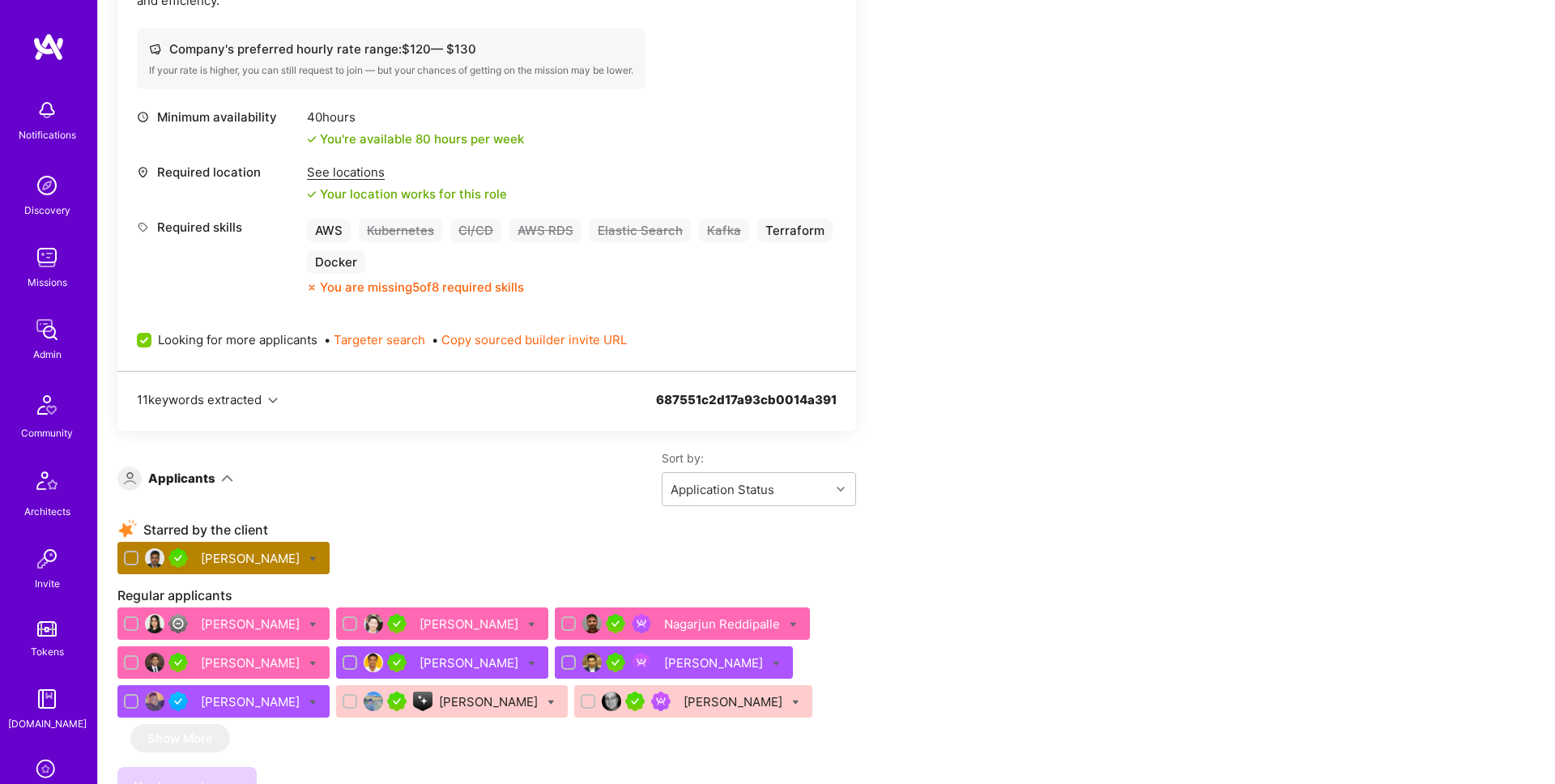
scroll to position [0, 0]
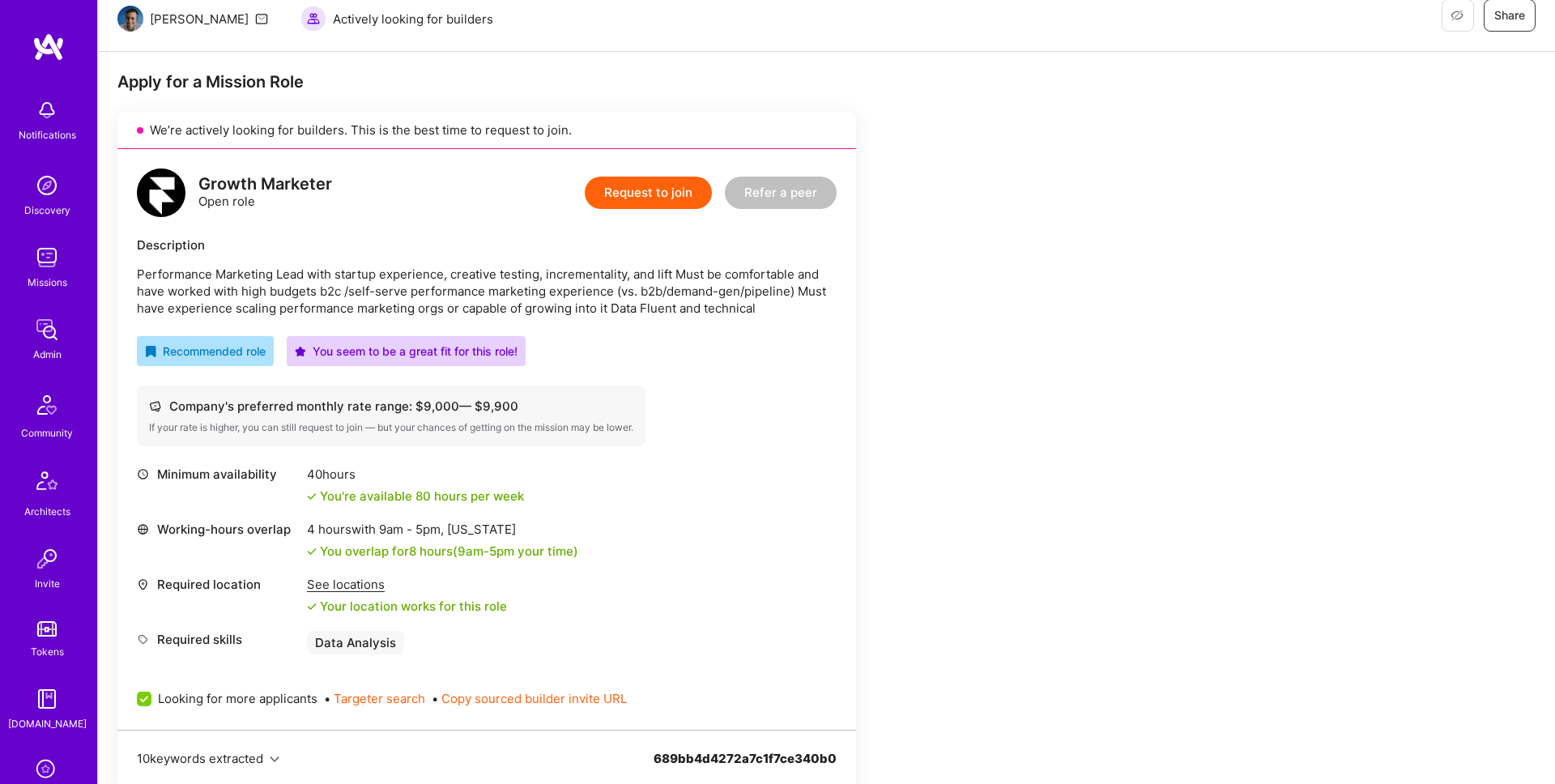
scroll to position [525, 0]
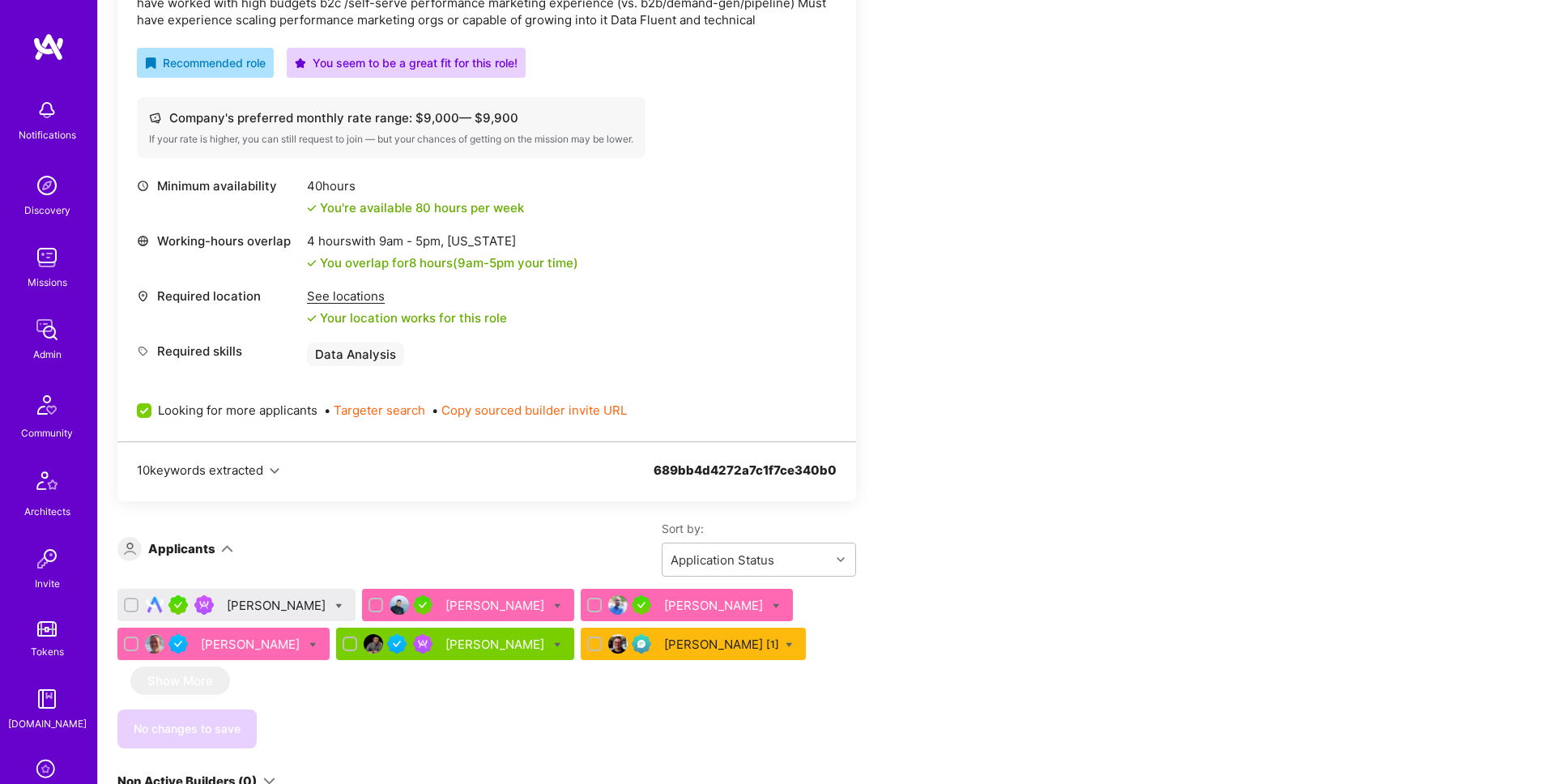
click at [336, 604] on icon at bounding box center [339, 605] width 7 height 7
checkbox input "true"
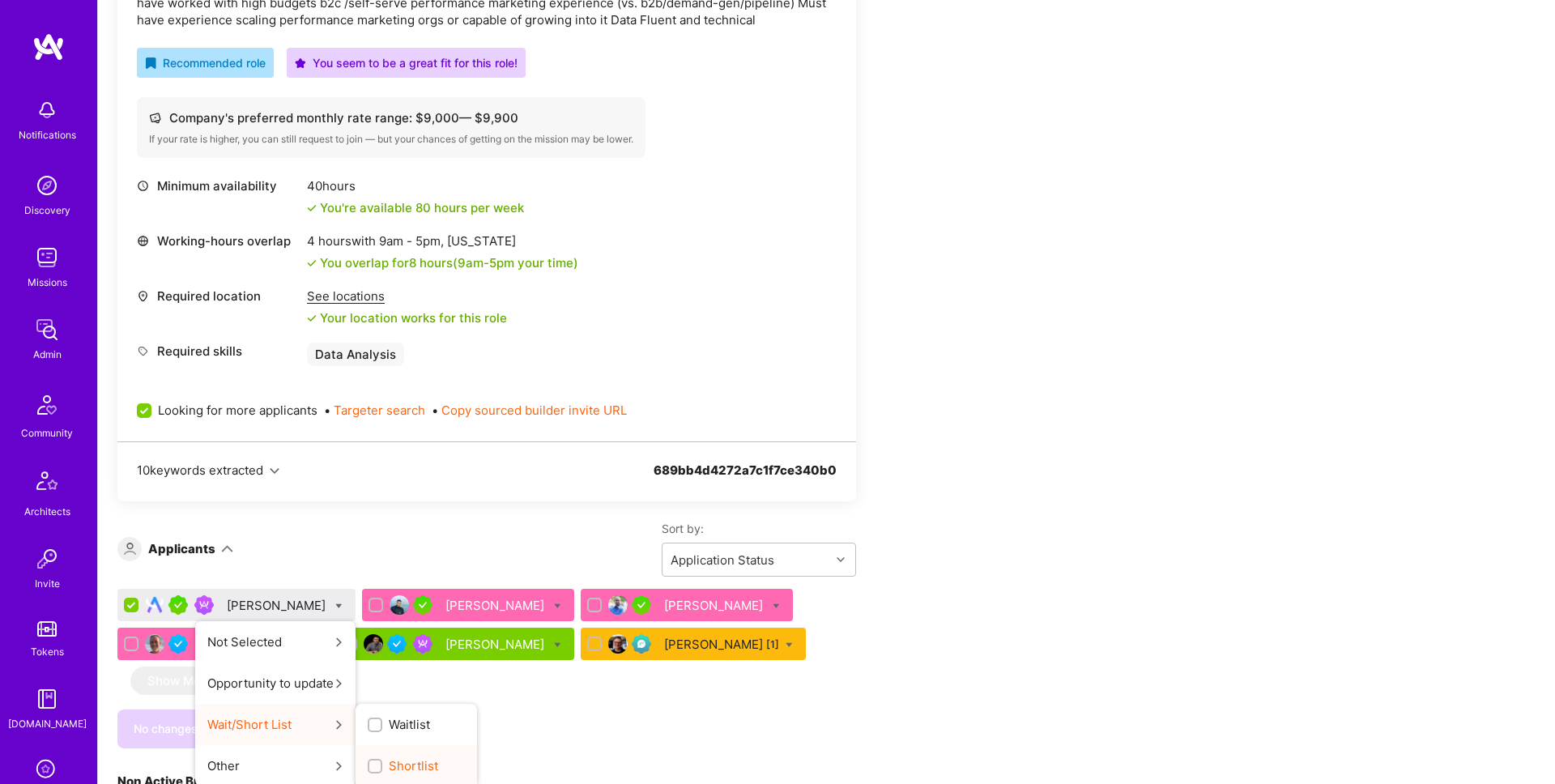
click at [391, 761] on span "Shortlist" at bounding box center [413, 766] width 50 height 17
click at [383, 761] on input "Shortlist" at bounding box center [377, 766] width 11 height 11
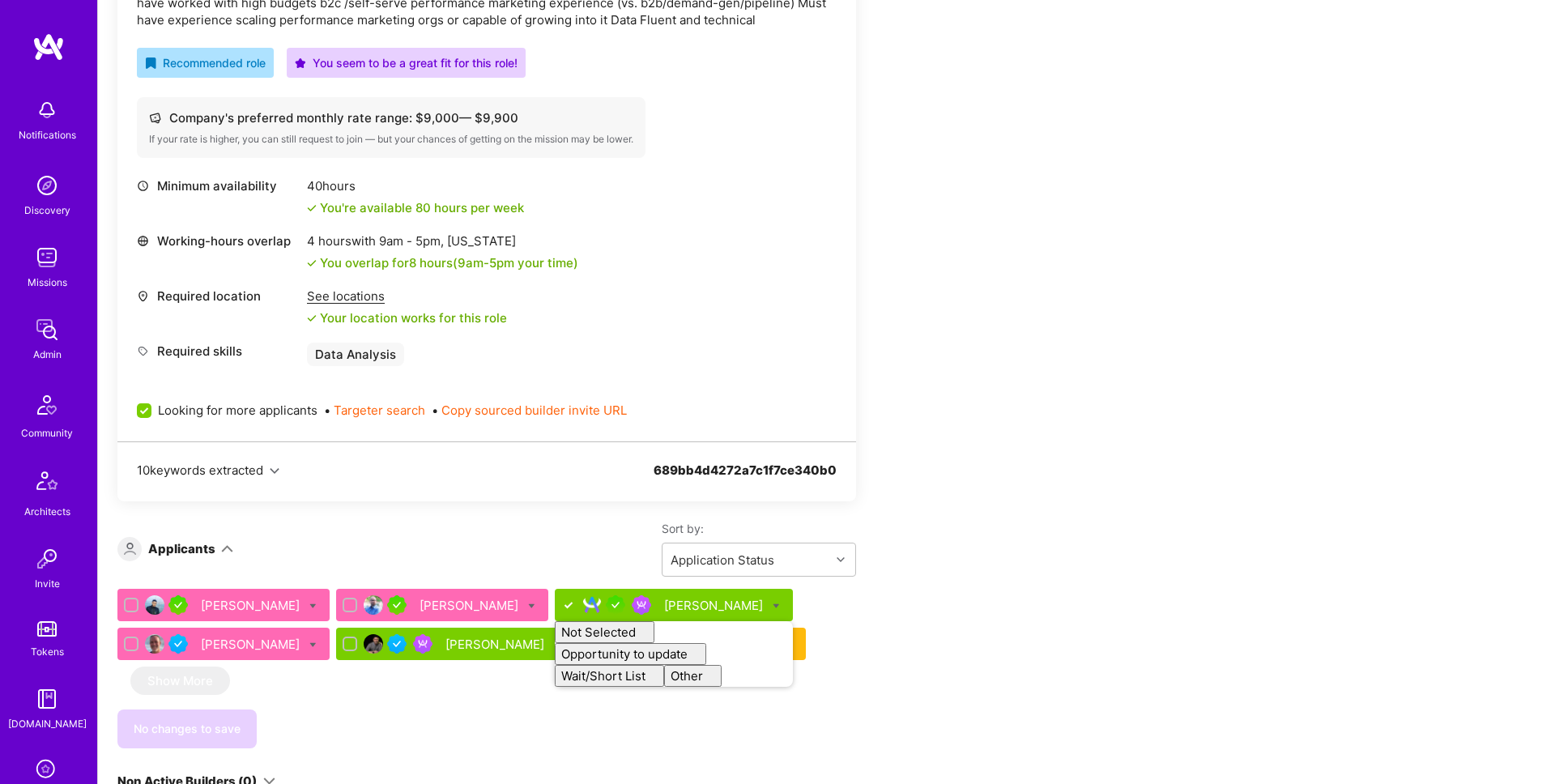
checkbox input "false"
drag, startPoint x: 1084, startPoint y: 563, endPoint x: 1032, endPoint y: 562, distance: 52.0
click at [1070, 562] on div "Apply for a Mission Role We’re actively looking for builders. This is the best …" at bounding box center [603, 505] width 972 height 1444
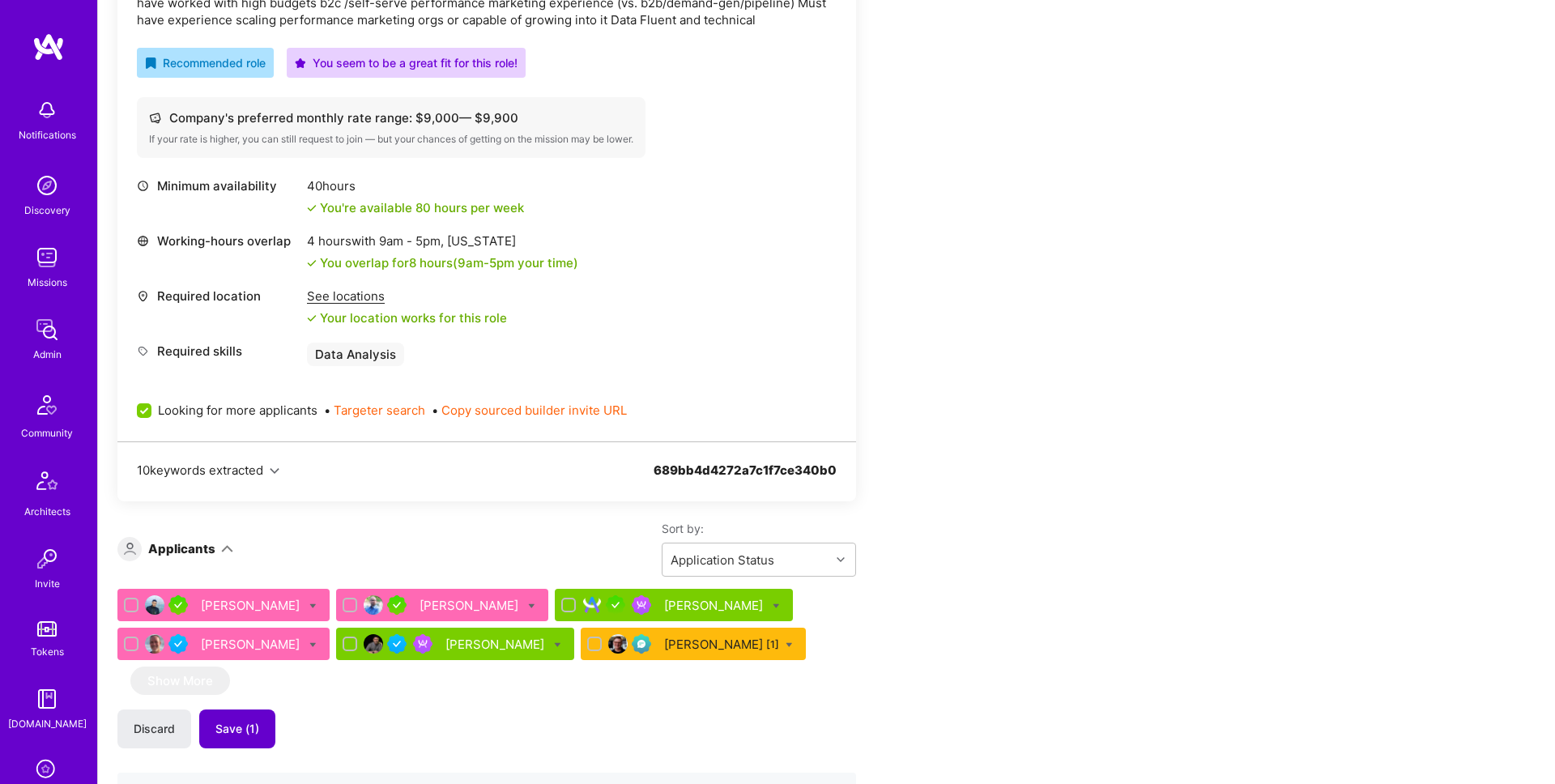
click at [250, 731] on span "Save (1)" at bounding box center [237, 728] width 44 height 17
click at [1064, 555] on div "Apply for a Mission Role We’re actively looking for builders. This is the best …" at bounding box center [603, 505] width 972 height 1444
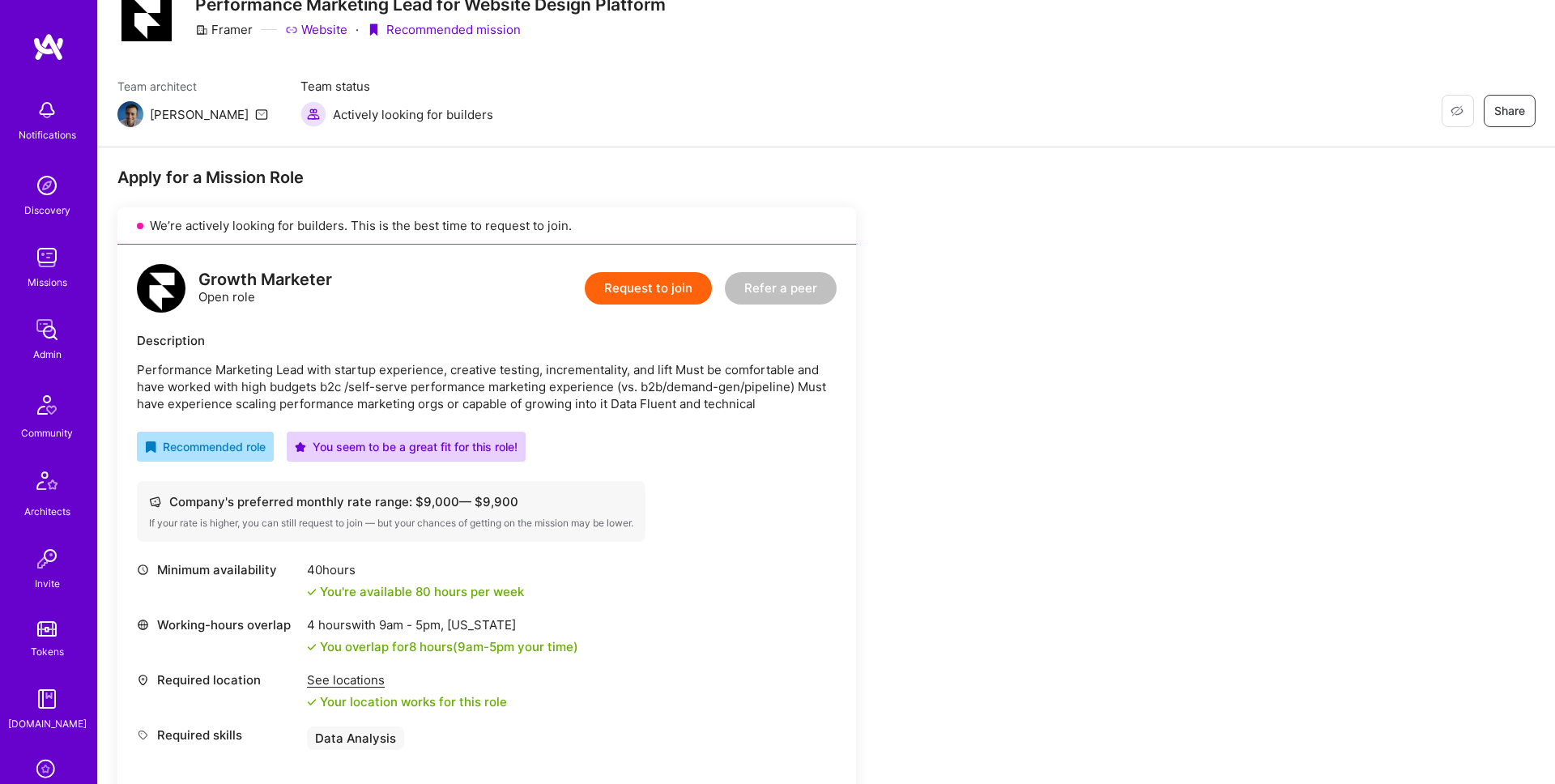
scroll to position [848, 0]
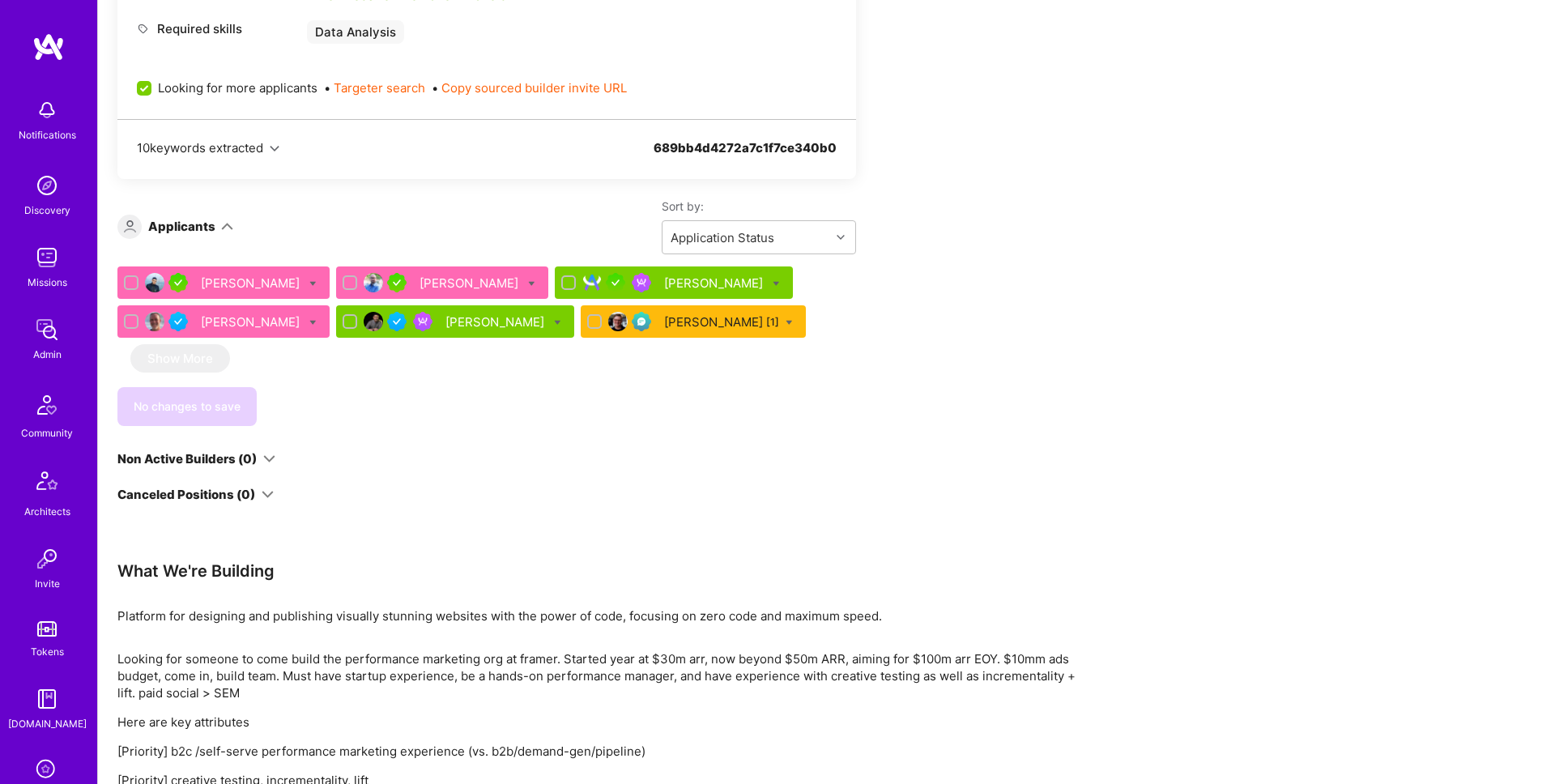
click at [664, 282] on div "[PERSON_NAME]" at bounding box center [715, 283] width 102 height 17
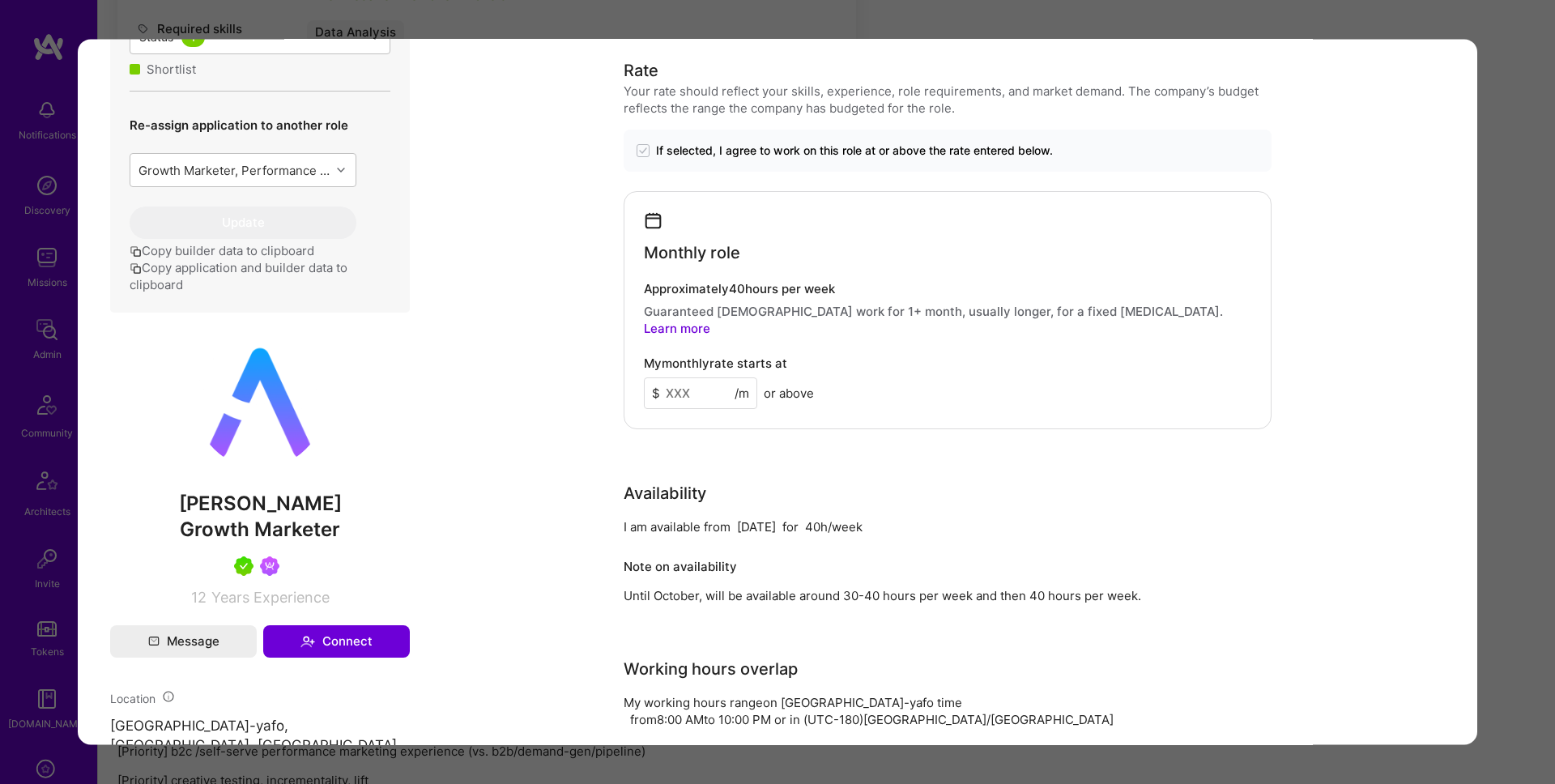
scroll to position [585, 0]
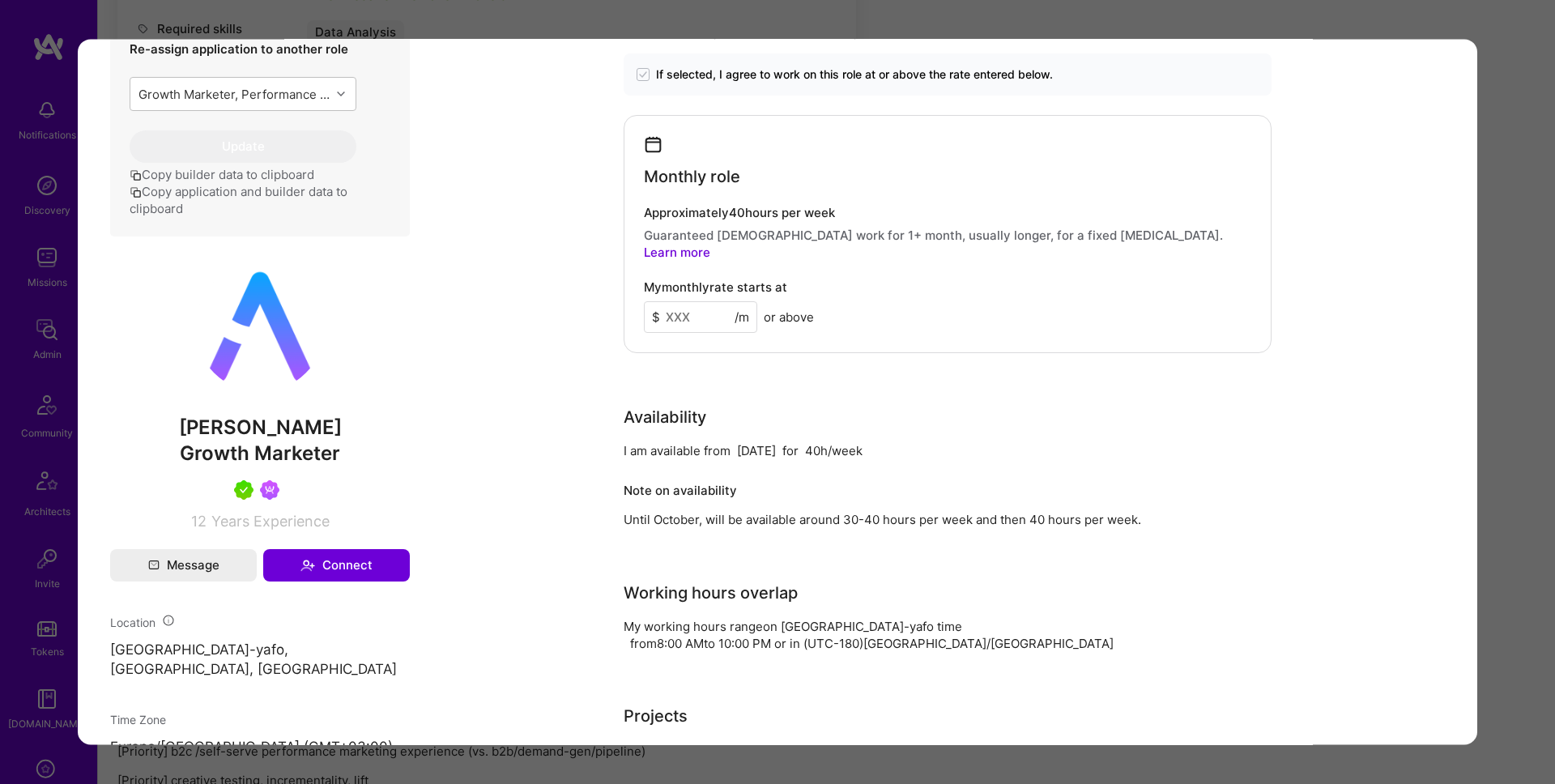
click at [1517, 275] on div "Application 3 of 6 Evaluation scores Expertise level Very good Interpersonal sk…" at bounding box center [778, 392] width 1555 height 784
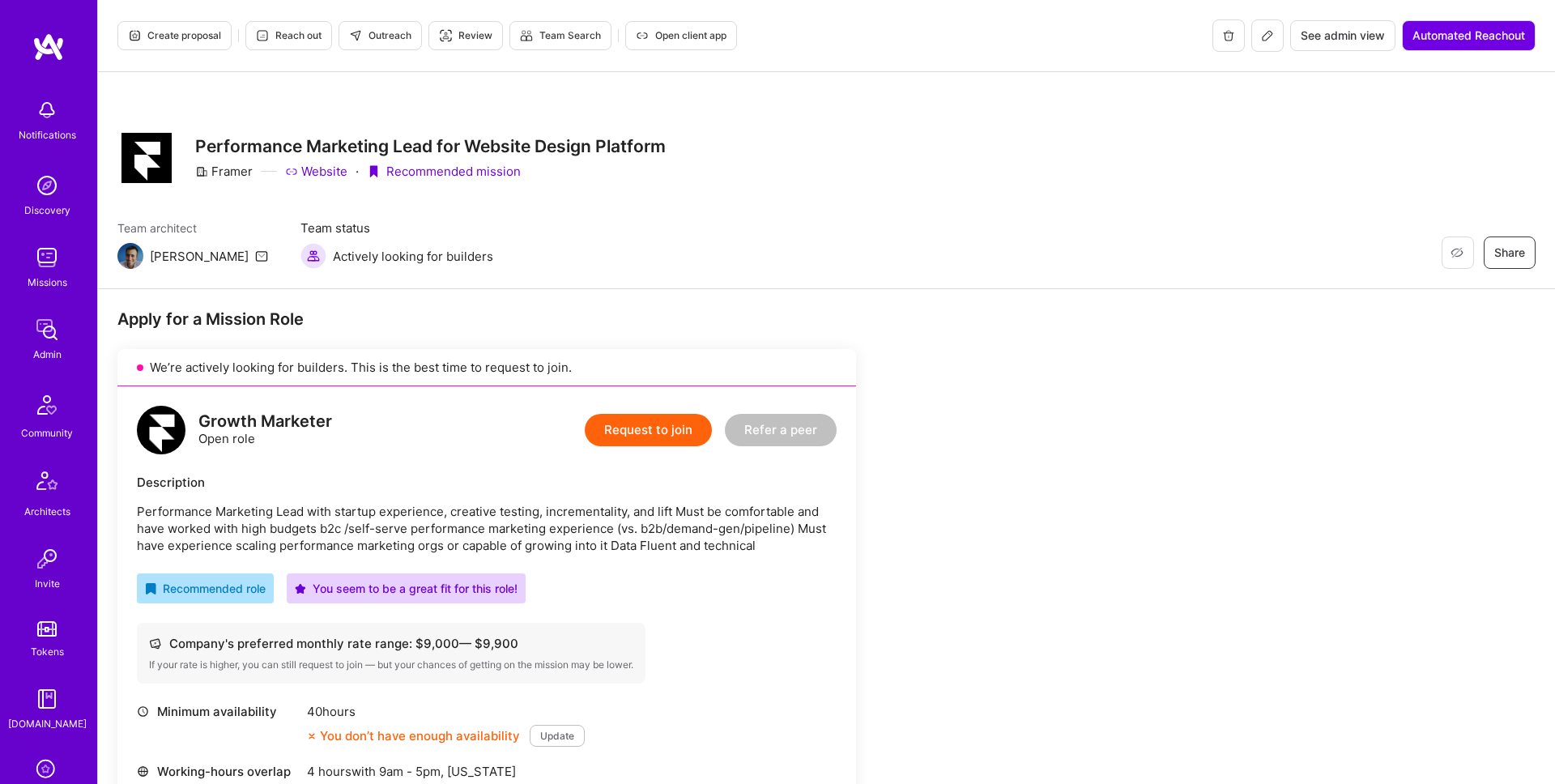
click at [388, 39] on span "Outreach" at bounding box center [381, 36] width 63 height 15
click at [187, 34] on span "Create proposal" at bounding box center [174, 36] width 93 height 15
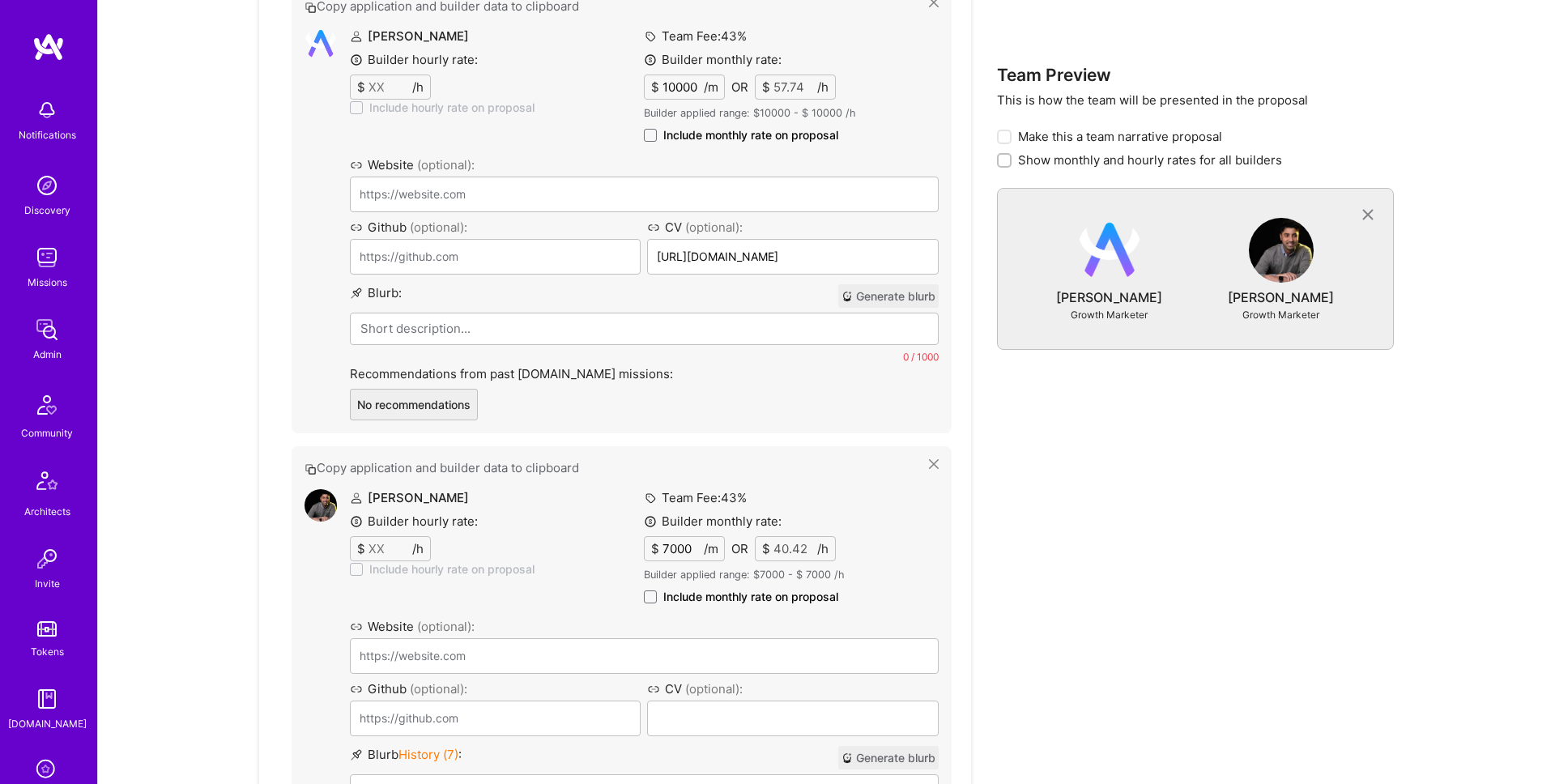
scroll to position [882, 0]
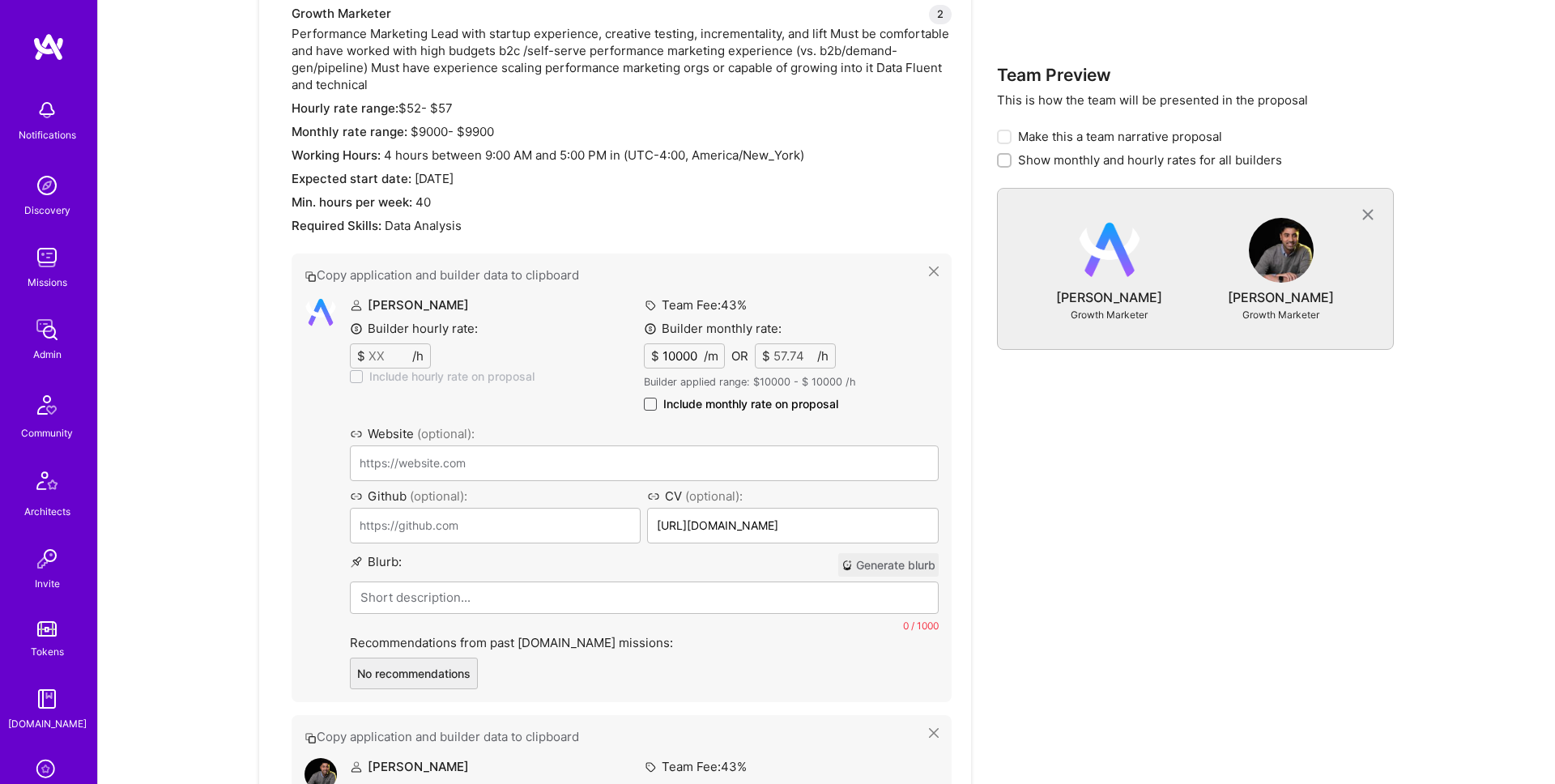
click at [651, 400] on span at bounding box center [650, 403] width 13 height 13
click at [0, 0] on input "Include monthly rate on proposal" at bounding box center [0, 0] width 0 height 0
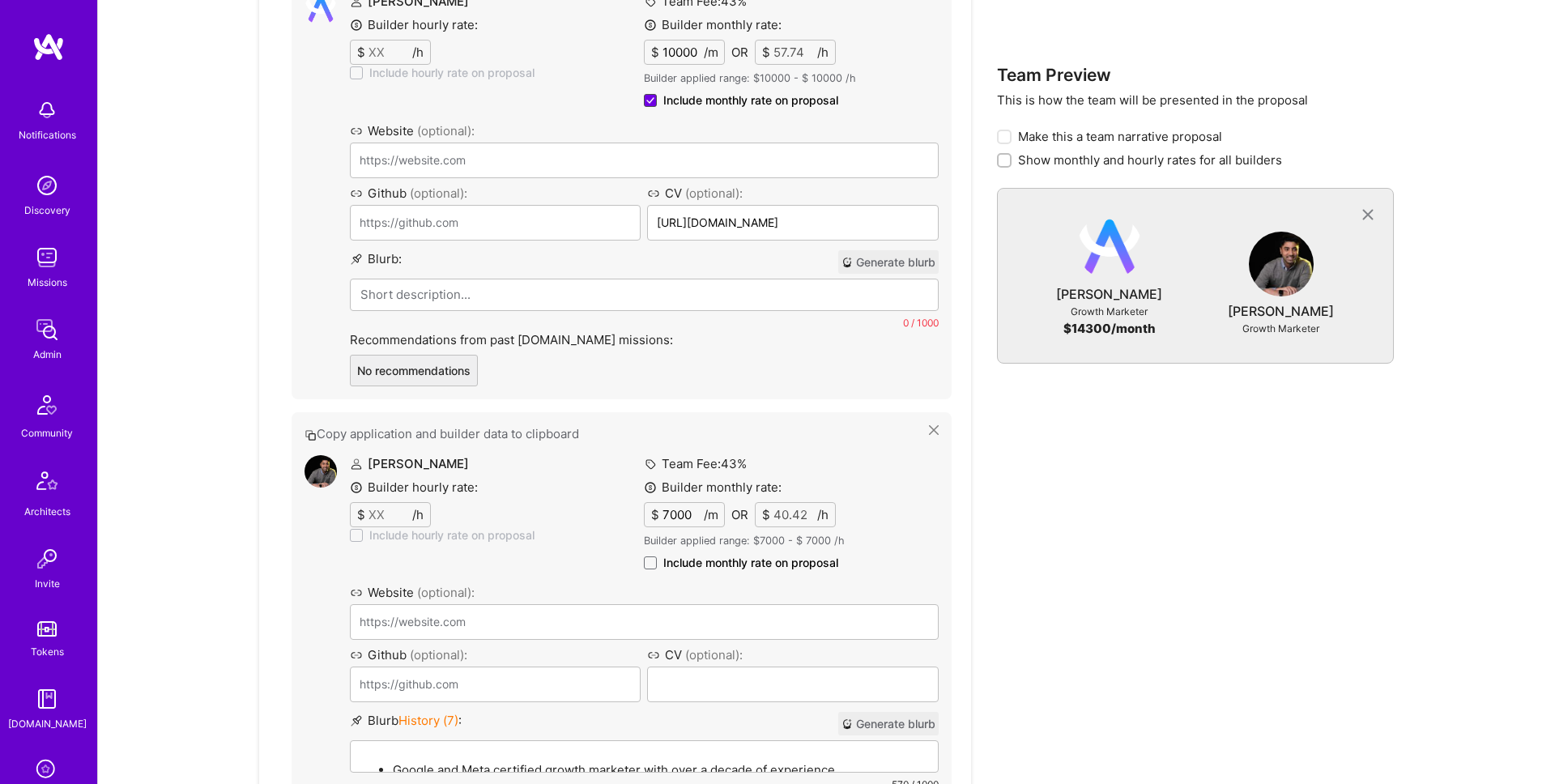
scroll to position [1247, 0]
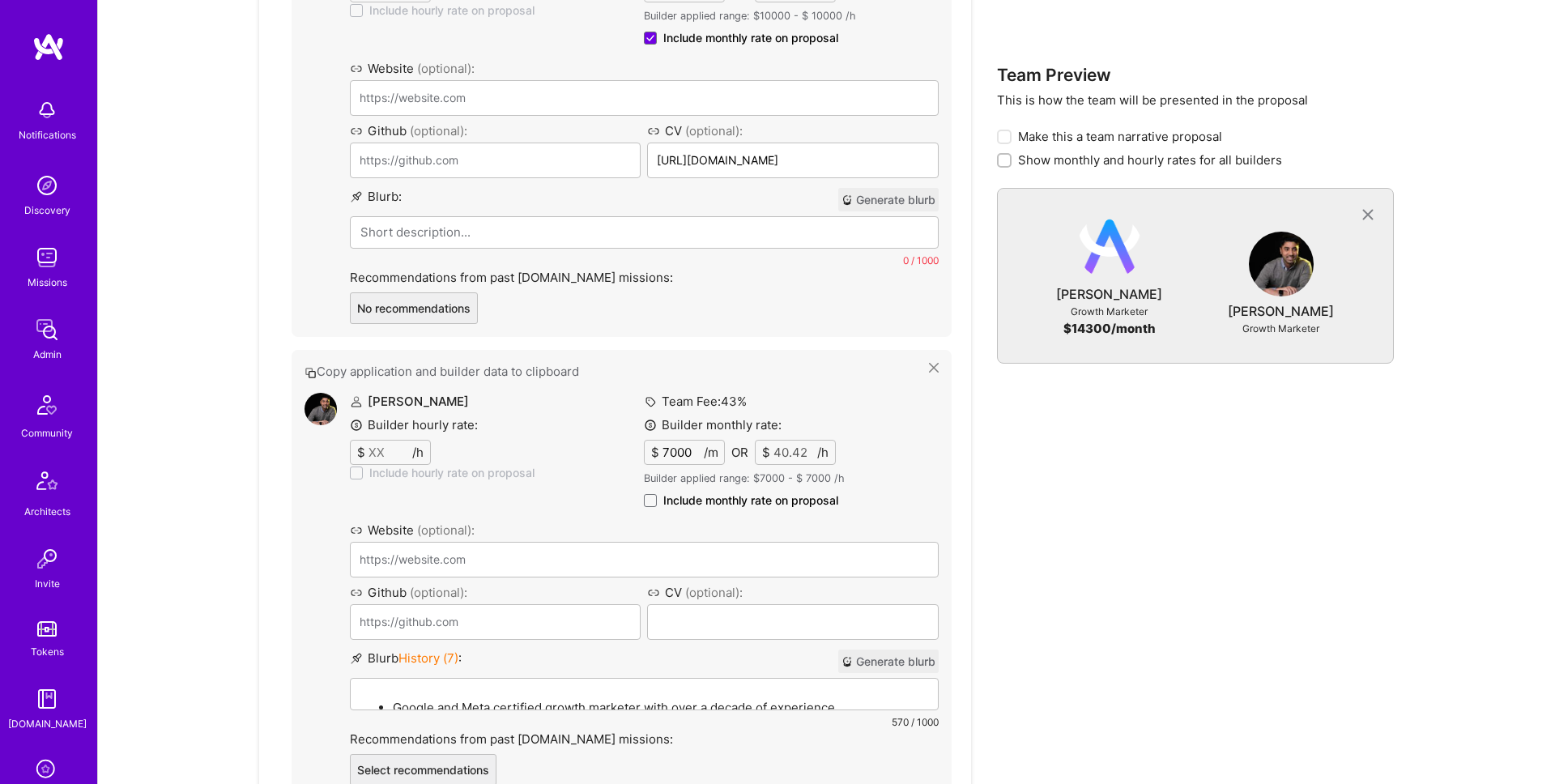
click at [715, 503] on span "Include monthly rate on proposal" at bounding box center [750, 500] width 175 height 17
click at [0, 0] on input "Include monthly rate on proposal" at bounding box center [0, 0] width 0 height 0
checkbox input "true"
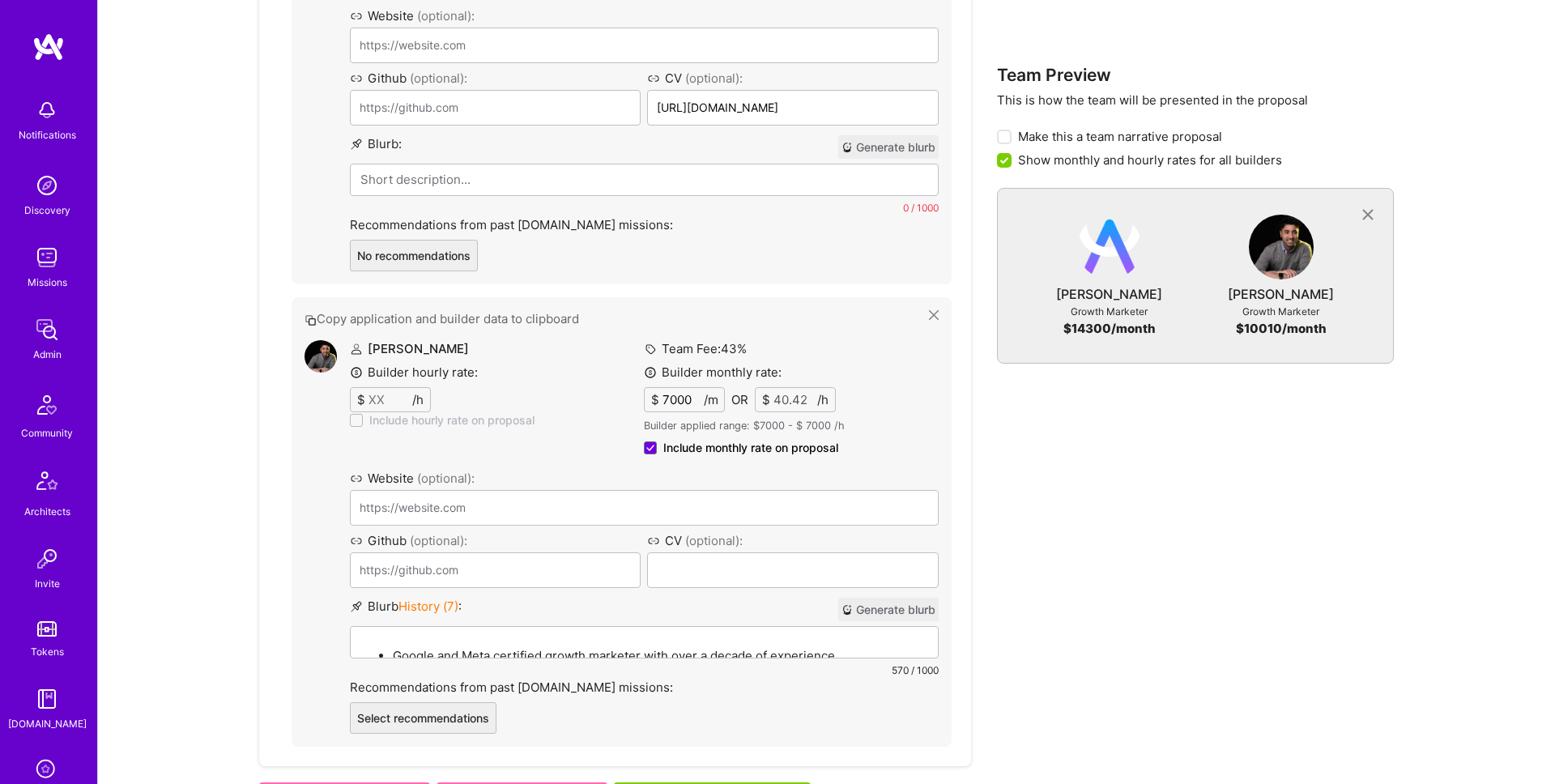
scroll to position [1511, 0]
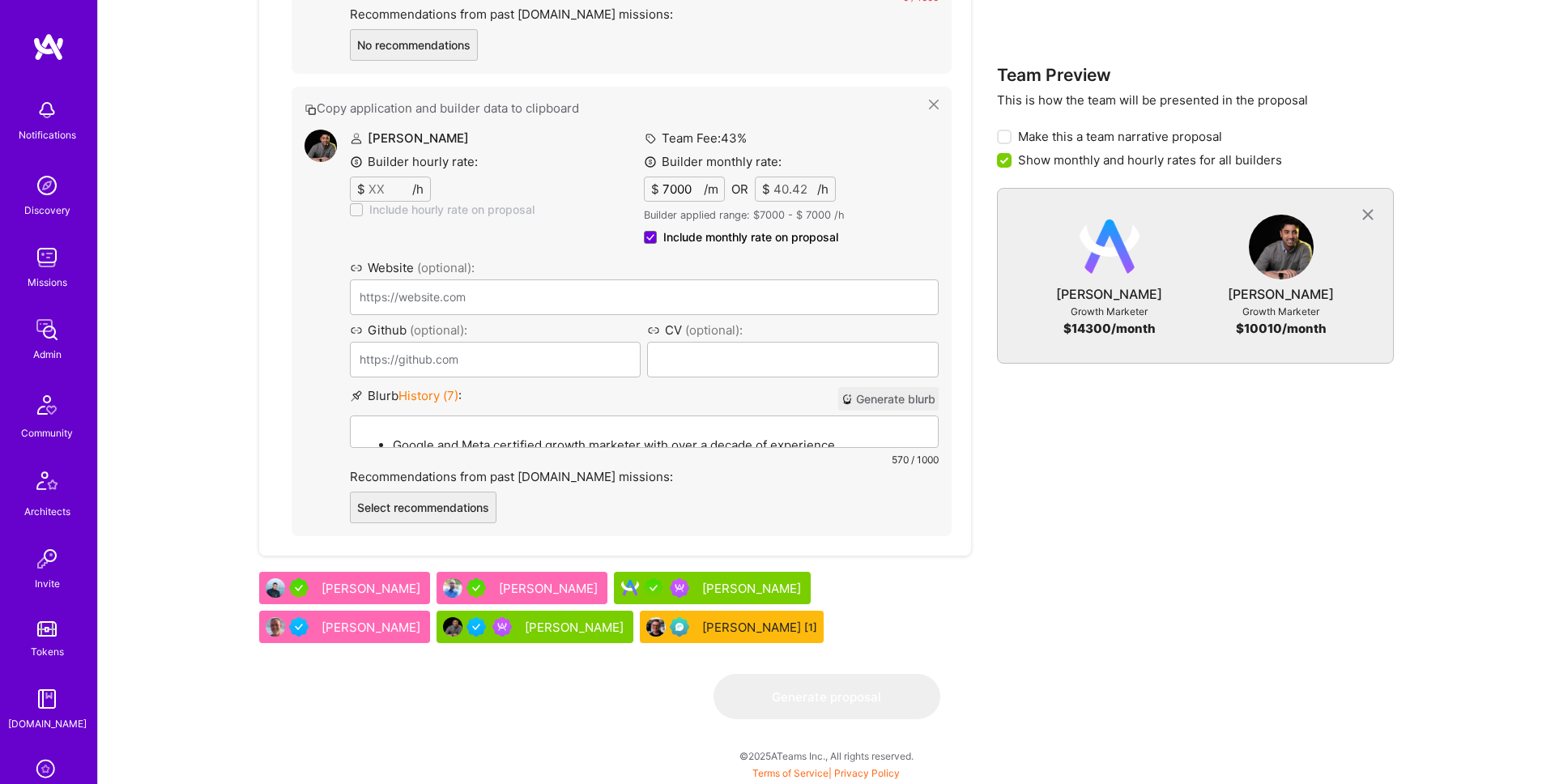
click at [499, 587] on div "[PERSON_NAME]" at bounding box center [549, 588] width 102 height 17
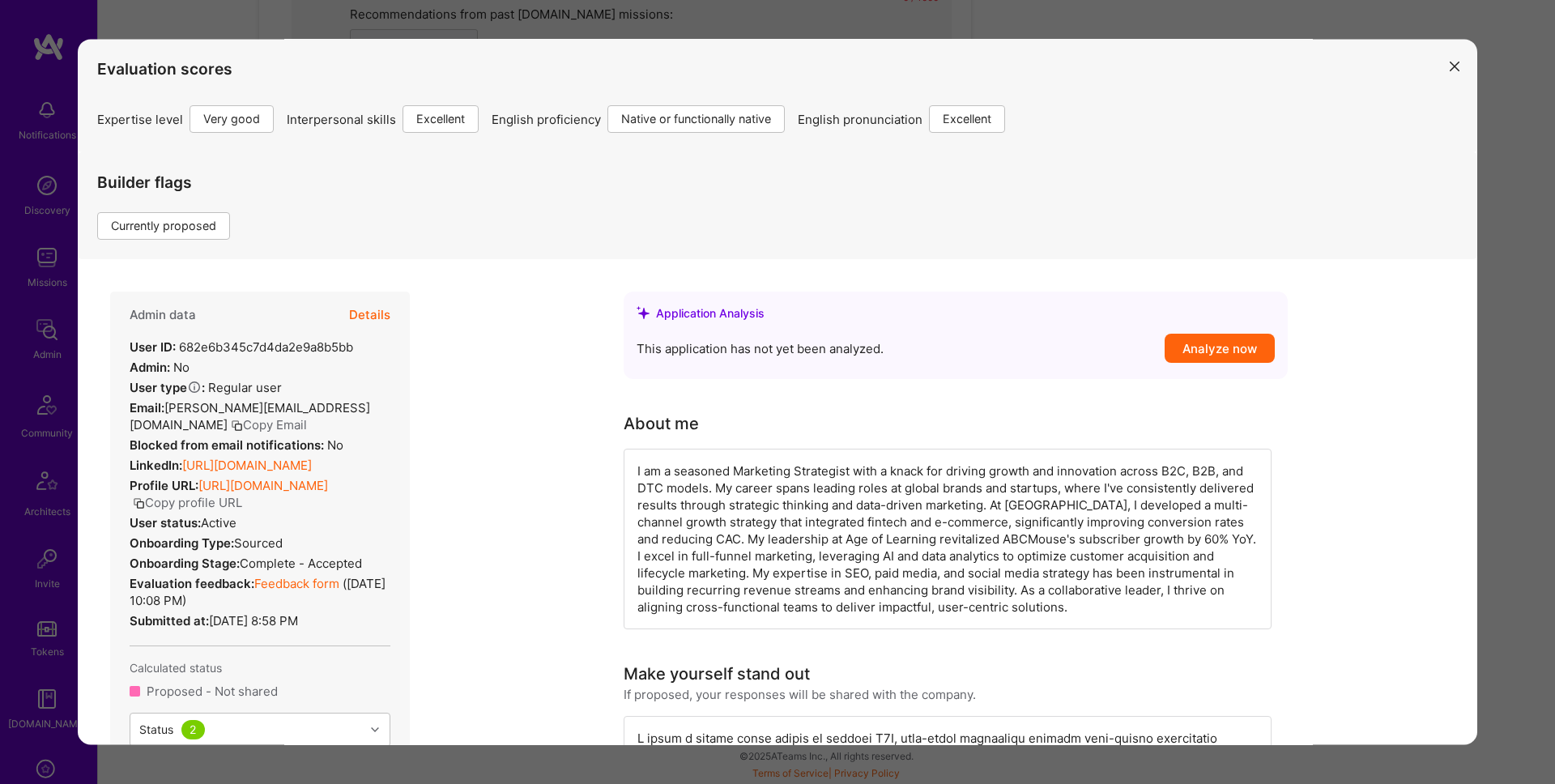
click at [377, 211] on div "Builder flags Currently proposed" at bounding box center [778, 206] width 1400 height 107
click at [372, 308] on button "Details" at bounding box center [370, 315] width 41 height 47
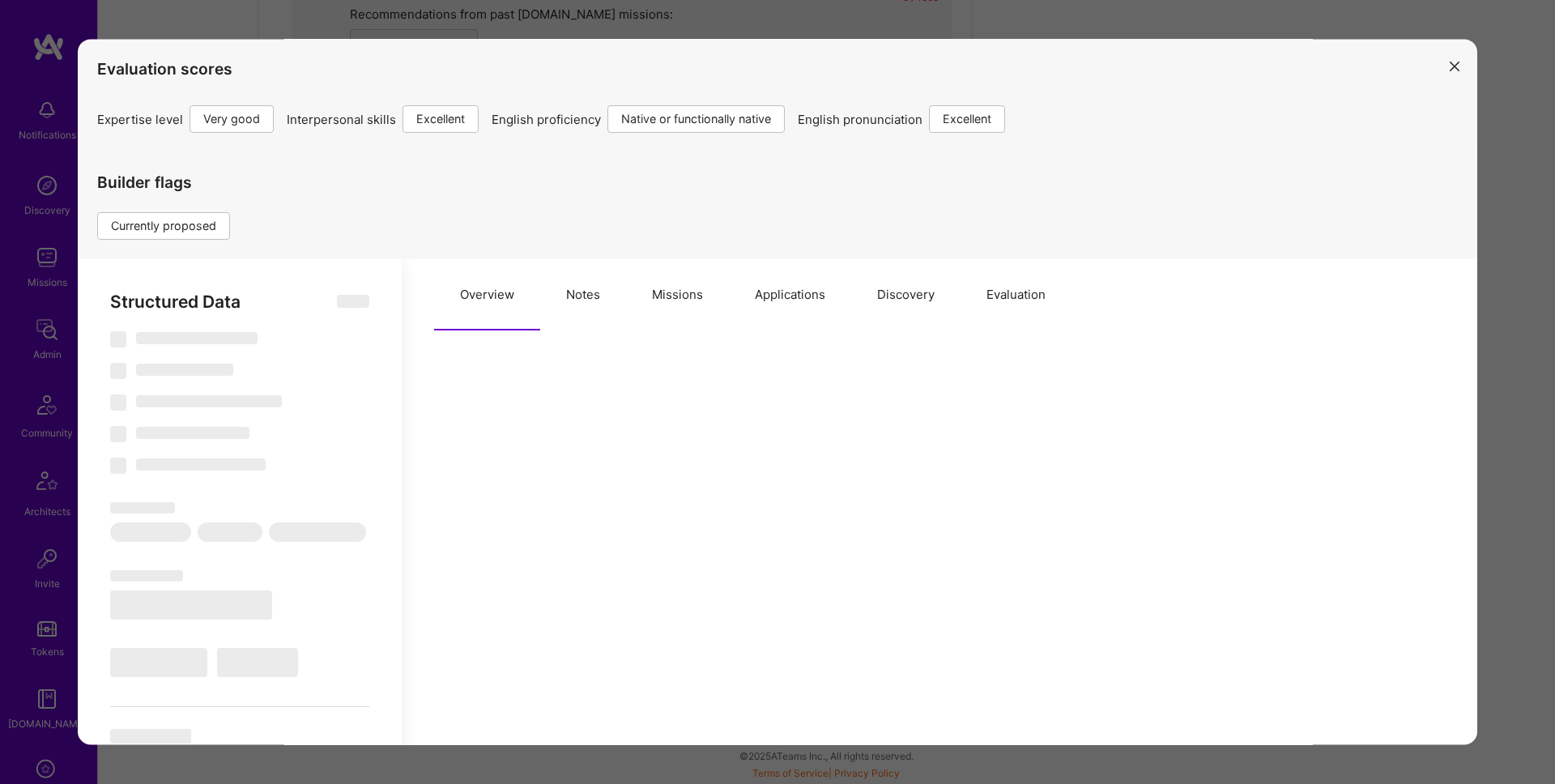
select select "Right Now"
select select "5"
select select "7"
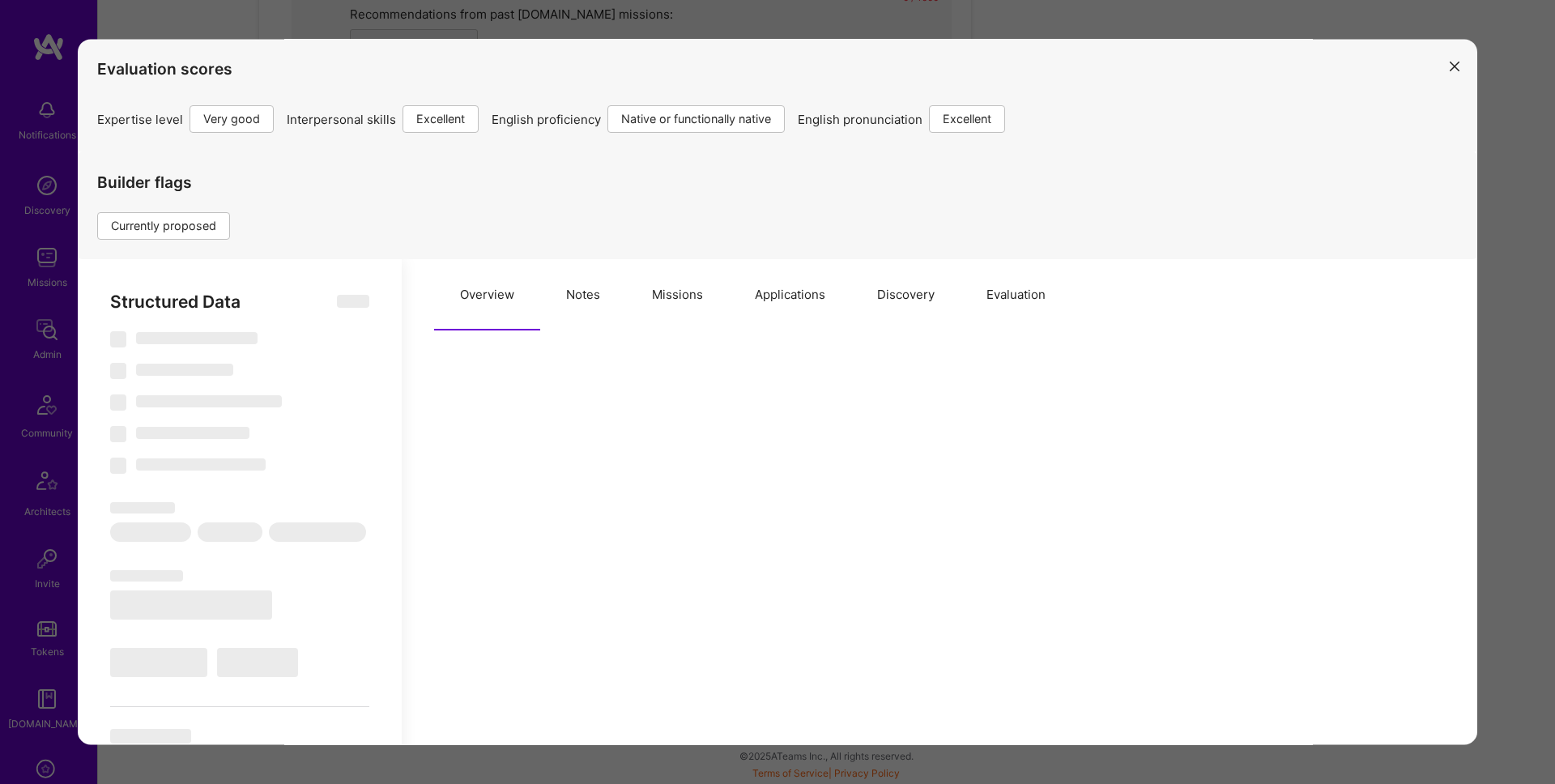
select select "US"
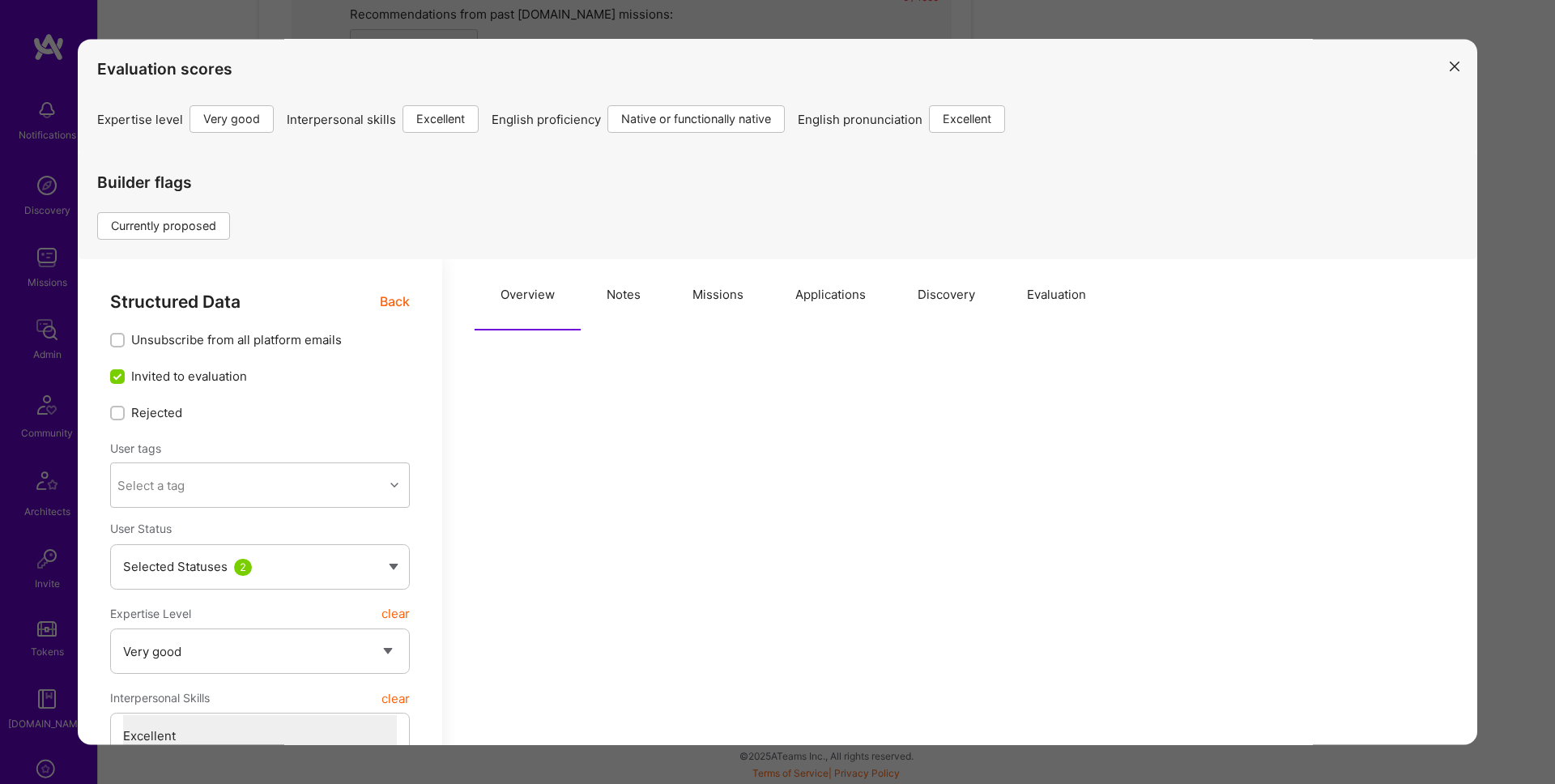
click at [721, 292] on button "Missions" at bounding box center [718, 295] width 103 height 71
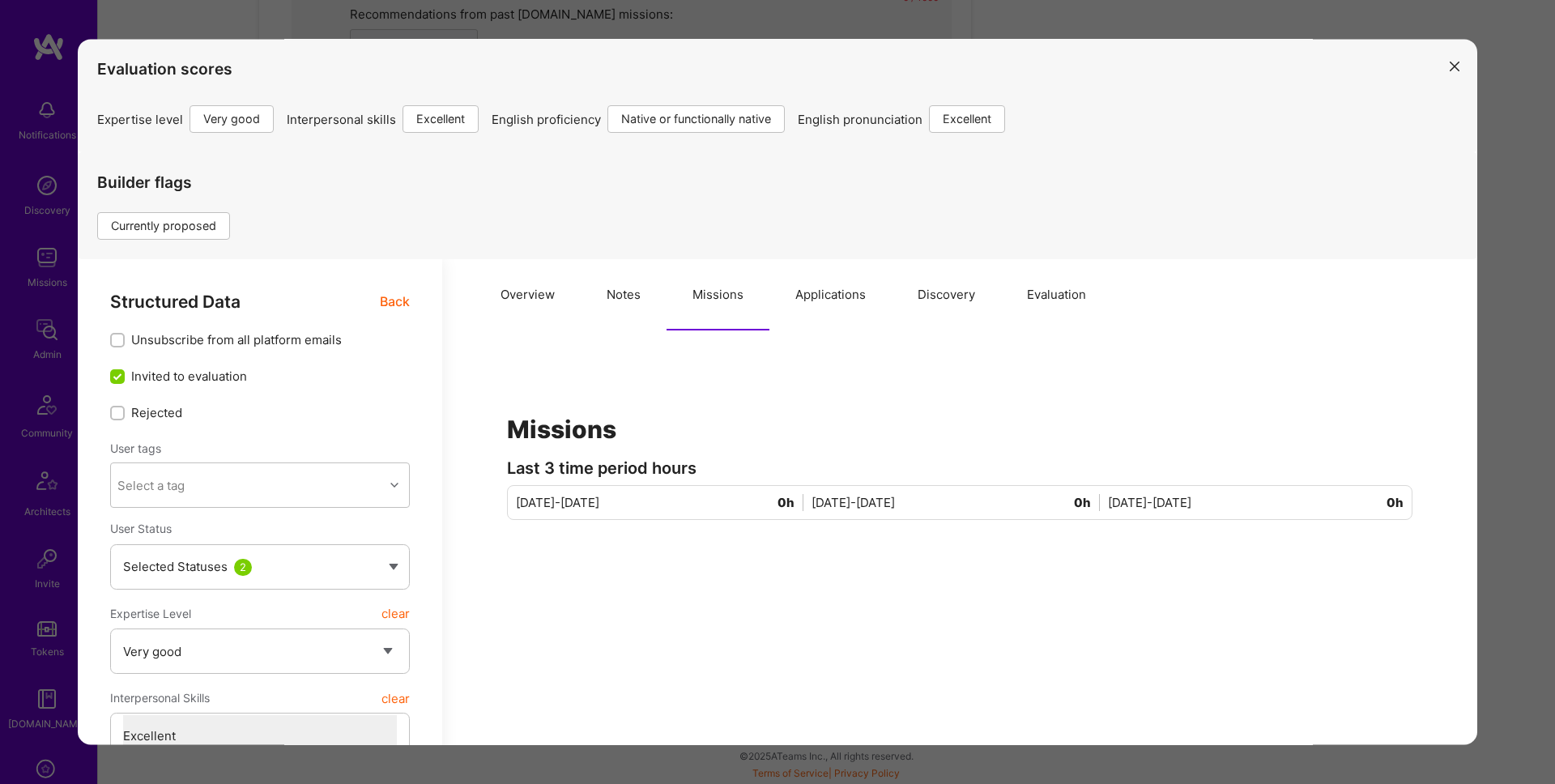
click at [760, 292] on button "Missions" at bounding box center [718, 295] width 103 height 71
click at [790, 294] on button "Applications" at bounding box center [831, 295] width 122 height 71
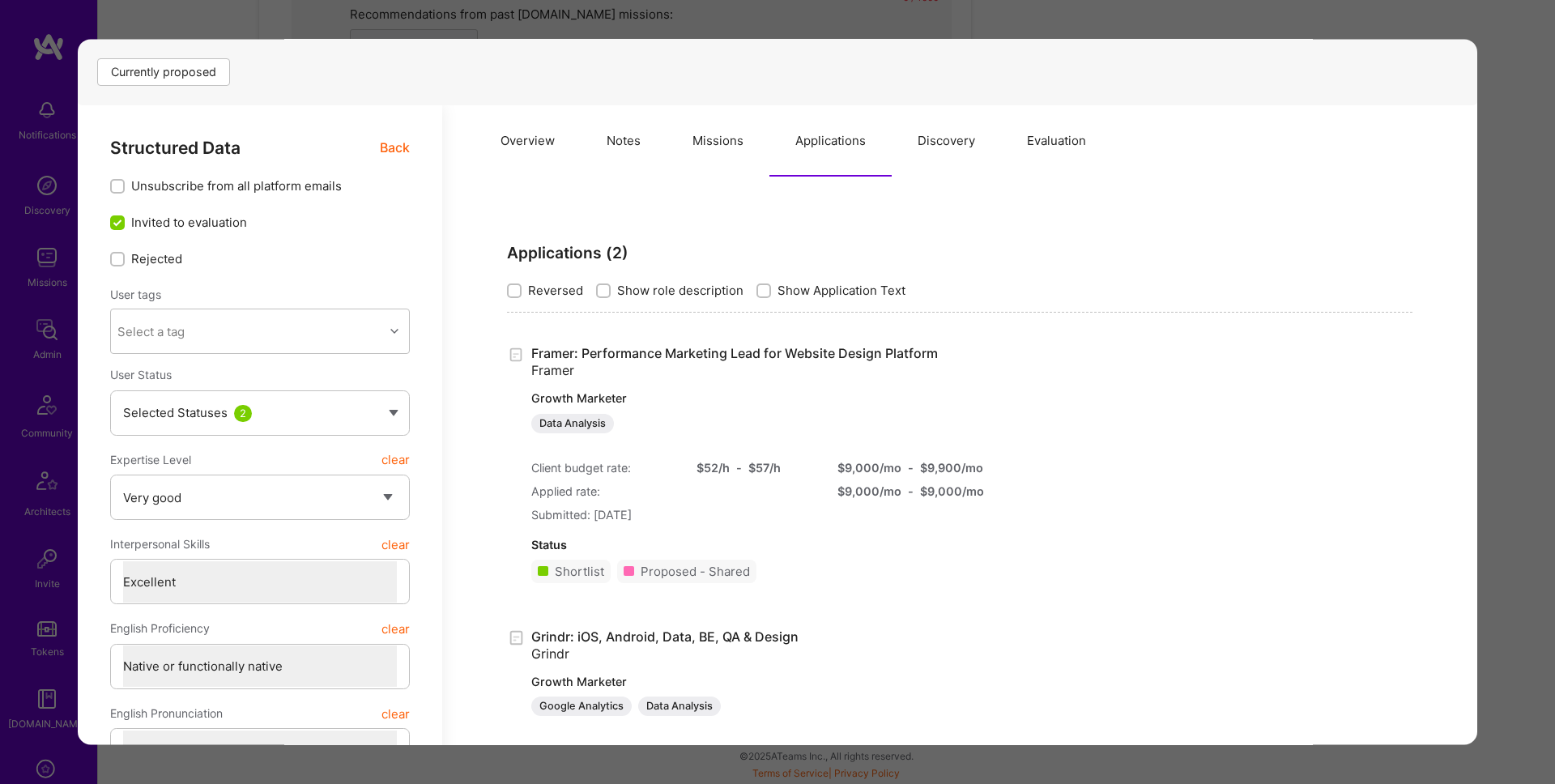
scroll to position [220, 0]
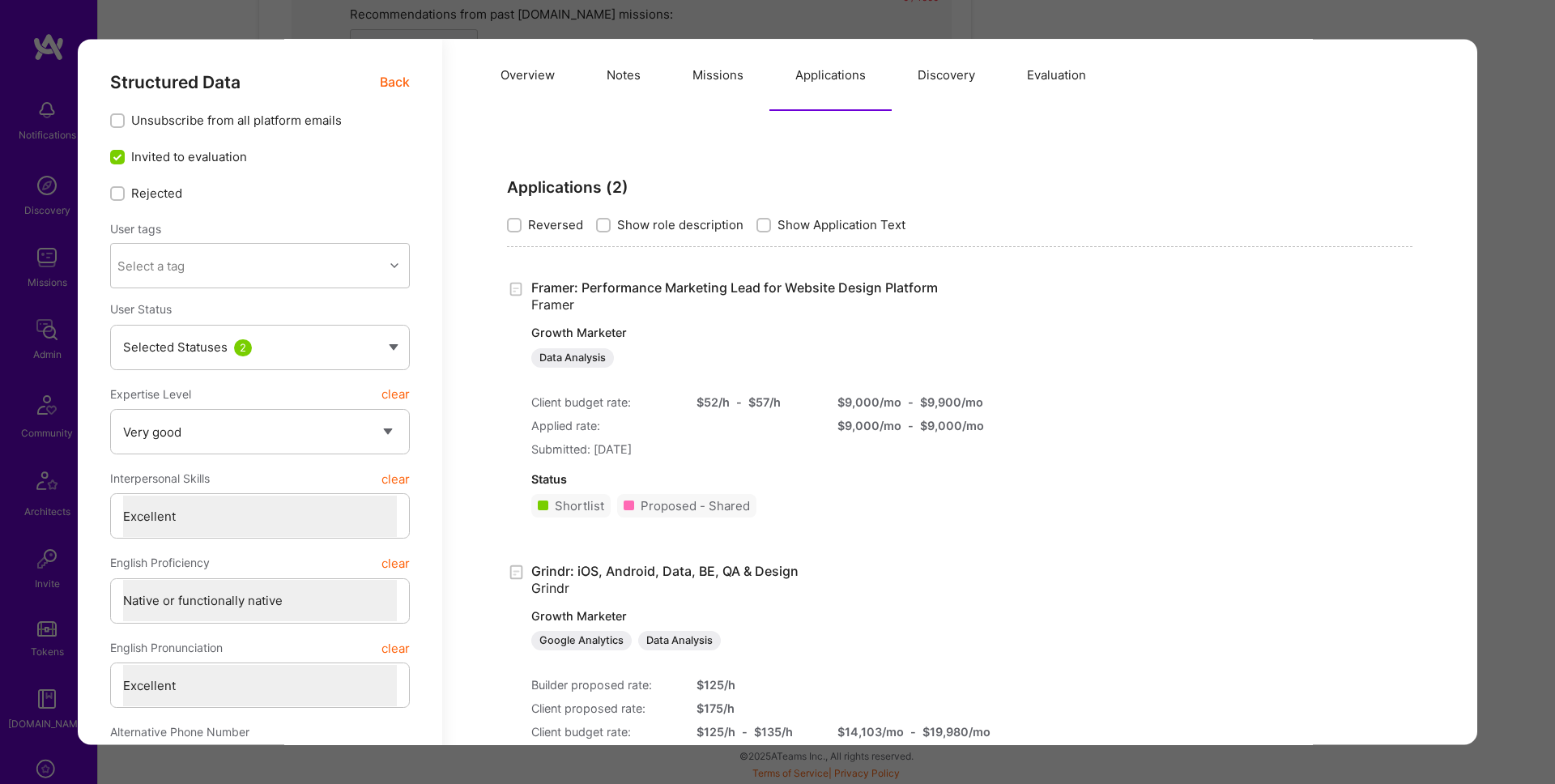
click at [1498, 339] on div "Evaluation scores Expertise level Very good Interpersonal skills Excellent Engl…" at bounding box center [778, 392] width 1555 height 784
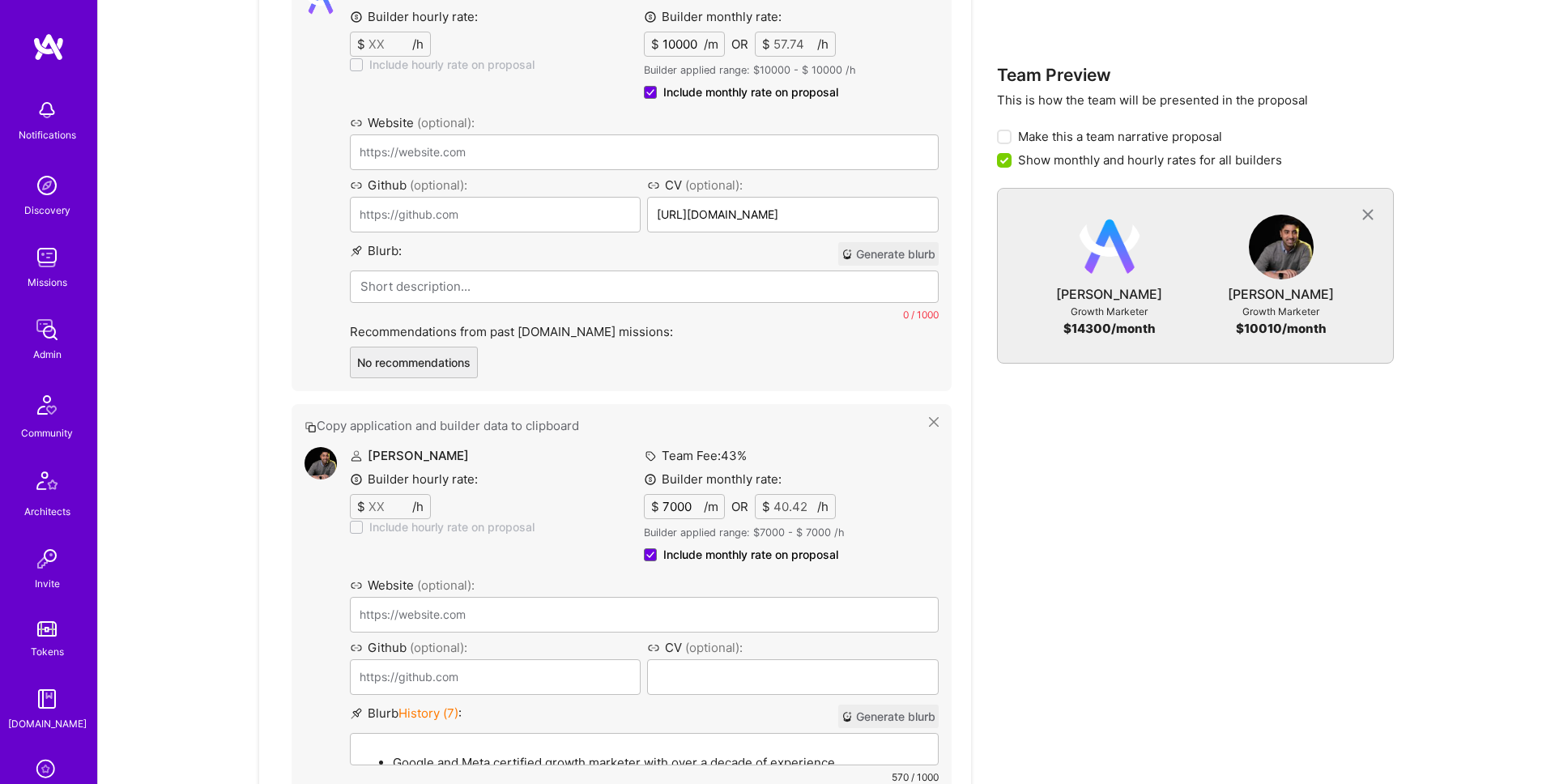
scroll to position [1029, 0]
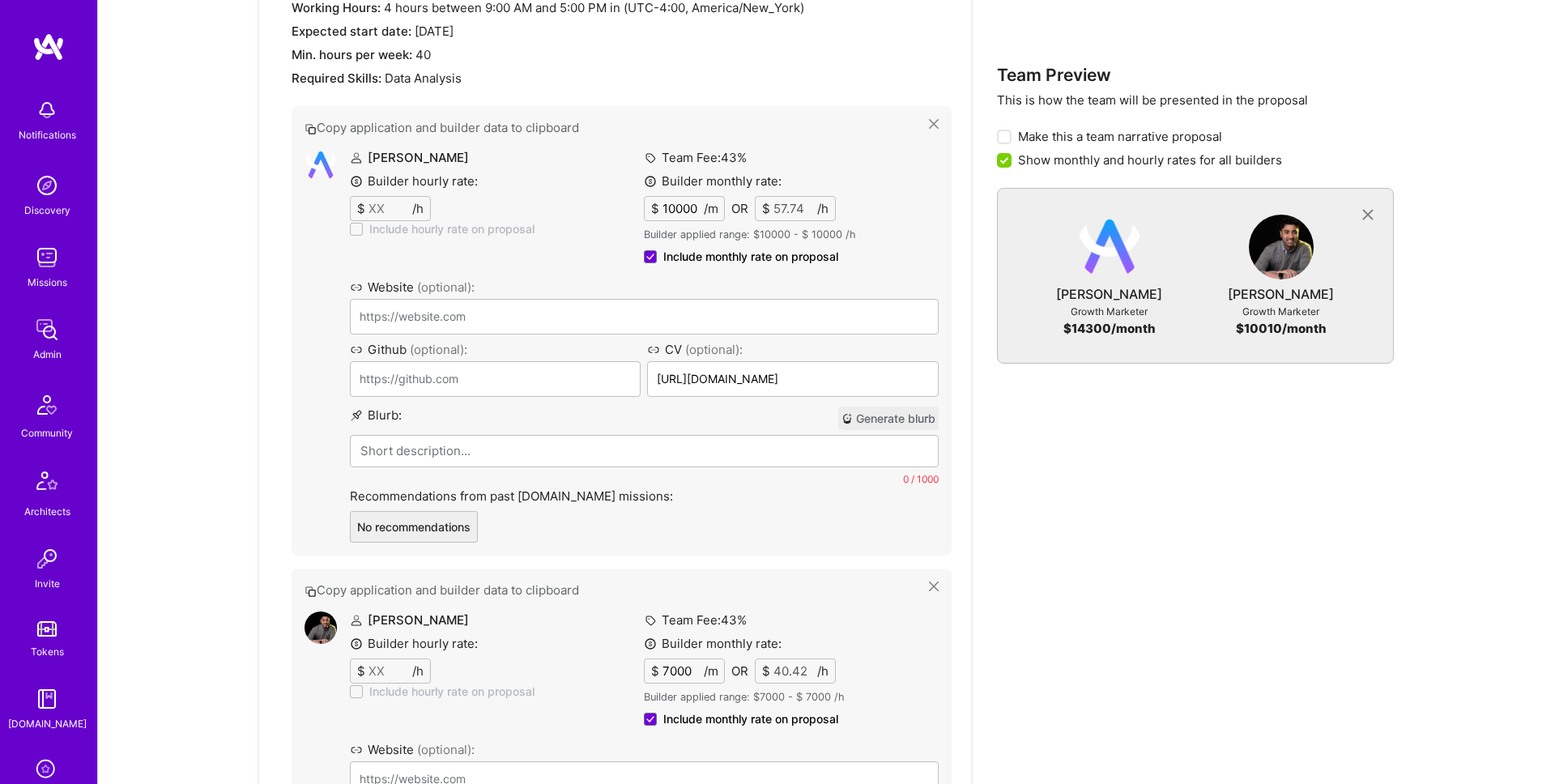
click at [877, 422] on button "Generate blurb" at bounding box center [888, 417] width 100 height 24
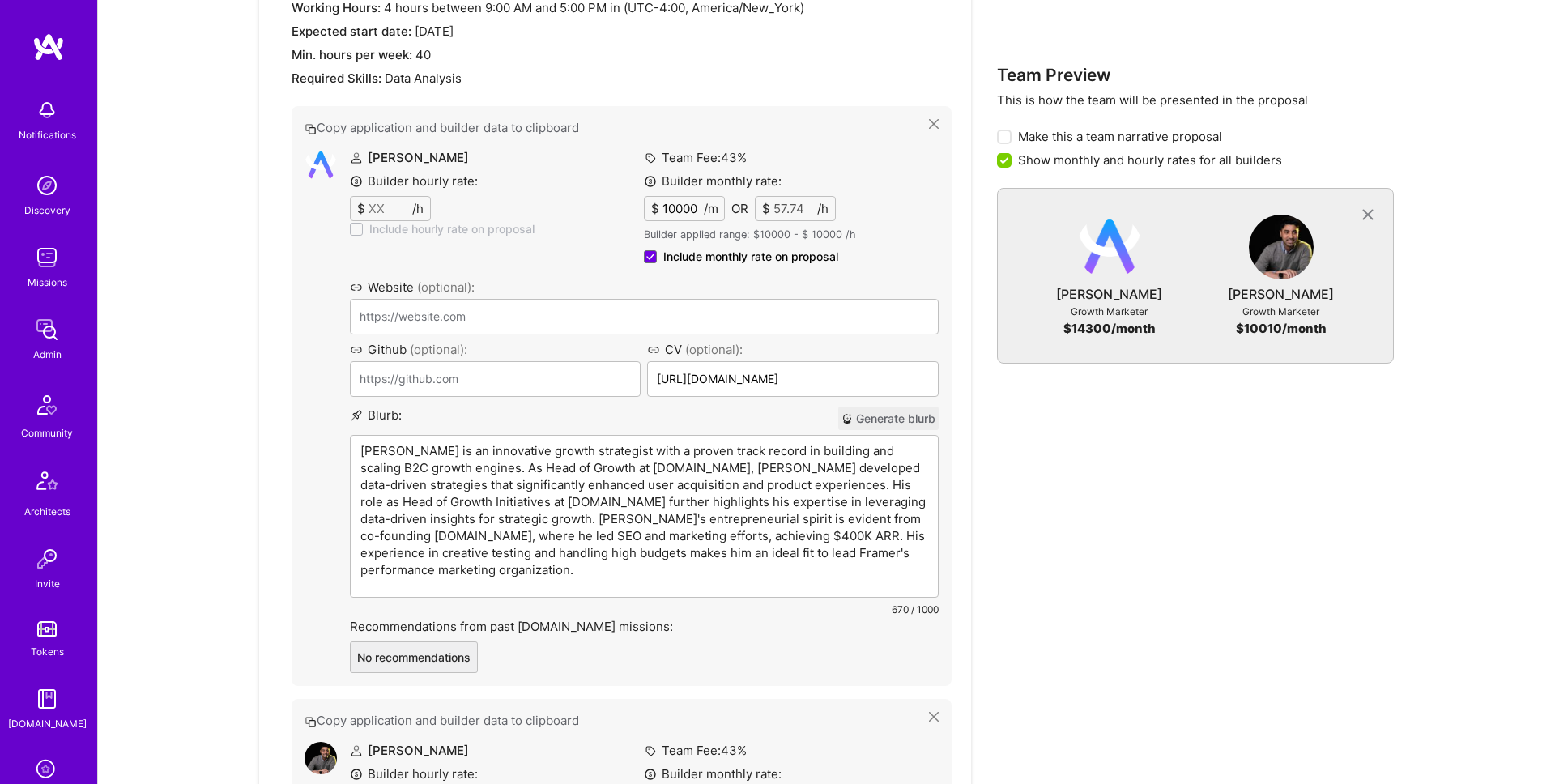
click at [622, 456] on p "Ruben is an innovative growth strategist with a proven track record in building…" at bounding box center [644, 510] width 567 height 136
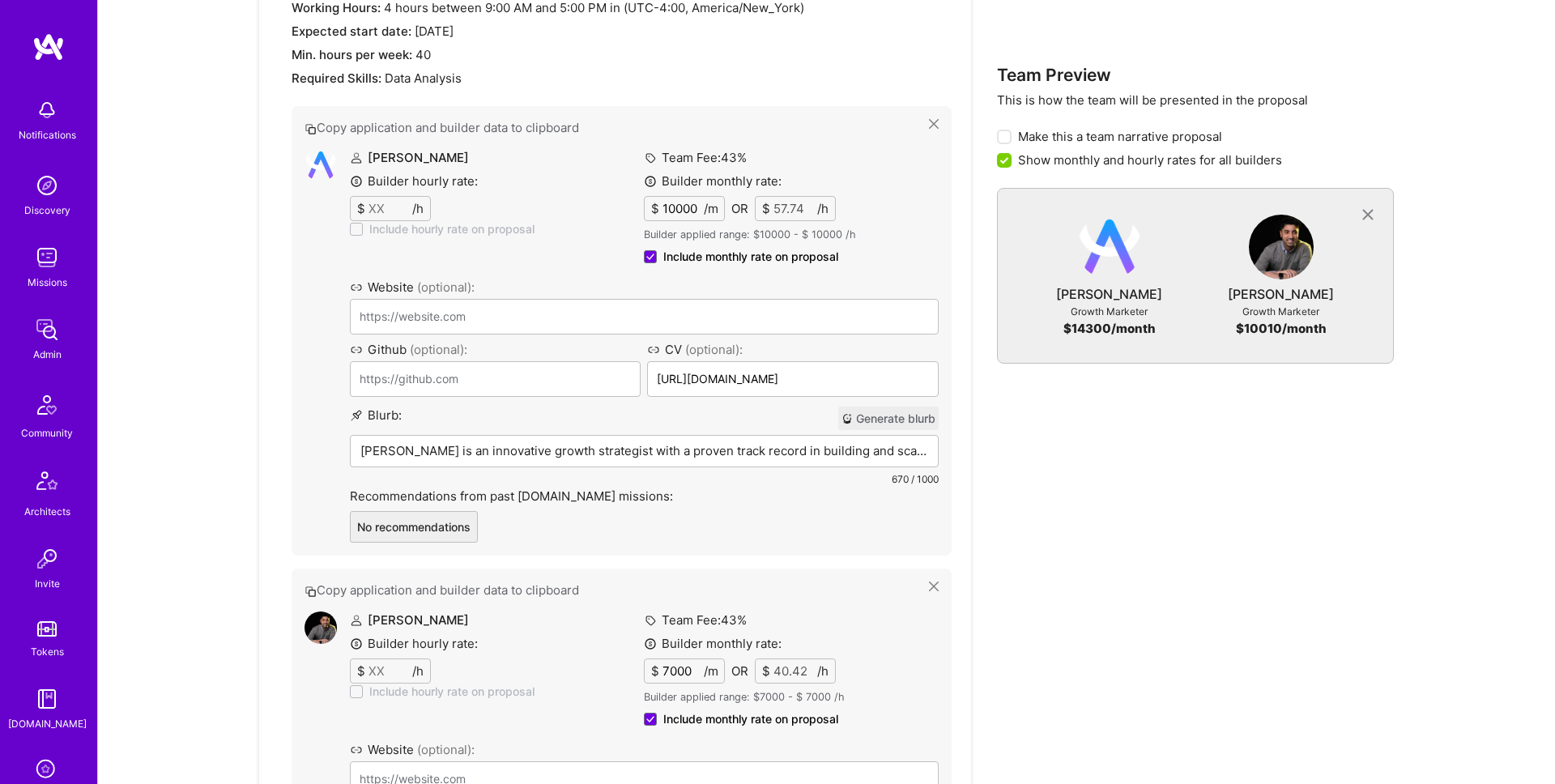
click at [1231, 480] on div "Team Preview This is how the team will be presented in the proposal Make this a…" at bounding box center [1195, 462] width 397 height 1387
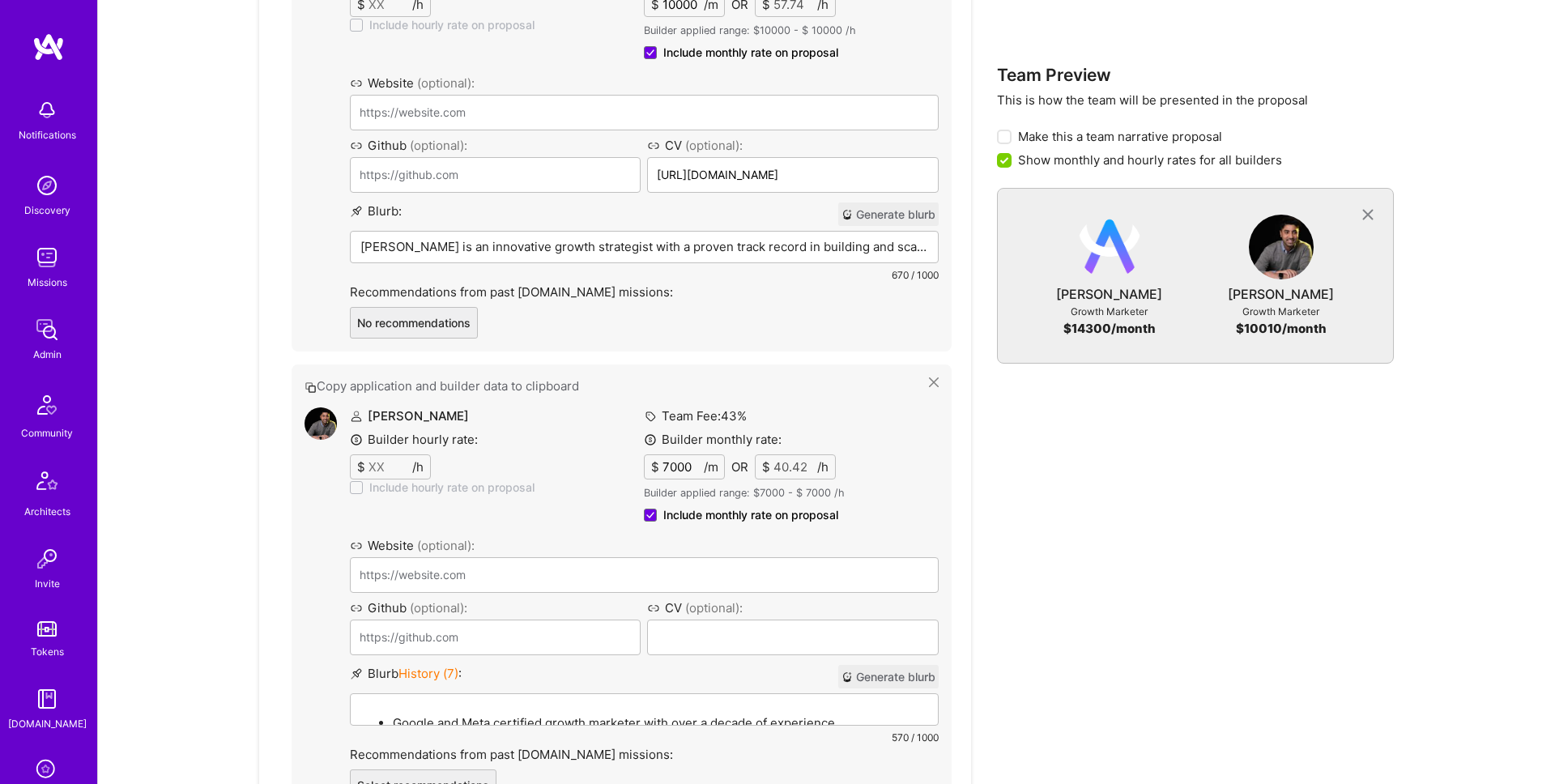
scroll to position [1442, 0]
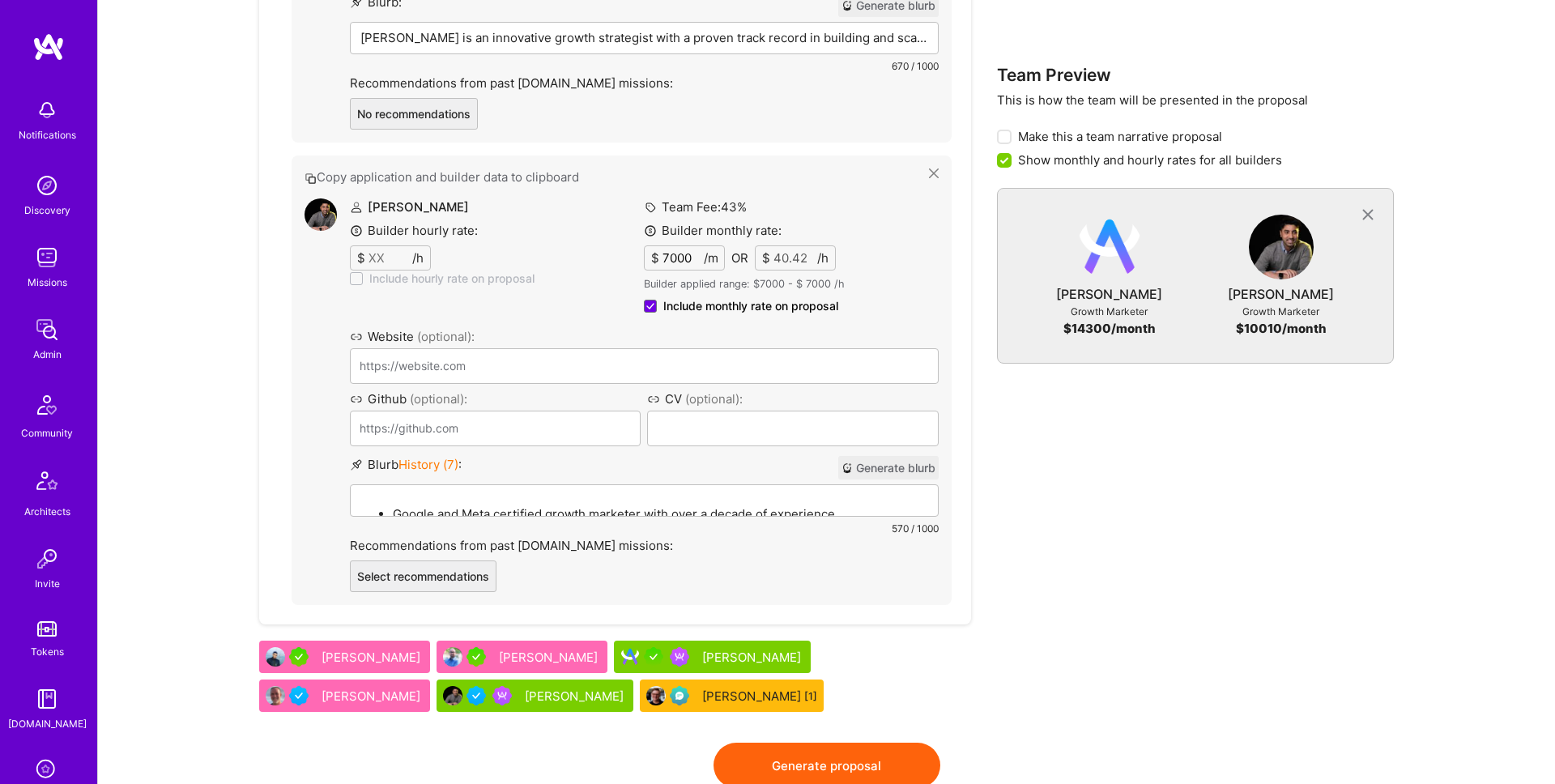
click at [882, 470] on button "Generate blurb" at bounding box center [888, 467] width 100 height 24
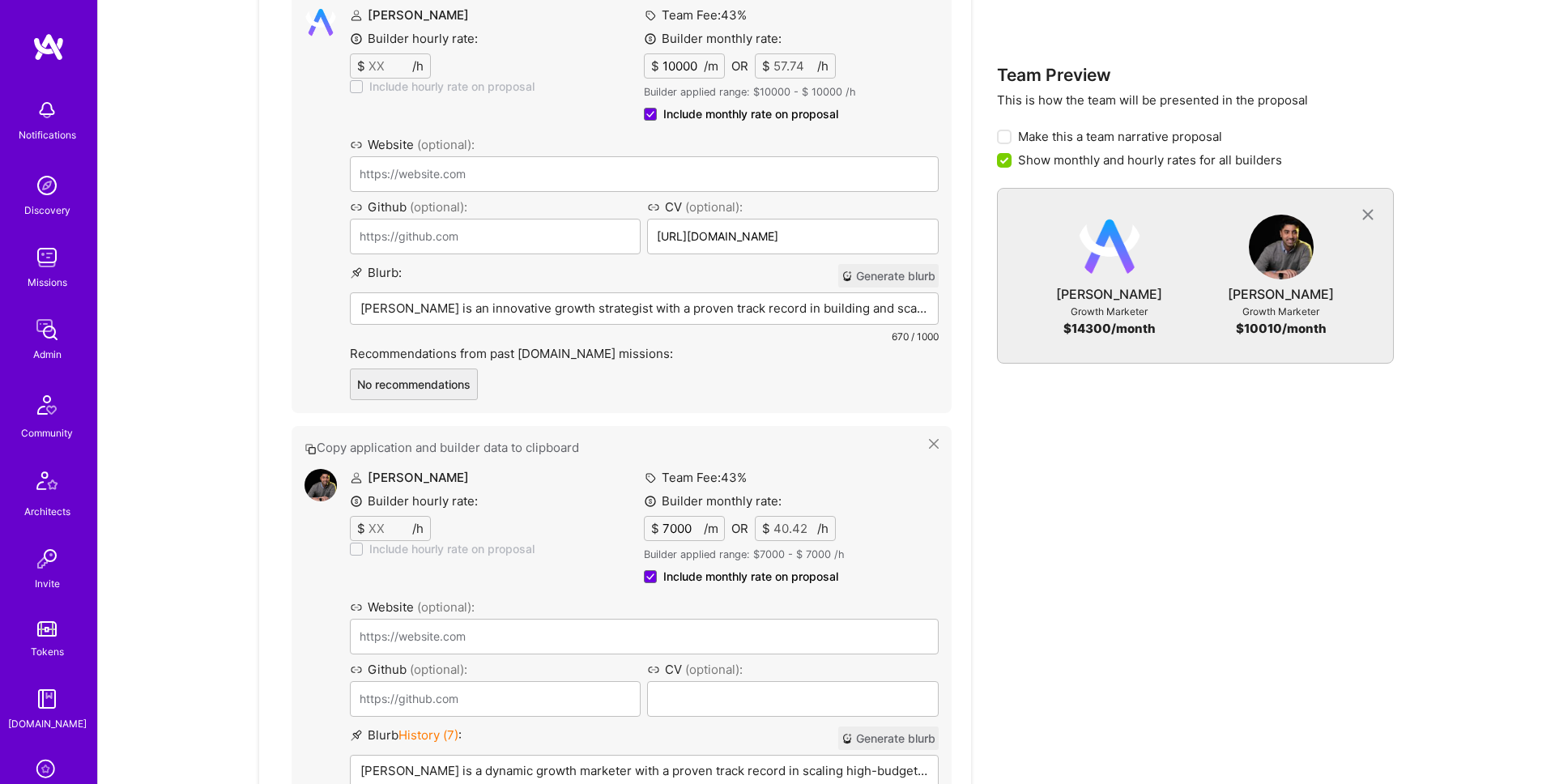
scroll to position [1114, 0]
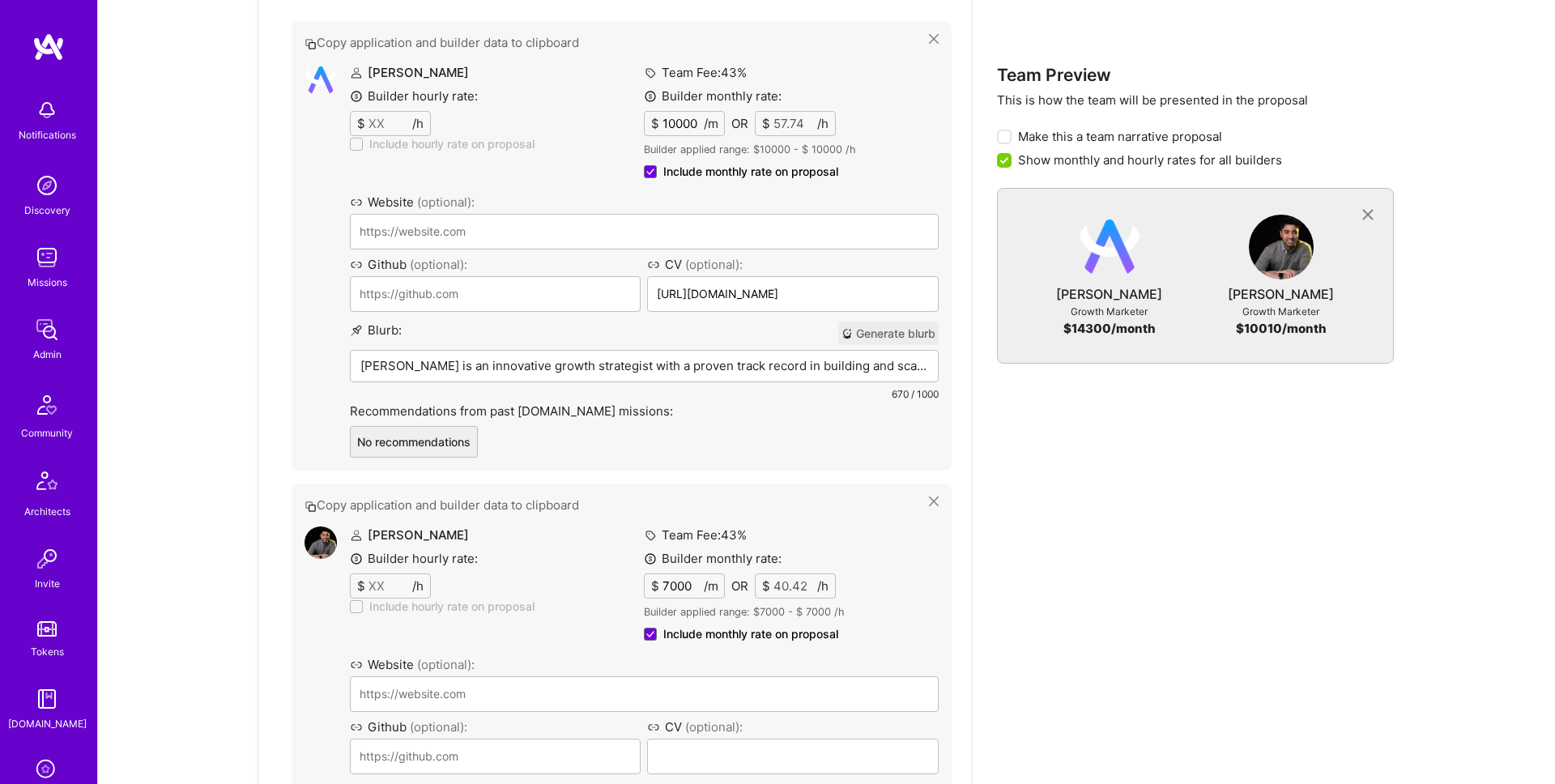
click at [791, 169] on span "Include monthly rate on proposal" at bounding box center [750, 172] width 175 height 17
click at [0, 0] on input "Include monthly rate on proposal" at bounding box center [0, 0] width 0 height 0
checkbox input "false"
click at [1392, 537] on div "Team Preview This is how the team will be presented in the proposal Make this a…" at bounding box center [1195, 376] width 397 height 1386
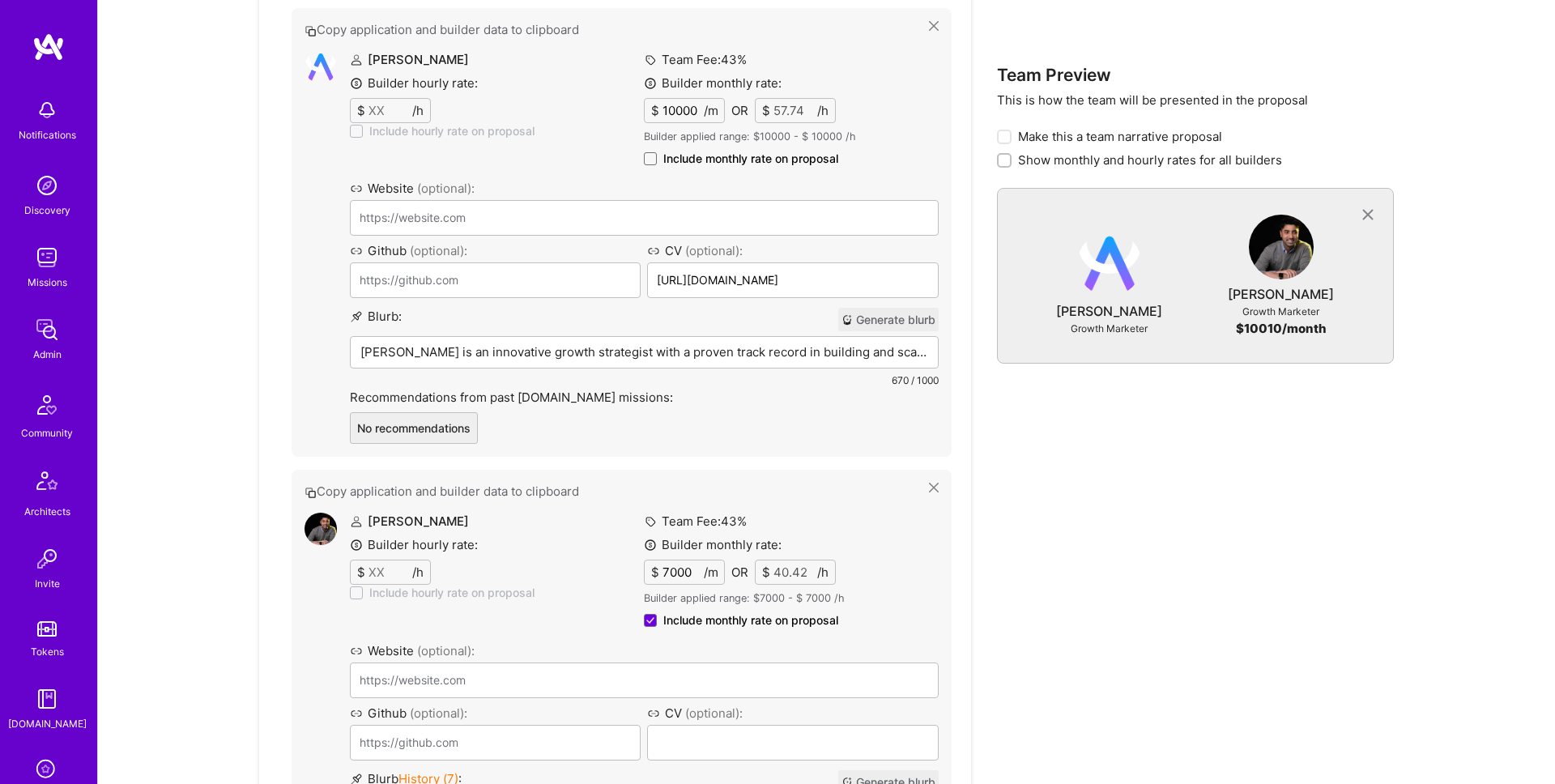
scroll to position [1237, 0]
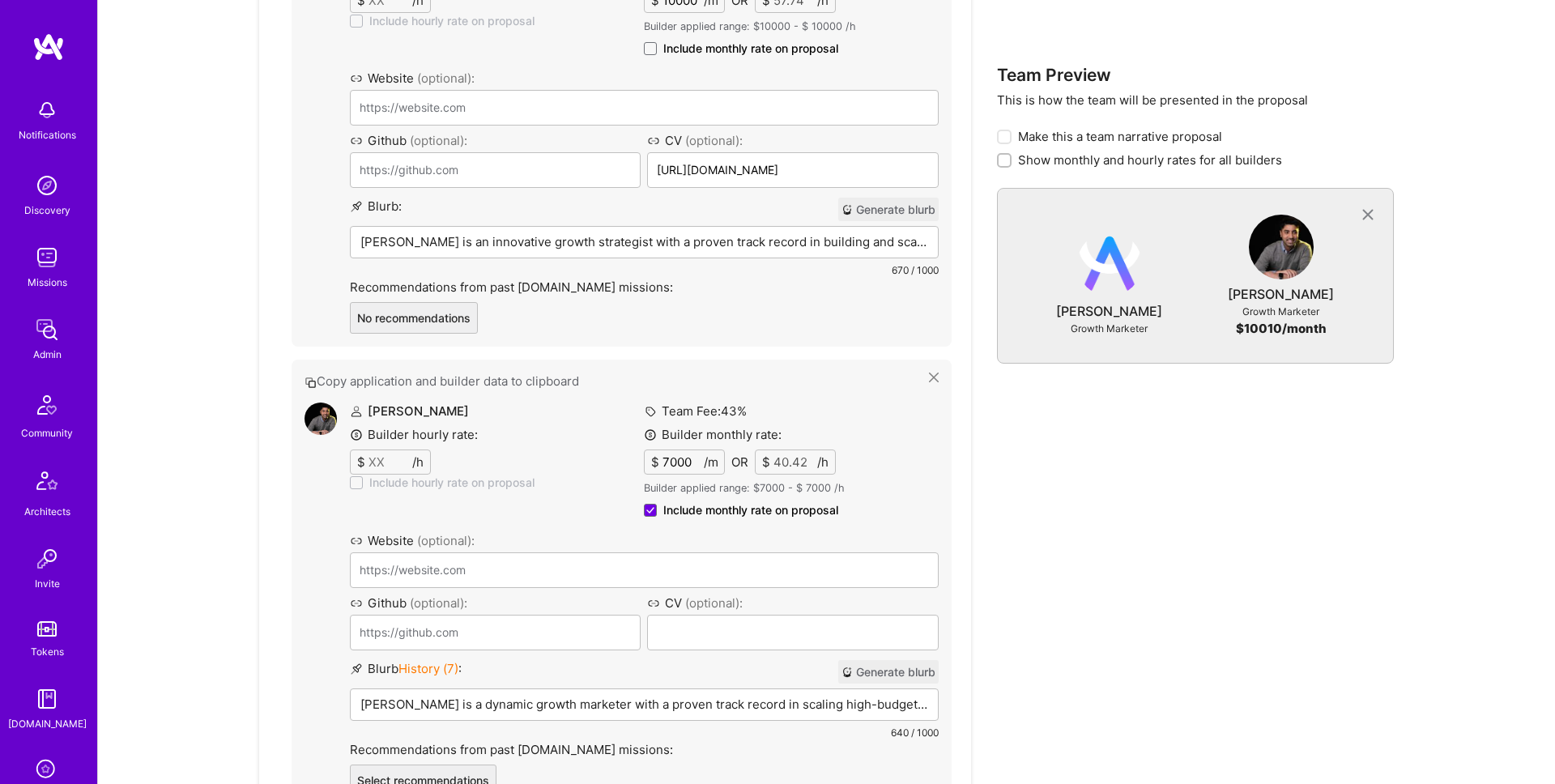
click at [672, 464] on input "7000" at bounding box center [681, 462] width 44 height 24
type input "8"
type input "0.05"
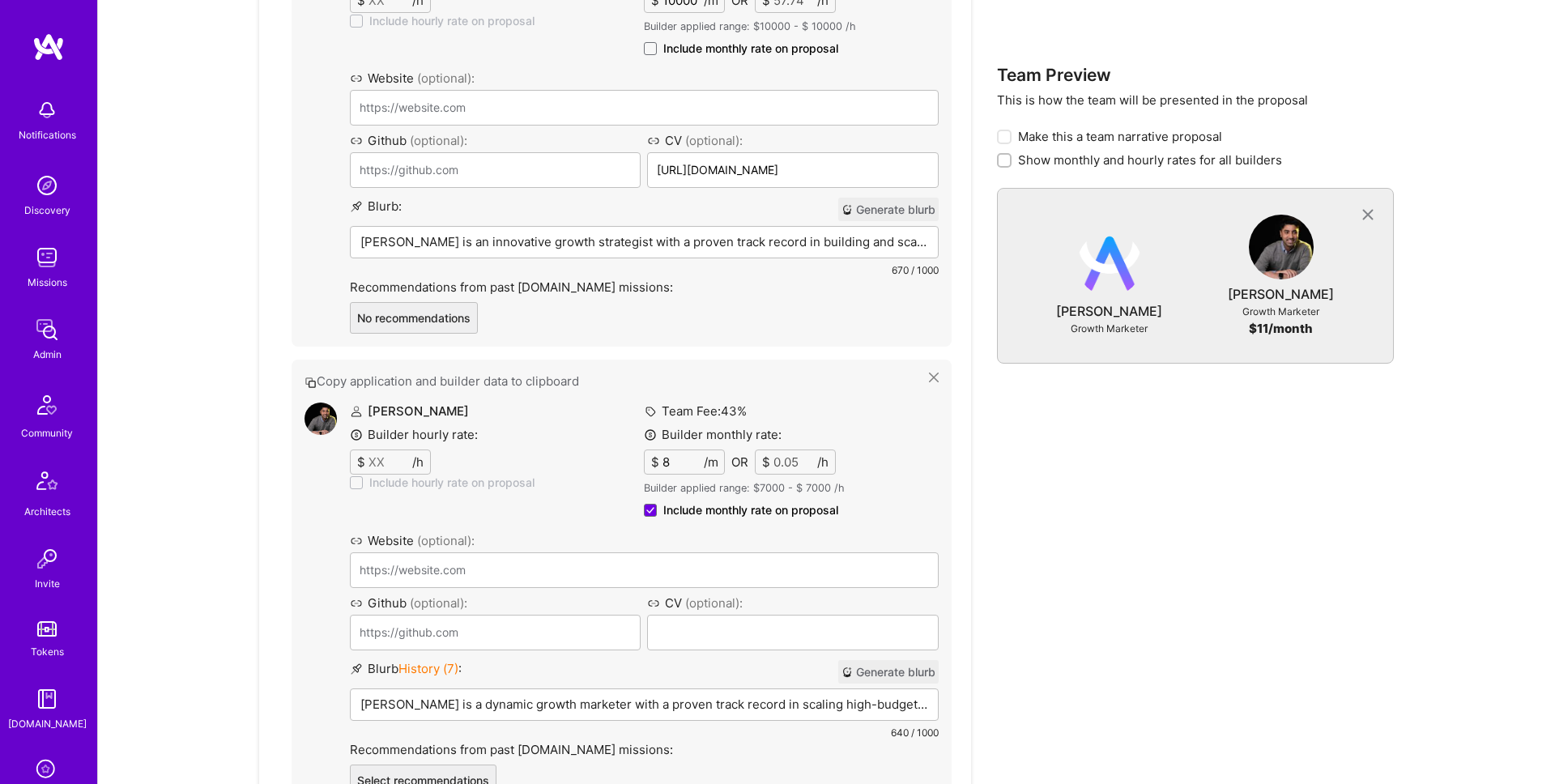
type input "85"
type input "0.49"
type input "850"
type input "4.91"
type input "8500"
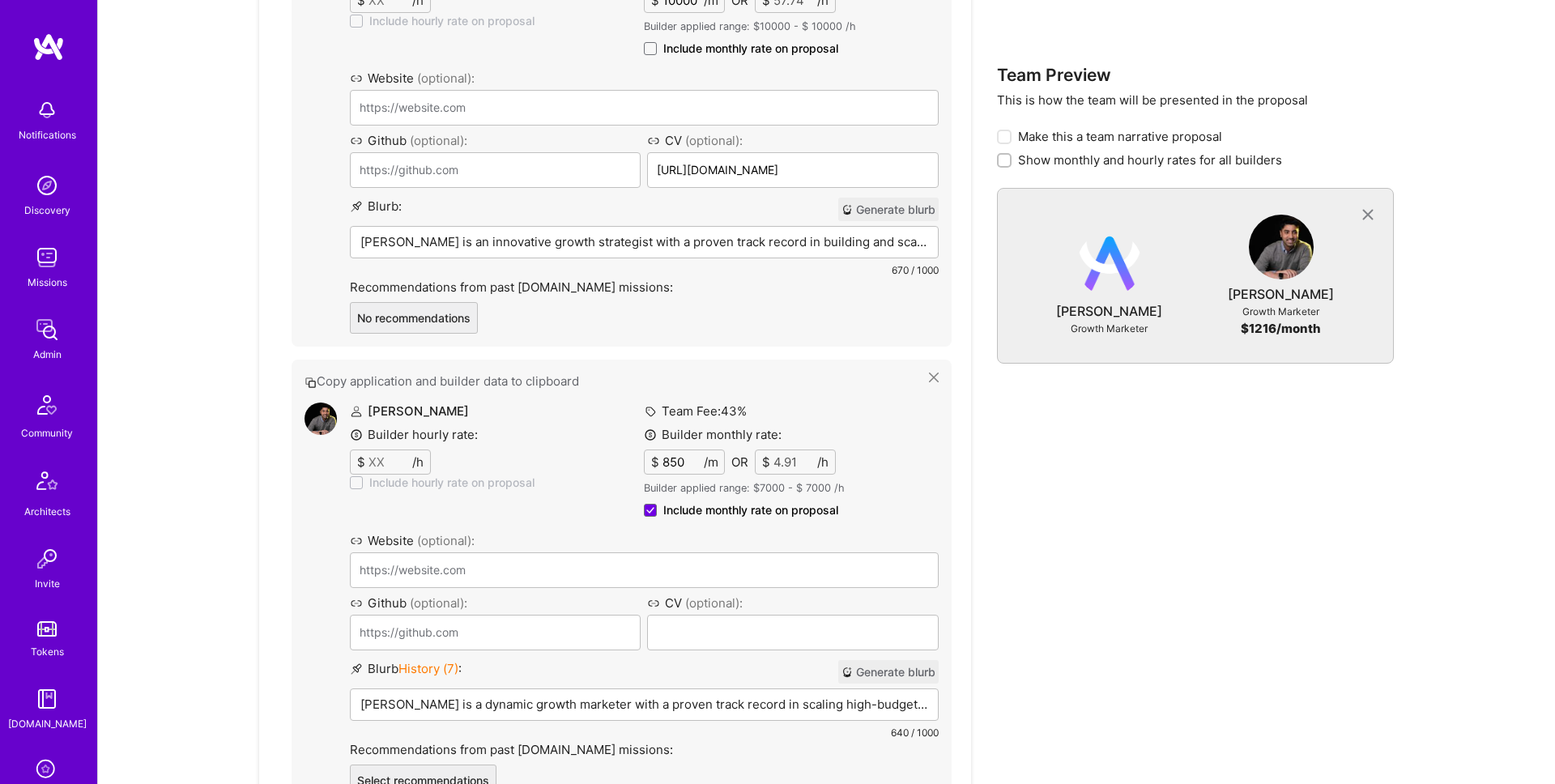
type input "49.08"
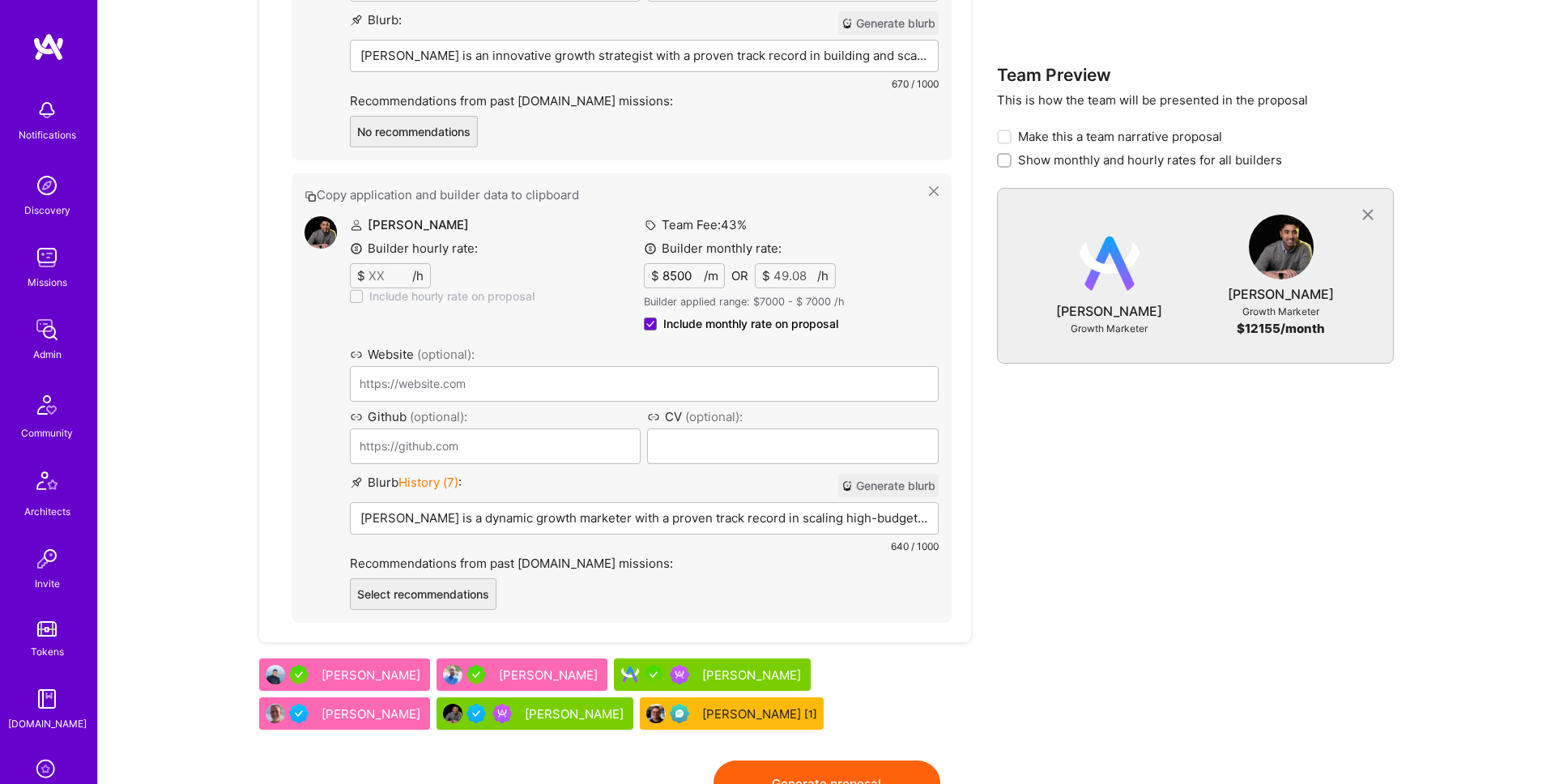
scroll to position [1510, 0]
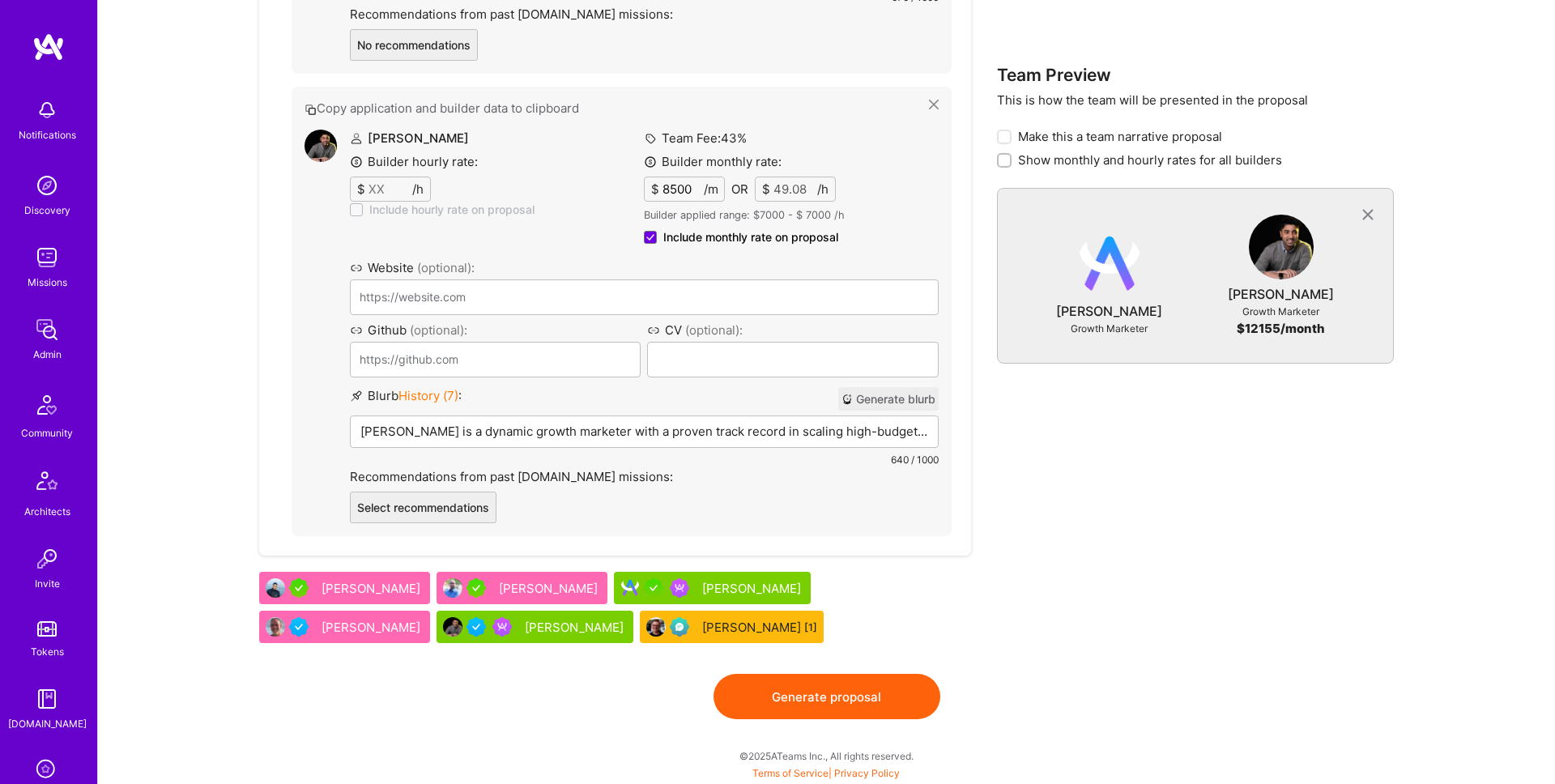
type input "8500"
click at [860, 698] on button "Generate proposal" at bounding box center [827, 696] width 227 height 45
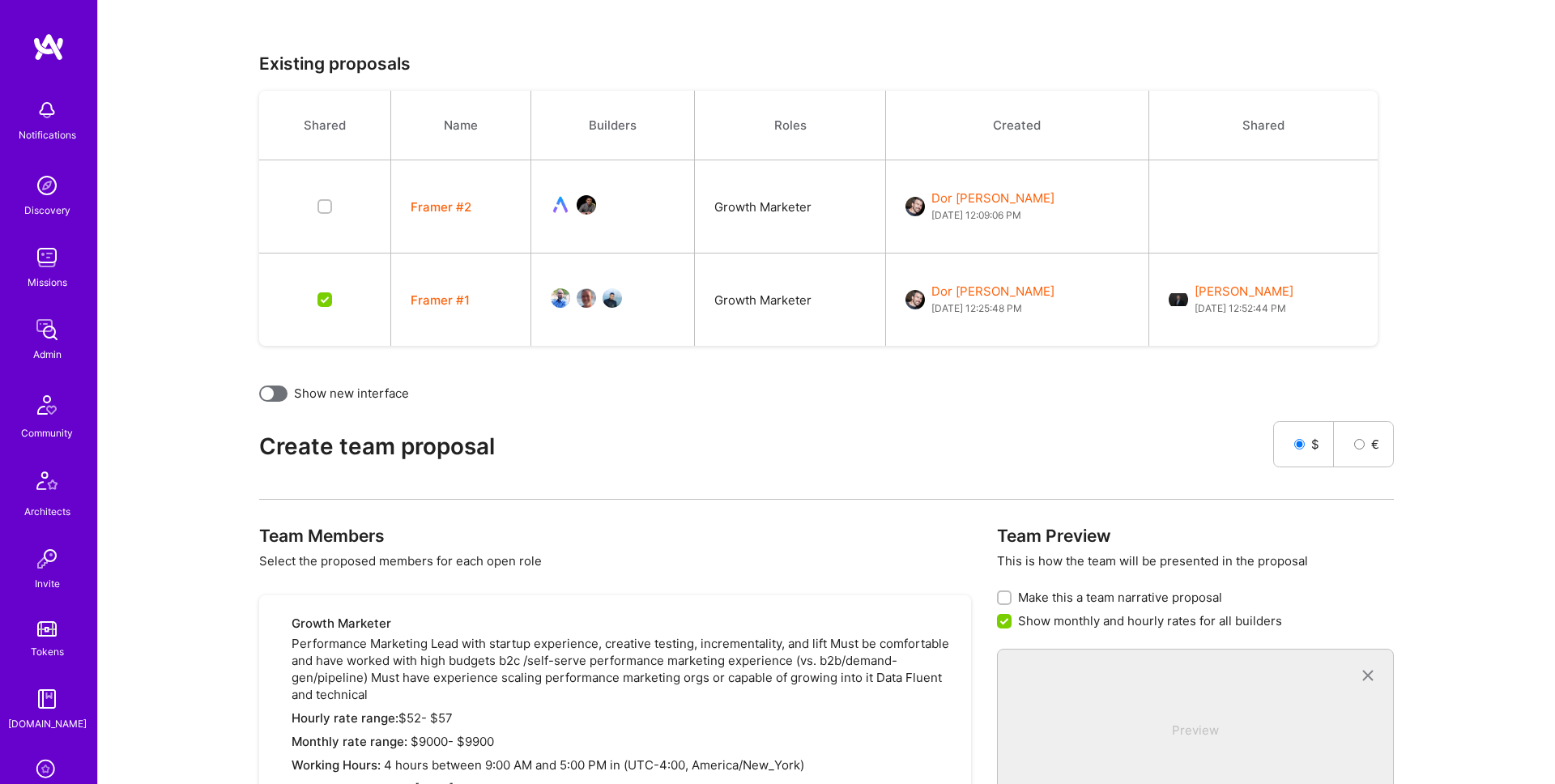
scroll to position [0, 0]
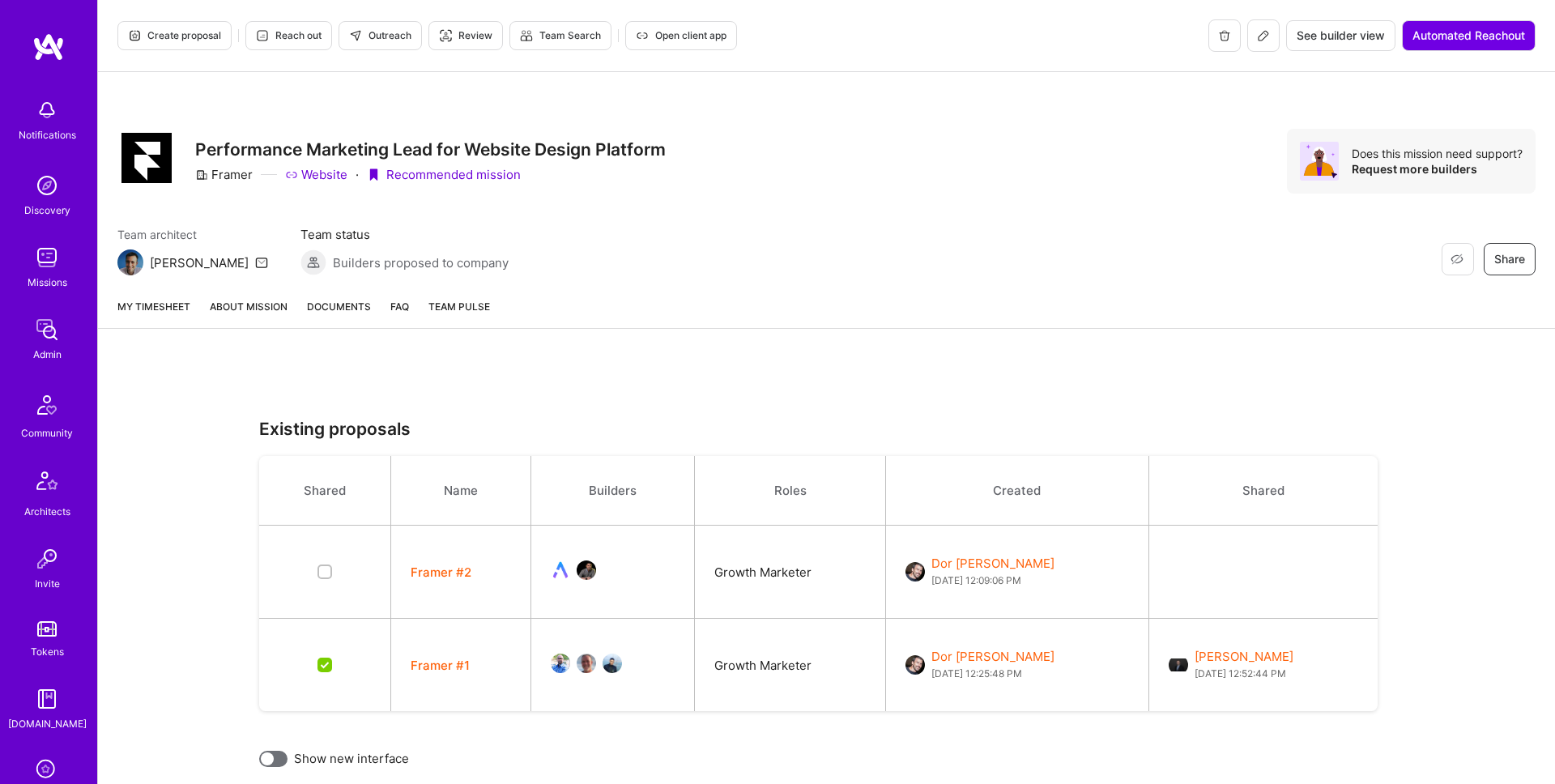
click at [254, 307] on link "About Mission" at bounding box center [248, 313] width 78 height 30
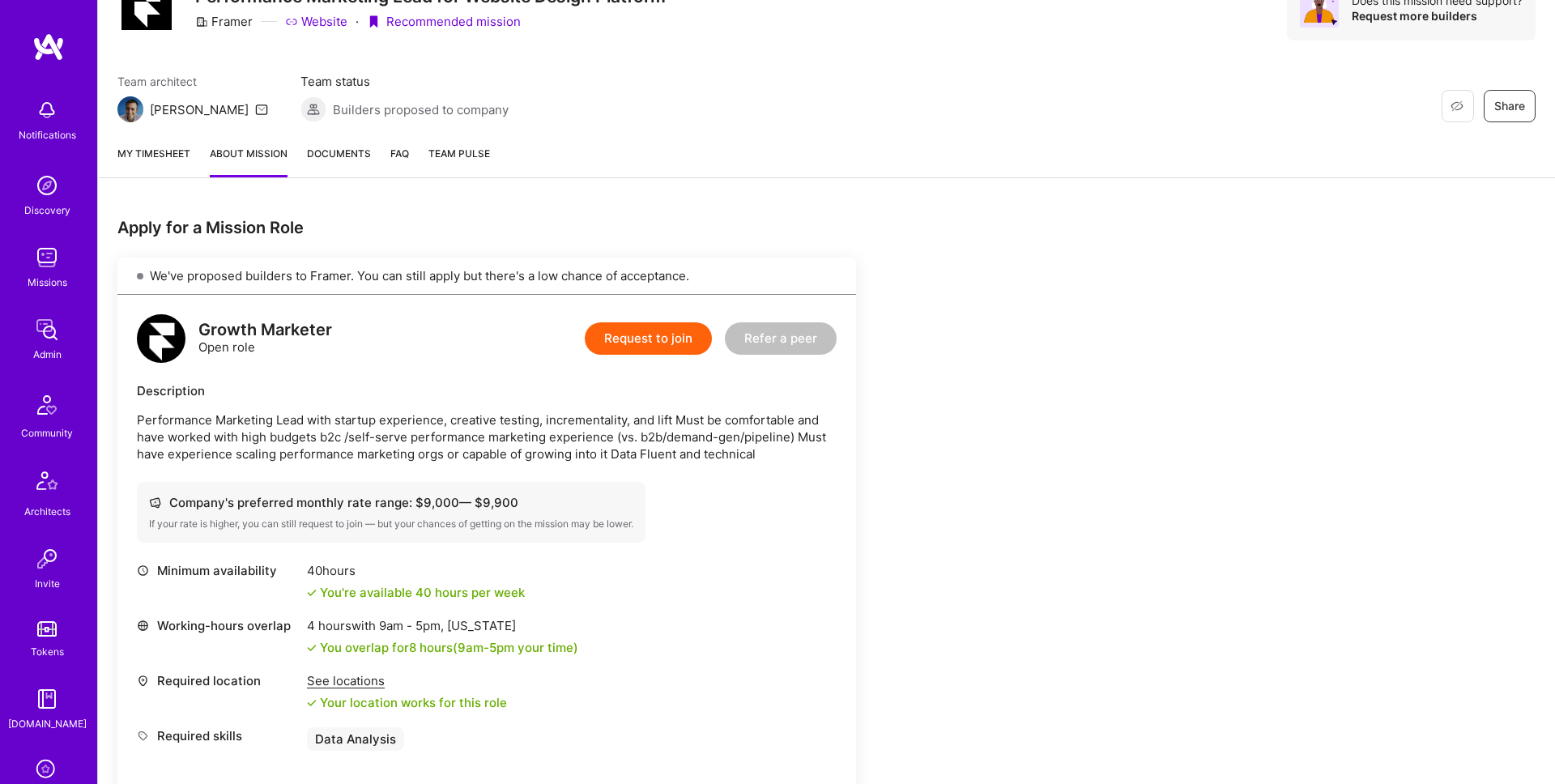
scroll to position [451, 0]
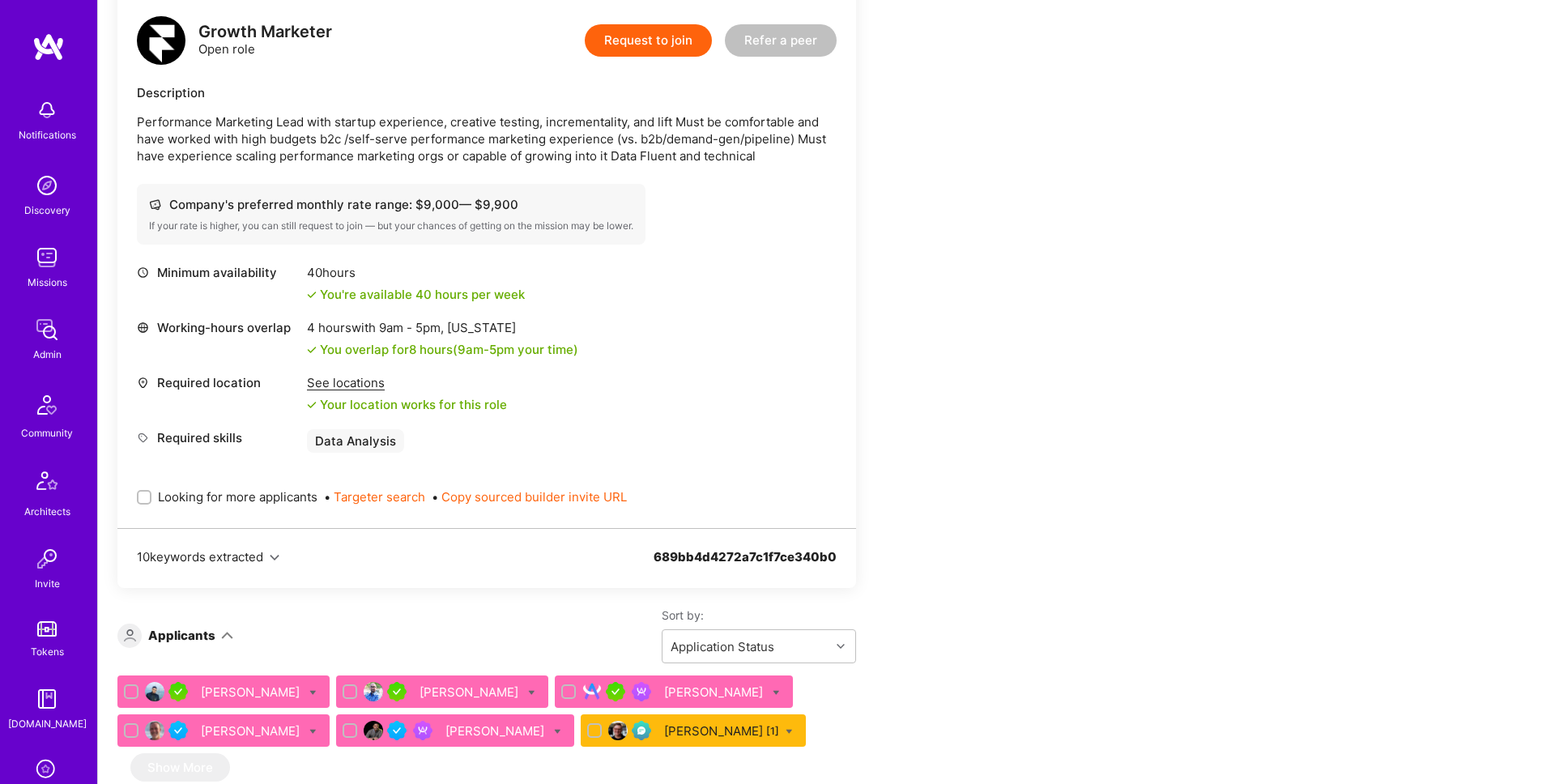
click at [220, 498] on span "Looking for more applicants" at bounding box center [237, 497] width 160 height 17
click at [152, 498] on input "Looking for more applicants" at bounding box center [146, 497] width 11 height 11
checkbox input "true"
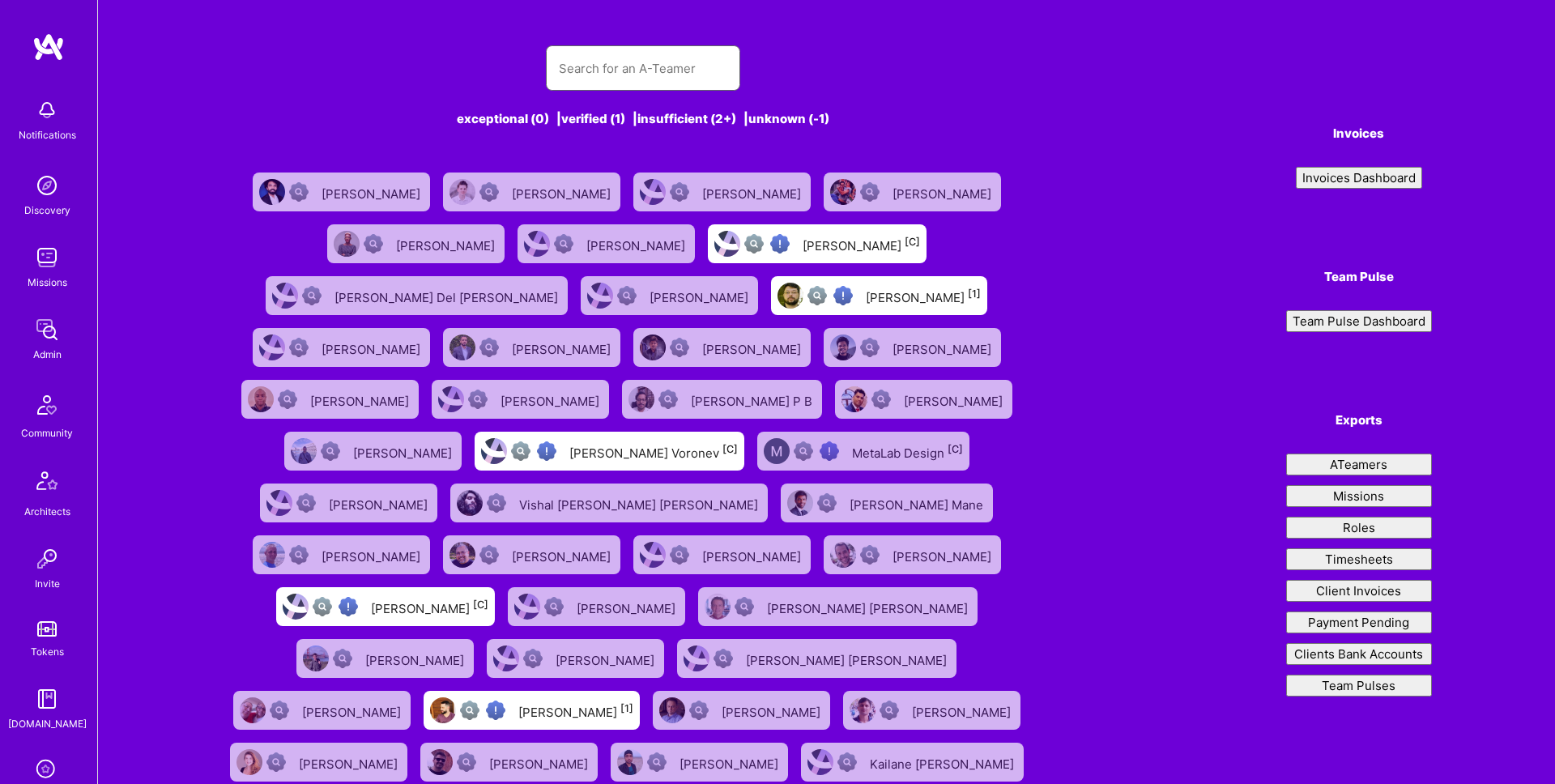
click at [651, 61] on input "text" at bounding box center [642, 68] width 168 height 41
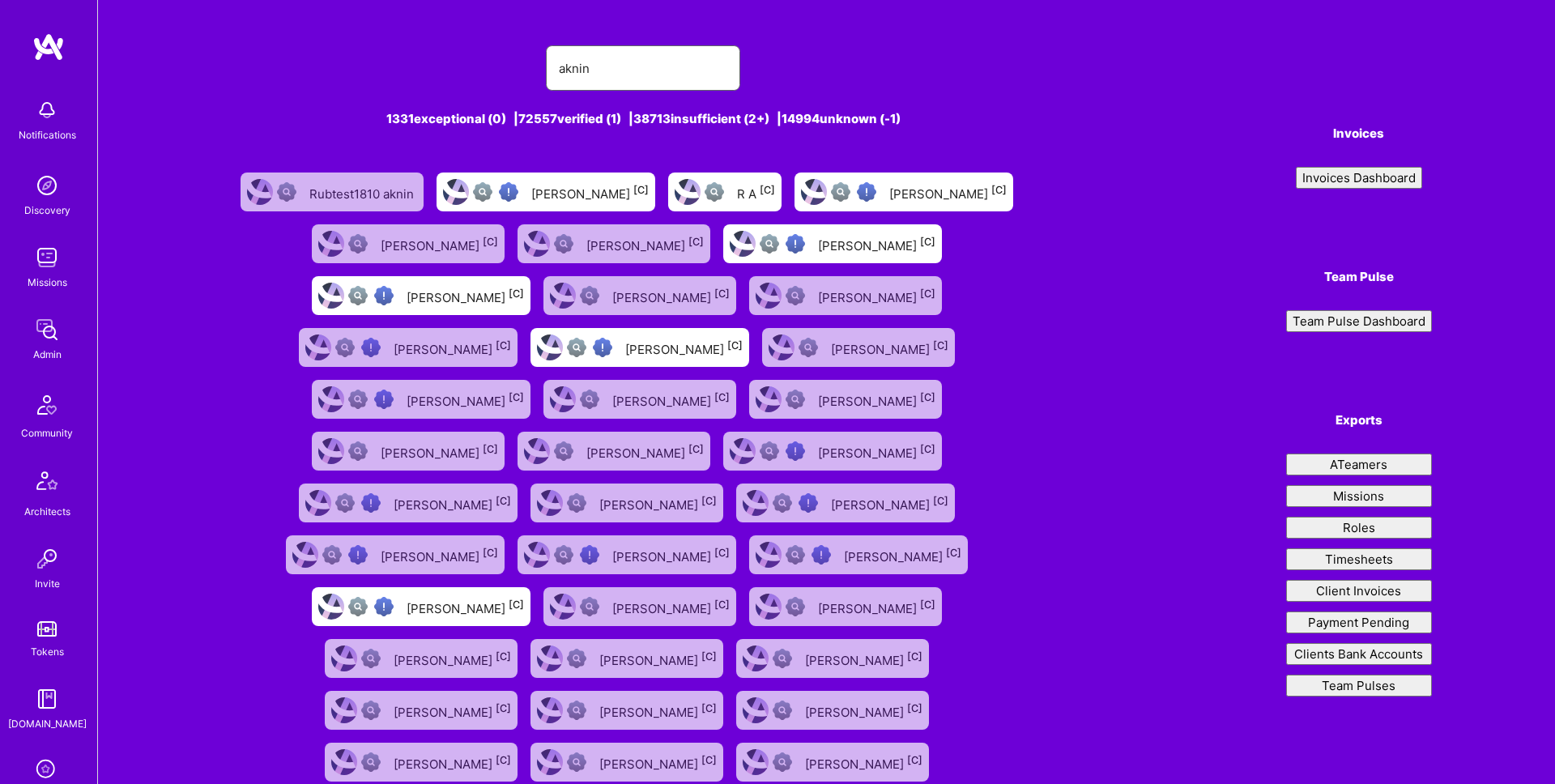
type input "aknin"
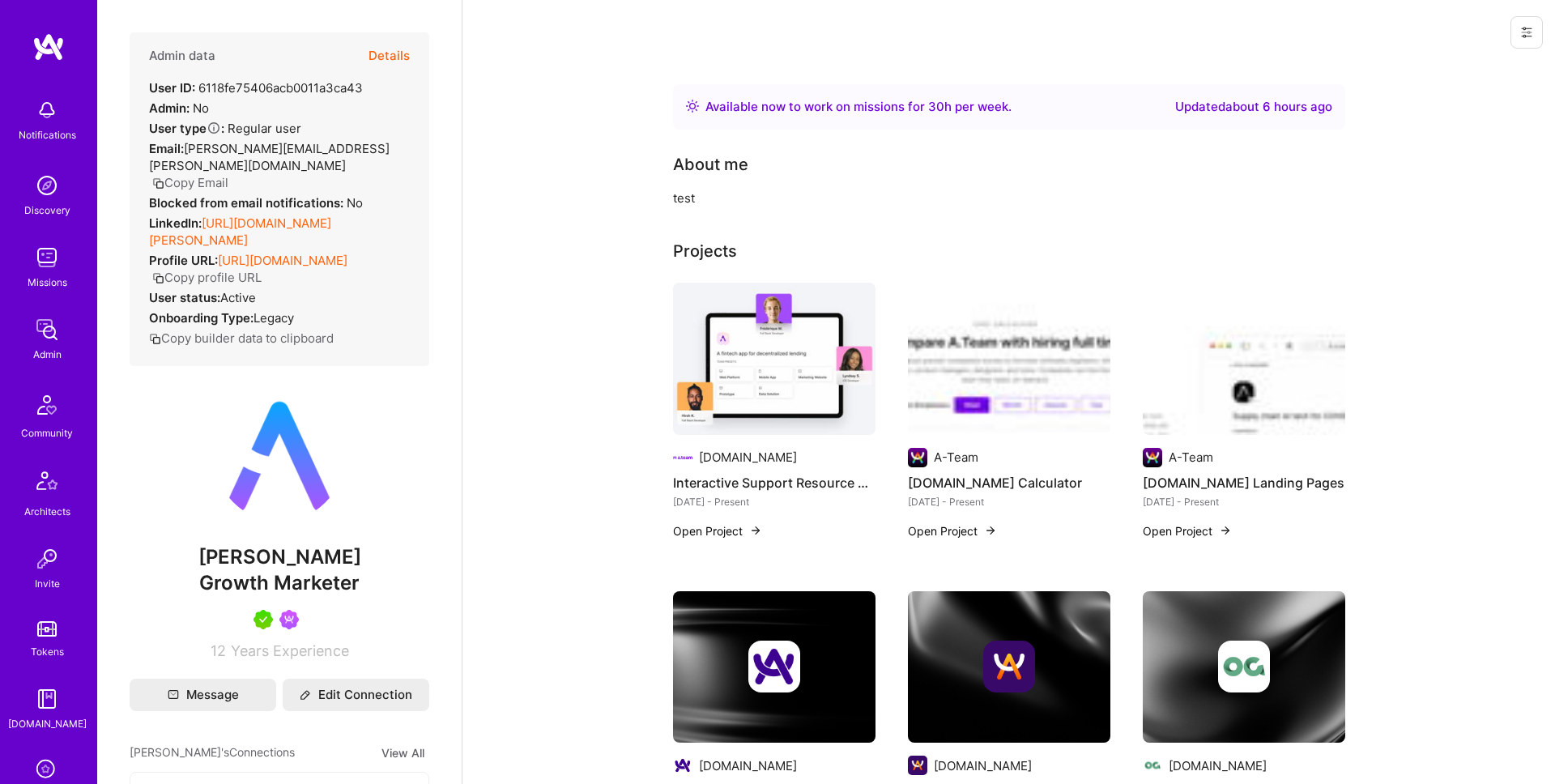
click at [397, 52] on button "Details" at bounding box center [389, 56] width 41 height 47
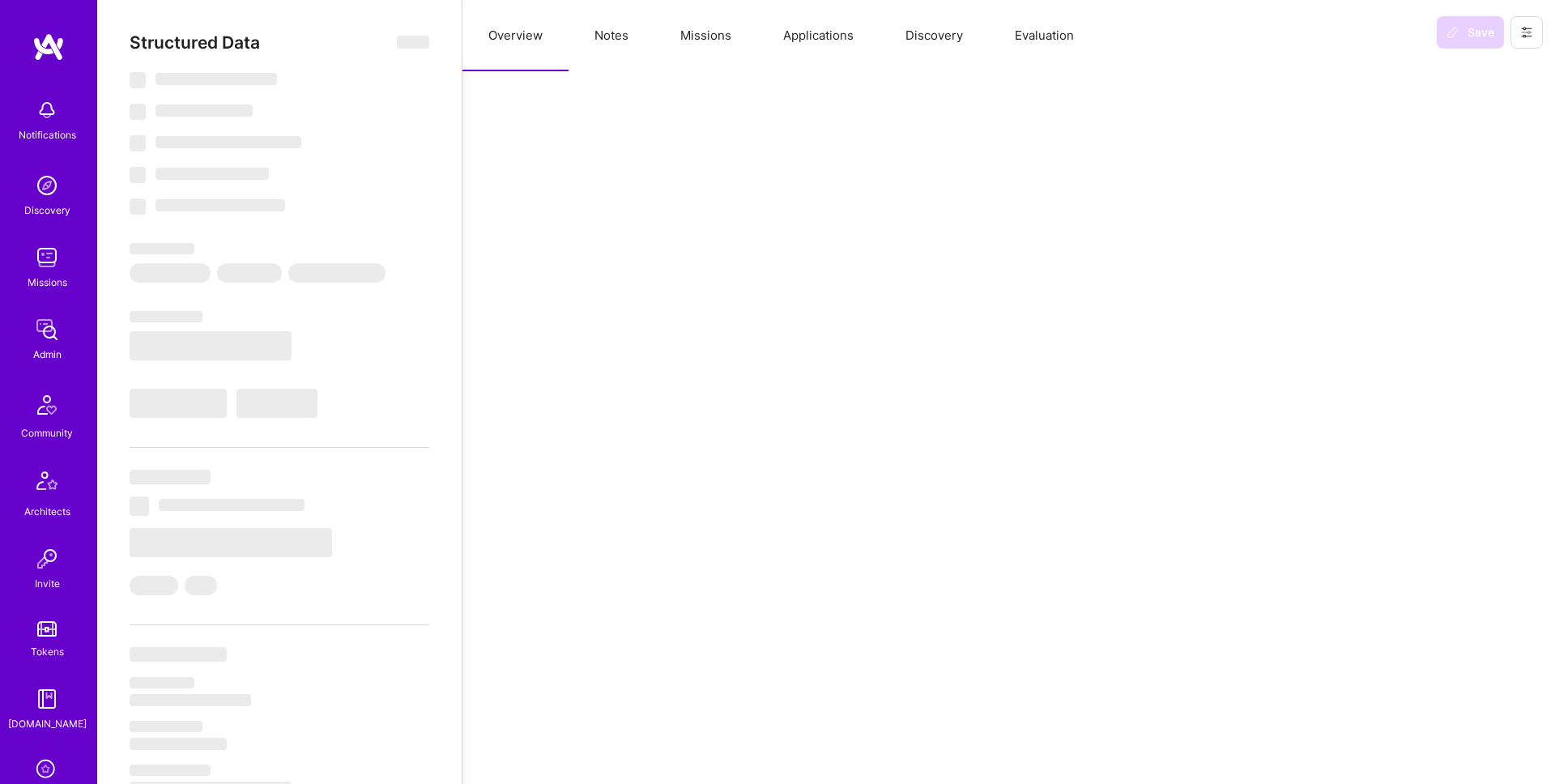
select select "Right Now"
select select "5"
select select "7"
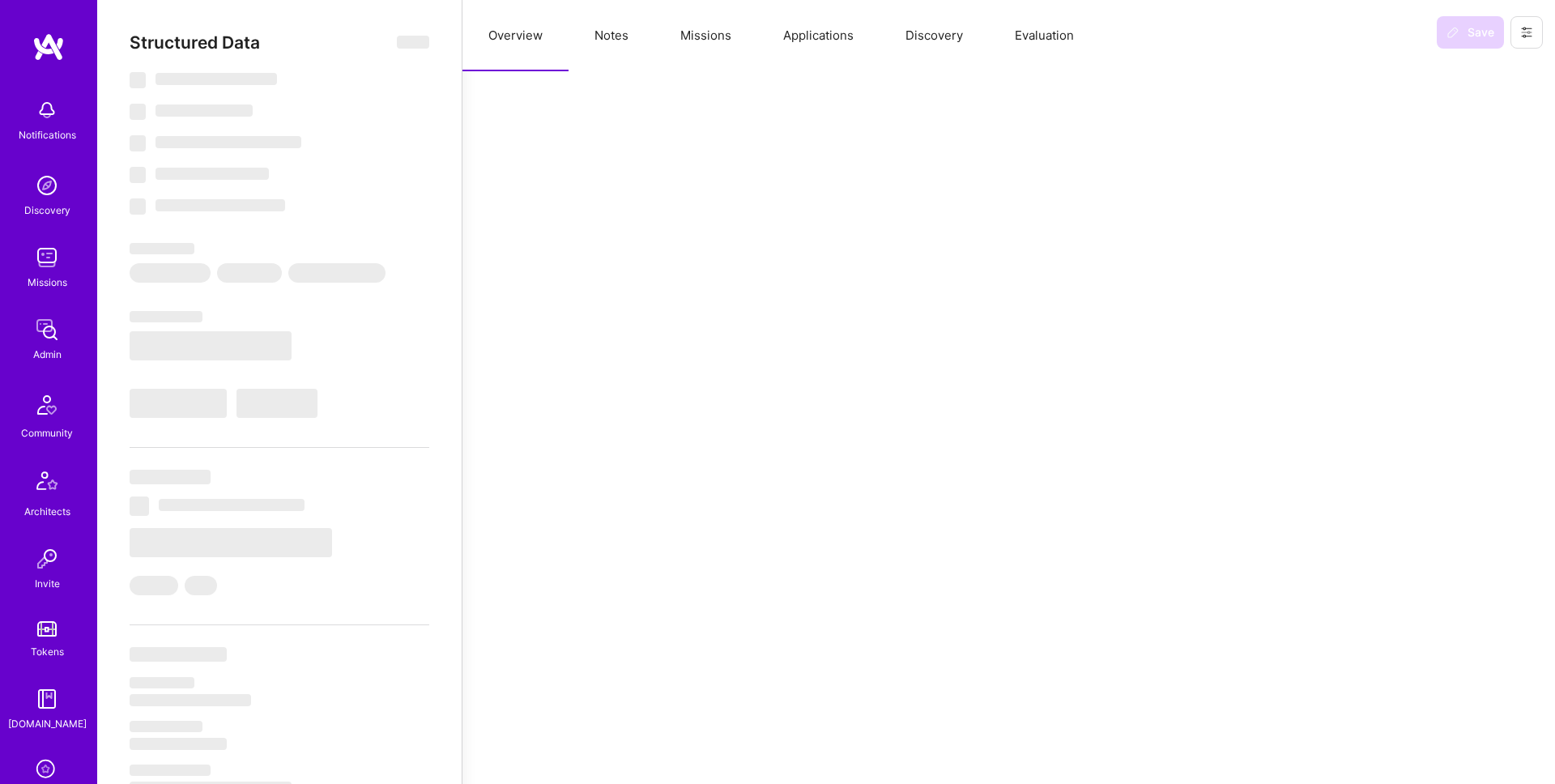
select select "US"
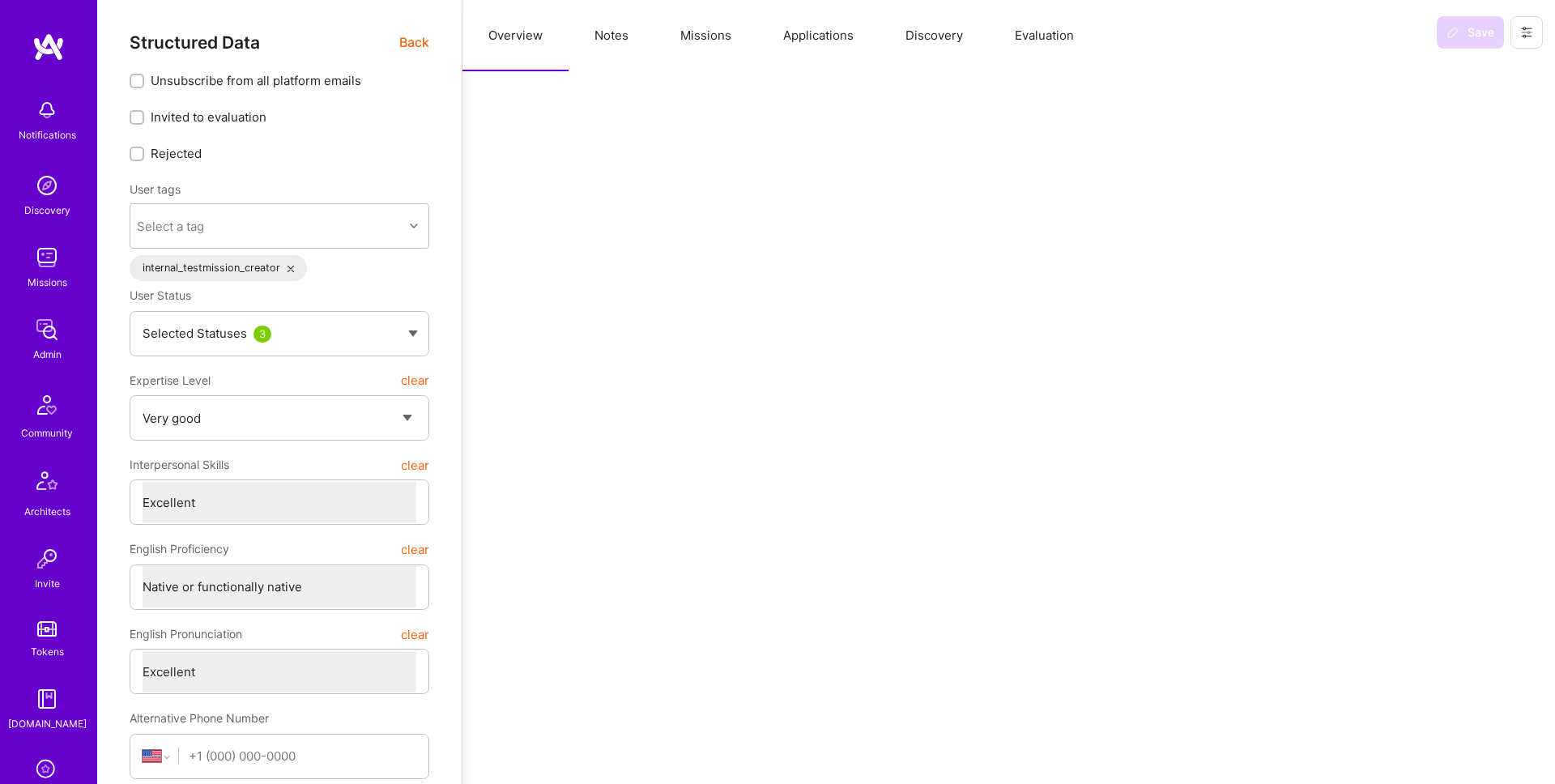
click at [794, 40] on button "Applications" at bounding box center [818, 36] width 122 height 71
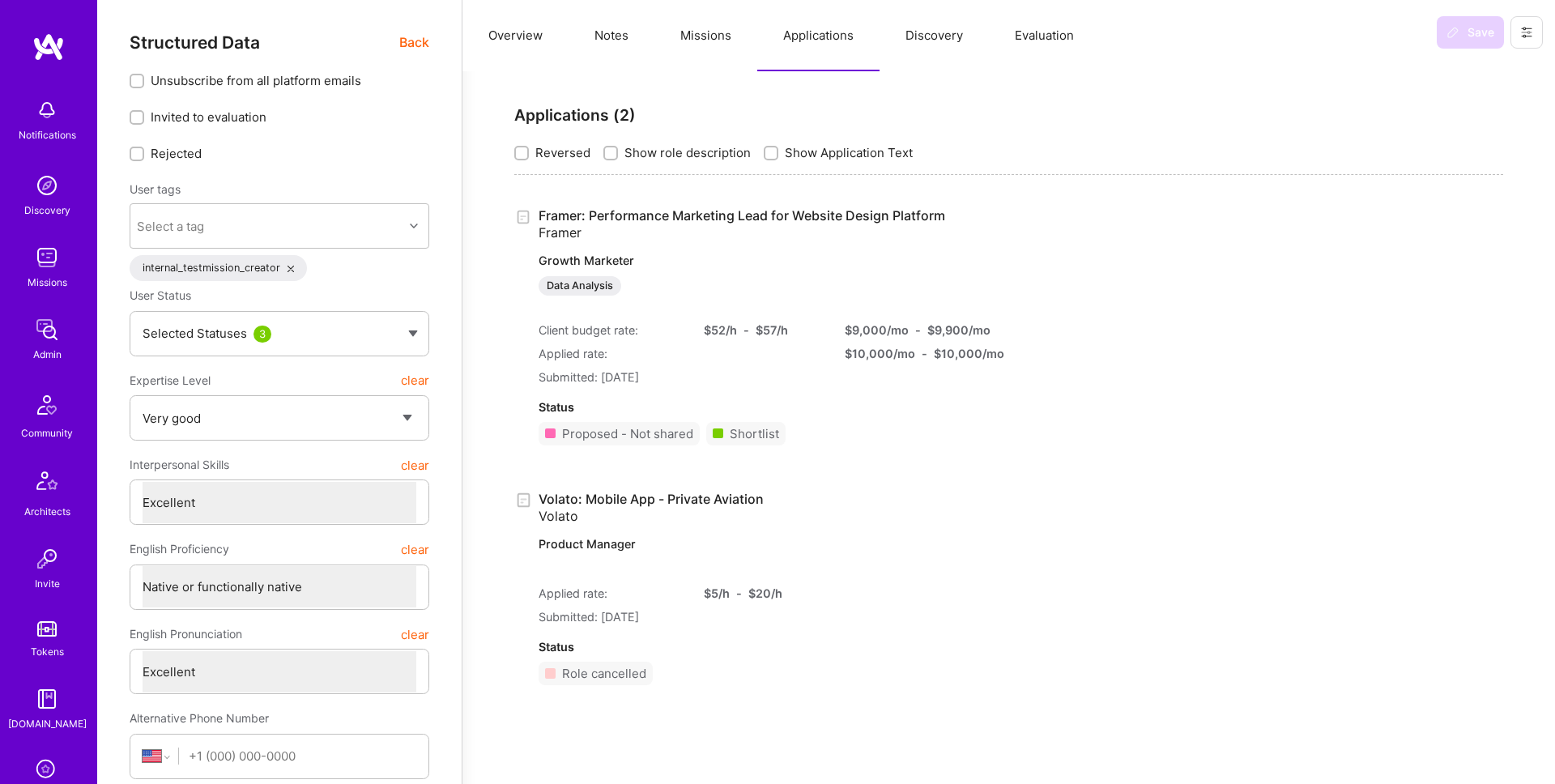
click at [768, 213] on link "Framer: Performance Marketing Lead for Website Design Platform Framer Growth Ma…" at bounding box center [752, 251] width 428 height 88
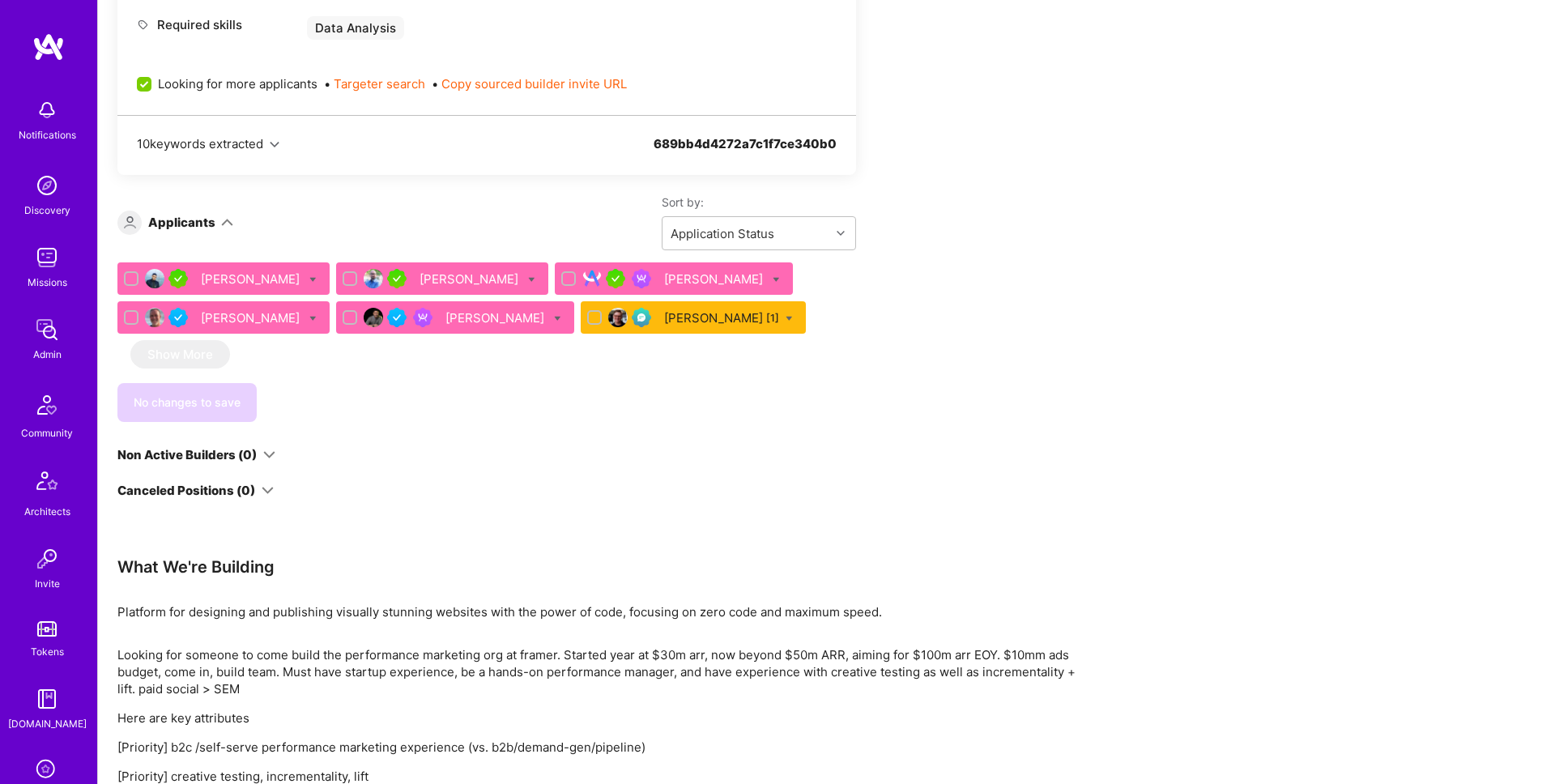
scroll to position [806, 0]
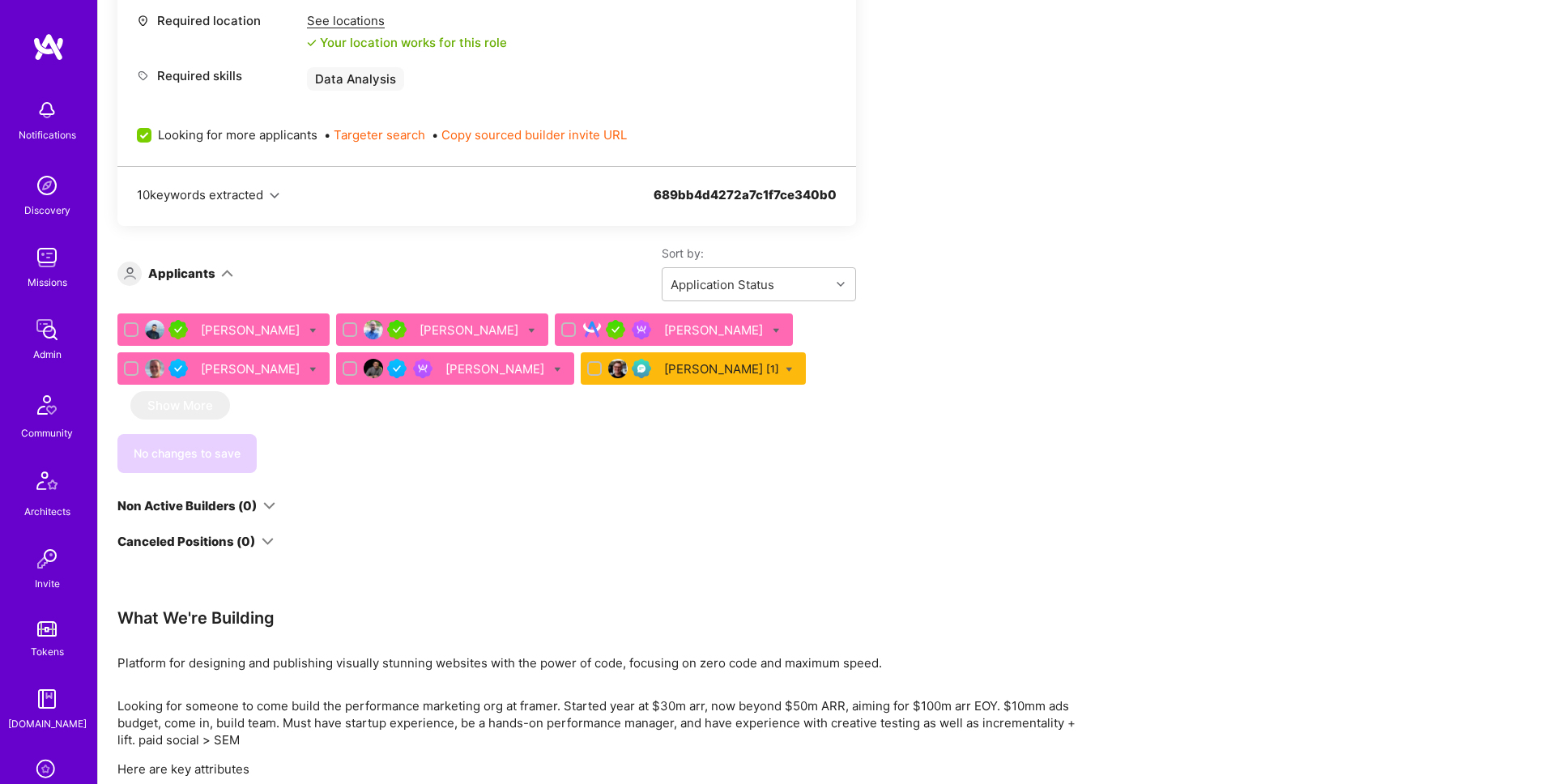
click at [649, 319] on div "[PERSON_NAME]" at bounding box center [674, 329] width 238 height 32
click at [664, 329] on div "[PERSON_NAME]" at bounding box center [715, 330] width 102 height 17
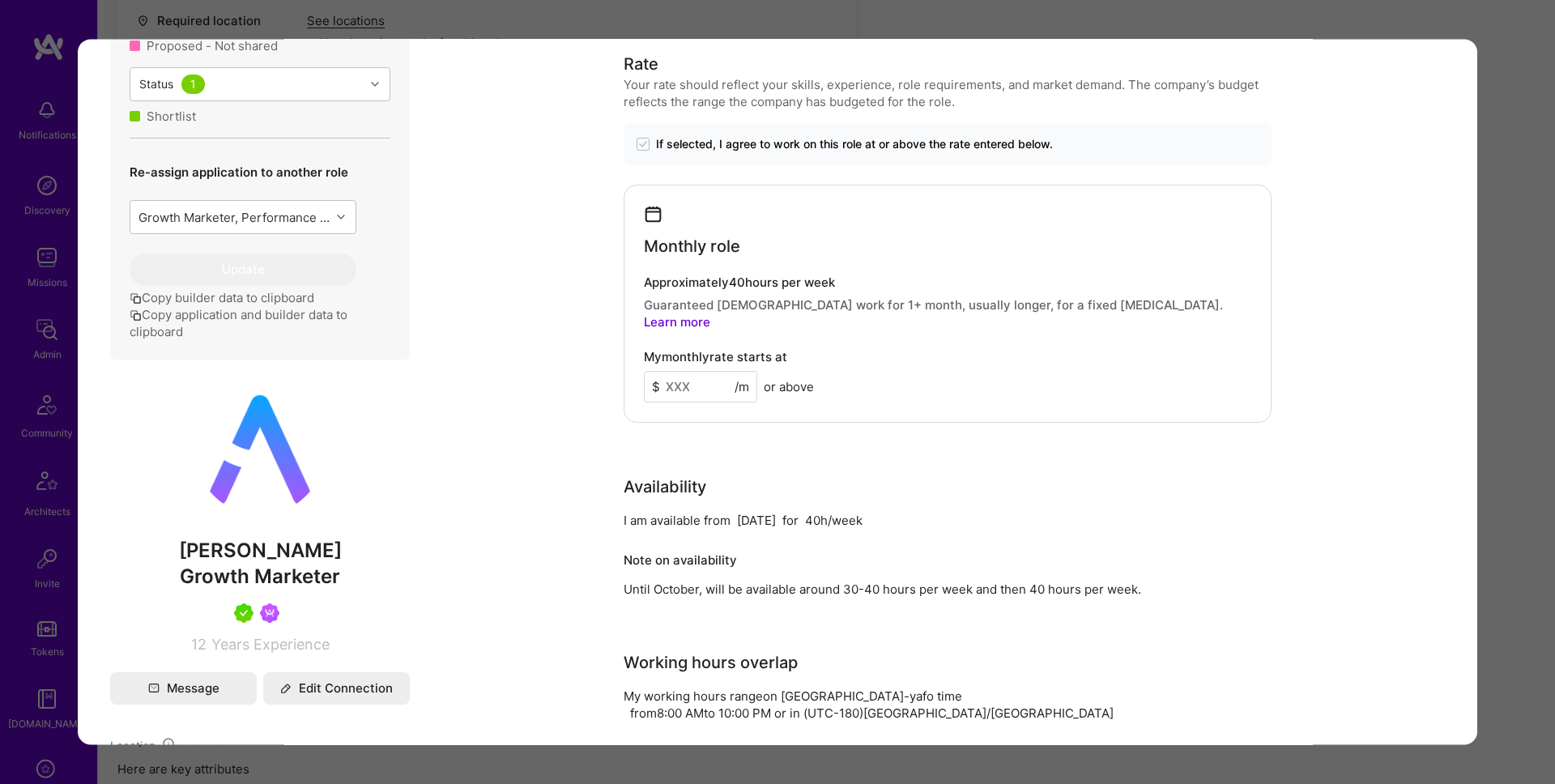
scroll to position [146, 0]
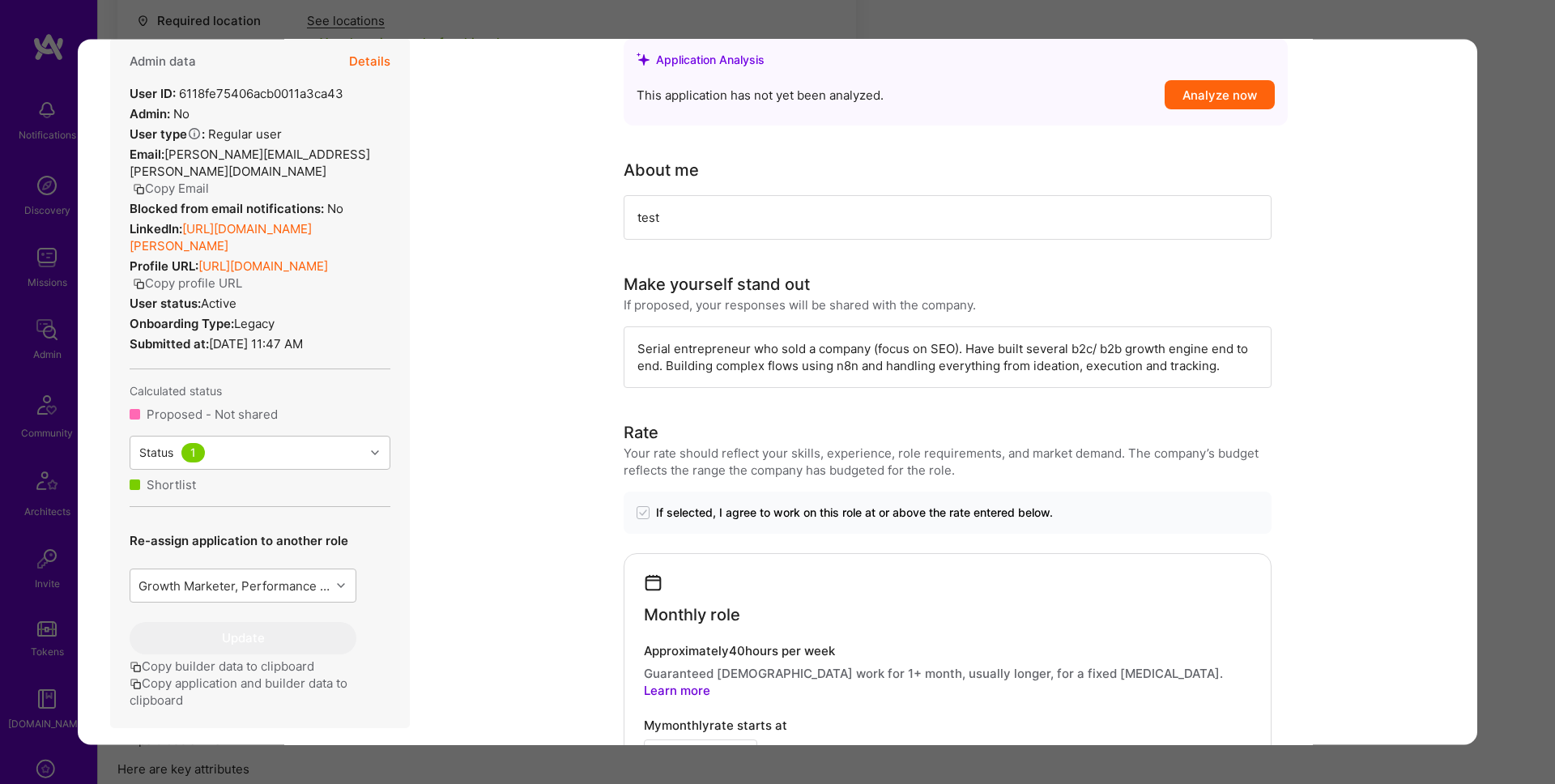
click at [792, 351] on div "Serial entrepreneur who sold a company (focus on SEO). Have built several b2c/ …" at bounding box center [947, 357] width 648 height 62
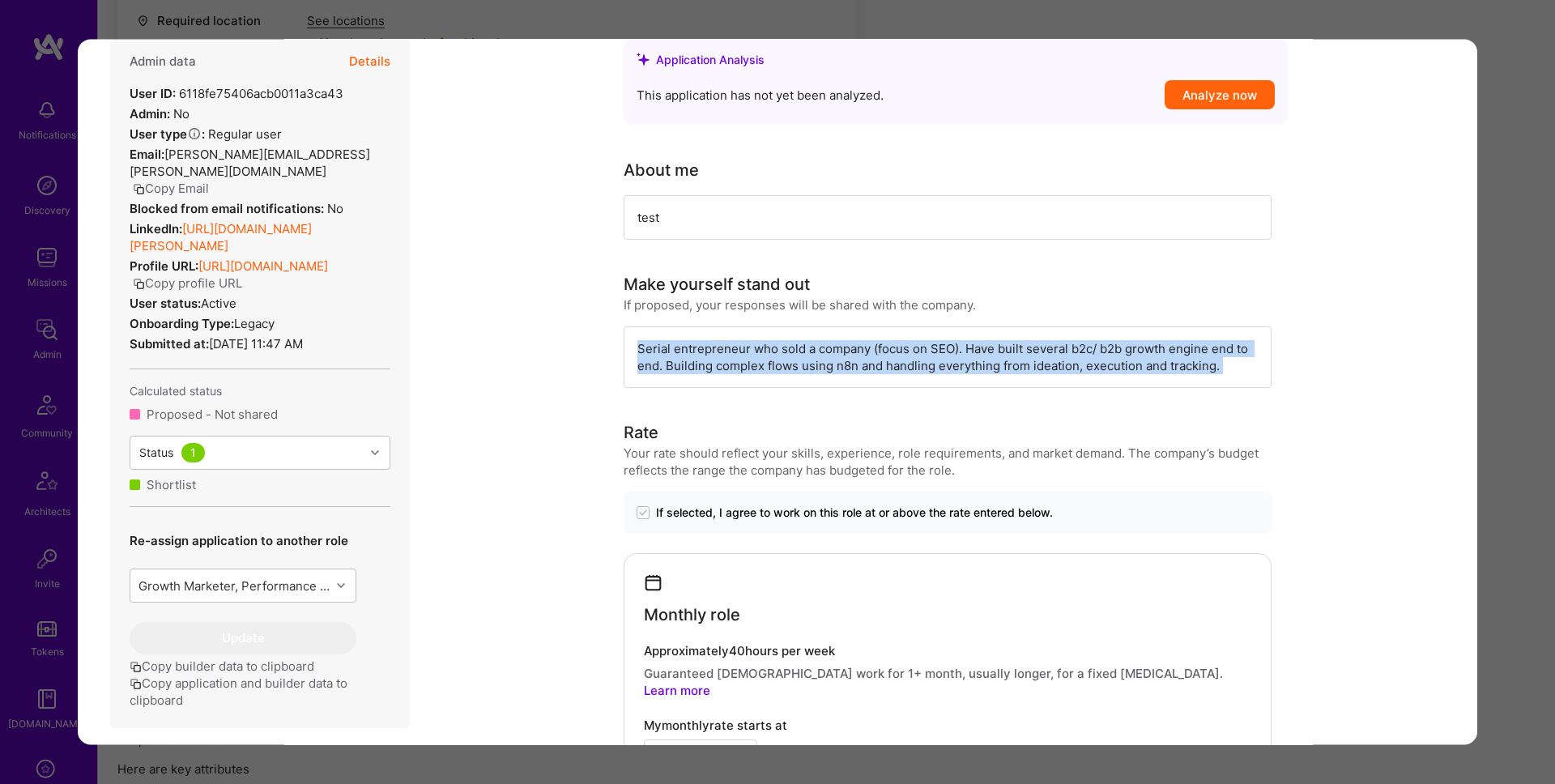
click at [792, 351] on div "Serial entrepreneur who sold a company (focus on SEO). Have built several b2c/ …" at bounding box center [947, 357] width 648 height 62
copy div "Serial entrepreneur who sold a company (focus on SEO). Have built several b2c/ …"
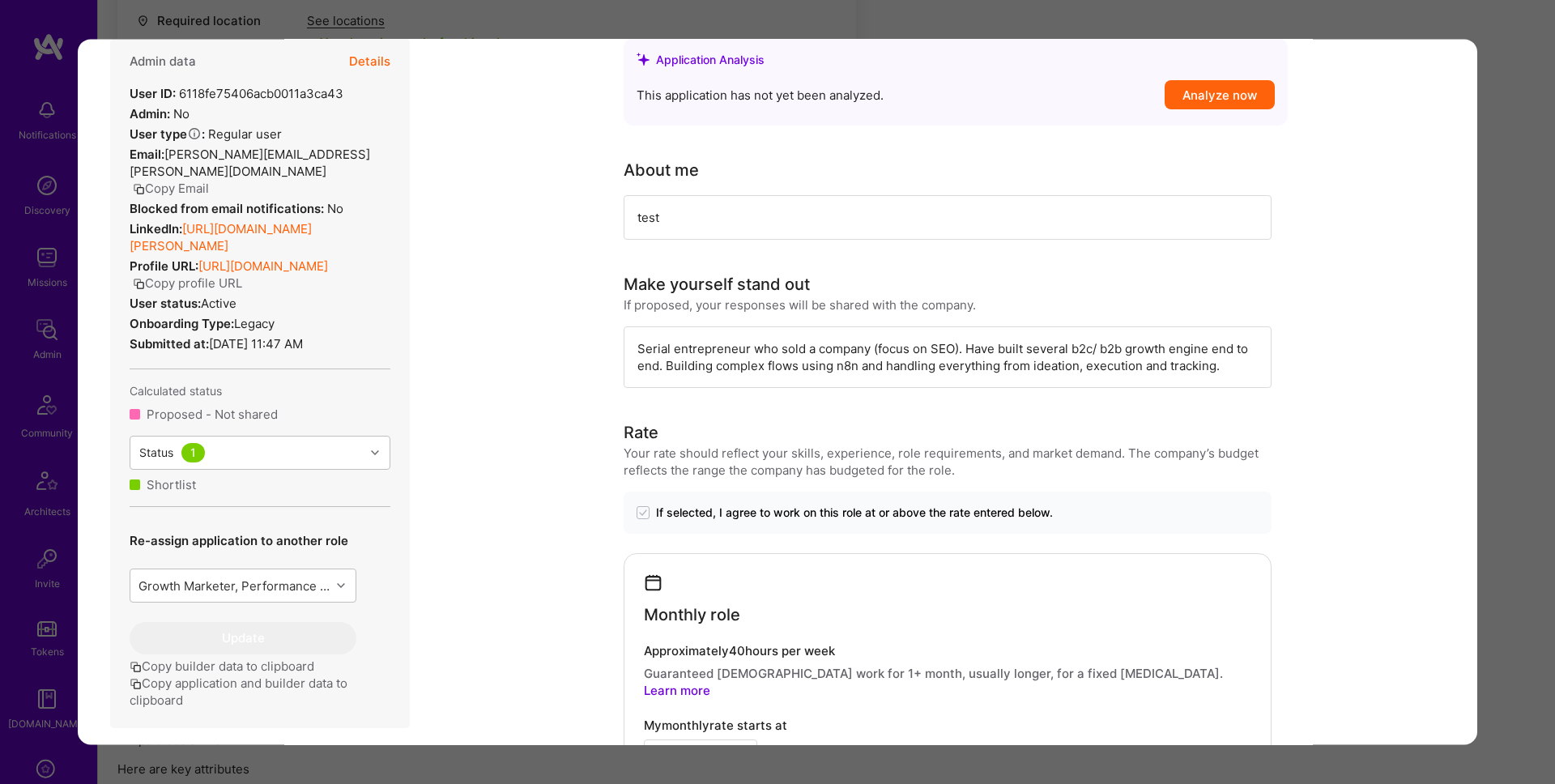
drag, startPoint x: 1520, startPoint y: 371, endPoint x: 1535, endPoint y: 369, distance: 15.1
click at [1520, 371] on div "Application 3 of 6 Evaluation scores Expertise level Very good Interpersonal sk…" at bounding box center [778, 392] width 1555 height 784
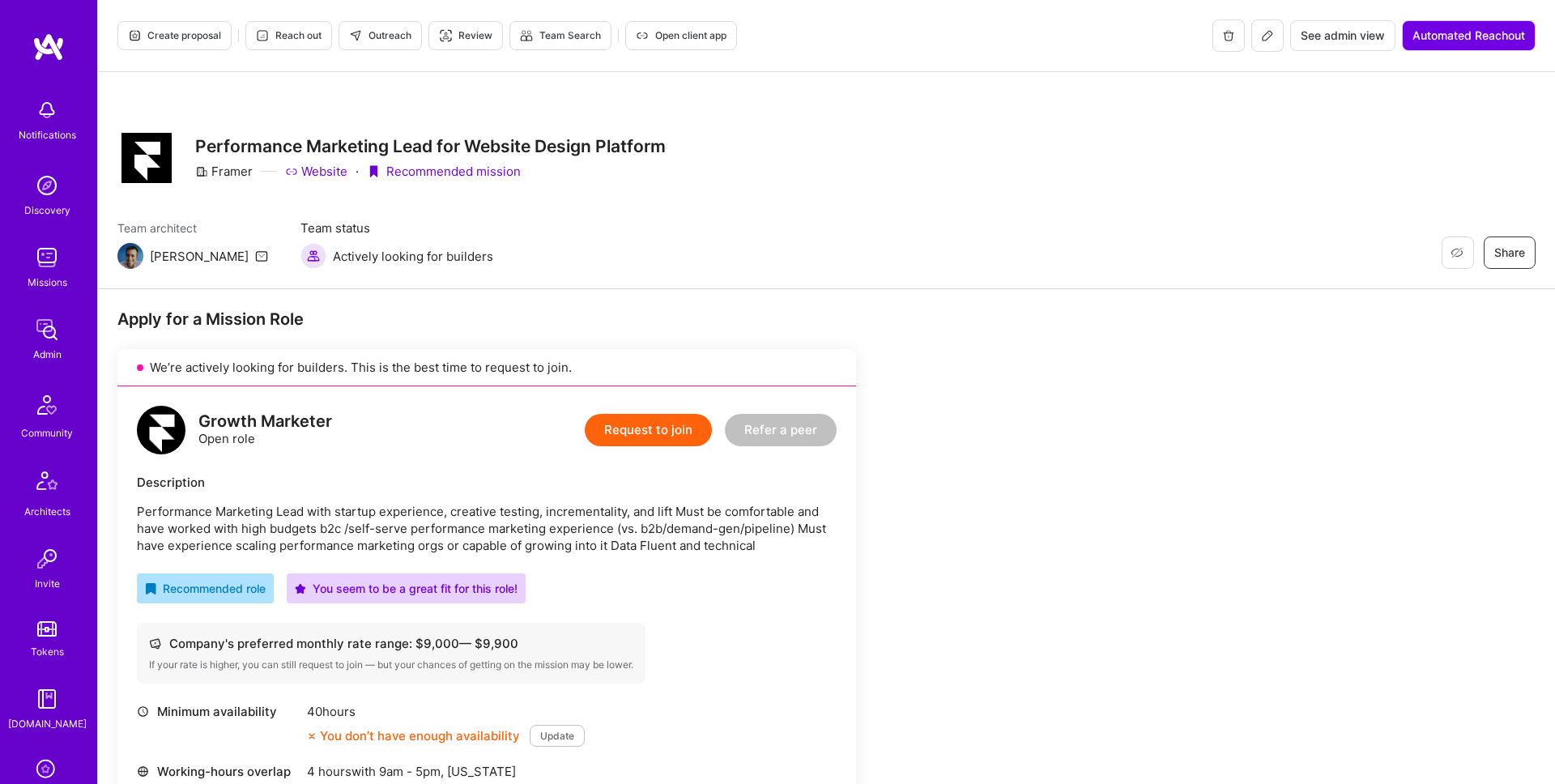
click at [175, 37] on span "Create proposal" at bounding box center [174, 36] width 93 height 15
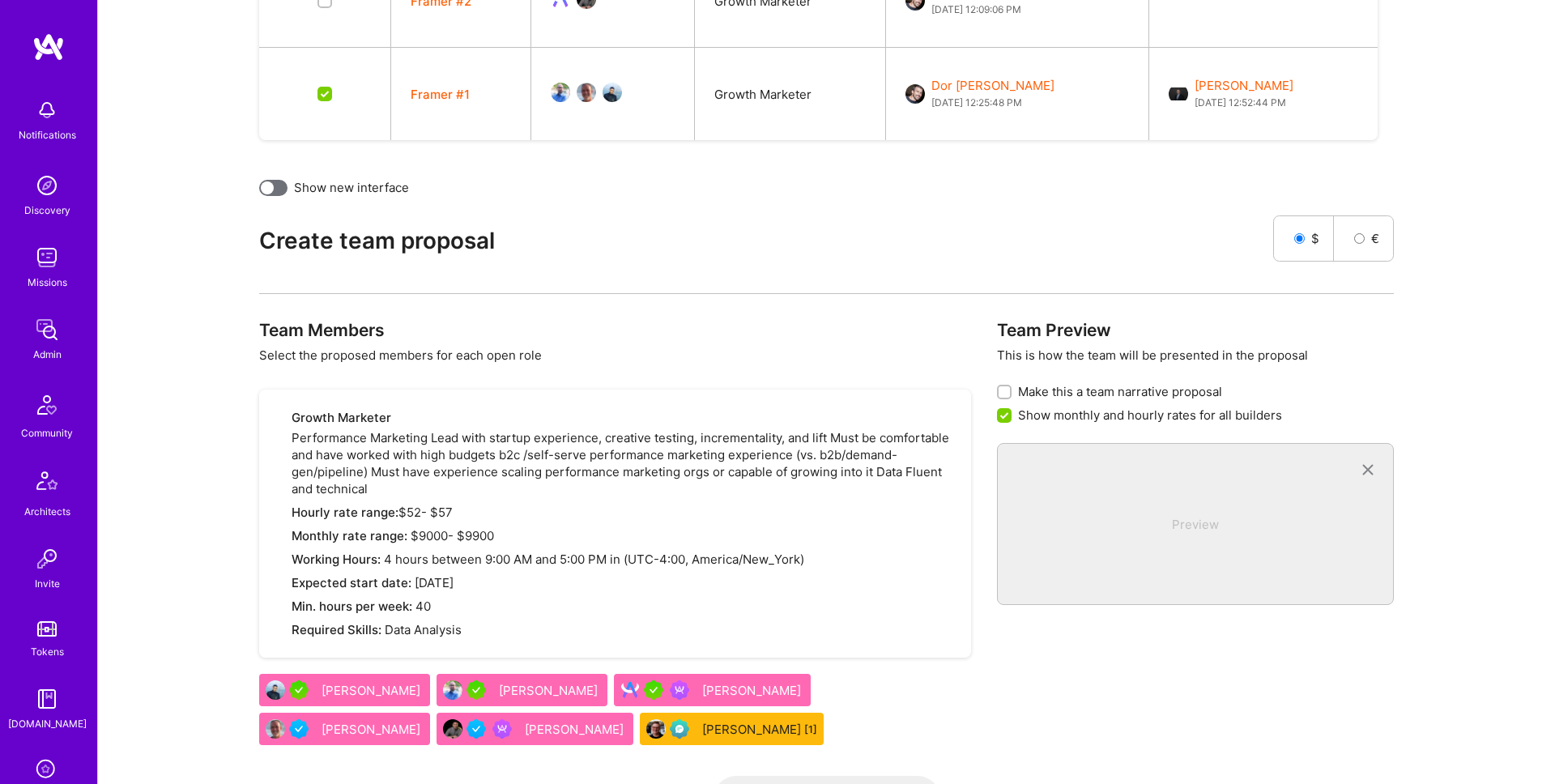
scroll to position [672, 0]
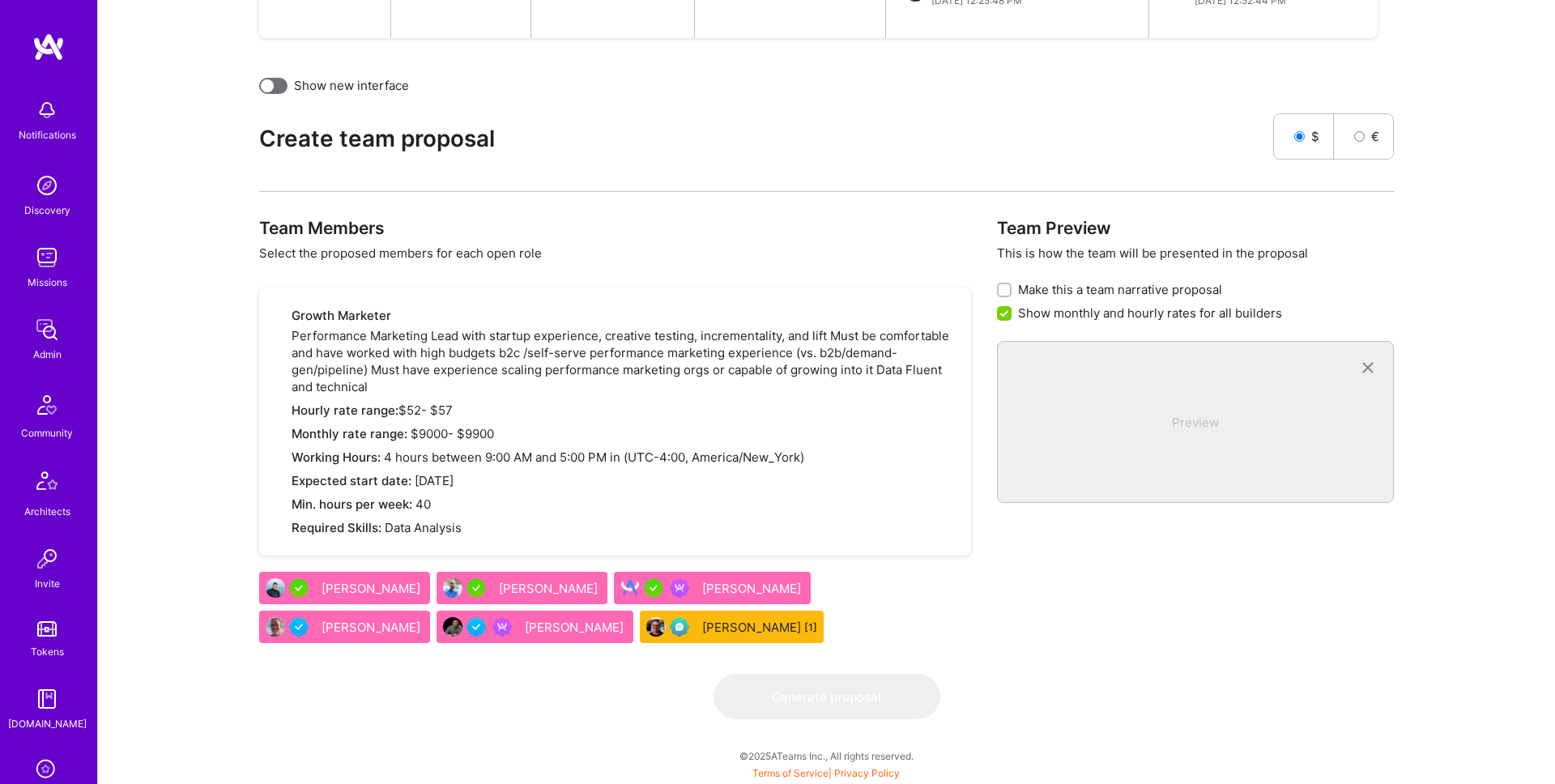
click at [703, 588] on div "[PERSON_NAME]" at bounding box center [753, 588] width 102 height 17
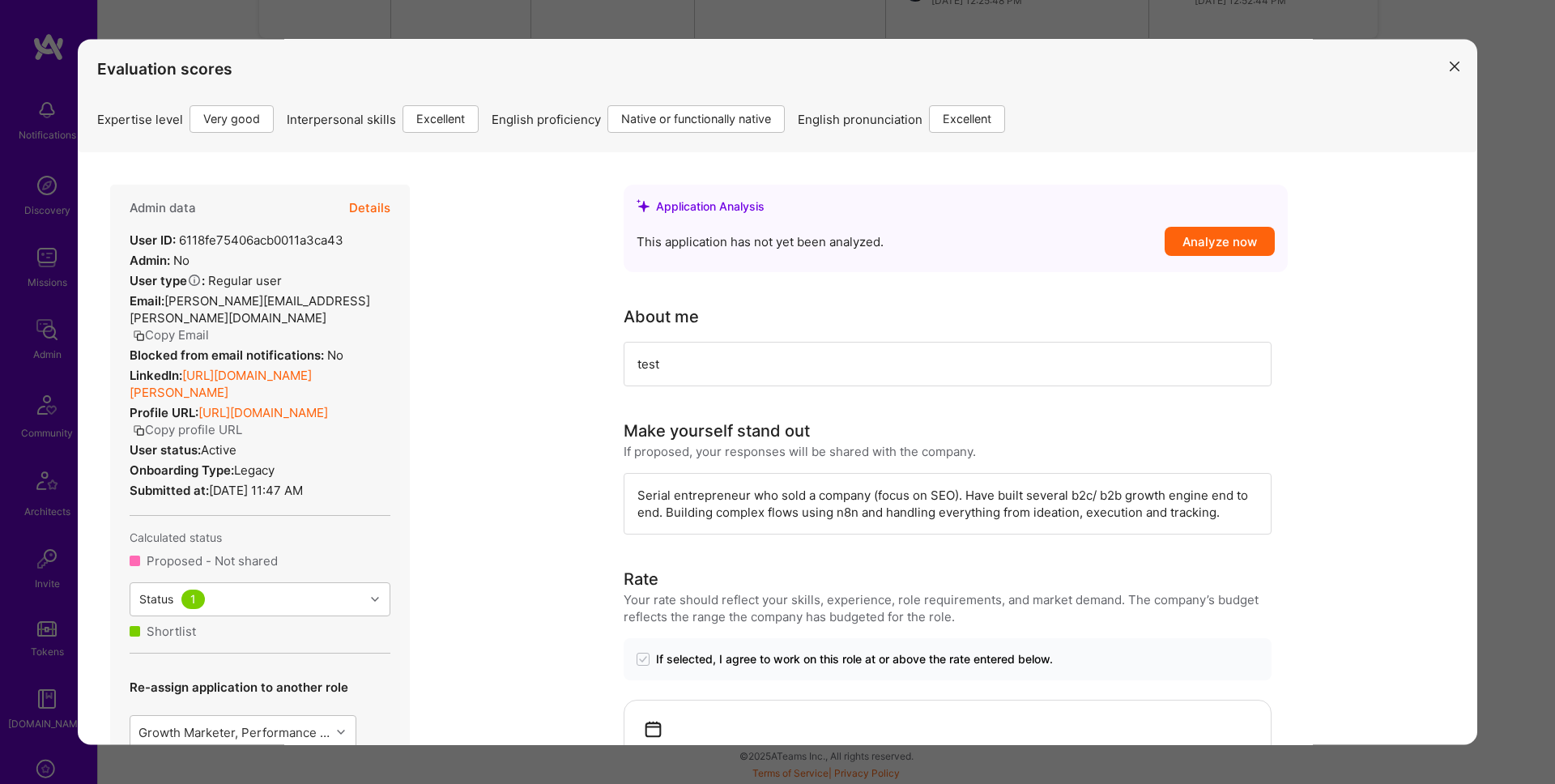
click at [799, 503] on div "Serial entrepreneur who sold a company (focus on SEO). Have built several b2c/ …" at bounding box center [947, 504] width 648 height 62
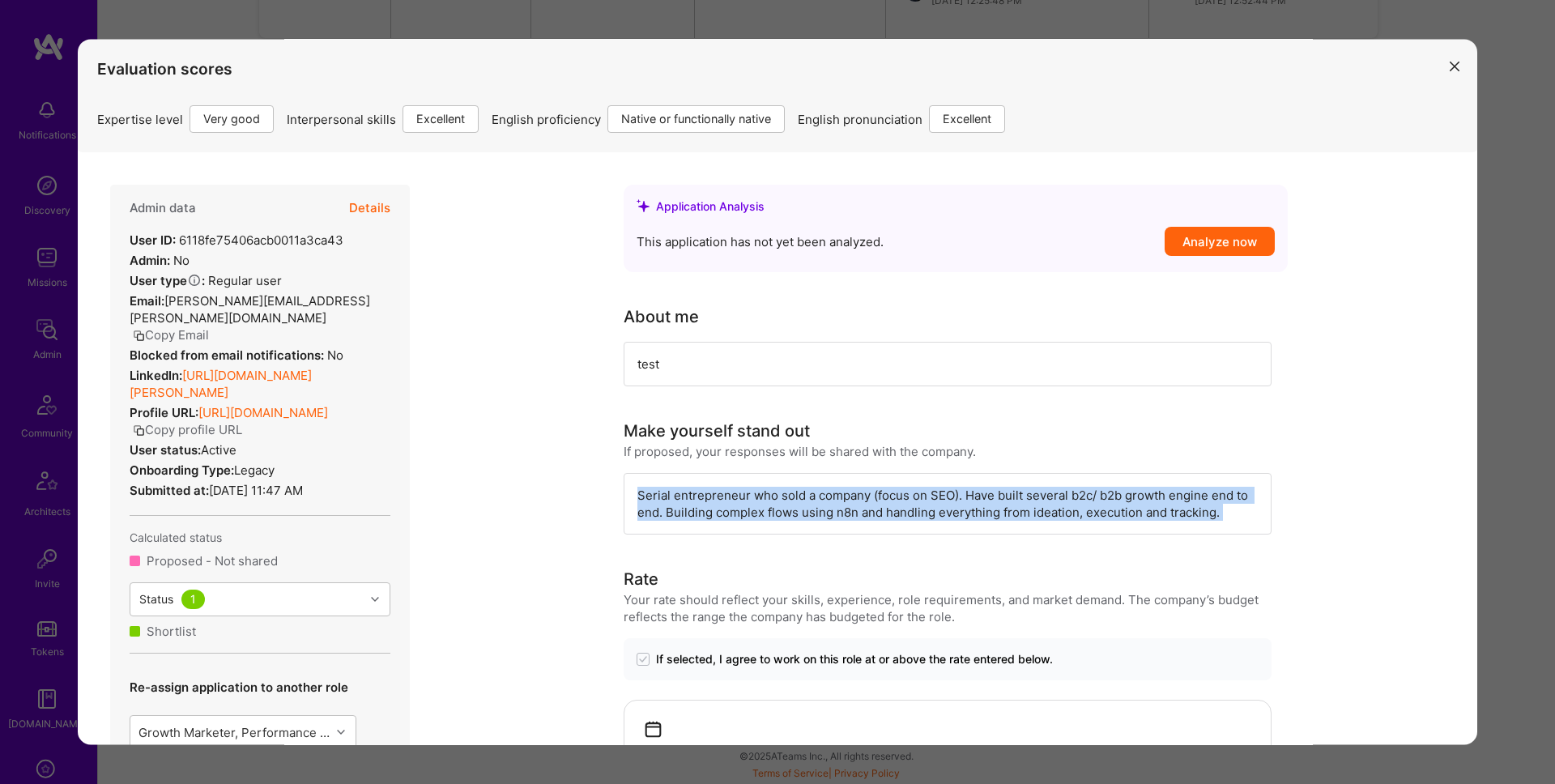
click at [799, 503] on div "Serial entrepreneur who sold a company (focus on SEO). Have built several b2c/ …" at bounding box center [947, 504] width 648 height 62
copy div "Serial entrepreneur who sold a company (focus on SEO). Have built several b2c/ …"
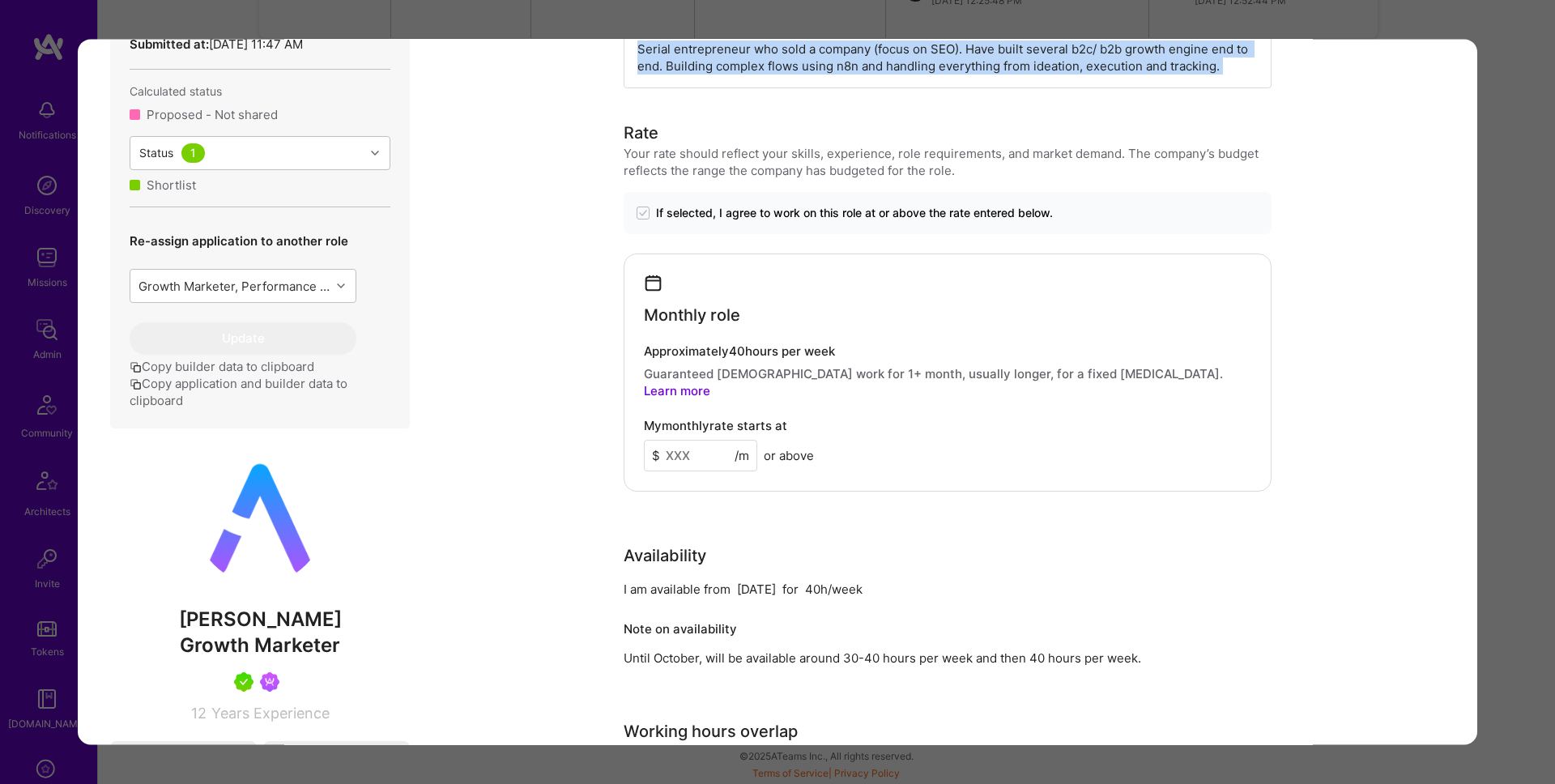
scroll to position [509, 0]
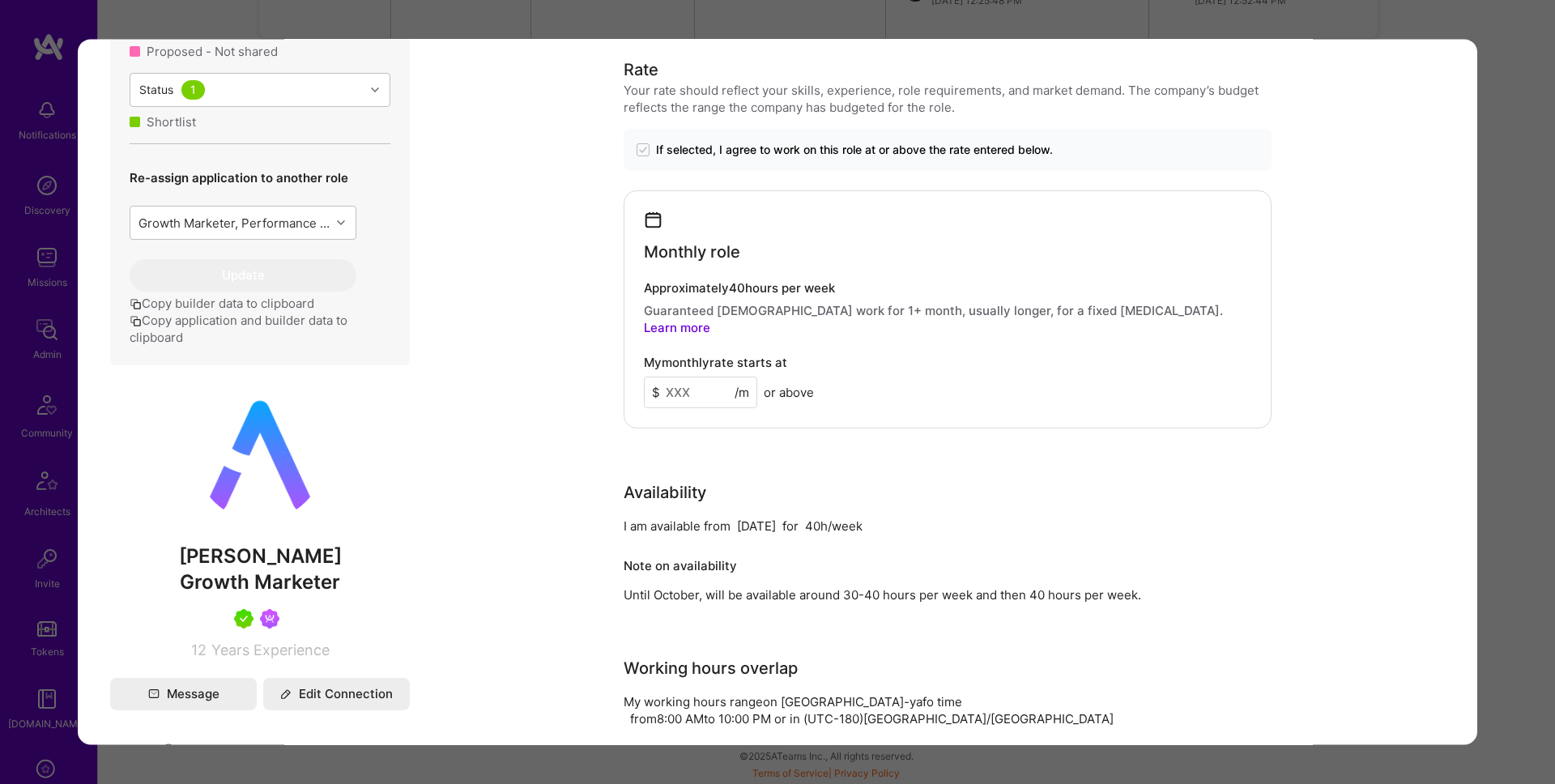
click at [1503, 178] on div "Evaluation scores Expertise level Very good Interpersonal skills Excellent Engl…" at bounding box center [778, 392] width 1555 height 784
click at [1487, 254] on div "Evaluation scores Expertise level Very good Interpersonal skills Excellent Engl…" at bounding box center [778, 392] width 1555 height 784
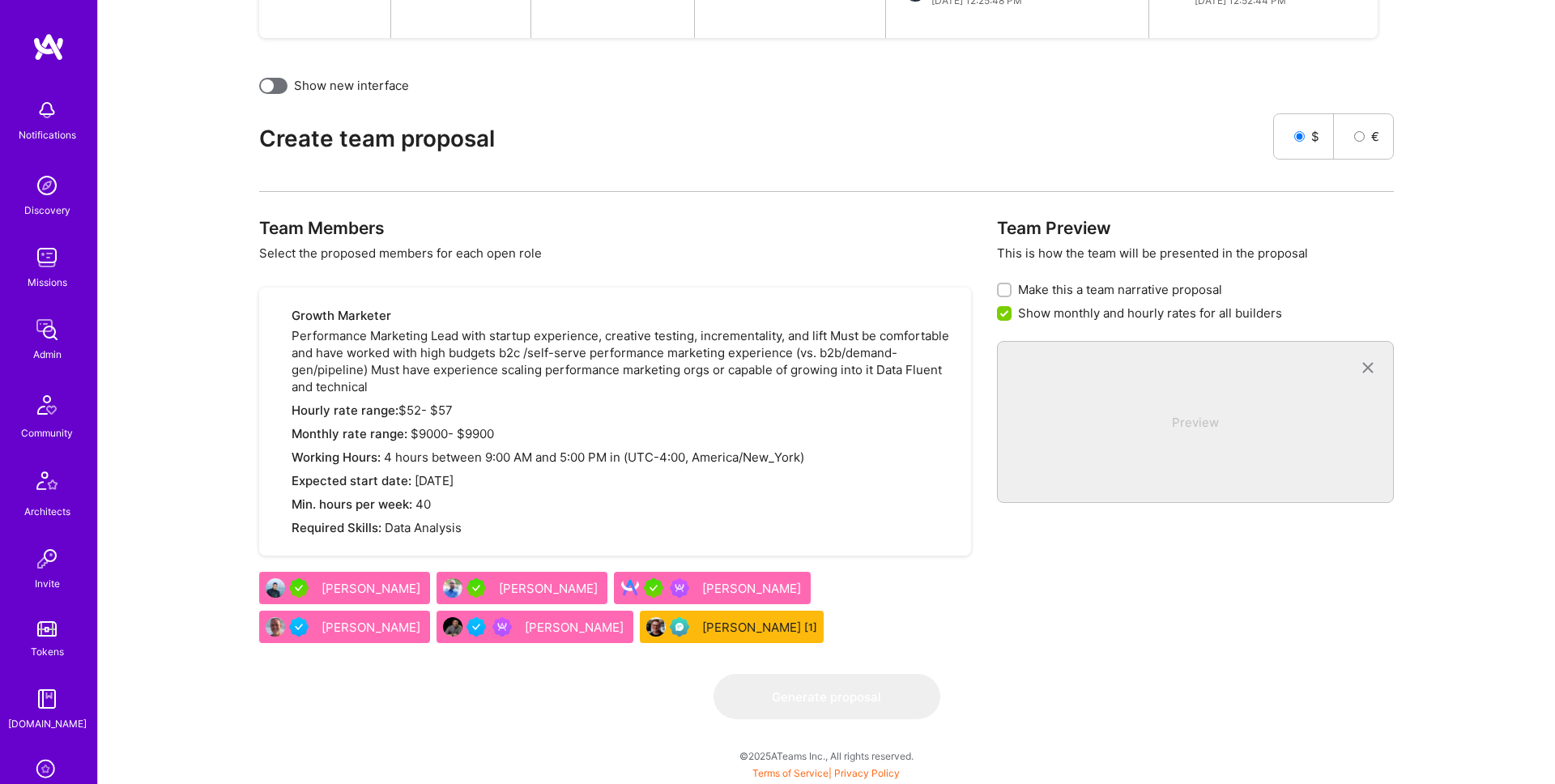
click at [703, 592] on div "[PERSON_NAME]" at bounding box center [753, 588] width 102 height 17
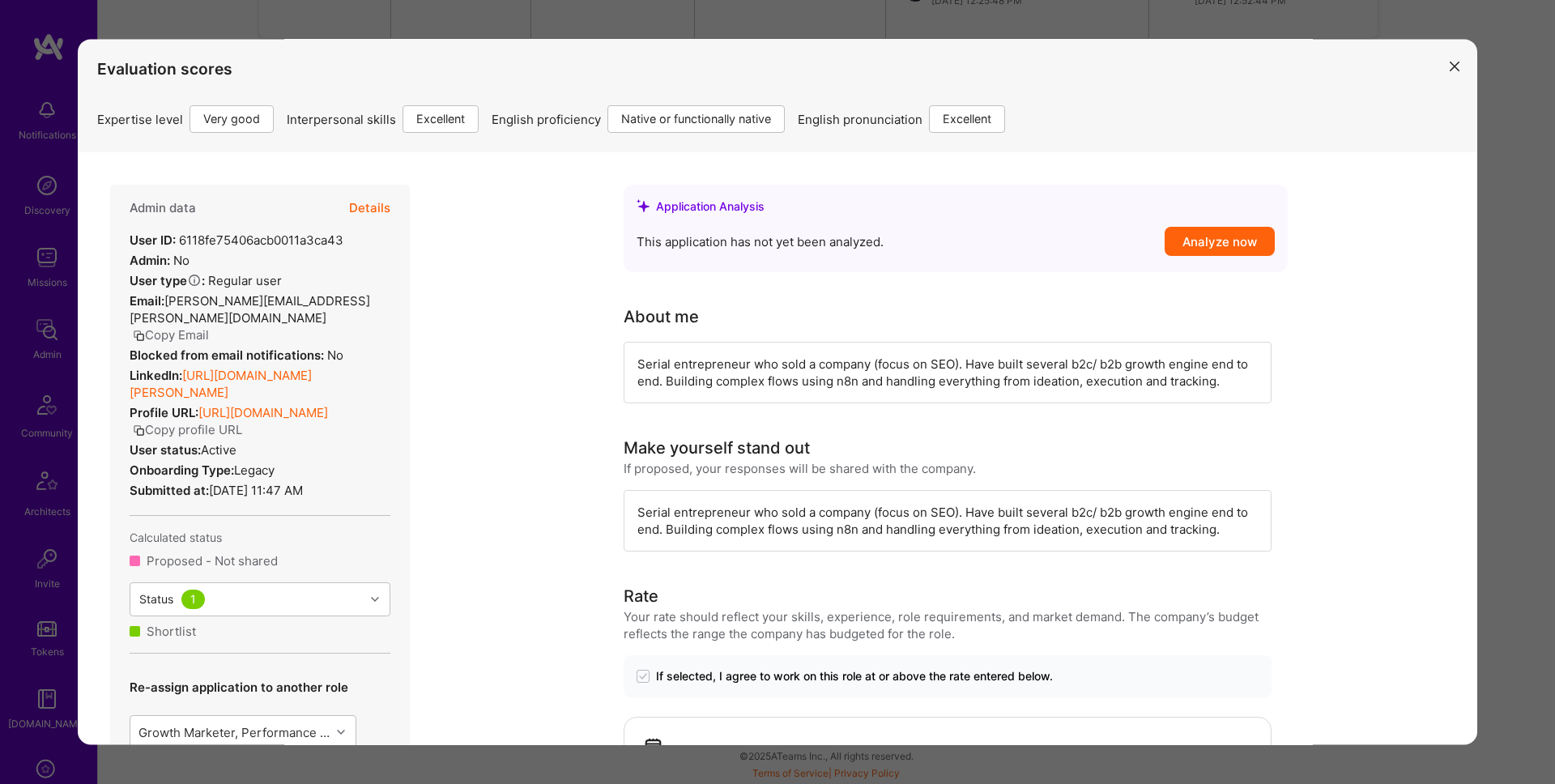
click at [1486, 423] on div "Evaluation scores Expertise level Very good Interpersonal skills Excellent Engl…" at bounding box center [778, 392] width 1555 height 784
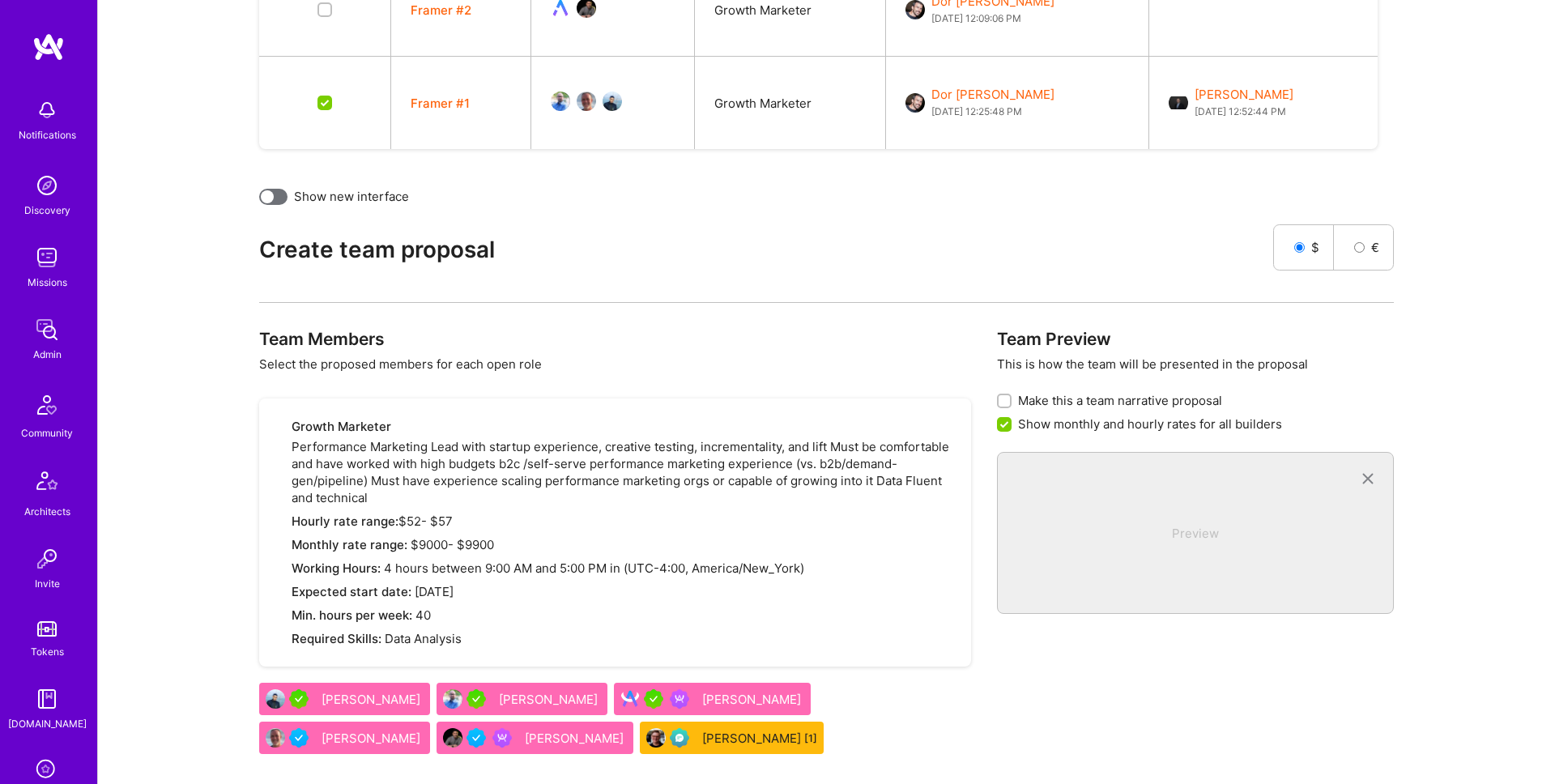
scroll to position [672, 0]
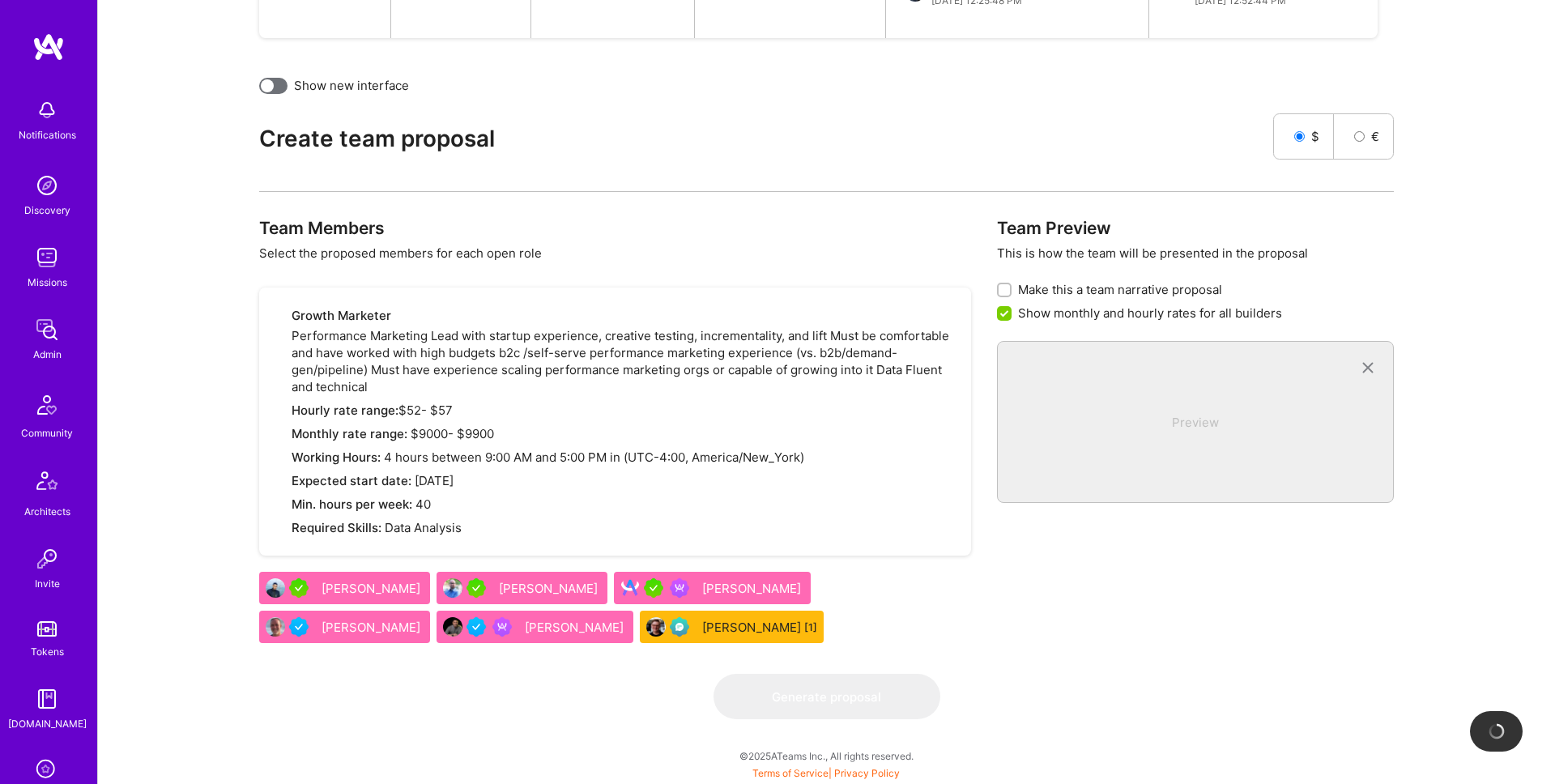
checkbox input "false"
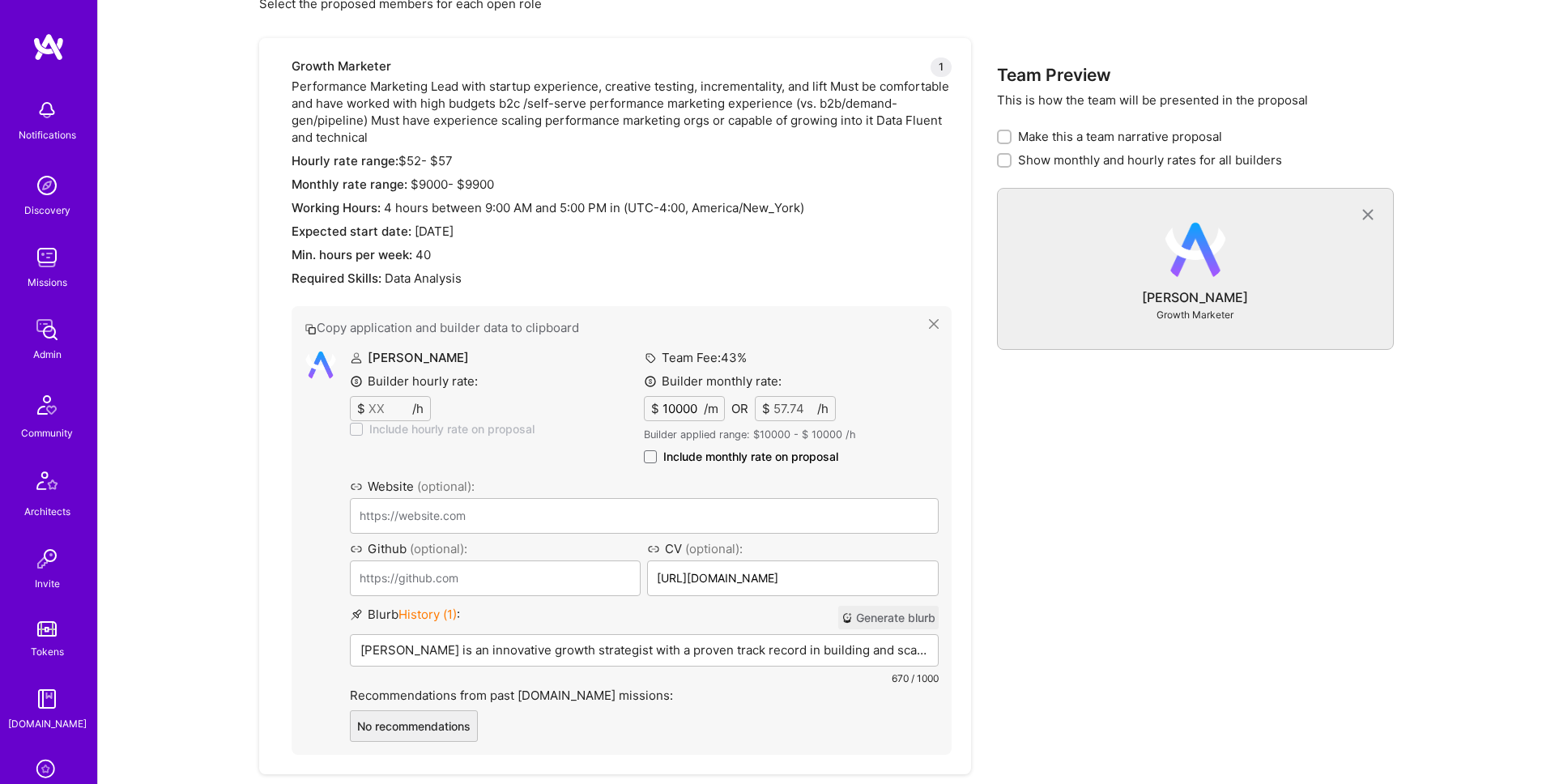
scroll to position [1140, 0]
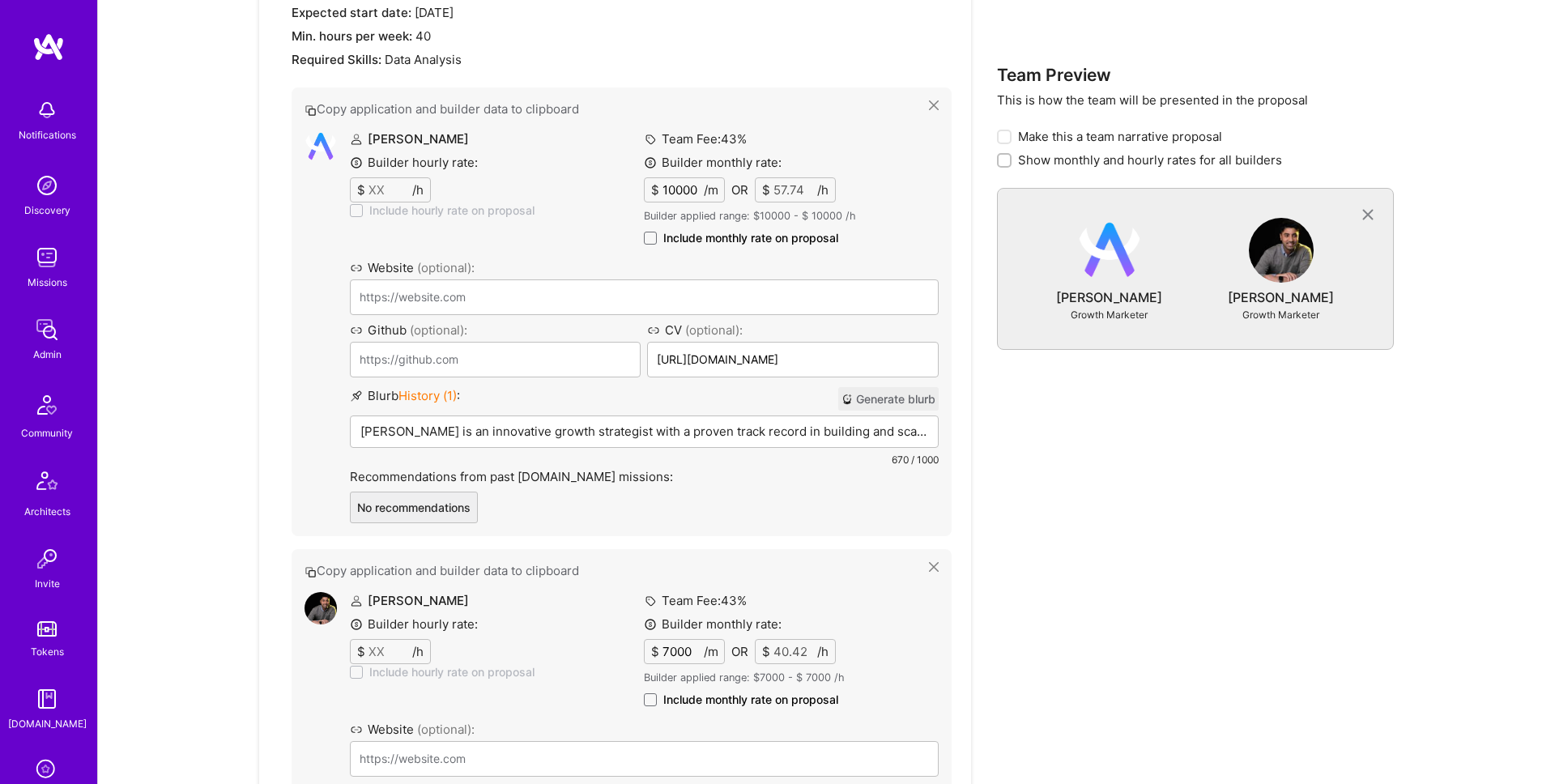
click at [678, 651] on input "7000" at bounding box center [681, 651] width 44 height 24
drag, startPoint x: 678, startPoint y: 651, endPoint x: 862, endPoint y: 393, distance: 316.9
click at [679, 650] on input "7000" at bounding box center [681, 651] width 44 height 24
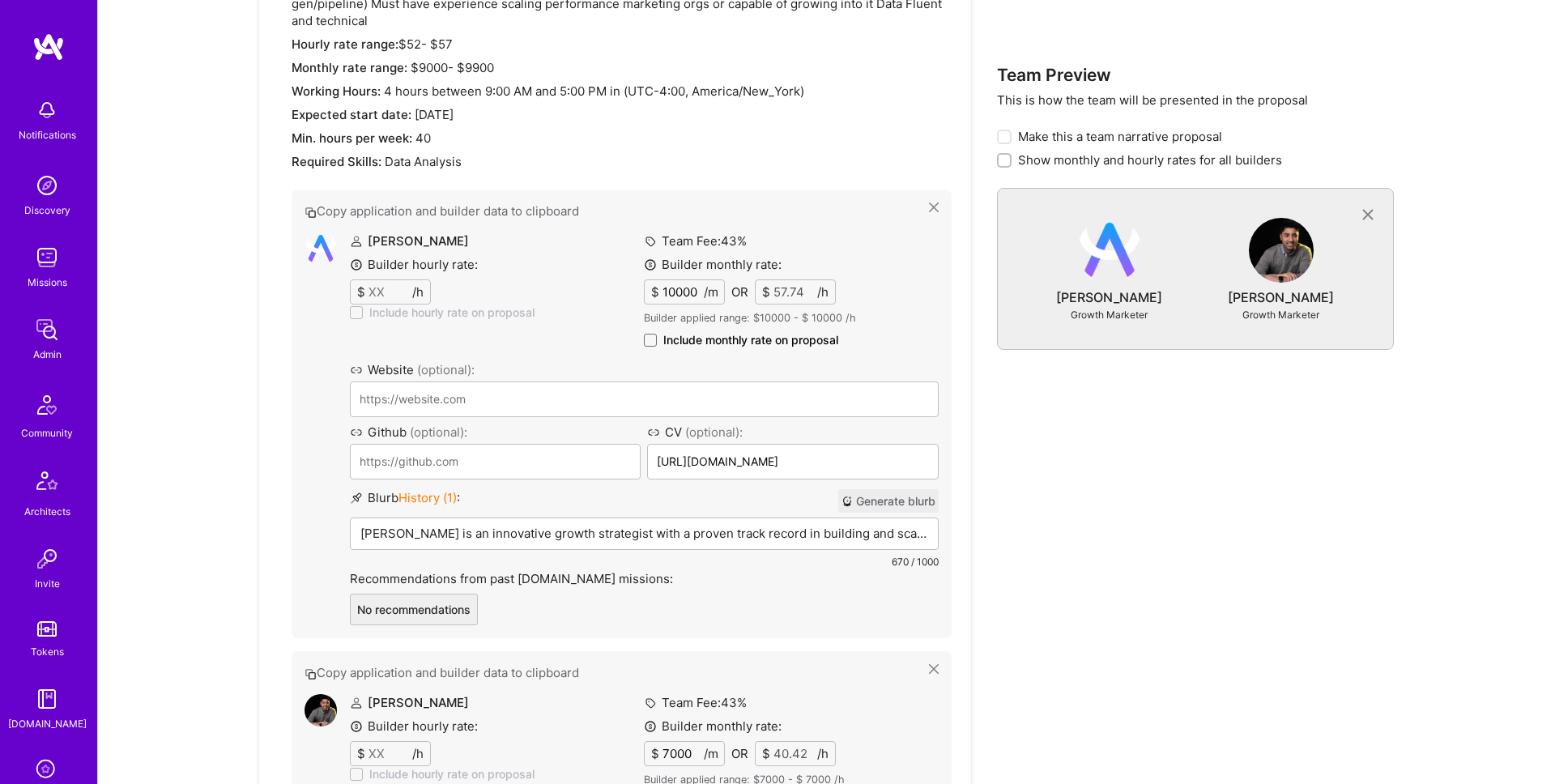
scroll to position [975, 0]
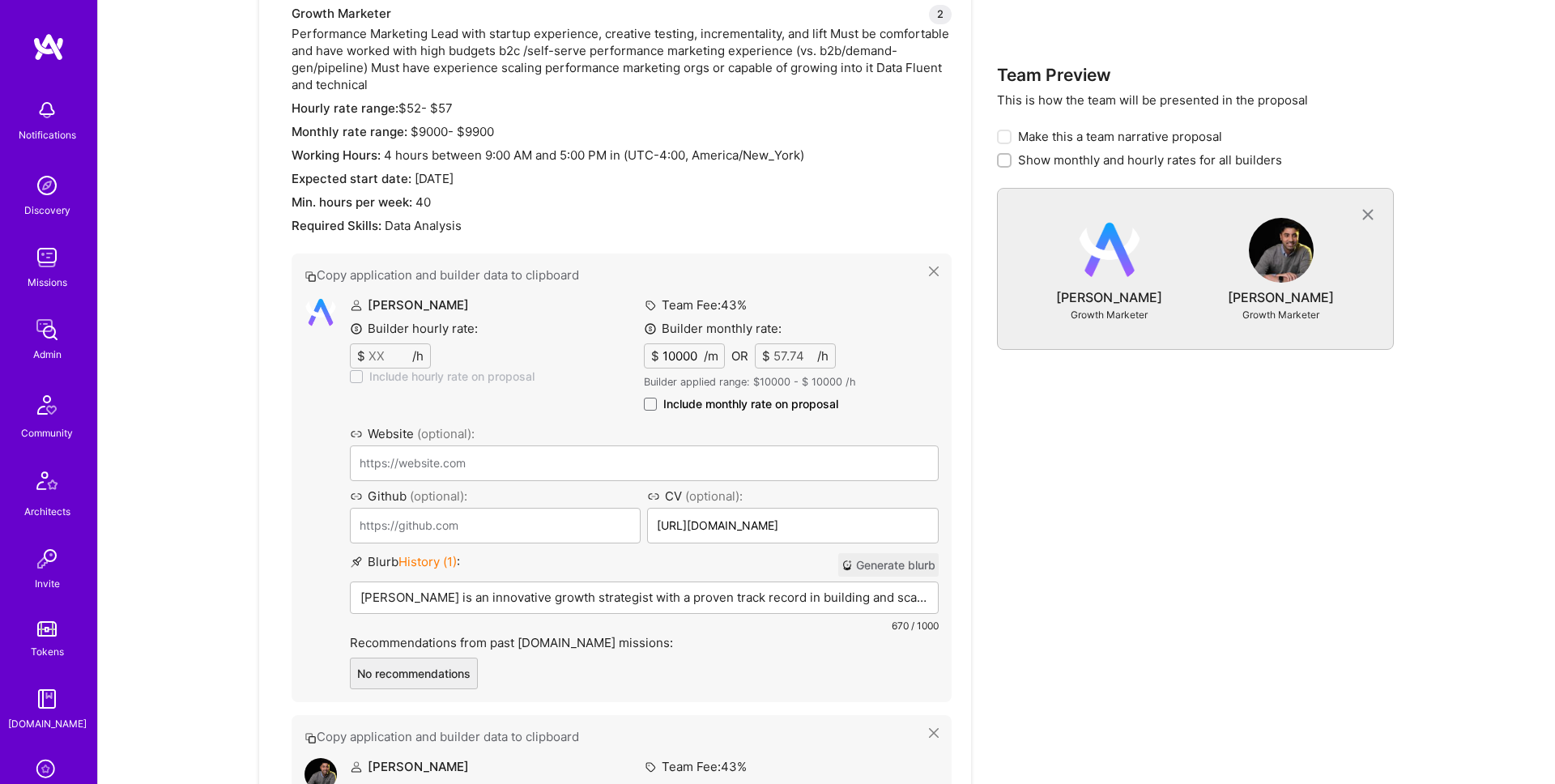
type input "9"
type input "0.05"
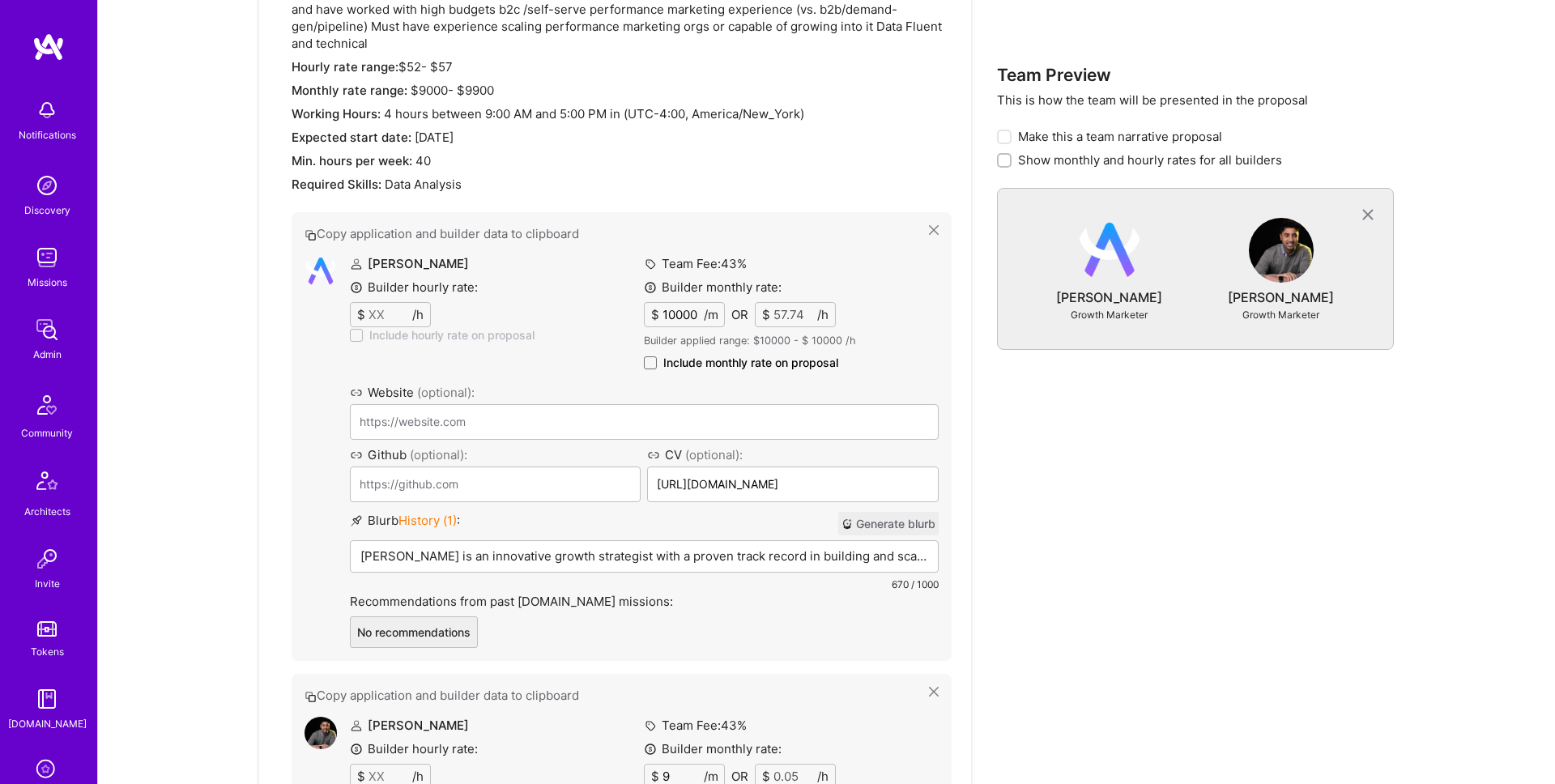
type input "90"
type input "0.52"
type input "900"
type input "5.2"
type input "9000"
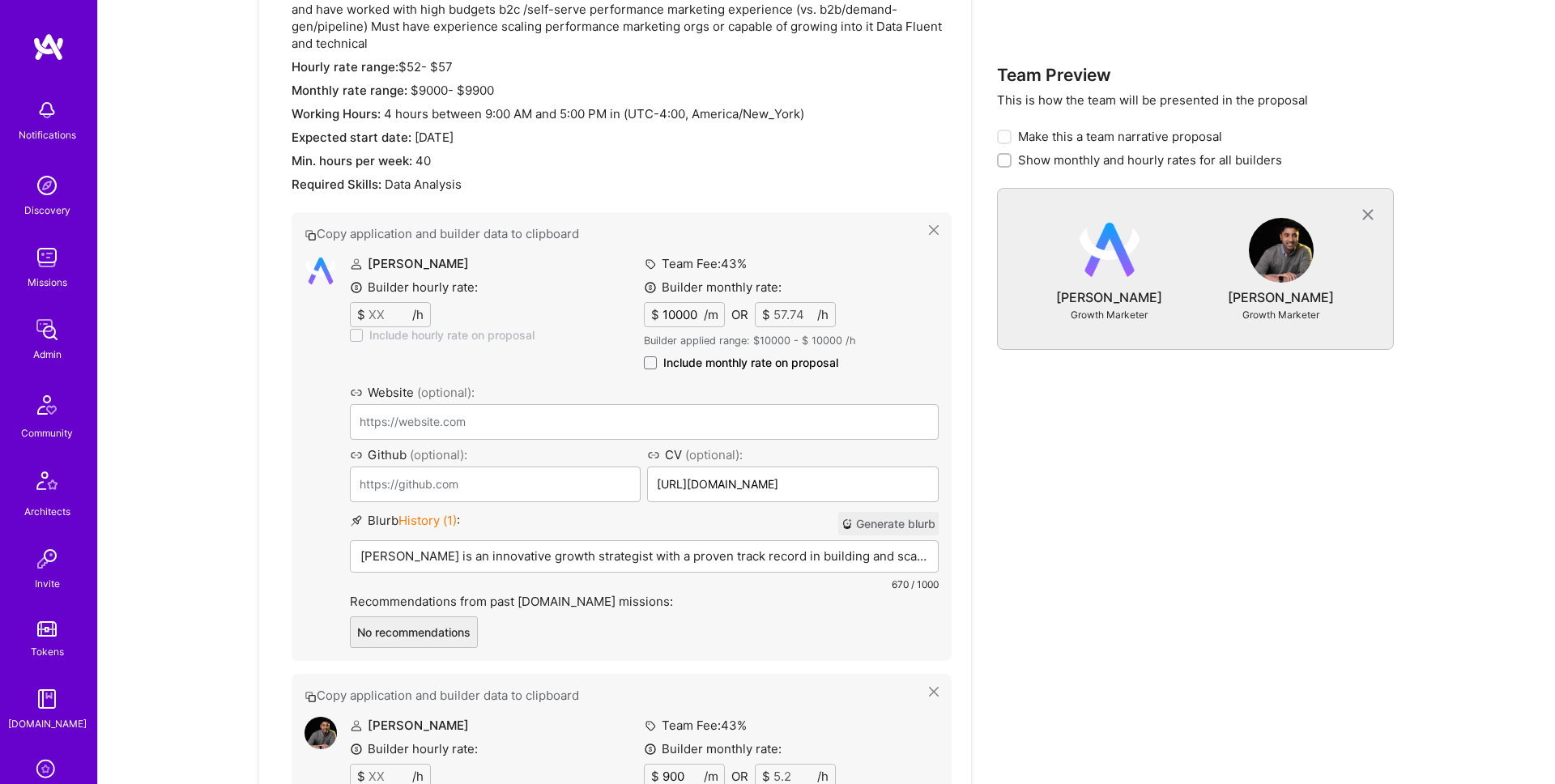
type input "51.96"
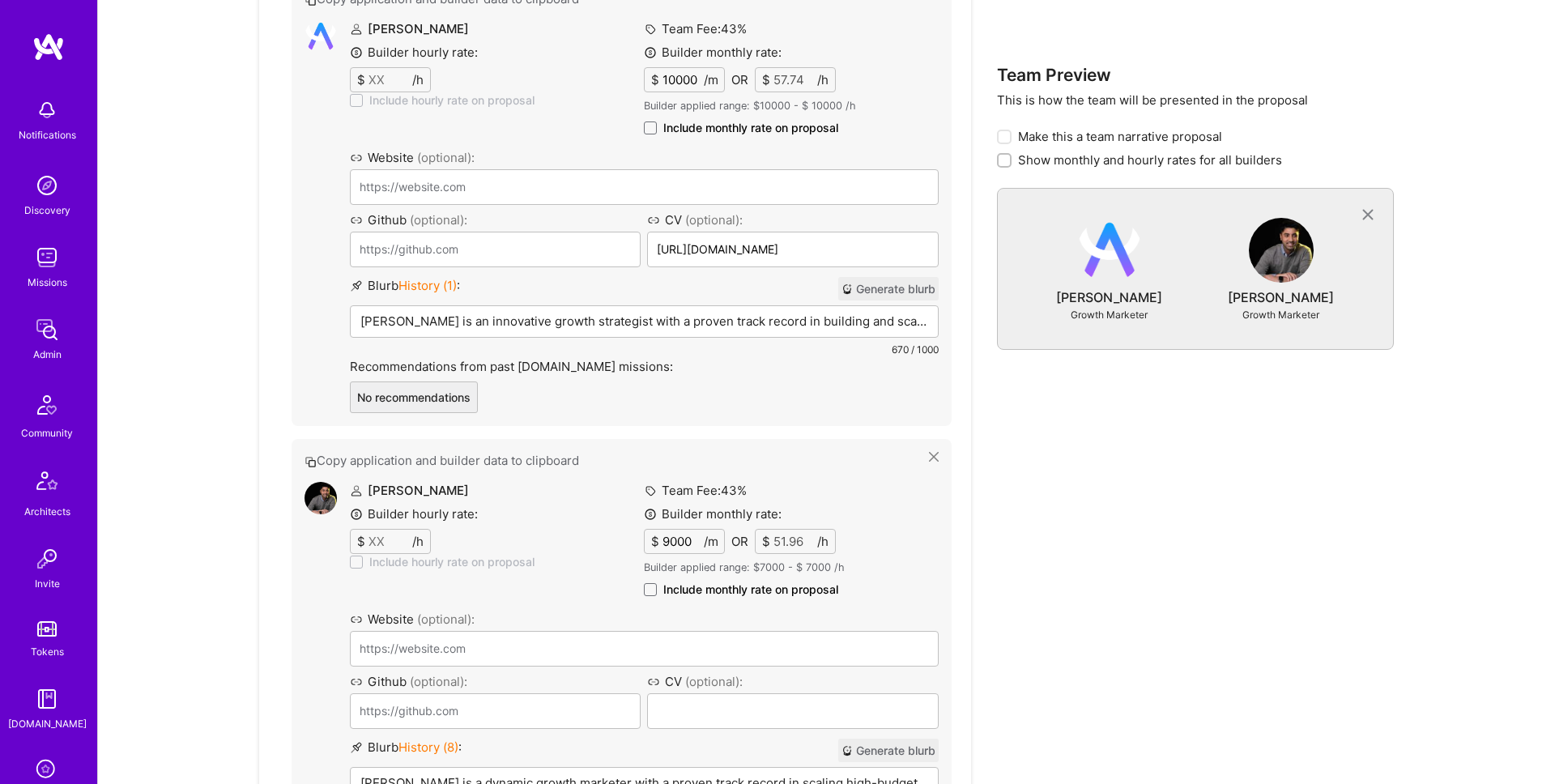
scroll to position [1267, 0]
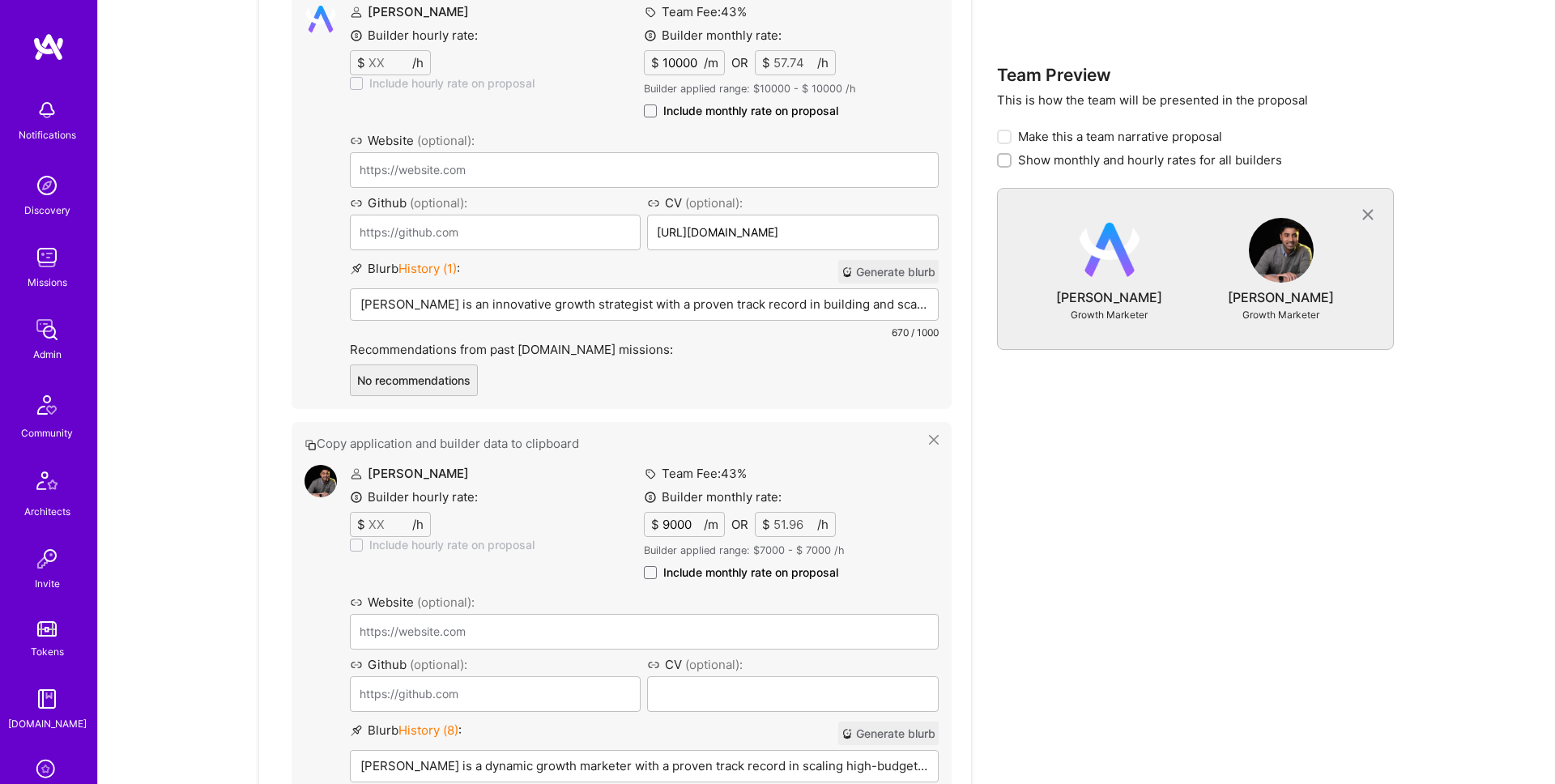
type input "9000"
click at [701, 574] on span "Include monthly rate on proposal" at bounding box center [750, 572] width 175 height 17
click at [0, 0] on input "Include monthly rate on proposal" at bounding box center [0, 0] width 0 height 0
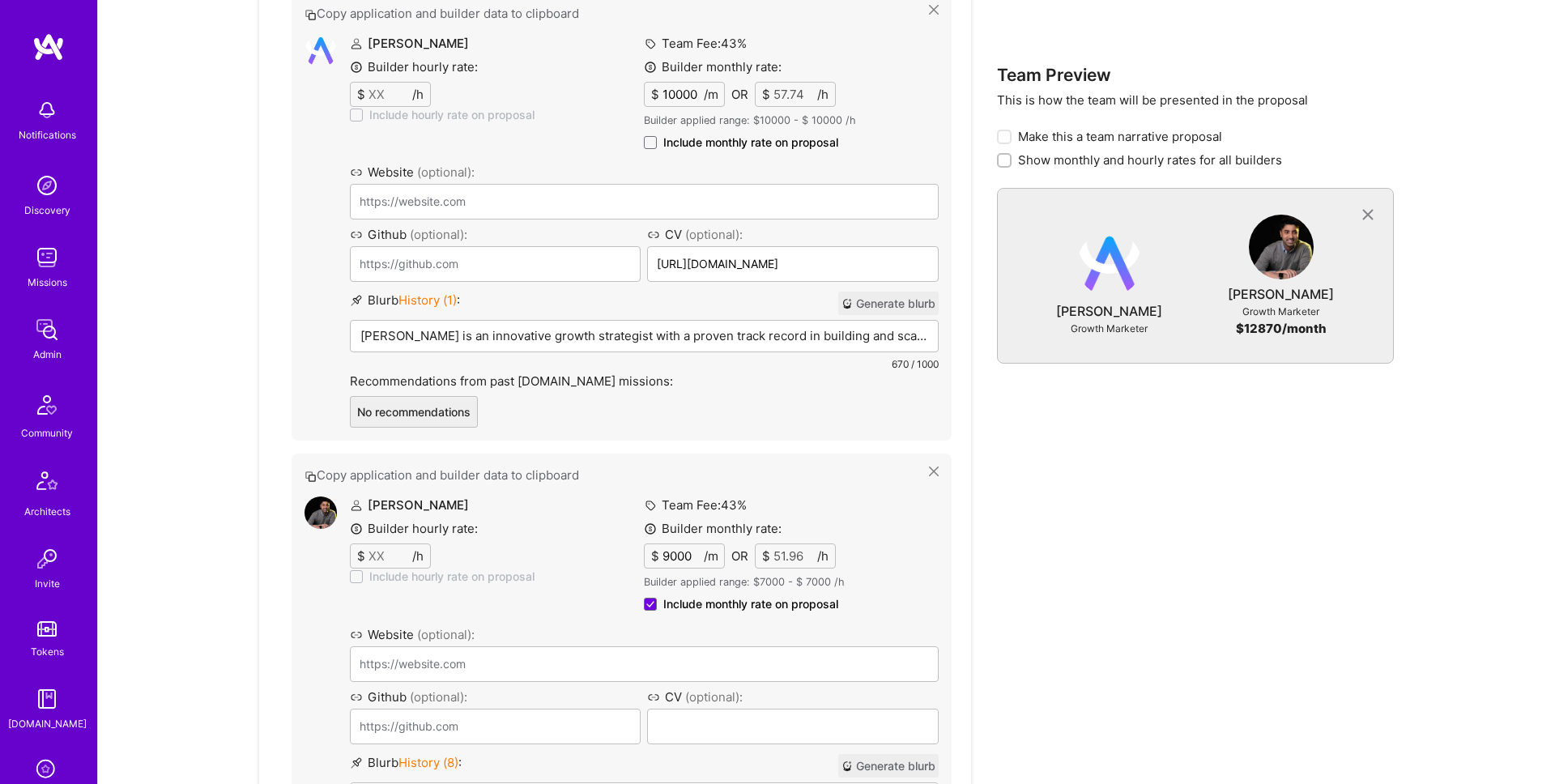
scroll to position [1603, 0]
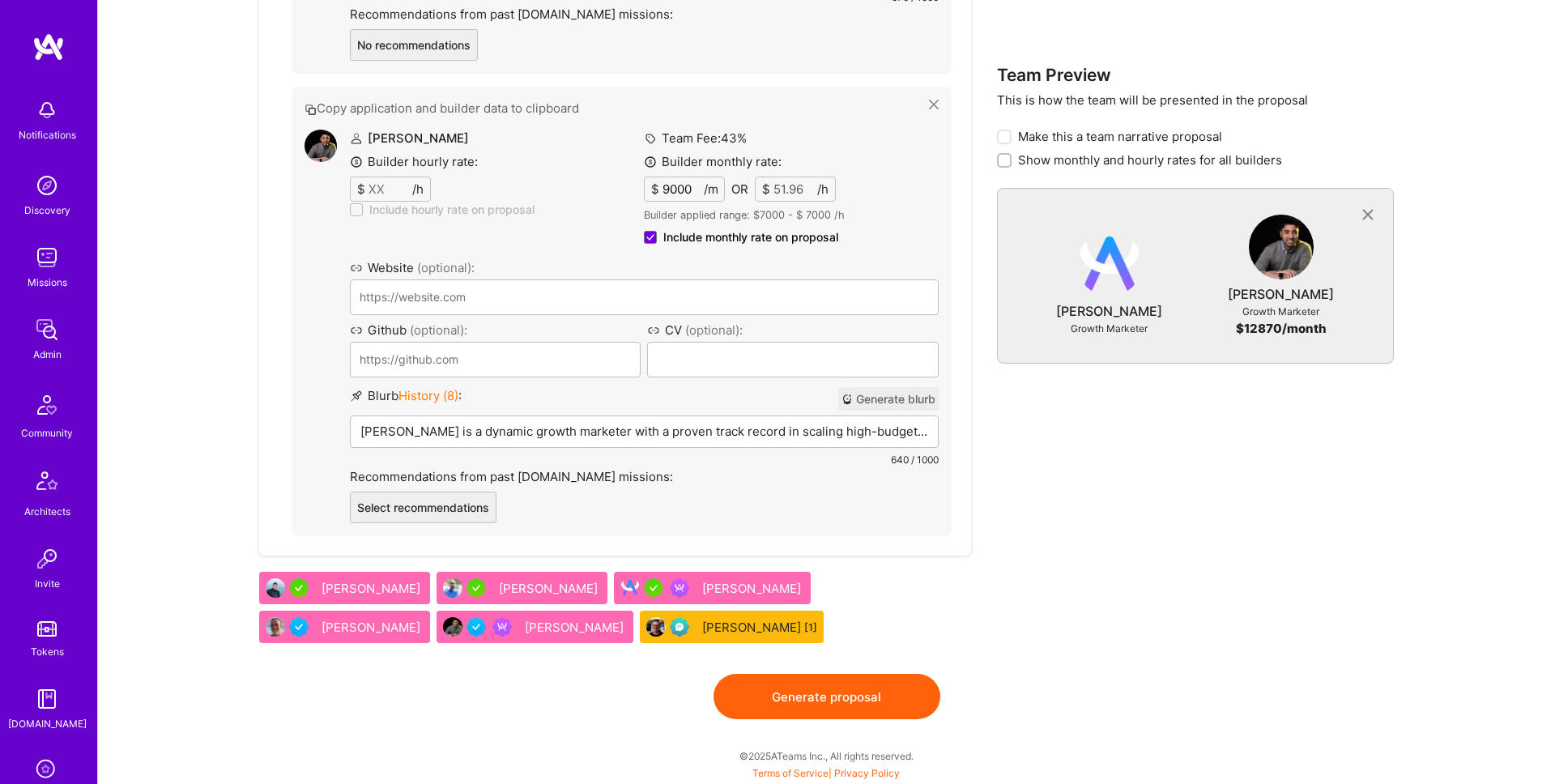
click at [859, 688] on button "Generate proposal" at bounding box center [827, 696] width 227 height 45
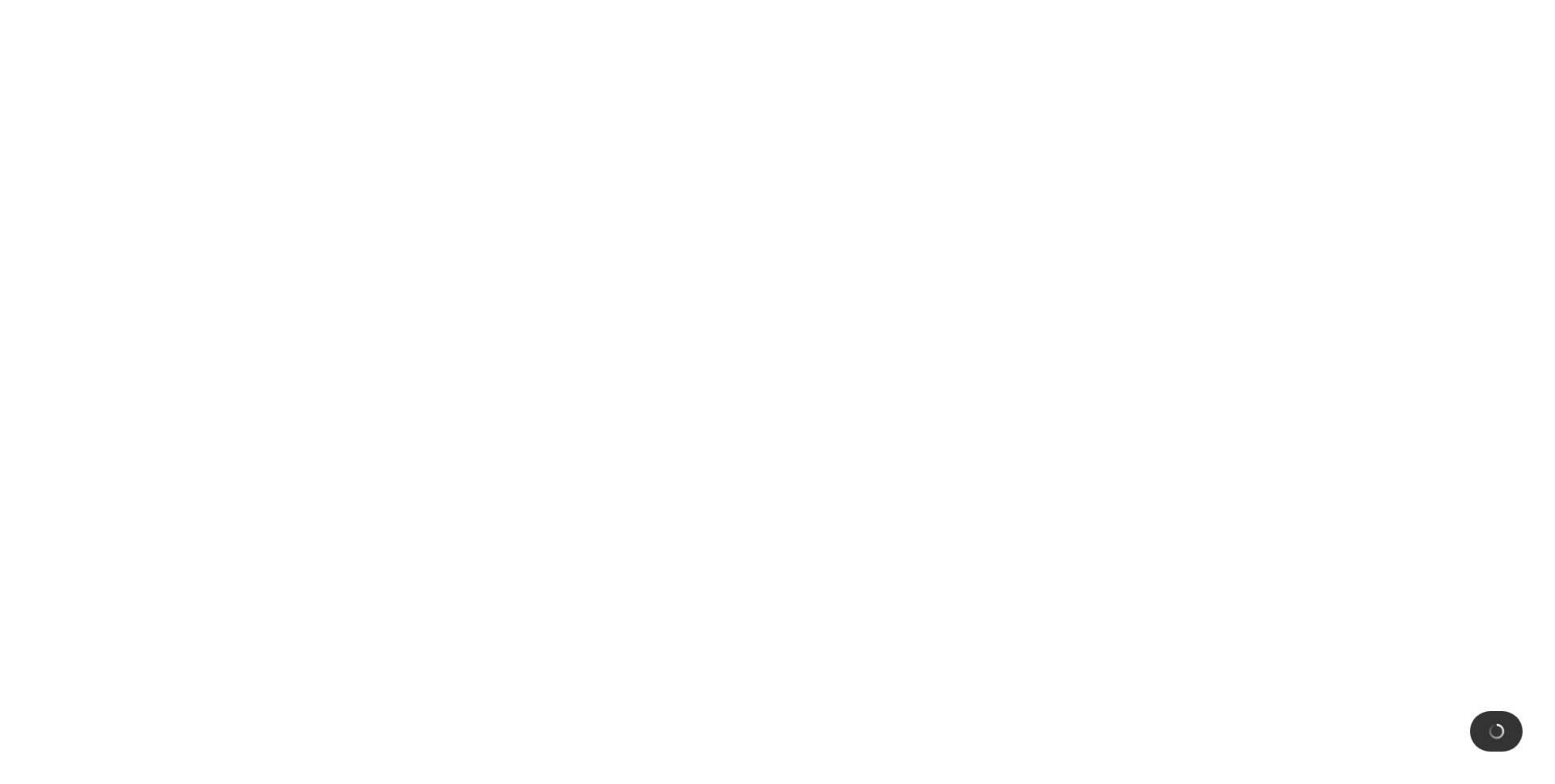
scroll to position [0, 0]
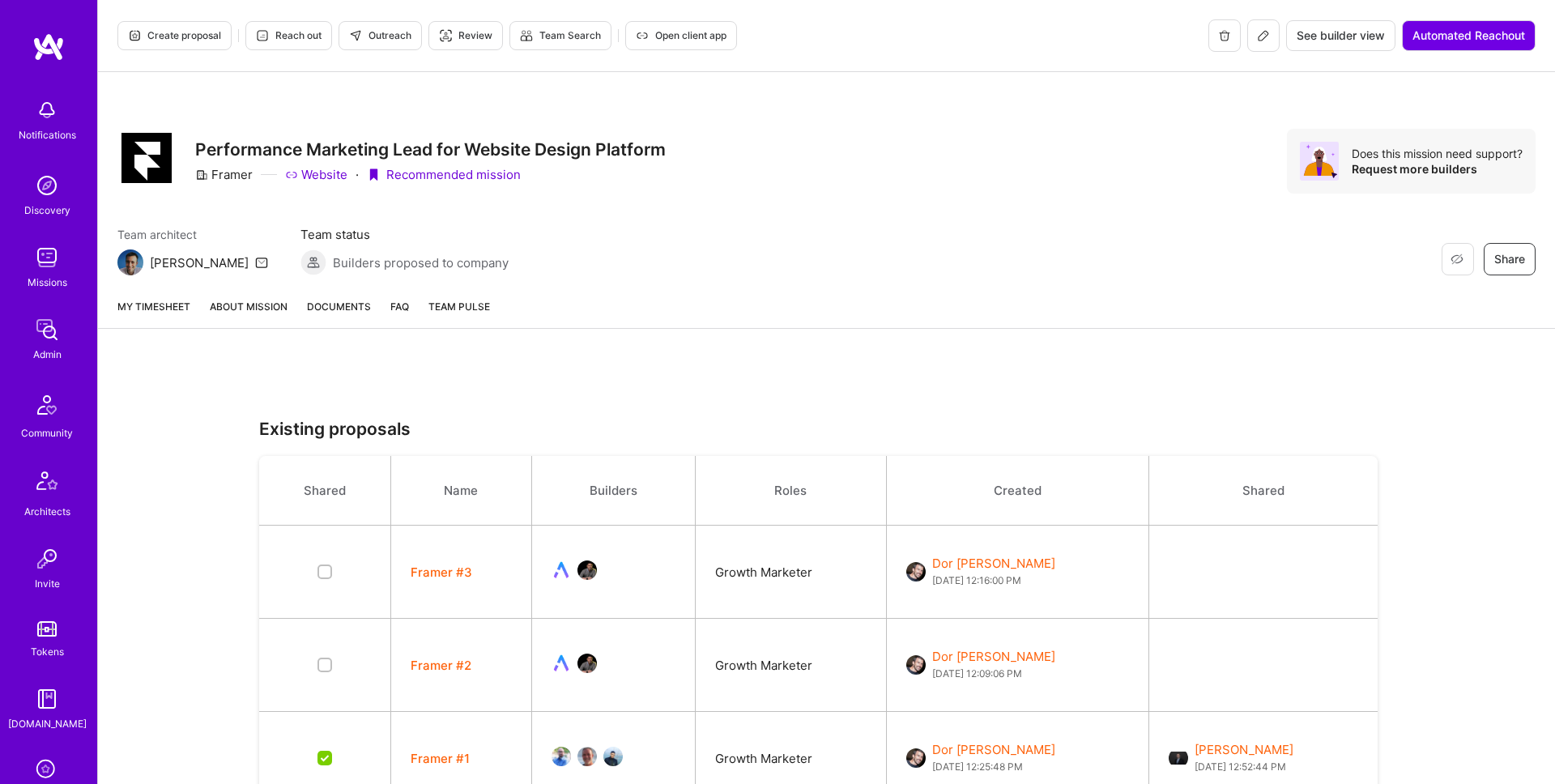
click at [261, 314] on link "About Mission" at bounding box center [248, 313] width 78 height 30
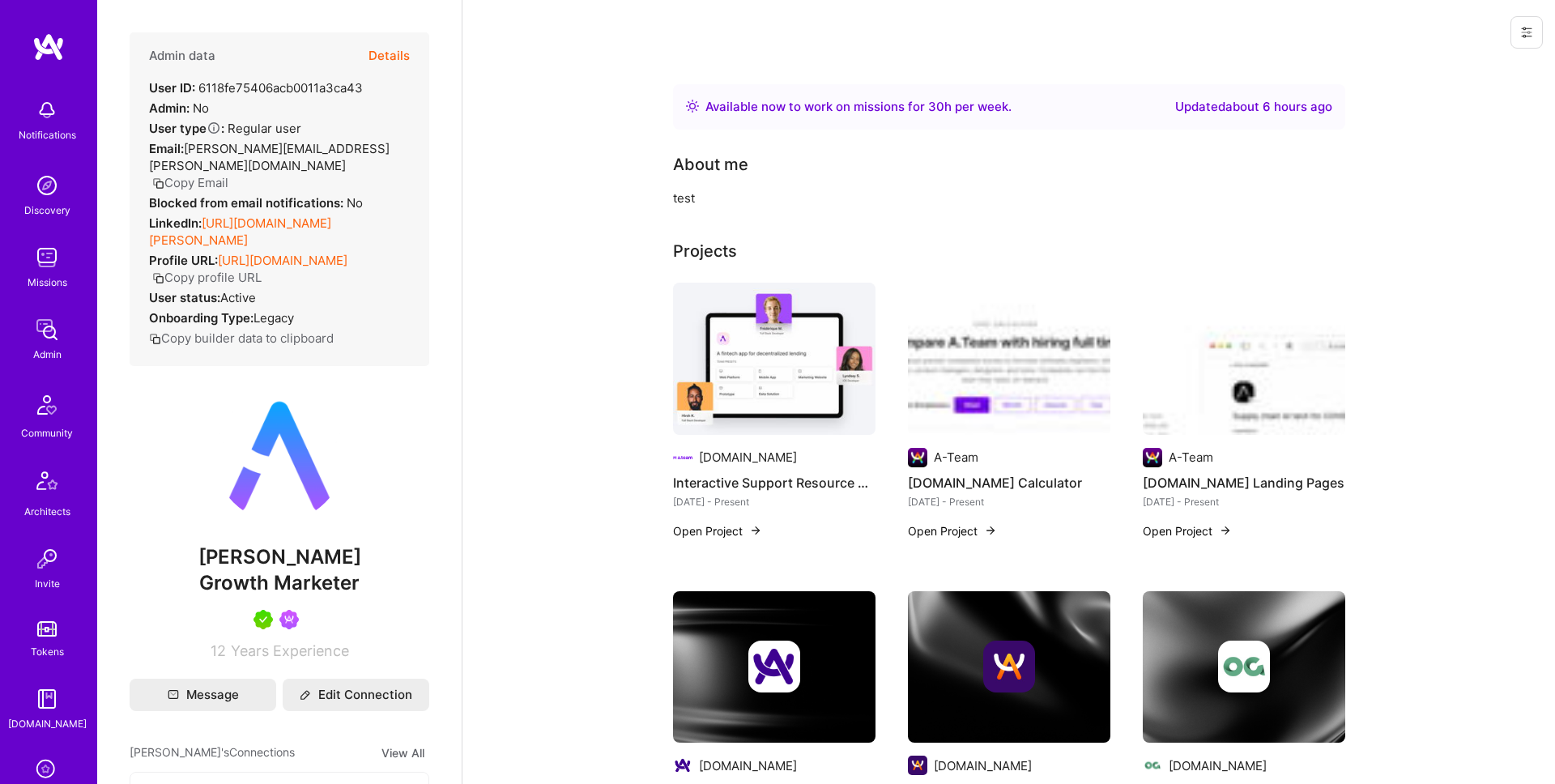
click at [1517, 34] on button at bounding box center [1526, 32] width 32 height 32
click at [1490, 66] on button "Login as [PERSON_NAME]" at bounding box center [1457, 69] width 171 height 41
